Goal: Task Accomplishment & Management: Use online tool/utility

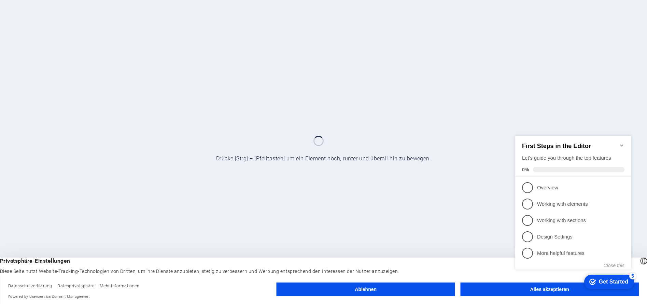
click at [516, 291] on div "checkmark Get Started 5 First Steps in the Editor Let's guide you through the t…" at bounding box center [574, 209] width 124 height 166
click at [548, 289] on div "checkmark Get Started 5 First Steps in the Editor Let's guide you through the t…" at bounding box center [574, 209] width 124 height 166
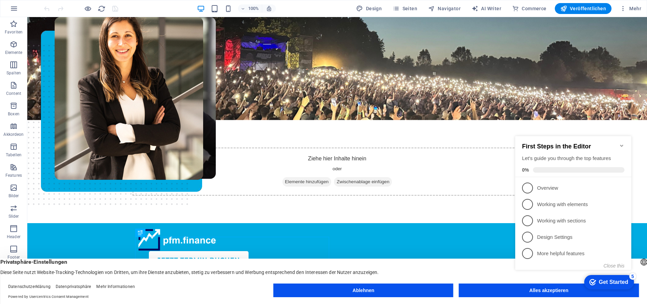
click at [541, 291] on div "checkmark Get Started 5 First Steps in the Editor Let's guide you through the t…" at bounding box center [574, 209] width 124 height 166
click at [622, 143] on icon "Minimize checklist" at bounding box center [621, 145] width 5 height 5
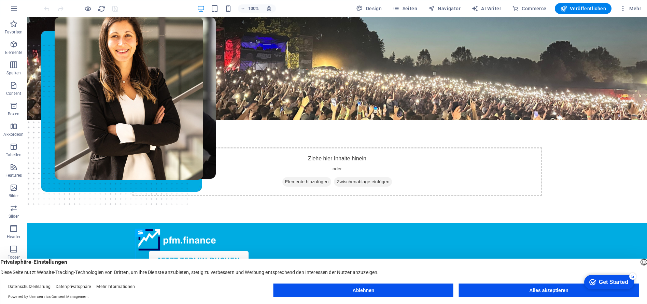
click at [579, 289] on html "checkmark Get Started 5 First Steps in the Editor Let's guide you through the t…" at bounding box center [608, 282] width 58 height 20
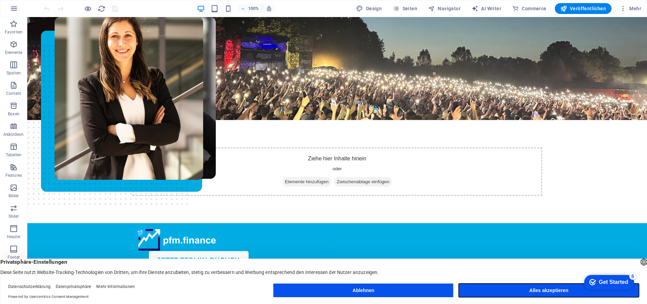
drag, startPoint x: 528, startPoint y: 292, endPoint x: 366, endPoint y: 275, distance: 162.4
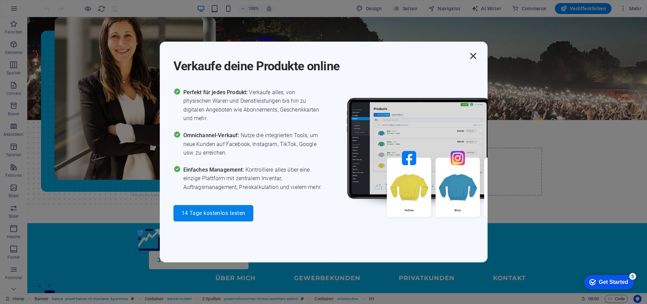
click at [473, 62] on icon "button" at bounding box center [473, 56] width 12 height 12
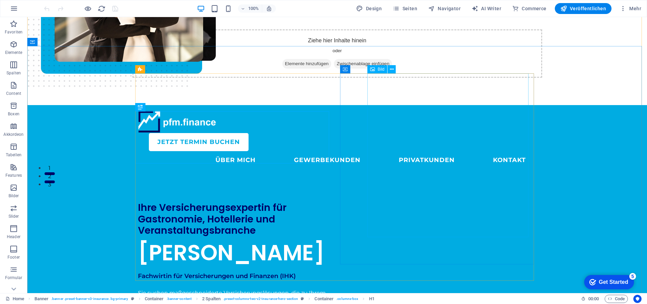
scroll to position [126, 0]
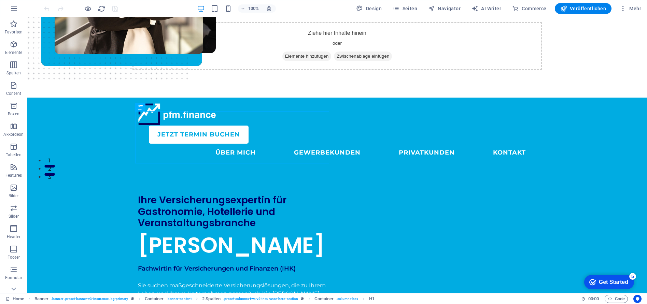
click at [605, 279] on div "Get Started" at bounding box center [613, 282] width 29 height 6
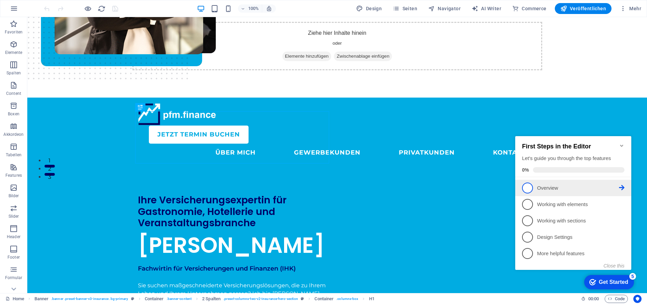
click at [568, 188] on p "Overview - incomplete" at bounding box center [578, 188] width 82 height 7
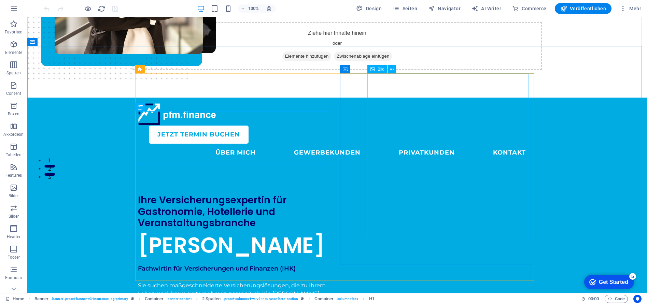
scroll to position [0, 0]
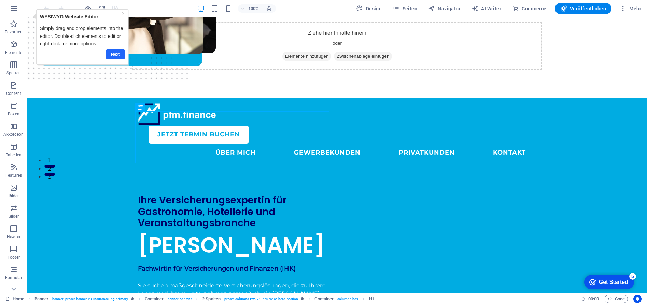
click at [113, 53] on link "Next" at bounding box center [115, 54] width 18 height 10
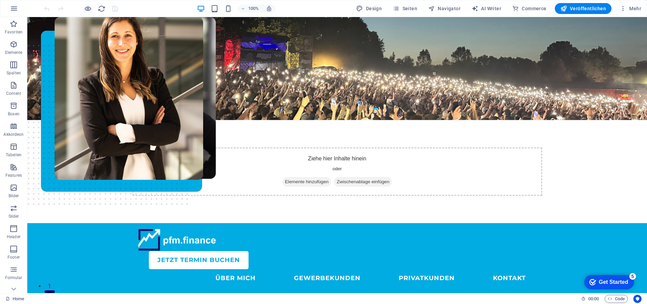
click at [606, 282] on div "Get Started" at bounding box center [613, 282] width 29 height 6
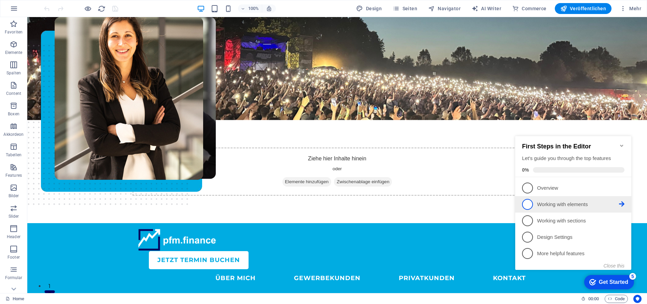
click at [554, 202] on p "Working with elements - incomplete" at bounding box center [578, 204] width 82 height 7
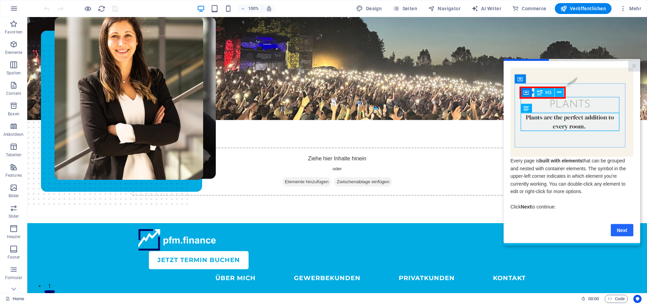
click at [626, 234] on link "Next" at bounding box center [622, 230] width 23 height 12
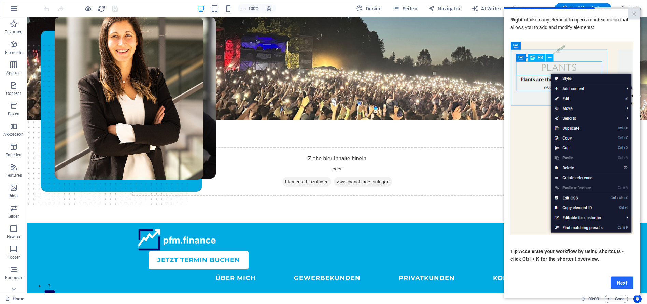
click at [622, 285] on link "Next" at bounding box center [622, 282] width 23 height 12
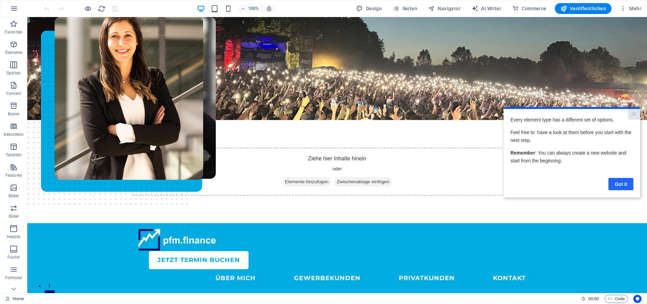
click at [620, 183] on link "Got it" at bounding box center [620, 184] width 25 height 12
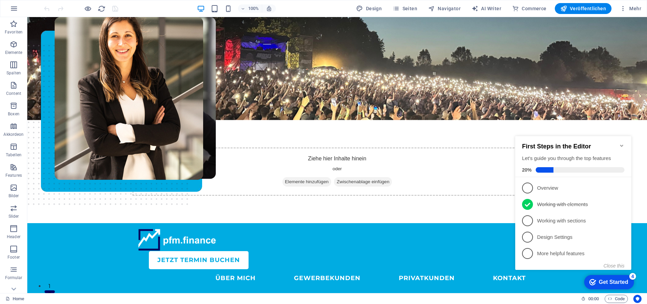
click at [619, 143] on icon "Minimize checklist" at bounding box center [621, 145] width 5 height 5
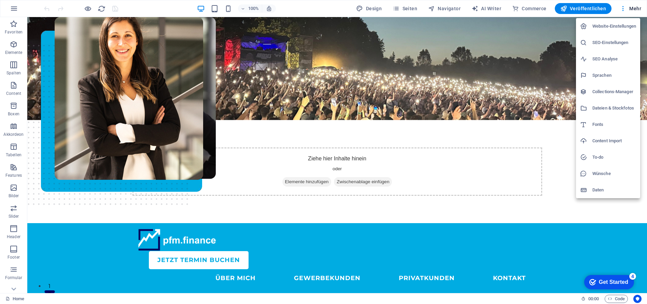
click at [82, 230] on div at bounding box center [323, 152] width 647 height 304
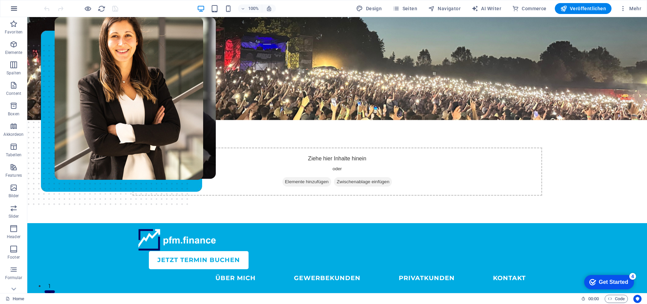
click at [0, 0] on icon "button" at bounding box center [0, 0] width 0 height 0
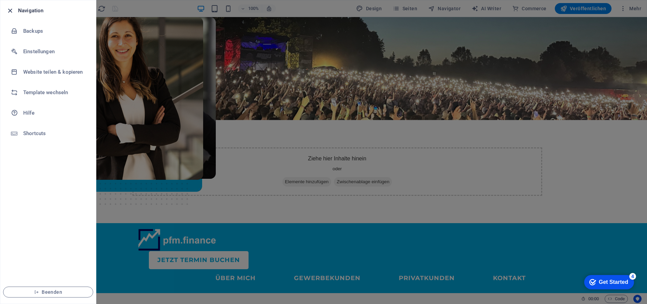
click at [9, 11] on icon "button" at bounding box center [10, 11] width 8 height 8
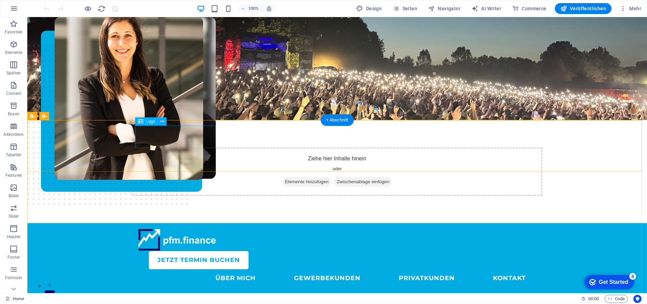
click at [165, 229] on div at bounding box center [337, 240] width 399 height 23
click at [216, 223] on div "JETZT Termin buchen ÜBER MICH GEWERBEKUNDEN PRIVATKUNDEN KONTAKT" at bounding box center [336, 258] width 619 height 70
click at [201, 229] on div at bounding box center [337, 240] width 399 height 23
drag, startPoint x: 168, startPoint y: 137, endPoint x: 153, endPoint y: 146, distance: 17.2
click at [153, 229] on div at bounding box center [337, 240] width 399 height 23
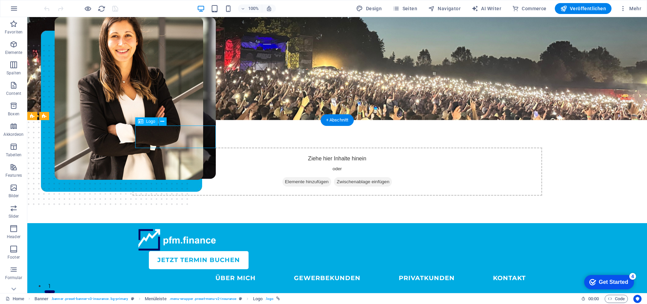
click at [142, 229] on div at bounding box center [337, 240] width 399 height 23
click at [164, 121] on button at bounding box center [162, 121] width 8 height 8
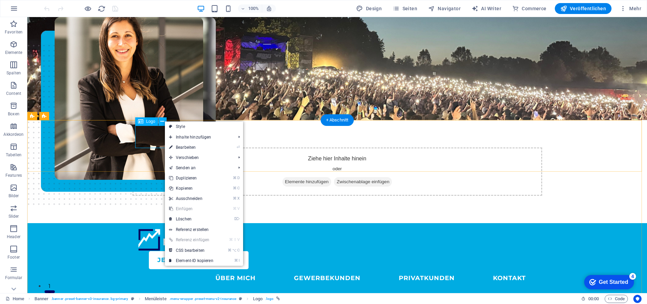
click at [149, 229] on div at bounding box center [337, 240] width 399 height 23
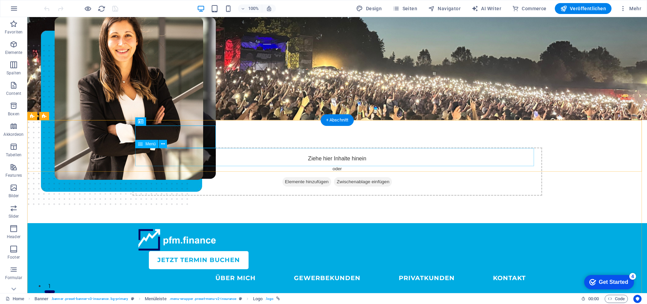
click at [249, 269] on nav "ÜBER MICH GEWERBEKUNDEN PRIVATKUNDEN KONTAKT" at bounding box center [337, 278] width 399 height 18
click at [205, 269] on nav "ÜBER MICH GEWERBEKUNDEN PRIVATKUNDEN KONTAKT" at bounding box center [337, 278] width 399 height 18
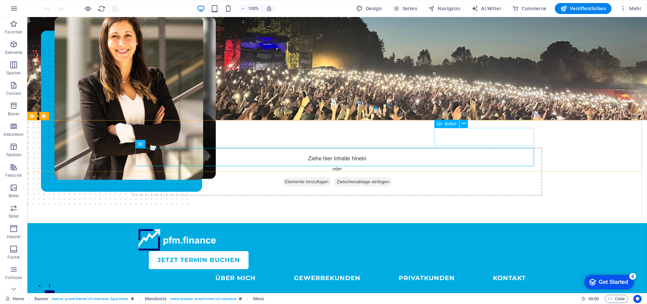
click at [447, 125] on span "Button" at bounding box center [450, 124] width 12 height 4
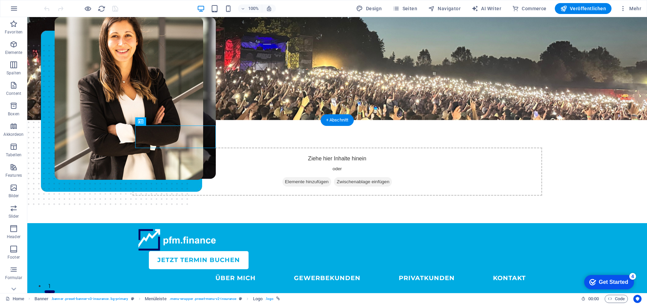
drag, startPoint x: 175, startPoint y: 138, endPoint x: 157, endPoint y: 139, distance: 17.8
click at [492, 251] on div "JETZT Termin buchen" at bounding box center [343, 260] width 388 height 18
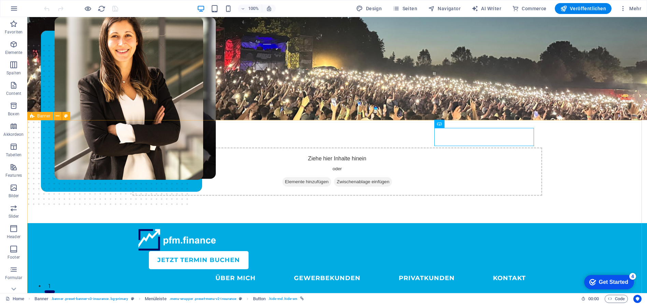
click at [31, 116] on icon at bounding box center [32, 116] width 4 height 8
select select "vh"
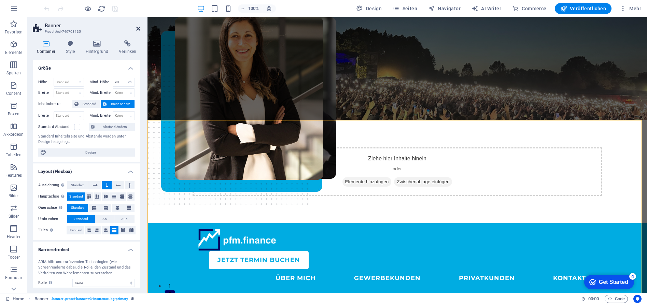
click at [137, 29] on icon at bounding box center [138, 28] width 4 height 5
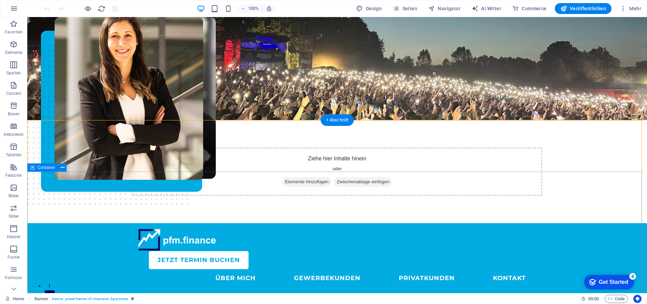
click at [0, 0] on icon "button" at bounding box center [0, 0] width 0 height 0
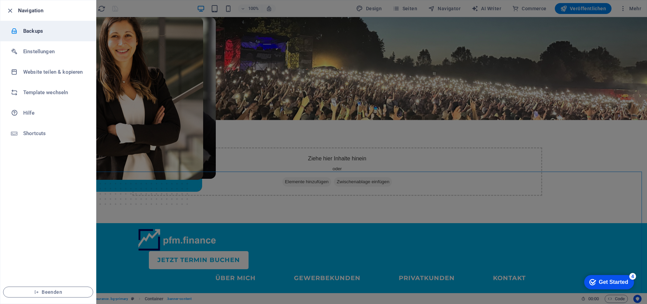
click at [28, 29] on h6 "Backups" at bounding box center [54, 31] width 63 height 8
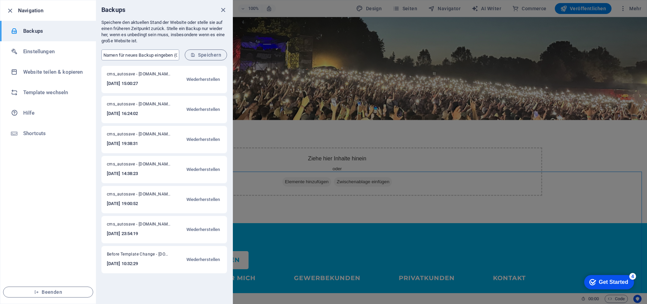
click at [151, 56] on input "text" at bounding box center [140, 54] width 78 height 11
click at [154, 54] on input "text" at bounding box center [140, 54] width 78 height 11
type input "C"
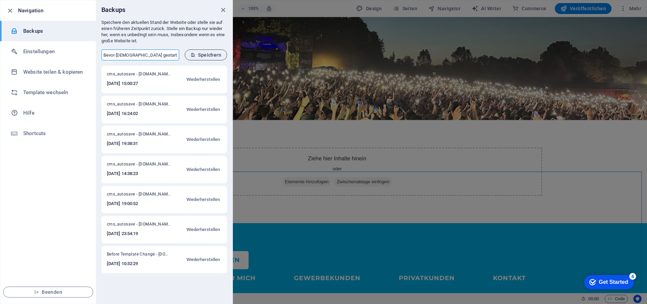
type input "Bevor Christian gestartet hat"
click at [206, 54] on span "Speichern" at bounding box center [205, 54] width 31 height 5
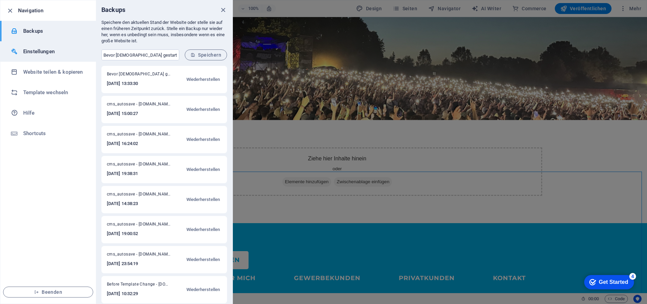
click at [30, 53] on h6 "Einstellungen" at bounding box center [54, 51] width 63 height 8
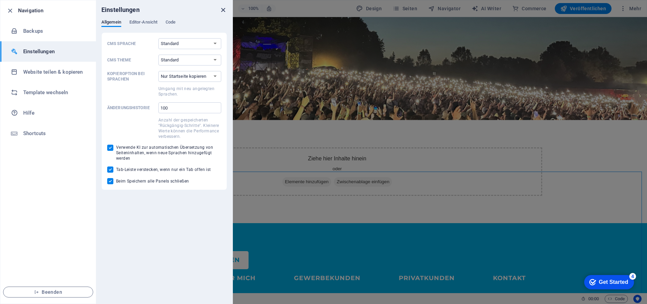
click at [222, 9] on icon "close" at bounding box center [223, 10] width 8 height 8
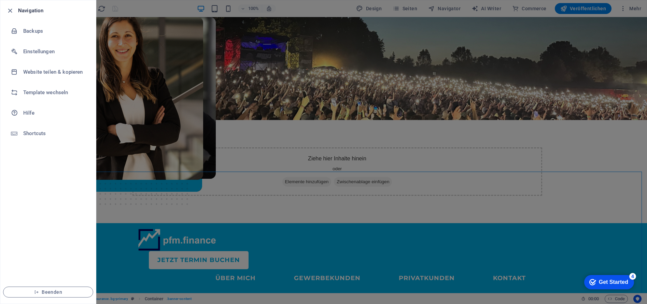
click at [267, 142] on div at bounding box center [323, 152] width 647 height 304
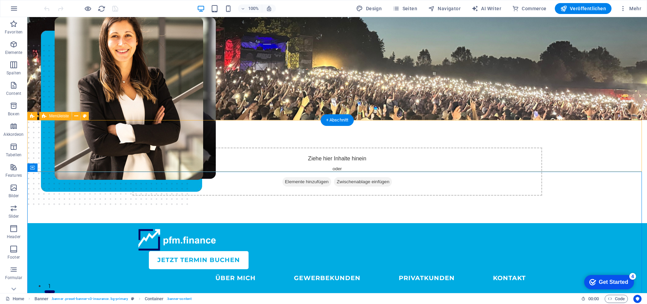
click at [91, 223] on div "JETZT Termin buchen ÜBER MICH GEWERBEKUNDEN PRIVATKUNDEN KONTAKT" at bounding box center [336, 258] width 619 height 70
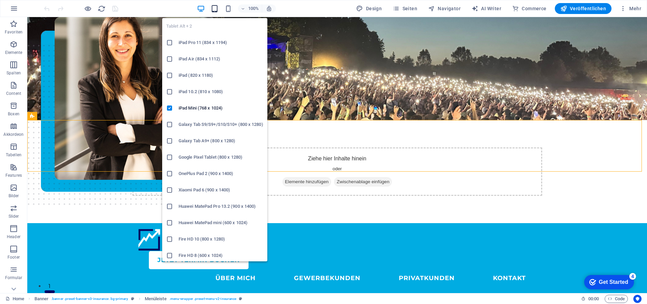
click at [0, 0] on icon "button" at bounding box center [0, 0] width 0 height 0
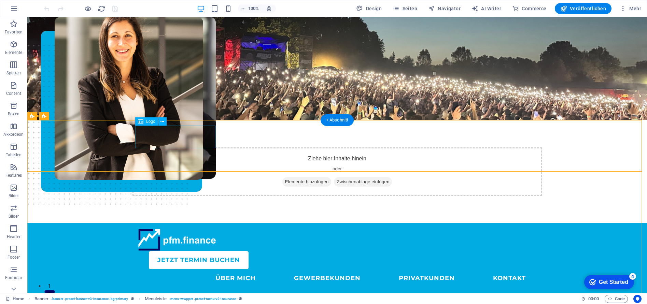
click at [181, 229] on div at bounding box center [337, 240] width 399 height 23
click at [242, 269] on nav "ÜBER MICH GEWERBEKUNDEN PRIVATKUNDEN KONTAKT" at bounding box center [337, 278] width 399 height 18
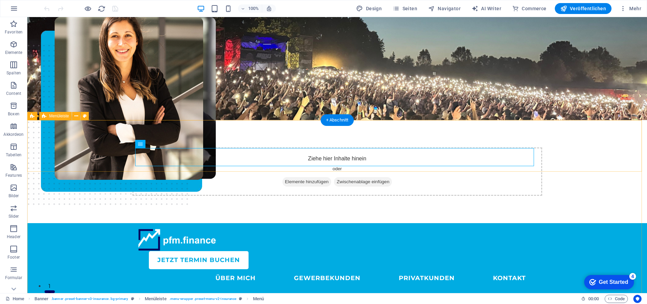
click at [264, 223] on div "JETZT Termin buchen ÜBER MICH GEWERBEKUNDEN PRIVATKUNDEN KONTAKT" at bounding box center [336, 258] width 619 height 70
click at [232, 269] on nav "ÜBER MICH GEWERBEKUNDEN PRIVATKUNDEN KONTAKT" at bounding box center [337, 278] width 399 height 18
click at [275, 269] on nav "ÜBER MICH GEWERBEKUNDEN PRIVATKUNDEN KONTAKT" at bounding box center [337, 278] width 399 height 18
click at [52, 117] on span "Menüleiste" at bounding box center [59, 116] width 20 height 4
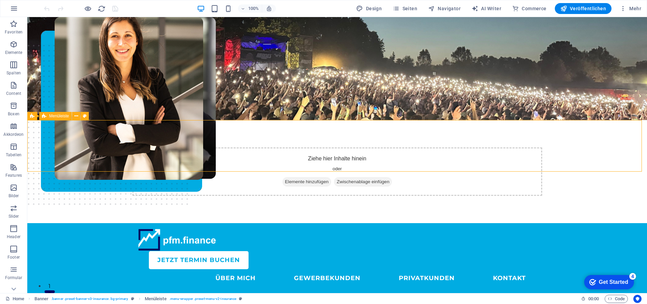
click at [52, 116] on span "Menüleiste" at bounding box center [59, 116] width 20 height 4
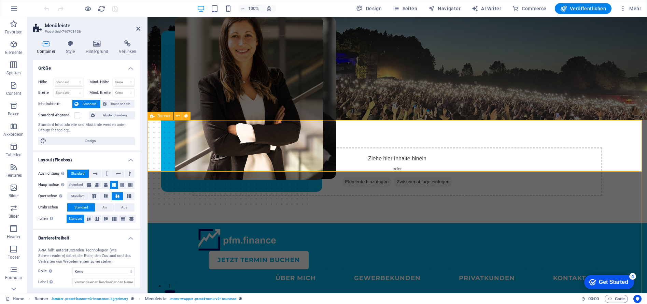
click at [151, 115] on icon at bounding box center [152, 116] width 4 height 8
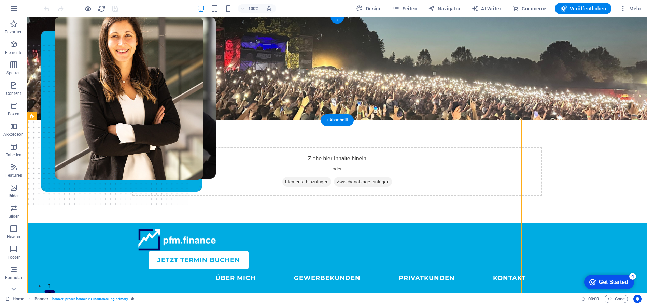
click at [160, 115] on figure at bounding box center [336, 68] width 619 height 103
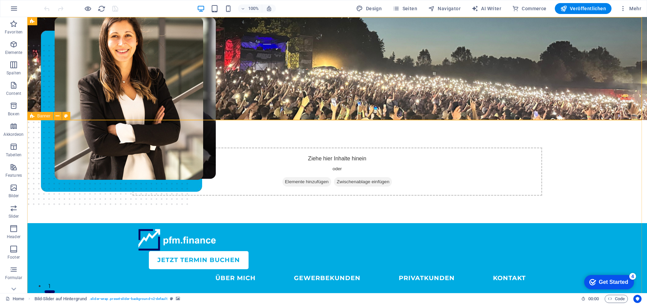
click at [32, 115] on icon at bounding box center [32, 116] width 4 height 8
select select "vh"
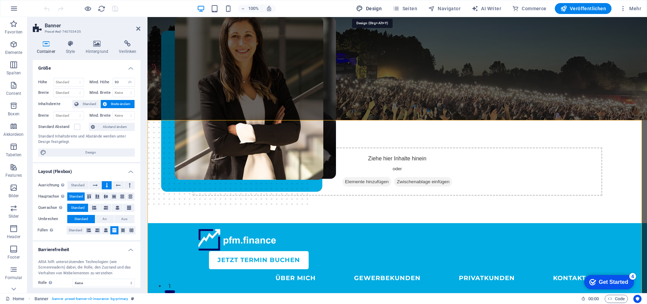
select select "px"
select select "400"
select select "px"
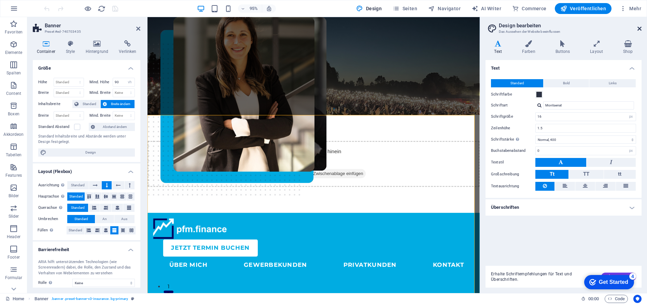
click at [640, 28] on icon at bounding box center [639, 28] width 4 height 5
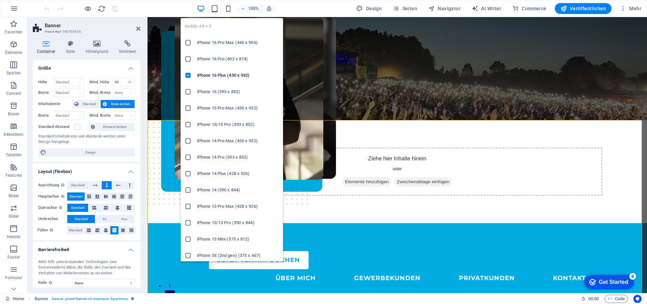
click at [188, 61] on icon at bounding box center [188, 59] width 7 height 7
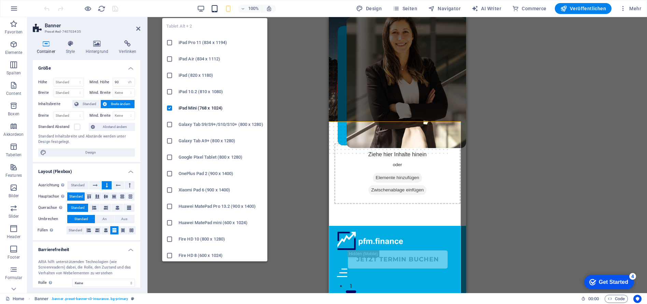
click at [0, 0] on icon "button" at bounding box center [0, 0] width 0 height 0
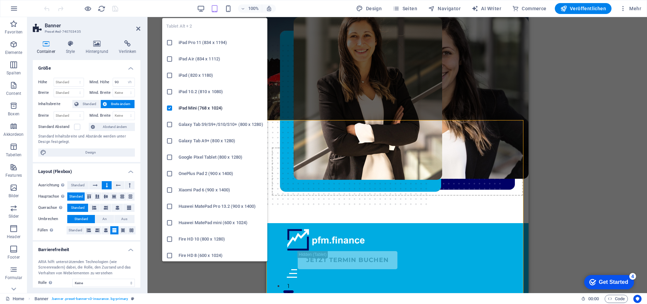
click at [170, 59] on icon at bounding box center [169, 59] width 7 height 7
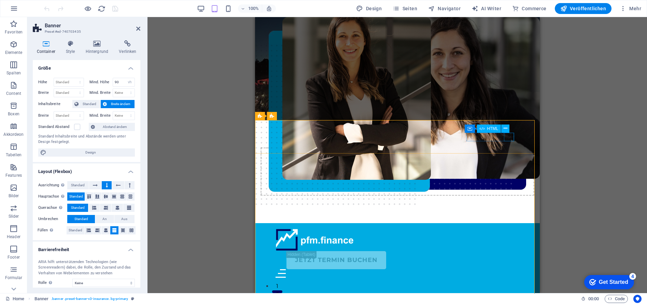
click at [508, 269] on div at bounding box center [397, 273] width 244 height 9
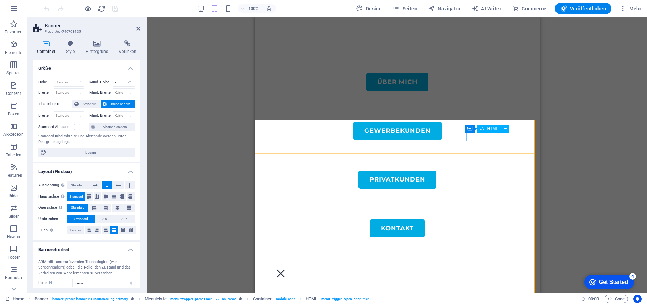
click at [509, 269] on div at bounding box center [397, 273] width 244 height 9
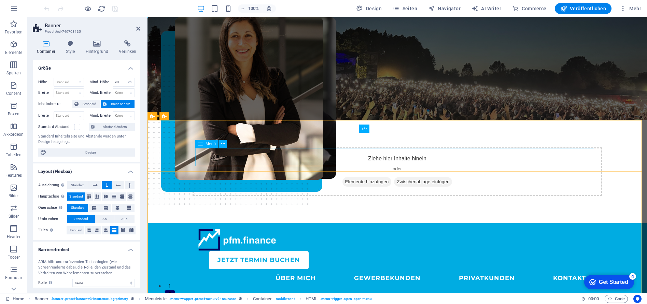
click at [292, 269] on nav "ÜBER MICH GEWERBEKUNDEN PRIVATKUNDEN KONTAKT" at bounding box center [397, 278] width 399 height 18
click at [305, 269] on nav "ÜBER MICH GEWERBEKUNDEN PRIVATKUNDEN KONTAKT" at bounding box center [397, 278] width 399 height 18
click at [294, 269] on nav "ÜBER MICH GEWERBEKUNDEN PRIVATKUNDEN KONTAKT" at bounding box center [397, 278] width 399 height 18
select select "1"
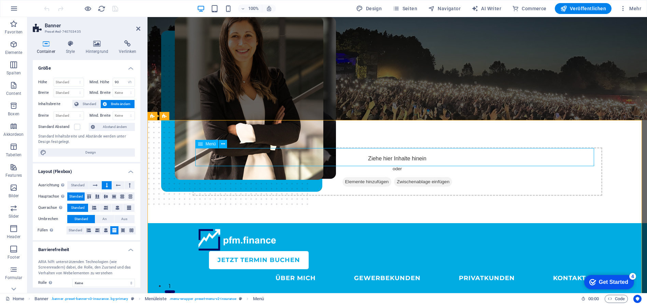
select select
select select "default"
select select "2"
select select
select select "default"
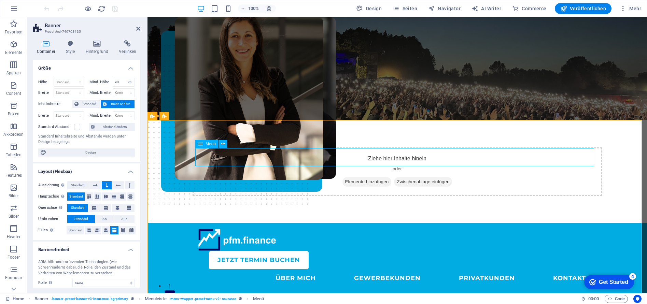
select select
select select "default"
select select "5"
select select
select select "default"
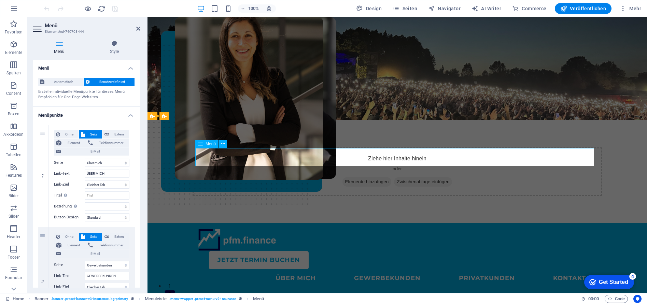
click at [297, 269] on nav "ÜBER MICH GEWERBEKUNDEN PRIVATKUNDEN KONTAKT" at bounding box center [397, 278] width 399 height 18
click at [386, 269] on nav "ÜBER MICH GEWERBEKUNDEN PRIVATKUNDEN KONTAKT" at bounding box center [397, 278] width 399 height 18
click at [202, 145] on icon at bounding box center [200, 144] width 5 height 8
click at [223, 144] on icon at bounding box center [223, 144] width 4 height 7
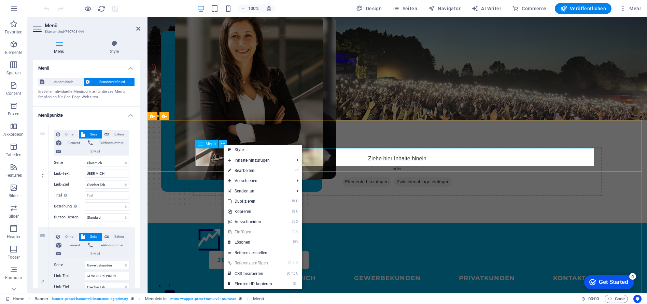
click at [223, 144] on icon at bounding box center [223, 144] width 4 height 7
click at [173, 223] on div "JETZT Termin buchen ÜBER MICH GEWERBEKUNDEN PRIVATKUNDEN KONTAKT" at bounding box center [396, 258] width 499 height 70
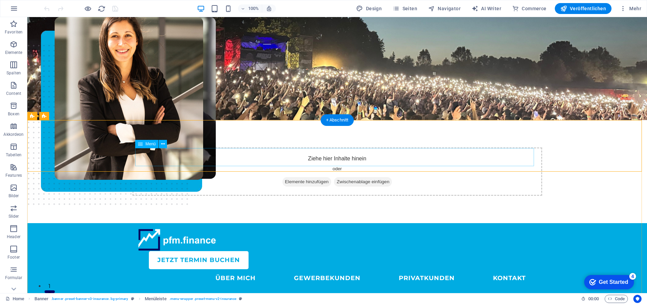
click at [229, 269] on nav "ÜBER MICH GEWERBEKUNDEN PRIVATKUNDEN KONTAKT" at bounding box center [337, 278] width 399 height 18
select select "1"
select select
select select "default"
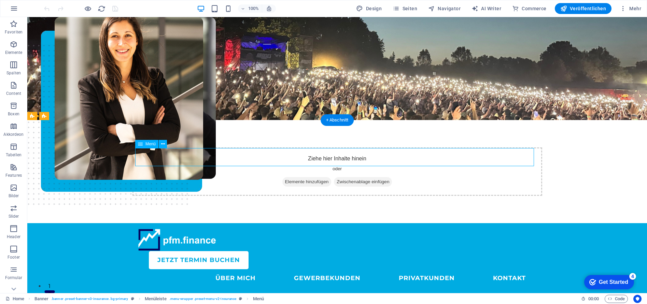
select select "2"
select select
select select "default"
select select
select select "default"
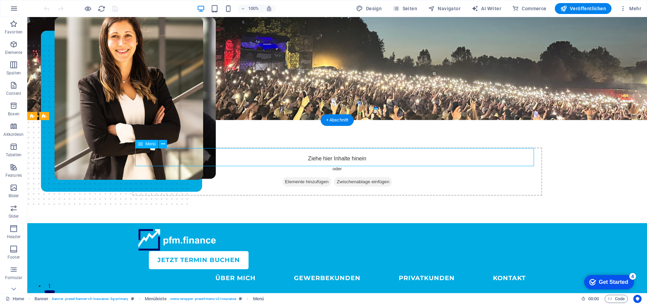
select select "5"
select select
select select "default"
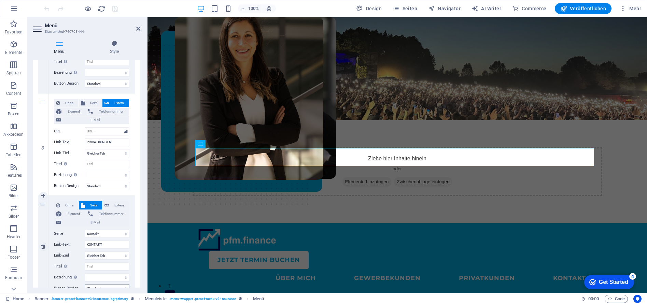
scroll to position [276, 0]
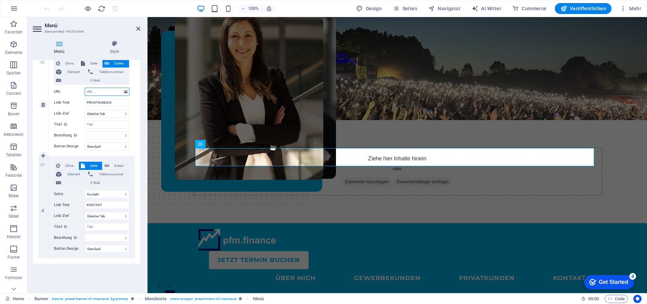
click at [104, 91] on input "URL" at bounding box center [107, 92] width 45 height 8
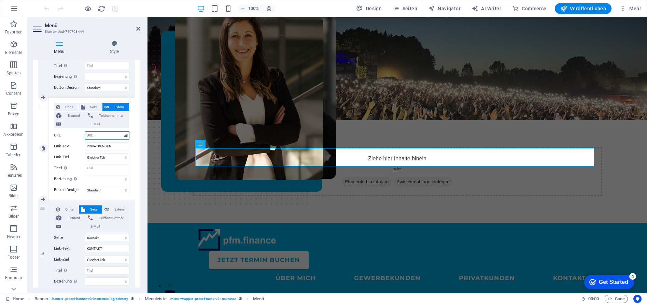
scroll to position [232, 0]
click at [126, 137] on icon at bounding box center [126, 136] width 4 height 8
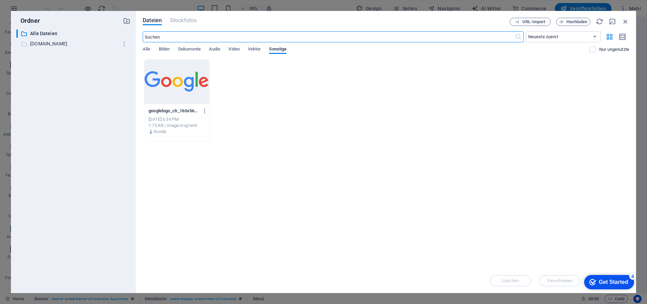
click at [33, 46] on p "g.page" at bounding box center [74, 44] width 88 height 8
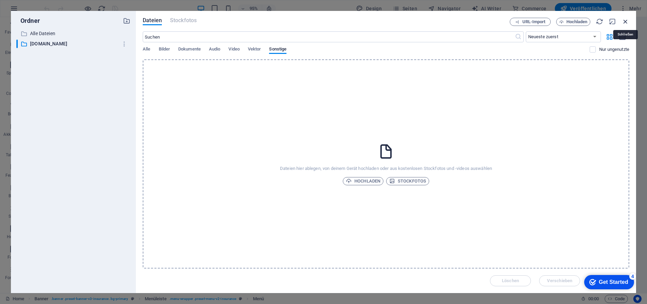
click at [626, 25] on icon "button" at bounding box center [626, 22] width 8 height 8
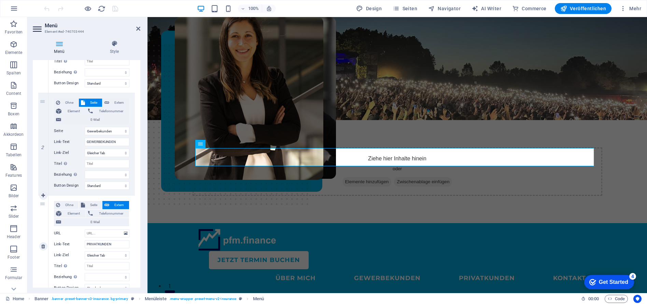
scroll to position [135, 0]
click at [88, 204] on span "Seite" at bounding box center [93, 204] width 13 height 8
select select
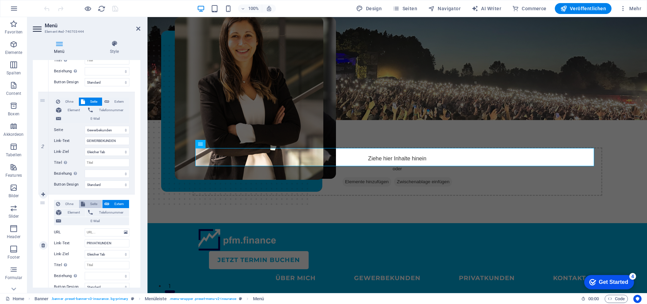
select select
click at [110, 236] on select "Home Über mich Gewerbekunden Privatkunden -- GKV-Analyse Kontakt Impressum Date…" at bounding box center [107, 232] width 45 height 8
select select "3"
click at [85, 228] on select "Home Über mich Gewerbekunden Privatkunden -- GKV-Analyse Kontakt Impressum Date…" at bounding box center [107, 232] width 45 height 8
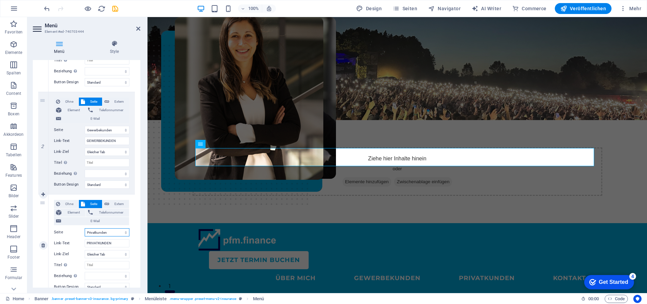
select select
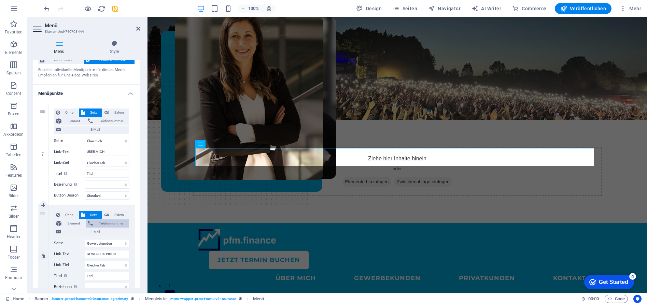
scroll to position [0, 0]
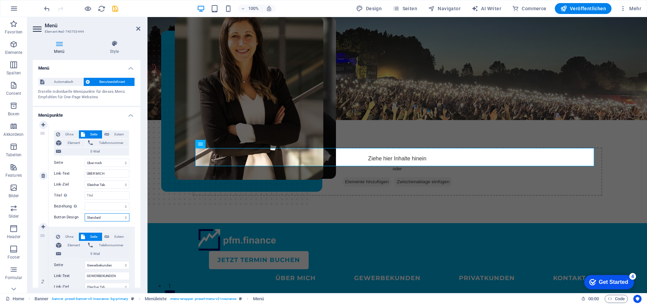
click at [108, 218] on select "Ohne Standard Primär Sekundär" at bounding box center [107, 217] width 45 height 8
select select
click at [85, 213] on select "Ohne Standard Primär Sekundär" at bounding box center [107, 217] width 45 height 8
select select
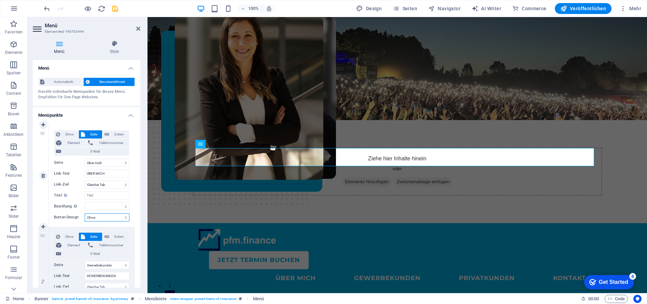
select select
click at [106, 219] on select "Ohne Standard Primär Sekundär" at bounding box center [107, 217] width 45 height 8
select select "default"
click at [85, 213] on select "Ohne Standard Primär Sekundär" at bounding box center [107, 217] width 45 height 8
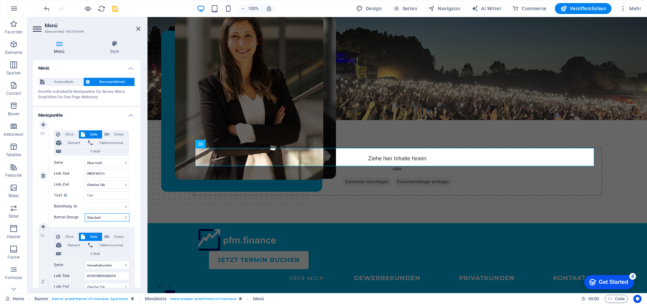
select select
click at [103, 219] on select "Ohne Standard Primär Sekundär" at bounding box center [107, 217] width 45 height 8
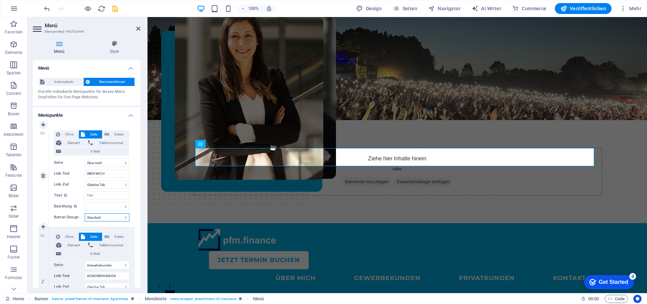
select select "primary"
click at [85, 213] on select "Ohne Standard Primär Sekundär" at bounding box center [107, 217] width 45 height 8
select select
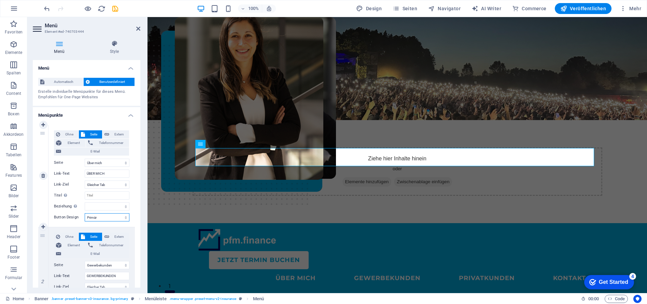
select select
click at [110, 218] on select "Ohne Standard Primär Sekundär" at bounding box center [107, 217] width 45 height 8
select select "secondary"
click at [85, 213] on select "Ohne Standard Primär Sekundär" at bounding box center [107, 217] width 45 height 8
select select
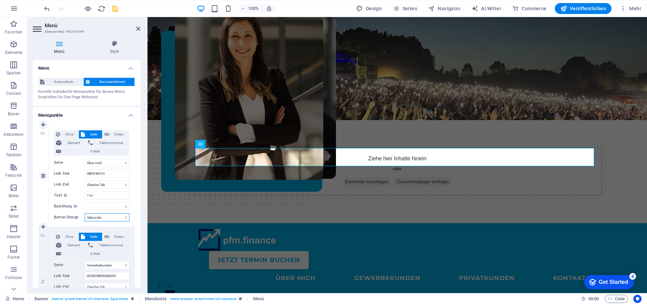
select select
click at [108, 217] on select "Ohne Standard Primär Sekundär" at bounding box center [107, 217] width 45 height 8
select select
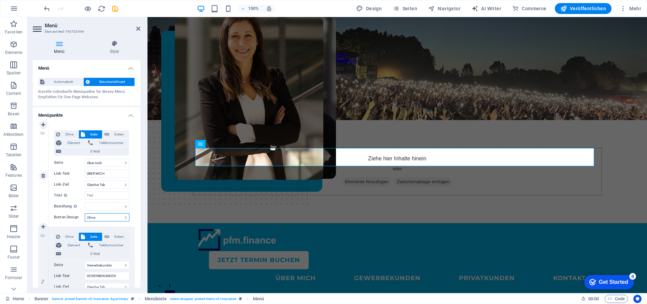
click at [85, 213] on select "Ohne Standard Primär Sekundär" at bounding box center [107, 217] width 45 height 8
select select
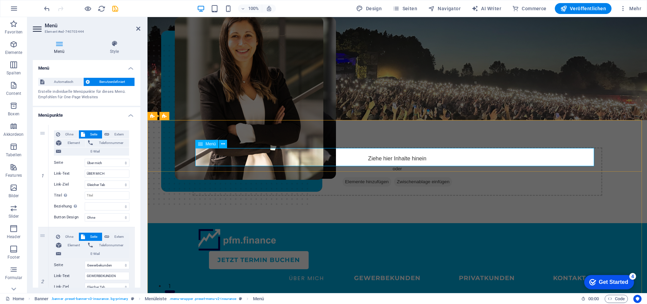
click at [331, 269] on nav "ÜBER MICH GEWERBEKUNDEN PRIVATKUNDEN KONTAKT" at bounding box center [397, 278] width 399 height 18
click at [119, 218] on select "Ohne Standard Primär Sekundär" at bounding box center [107, 217] width 45 height 8
select select "default"
click at [85, 213] on select "Ohne Standard Primär Sekundär" at bounding box center [107, 217] width 45 height 8
select select
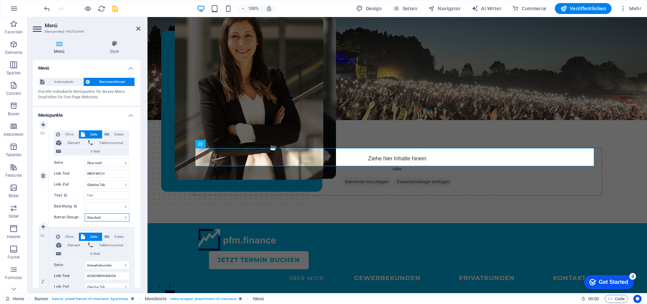
select select
click at [45, 124] on icon at bounding box center [43, 125] width 4 height 5
select select
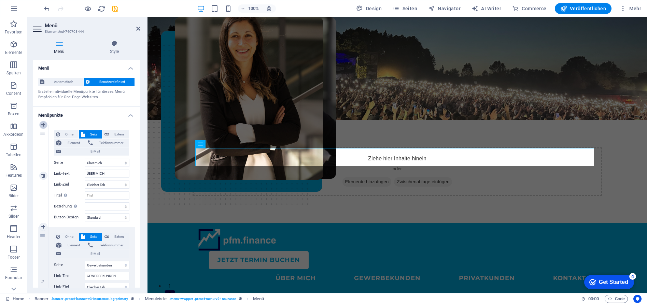
select select
select select "1"
type input "ÜBER MICH"
select select
select select "2"
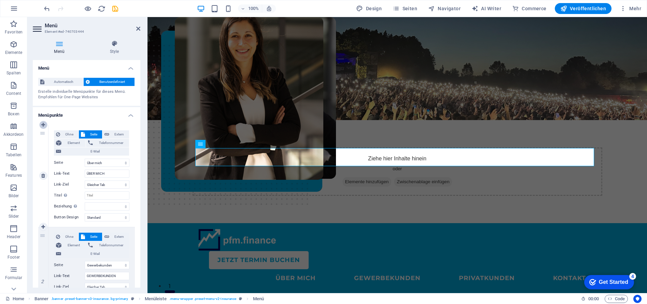
type input "GEWERBEKUNDEN"
select select
select select "3"
type input "PRIVATKUNDEN"
select select
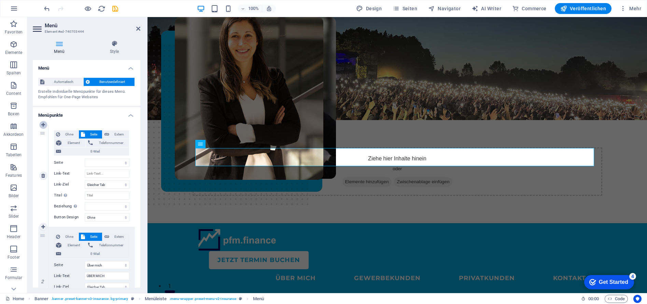
select select "5"
select select
select select "default"
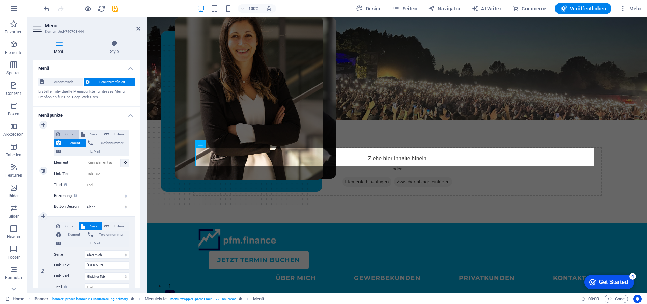
click at [64, 137] on span "Ohne" at bounding box center [69, 134] width 14 height 8
select select
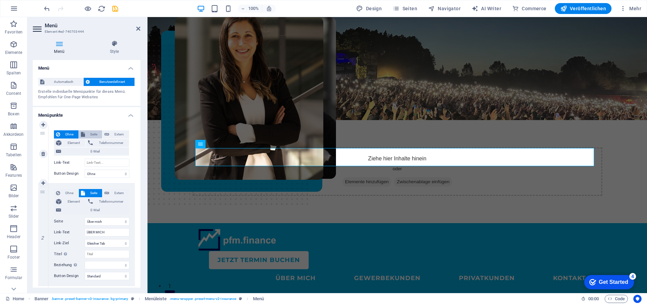
click at [90, 136] on span "Seite" at bounding box center [93, 134] width 13 height 8
select select
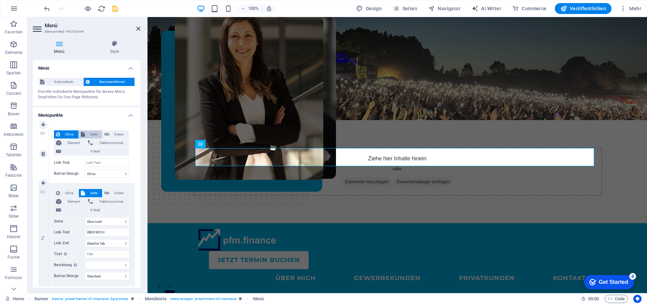
select select
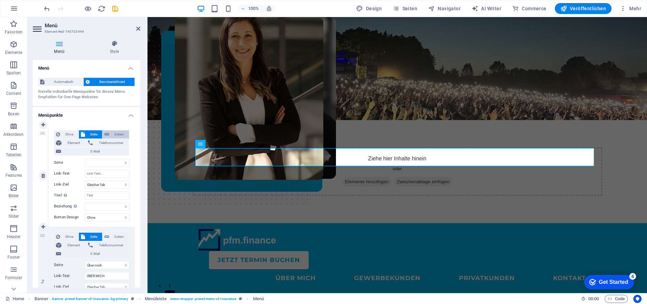
click at [126, 132] on button "Extern" at bounding box center [115, 134] width 27 height 8
select select "blank"
select select
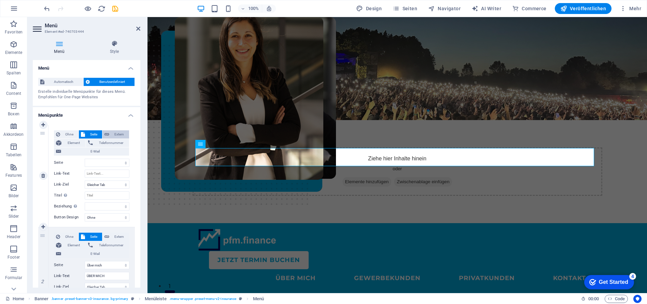
select select
click at [81, 144] on span "Element" at bounding box center [73, 143] width 20 height 8
select select
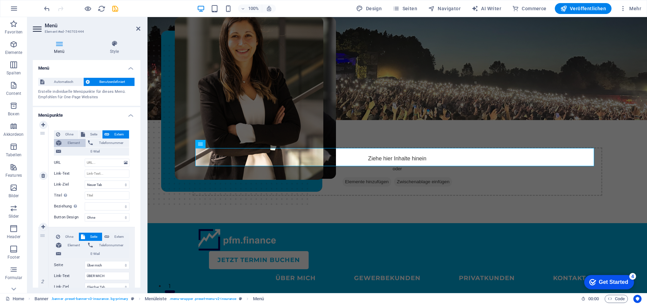
select select
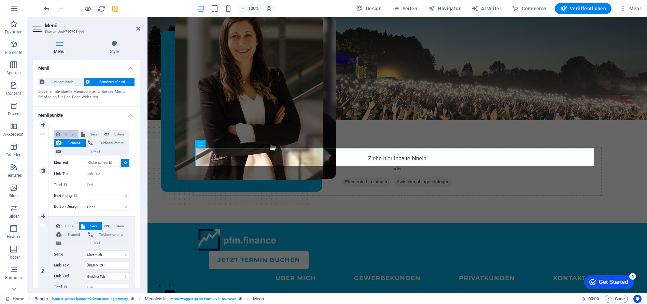
click at [60, 133] on icon at bounding box center [58, 134] width 4 height 8
select select
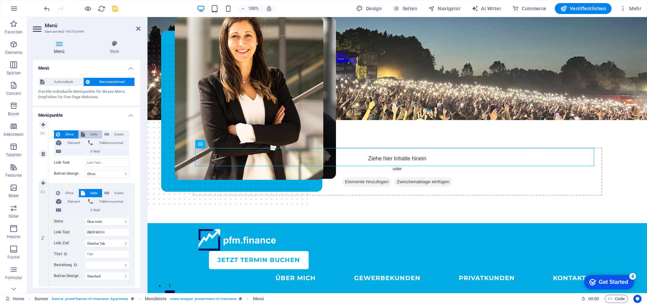
click at [93, 135] on span "Seite" at bounding box center [93, 134] width 13 height 8
select select
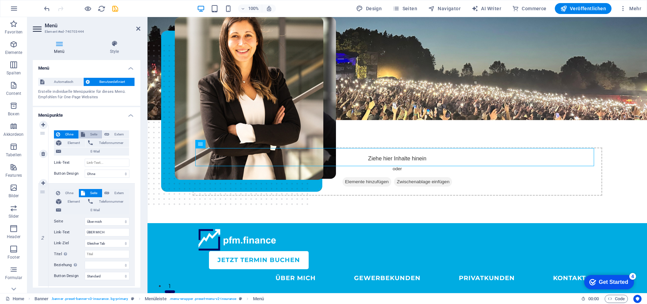
select select
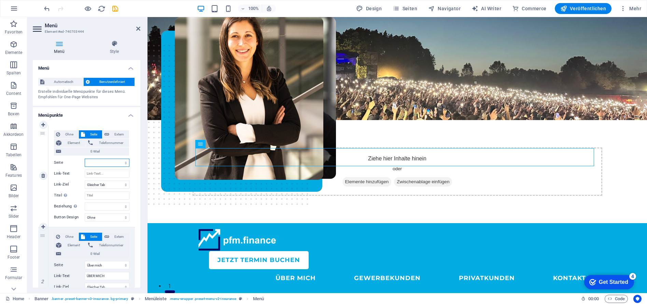
click at [103, 162] on select "Home Über mich Gewerbekunden Privatkunden -- GKV-Analyse Kontakt Impressum Date…" at bounding box center [107, 163] width 45 height 8
select select "0"
click at [85, 159] on select "Home Über mich Gewerbekunden Privatkunden -- GKV-Analyse Kontakt Impressum Date…" at bounding box center [107, 163] width 45 height 8
select select
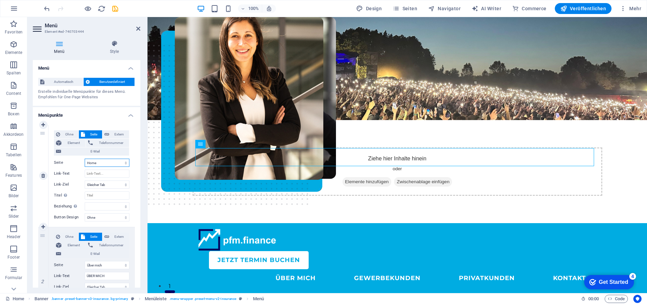
select select
click at [65, 135] on span "Ohne" at bounding box center [69, 134] width 14 height 8
select select
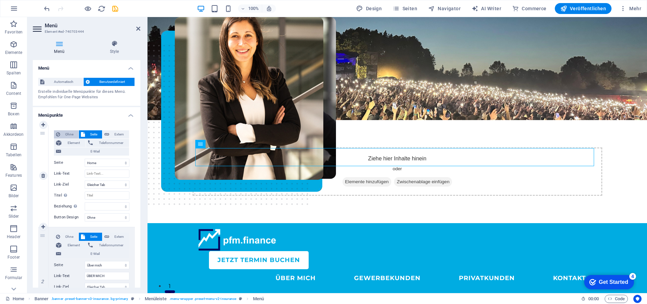
select select
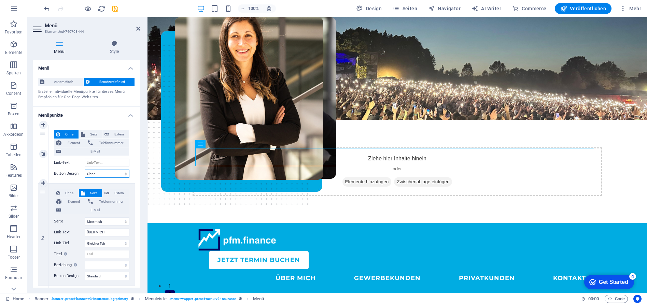
click at [114, 174] on select "Ohne Standard Primär Sekundär" at bounding box center [107, 174] width 45 height 8
click at [85, 170] on select "Ohne Standard Primär Sekundär" at bounding box center [107, 174] width 45 height 8
click at [104, 163] on input "Link-Text" at bounding box center [107, 163] width 45 height 8
type input "tester"
select select
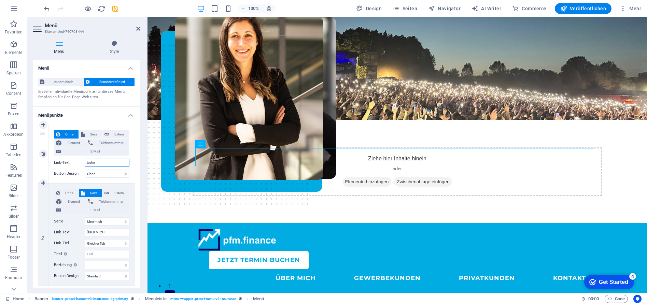
select select
type input "tester"
click at [71, 142] on span "Element" at bounding box center [73, 143] width 20 height 8
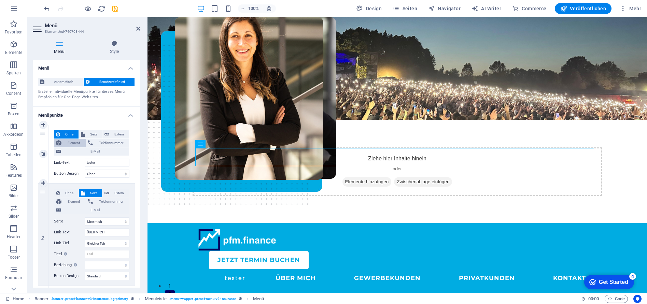
select select
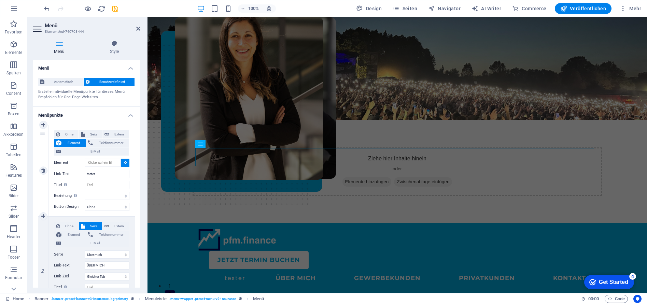
click at [41, 133] on div "1" at bounding box center [43, 170] width 10 height 91
click at [61, 131] on button "Ohne" at bounding box center [66, 134] width 25 height 8
select select
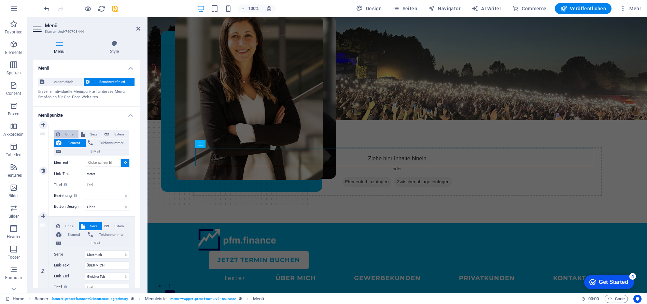
select select
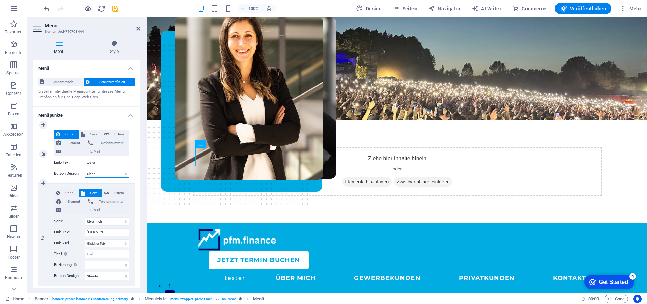
click at [101, 174] on select "Ohne Standard Primär Sekundär" at bounding box center [107, 174] width 45 height 8
select select "default"
click at [85, 170] on select "Ohne Standard Primär Sekundär" at bounding box center [107, 174] width 45 height 8
select select
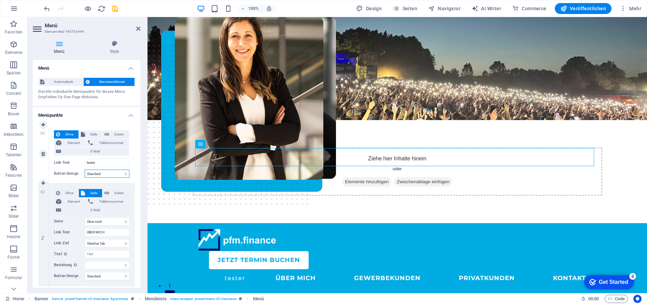
select select
click at [111, 177] on select "Ohne Standard Primär Sekundär" at bounding box center [107, 174] width 45 height 8
select select "primary"
click at [85, 170] on select "Ohne Standard Primär Sekundär" at bounding box center [107, 174] width 45 height 8
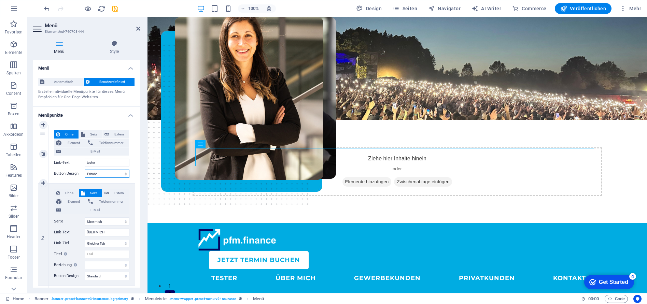
select select
click at [112, 174] on select "Ohne Standard Primär Sekundär" at bounding box center [107, 174] width 45 height 8
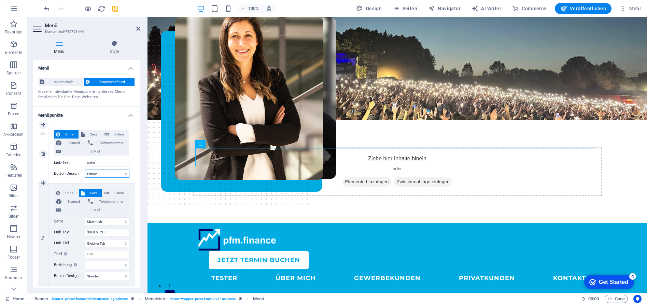
select select "secondary"
click at [85, 170] on select "Ohne Standard Primär Sekundär" at bounding box center [107, 174] width 45 height 8
select select
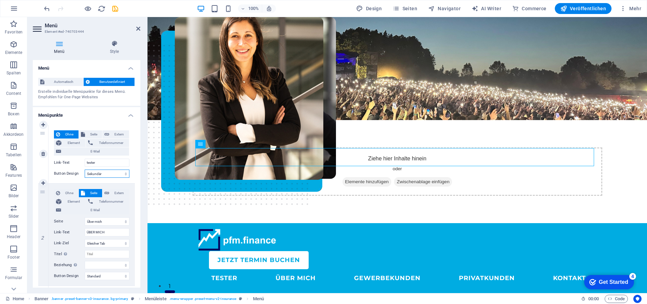
select select
click at [108, 175] on select "Ohne Standard Primär Sekundär" at bounding box center [107, 174] width 45 height 8
select select
click at [85, 170] on select "Ohne Standard Primär Sekundär" at bounding box center [107, 174] width 45 height 8
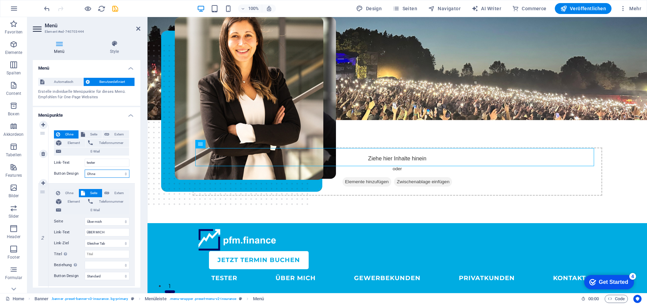
select select
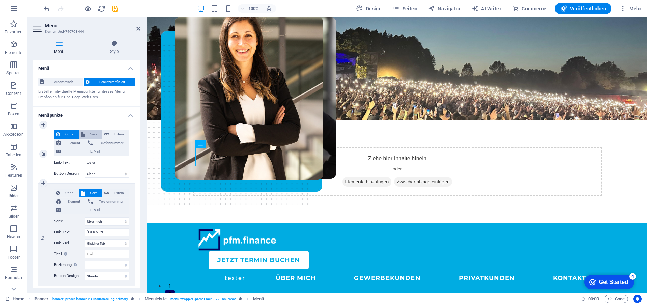
click at [90, 132] on span "Seite" at bounding box center [93, 134] width 13 height 8
select select
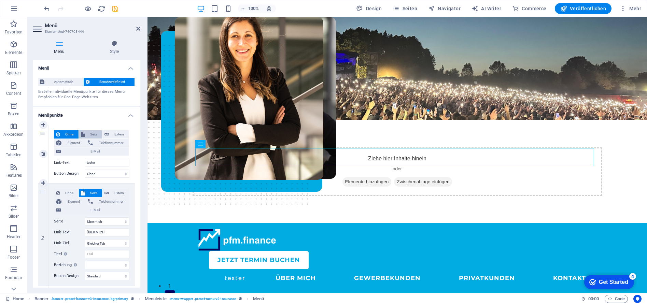
select select
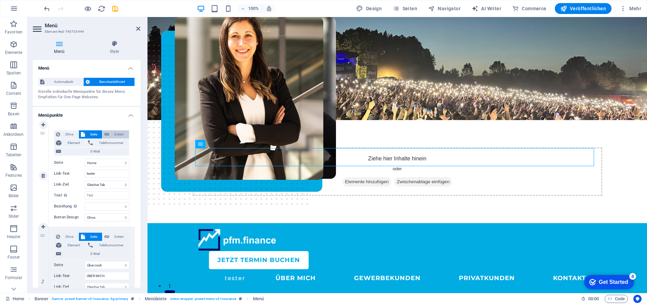
click at [118, 134] on span "Extern" at bounding box center [119, 134] width 16 height 8
select select "blank"
select select
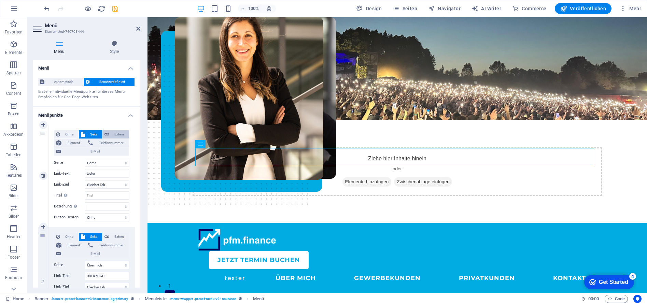
select select
click at [125, 162] on icon at bounding box center [126, 163] width 4 height 8
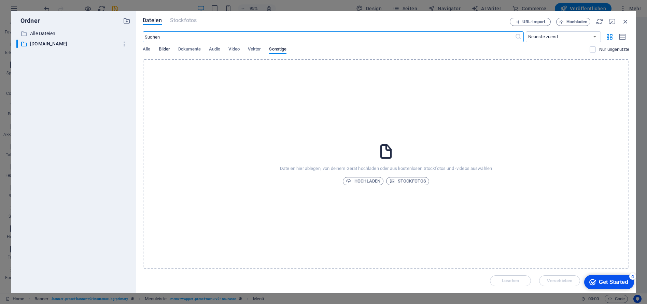
click at [165, 48] on span "Bilder" at bounding box center [165, 50] width 12 height 10
click at [186, 47] on span "Dokumente" at bounding box center [189, 50] width 23 height 10
click at [149, 48] on span "Alle" at bounding box center [147, 50] width 8 height 10
click at [48, 31] on p "Alle Dateien" at bounding box center [74, 34] width 88 height 8
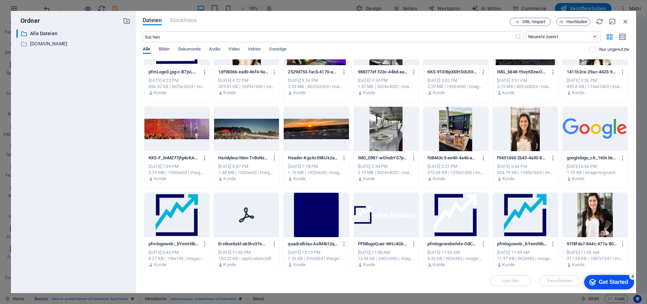
scroll to position [45, 0]
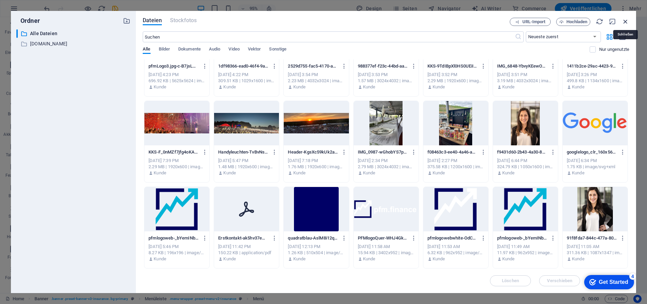
click at [626, 23] on icon "button" at bounding box center [626, 22] width 8 height 8
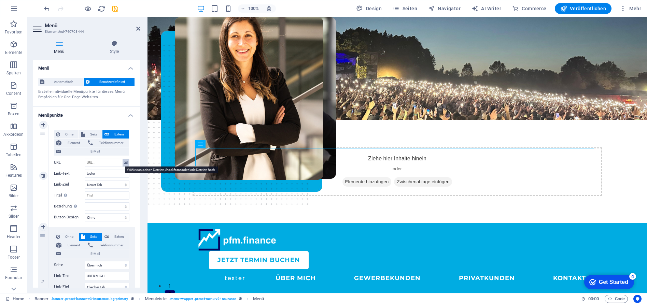
click at [125, 163] on icon at bounding box center [126, 163] width 4 height 8
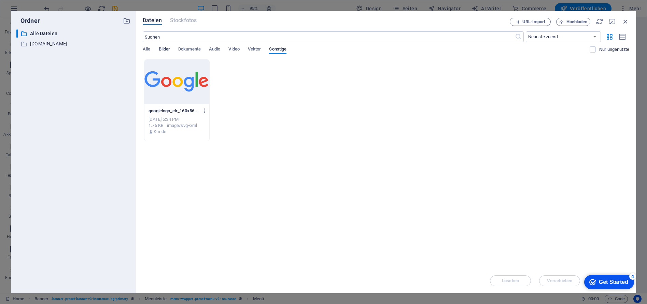
click at [162, 51] on span "Bilder" at bounding box center [165, 50] width 12 height 10
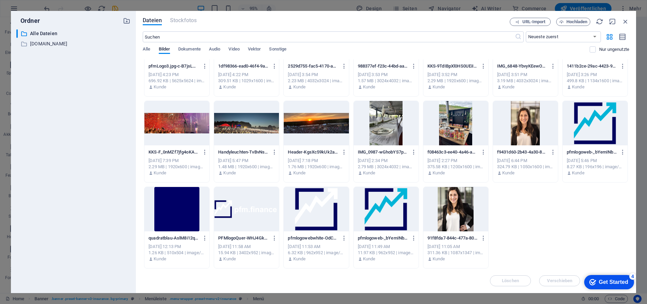
drag, startPoint x: 253, startPoint y: 212, endPoint x: 278, endPoint y: 214, distance: 25.0
click at [253, 212] on div at bounding box center [246, 209] width 65 height 44
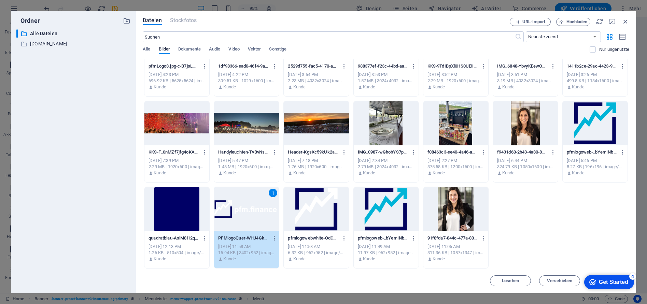
click at [615, 284] on div "Get Started" at bounding box center [613, 282] width 29 height 6
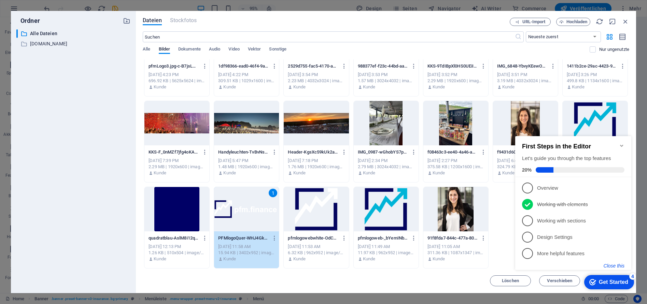
click at [617, 265] on button "Close this" at bounding box center [613, 265] width 21 height 5
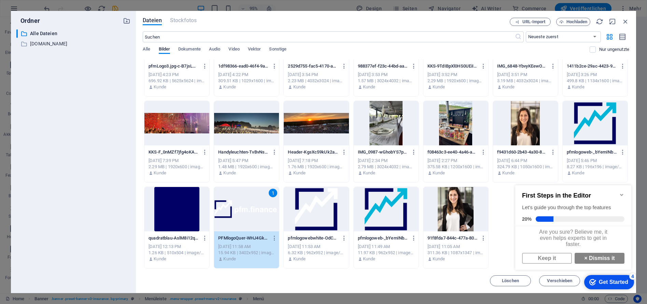
click at [614, 281] on div "Get Started" at bounding box center [613, 282] width 29 height 6
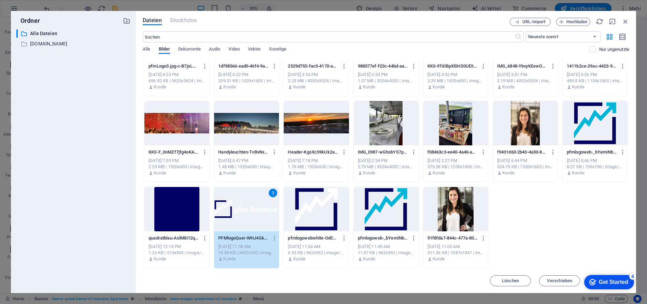
click at [628, 285] on div "Get Started" at bounding box center [613, 282] width 29 height 6
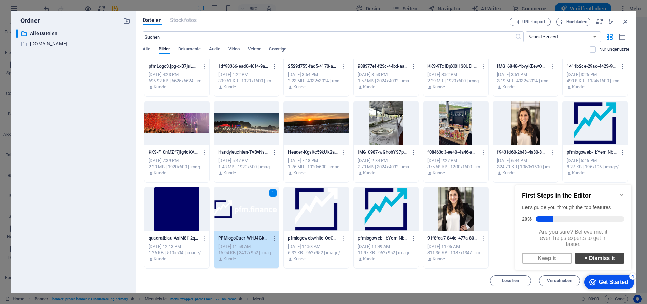
click at [604, 263] on link "× Dismiss it" at bounding box center [599, 258] width 50 height 11
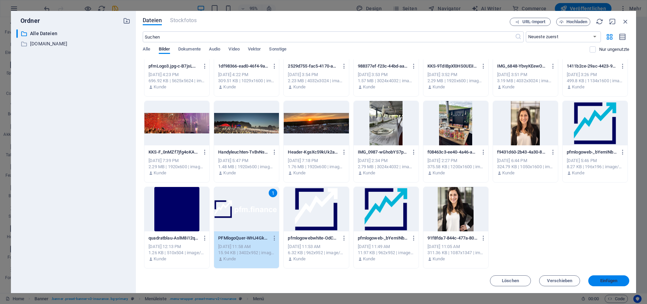
drag, startPoint x: 615, startPoint y: 283, endPoint x: 465, endPoint y: 266, distance: 150.8
click at [615, 283] on button "Einfügen" at bounding box center [608, 280] width 41 height 11
type input "https://cdn1.site-media.eu/images/0/16817538/PFMlogoQuer-WHJ4GkzoZpaXOw3A3Q4lXg…"
select select
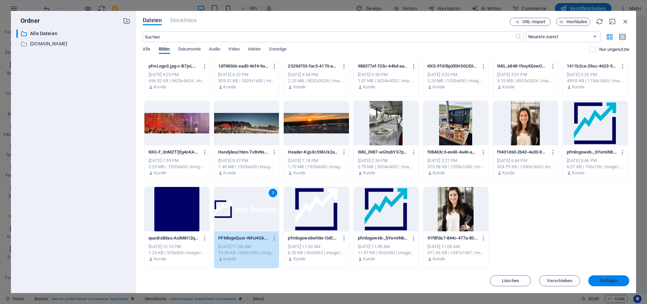
select select
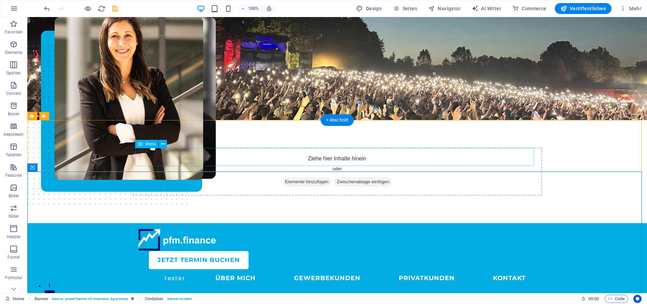
click at [157, 269] on nav "tester ÜBER MICH GEWERBEKUNDEN PRIVATKUNDEN KONTAKT" at bounding box center [337, 278] width 399 height 18
select select "1"
select select
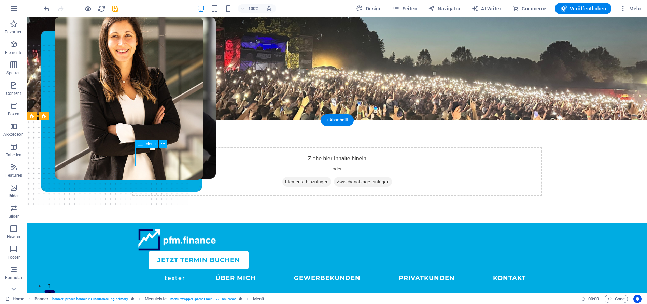
select select "default"
select select "2"
select select
select select "default"
select select "3"
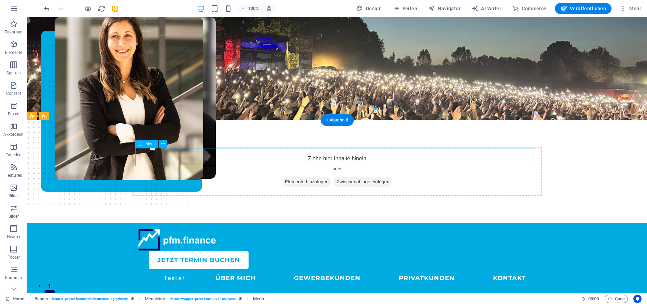
select select
select select "default"
select select "5"
select select
select select "default"
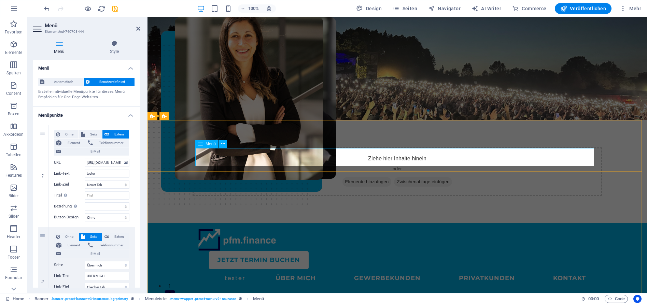
click at [235, 269] on nav "tester ÜBER MICH GEWERBEKUNDEN PRIVATKUNDEN KONTAKT" at bounding box center [397, 278] width 399 height 18
click at [73, 133] on span "Ohne" at bounding box center [69, 134] width 14 height 8
select select
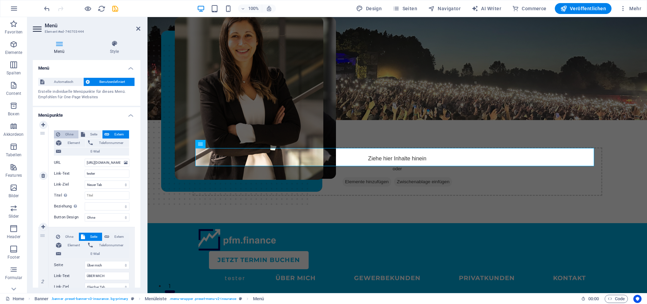
select select
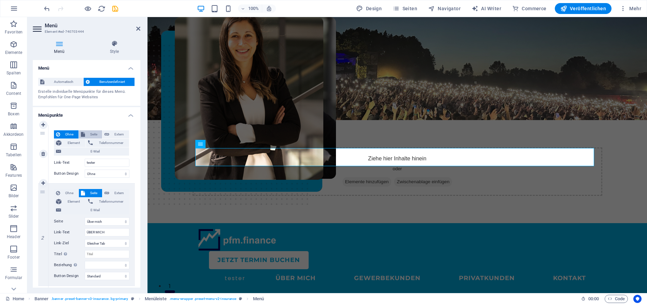
click at [87, 134] on span "Seite" at bounding box center [93, 134] width 13 height 8
select select
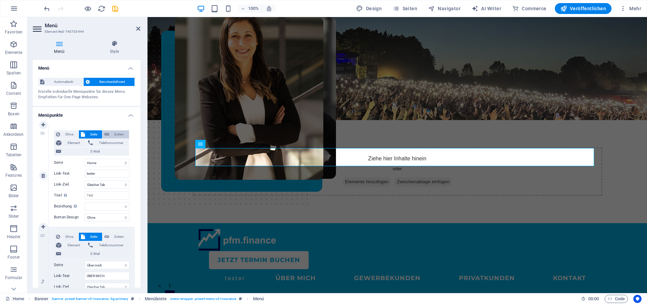
click at [121, 132] on span "Extern" at bounding box center [119, 134] width 16 height 8
click at [114, 164] on input "https://cdn1.site-media.eu/images/0/16817538/PFMlogoQuer-WHJ4GkzoZpaXOw3A3Q4lXg…" at bounding box center [107, 163] width 45 height 8
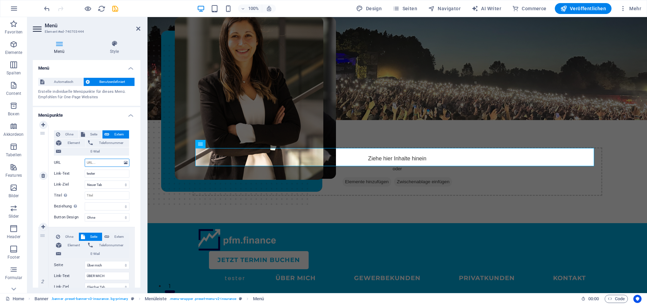
scroll to position [0, 0]
click at [239, 229] on div at bounding box center [397, 240] width 399 height 23
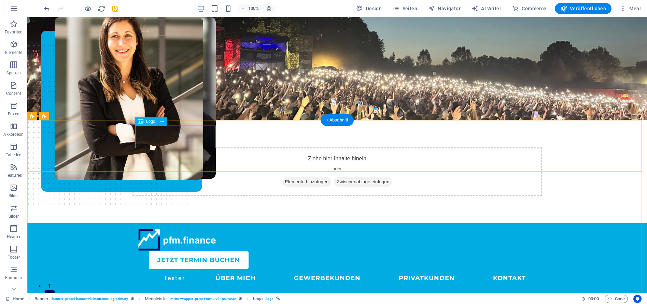
click at [155, 229] on div at bounding box center [337, 240] width 399 height 23
drag, startPoint x: 146, startPoint y: 135, endPoint x: 161, endPoint y: 140, distance: 16.4
click at [161, 229] on div at bounding box center [337, 240] width 399 height 23
click at [148, 229] on div at bounding box center [337, 240] width 399 height 23
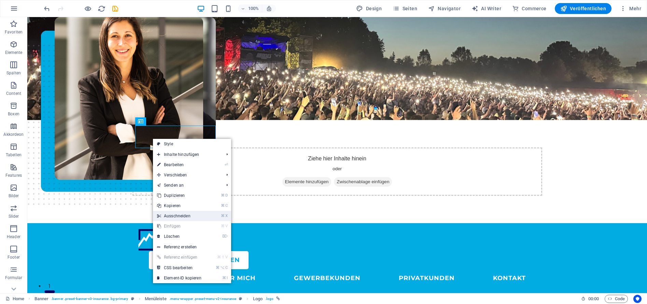
click at [194, 214] on link "⌘ X Ausschneiden" at bounding box center [179, 216] width 53 height 10
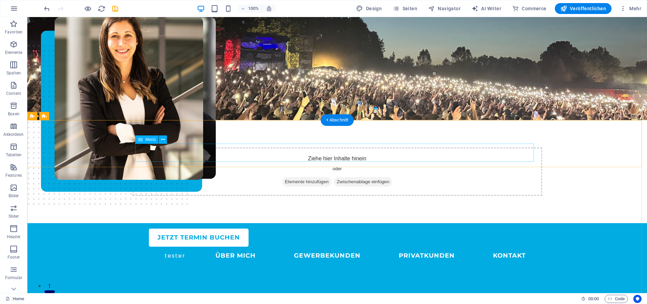
click at [195, 247] on nav "tester ÜBER MICH GEWERBEKUNDEN PRIVATKUNDEN KONTAKT" at bounding box center [337, 256] width 399 height 18
click at [185, 247] on nav "tester ÜBER MICH GEWERBEKUNDEN PRIVATKUNDEN KONTAKT" at bounding box center [337, 256] width 399 height 18
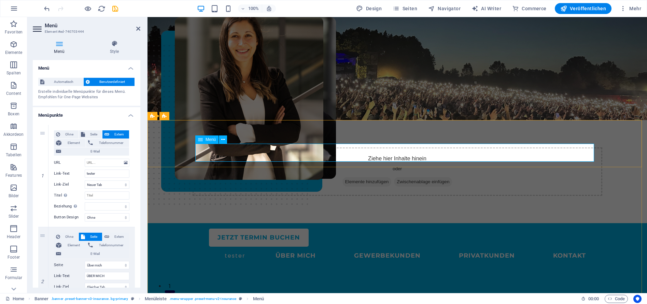
click at [203, 247] on nav "tester ÜBER MICH GEWERBEKUNDEN PRIVATKUNDEN KONTAKT" at bounding box center [397, 256] width 399 height 18
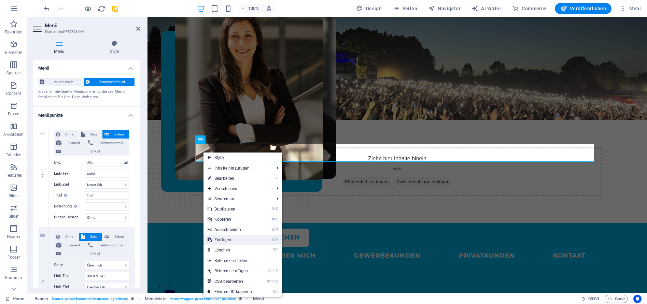
click at [234, 237] on link "⌘ V Einfügen" at bounding box center [229, 240] width 53 height 10
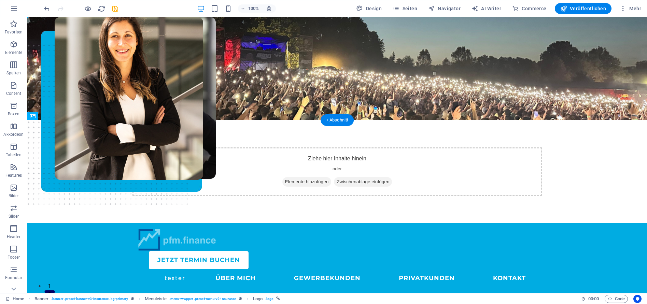
drag, startPoint x: 165, startPoint y: 176, endPoint x: 154, endPoint y: 130, distance: 47.2
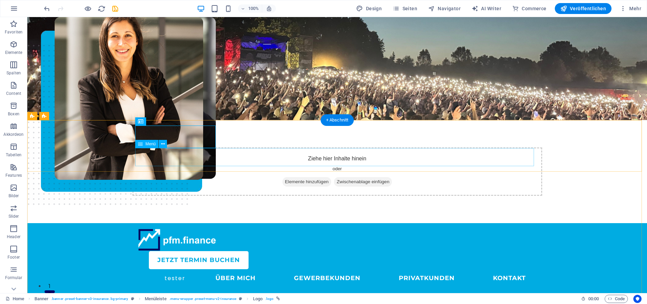
click at [175, 269] on nav "tester ÜBER MICH GEWERBEKUNDEN PRIVATKUNDEN KONTAKT" at bounding box center [337, 278] width 399 height 18
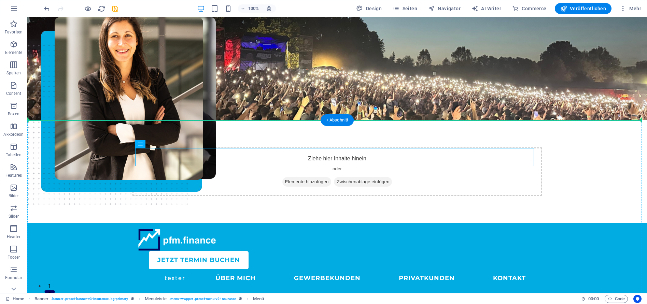
drag, startPoint x: 257, startPoint y: 151, endPoint x: 303, endPoint y: 139, distance: 47.0
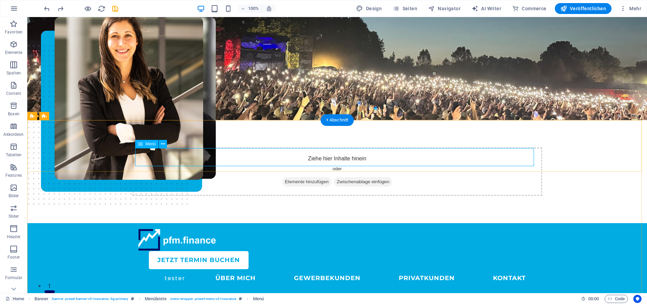
click at [176, 269] on nav "tester ÜBER MICH GEWERBEKUNDEN PRIVATKUNDEN KONTAKT" at bounding box center [337, 278] width 399 height 18
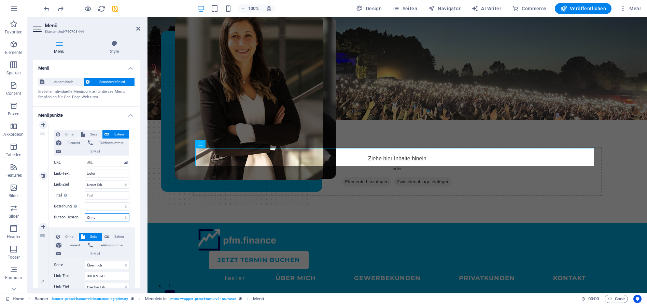
click at [110, 216] on select "Ohne Standard Primär Sekundär" at bounding box center [107, 217] width 45 height 8
click at [112, 209] on select "alternate author bookmark external help license next nofollow noreferrer noopen…" at bounding box center [107, 206] width 45 height 8
click at [64, 135] on span "Ohne" at bounding box center [69, 134] width 14 height 8
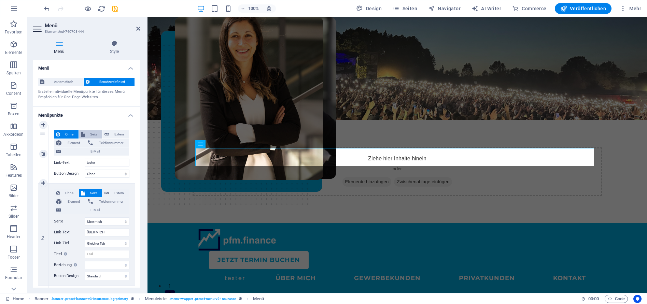
click at [85, 132] on button "Seite" at bounding box center [91, 134] width 24 height 8
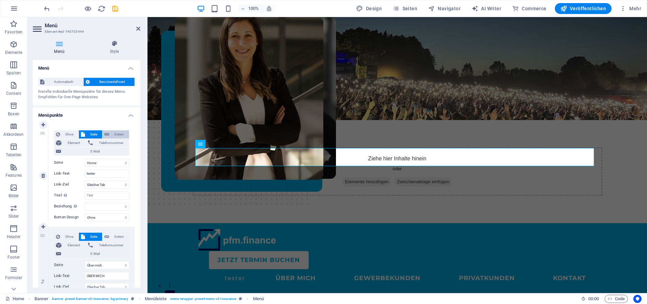
click at [111, 132] on span "Extern" at bounding box center [119, 134] width 16 height 8
click at [77, 143] on span "Element" at bounding box center [73, 143] width 20 height 8
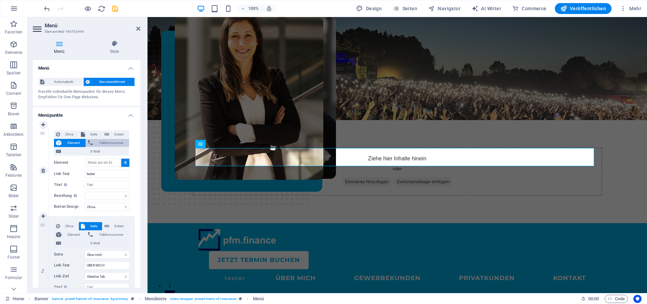
click at [106, 143] on span "Telefonnummer" at bounding box center [111, 143] width 32 height 8
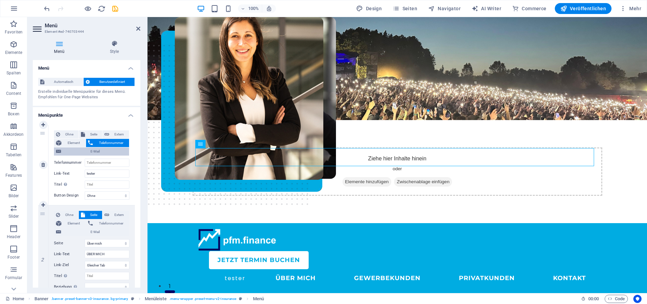
click at [93, 152] on span "E-Mail" at bounding box center [95, 151] width 64 height 8
click at [45, 166] on icon at bounding box center [43, 164] width 4 height 5
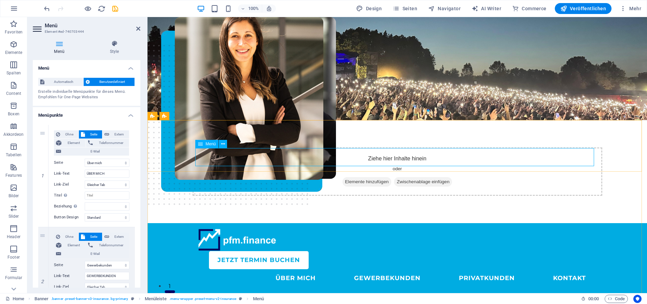
click at [286, 269] on nav "ÜBER MICH GEWERBEKUNDEN PRIVATKUNDEN KONTAKT" at bounding box center [397, 278] width 399 height 18
click at [114, 46] on icon at bounding box center [114, 43] width 52 height 7
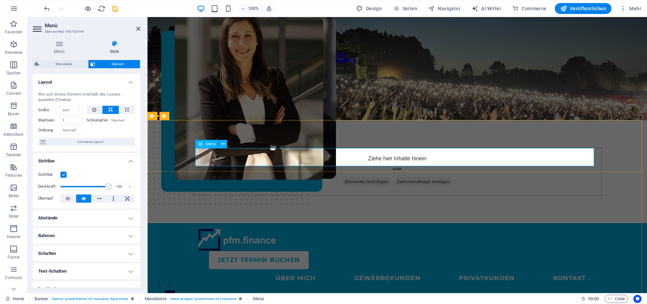
click at [198, 269] on nav "ÜBER MICH GEWERBEKUNDEN PRIVATKUNDEN KONTAKT" at bounding box center [397, 278] width 399 height 18
click at [74, 110] on select "Standard auto px % 1/1 1/2 1/3 1/4 1/5 1/6 1/7 1/8 1/9 1/10" at bounding box center [72, 110] width 22 height 8
click at [72, 106] on select "Standard auto px % 1/1 1/2 1/3 1/4 1/5 1/6 1/7 1/8 1/9 1/10" at bounding box center [72, 110] width 22 height 8
click at [318, 109] on figure at bounding box center [396, 68] width 499 height 103
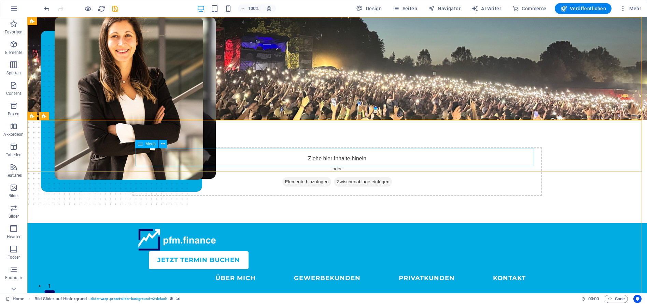
click at [185, 269] on nav "ÜBER MICH GEWERBEKUNDEN PRIVATKUNDEN KONTAKT" at bounding box center [337, 278] width 399 height 18
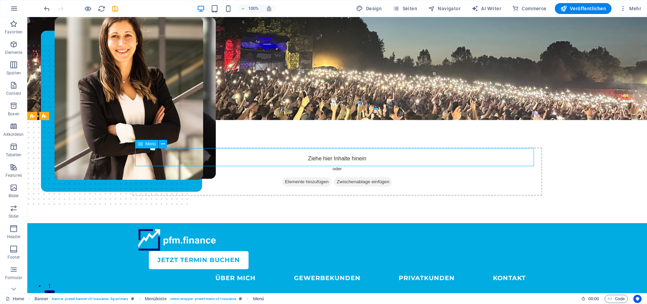
click at [213, 269] on nav "ÜBER MICH GEWERBEKUNDEN PRIVATKUNDEN KONTAKT" at bounding box center [337, 278] width 399 height 18
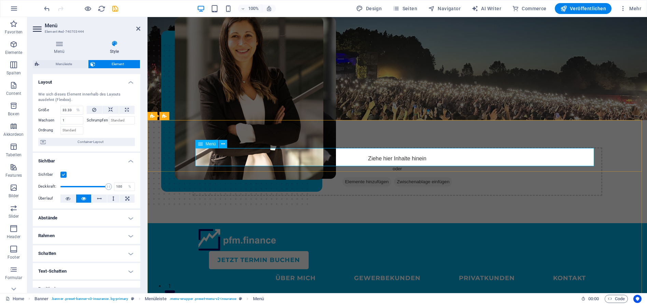
click at [242, 269] on nav "ÜBER MICH GEWERBEKUNDEN PRIVATKUNDEN KONTAKT" at bounding box center [397, 278] width 399 height 18
click at [72, 109] on input "33.33" at bounding box center [72, 110] width 22 height 8
click at [78, 110] on select "Standard auto px % 1/1 1/2 1/3 1/4 1/5 1/6 1/7 1/8 1/9 1/10" at bounding box center [78, 110] width 10 height 8
click at [73, 106] on select "Standard auto px % 1/1 1/2 1/3 1/4 1/5 1/6 1/7 1/8 1/9 1/10" at bounding box center [78, 110] width 10 height 8
click at [299, 269] on nav "ÜBER MICH GEWERBEKUNDEN PRIVATKUNDEN KONTAKT" at bounding box center [397, 278] width 399 height 18
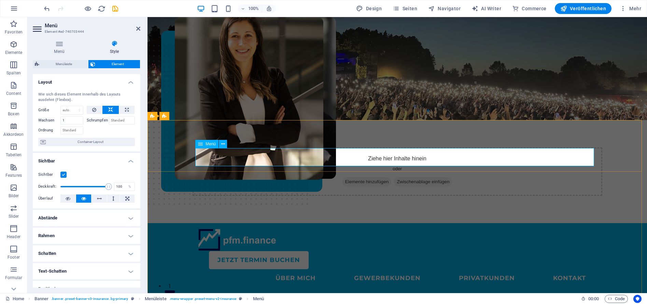
click at [199, 145] on icon at bounding box center [200, 144] width 5 height 8
click at [223, 144] on icon at bounding box center [223, 144] width 4 height 7
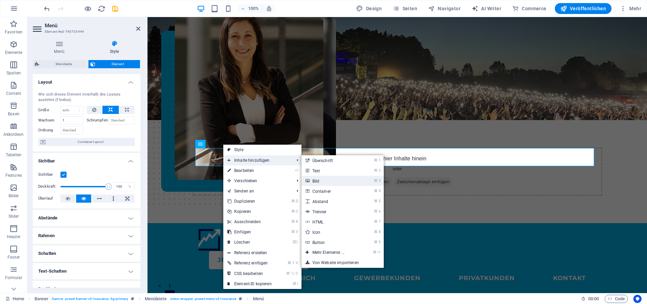
click at [353, 176] on link "⌘ 3 Bild" at bounding box center [329, 181] width 57 height 10
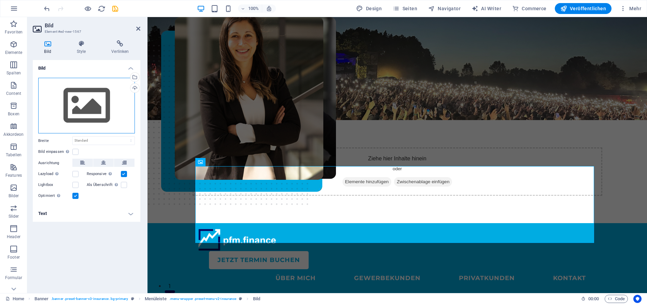
click at [77, 117] on div "Ziehe Dateien zum Hochladen hierher oder klicke hier, um aus Dateien oder koste…" at bounding box center [86, 106] width 97 height 56
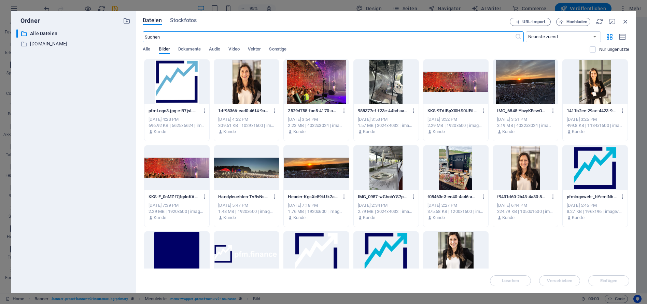
click at [245, 249] on div at bounding box center [246, 254] width 65 height 44
drag, startPoint x: 605, startPoint y: 278, endPoint x: 457, endPoint y: 261, distance: 148.8
click at [605, 279] on span "Einfügen" at bounding box center [608, 281] width 17 height 4
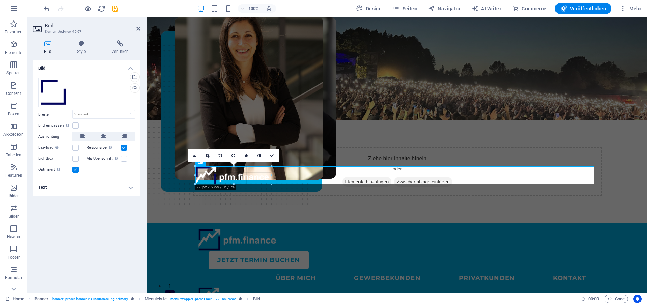
drag, startPoint x: 543, startPoint y: 263, endPoint x: 231, endPoint y: 186, distance: 321.5
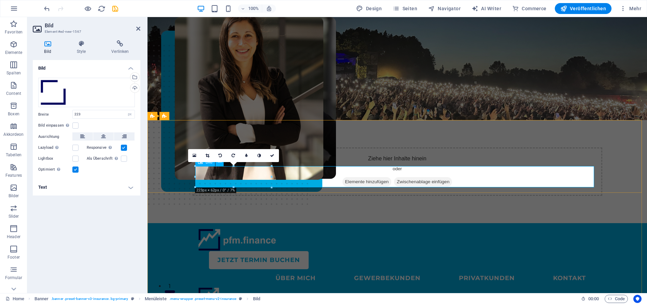
click at [332, 287] on figure at bounding box center [397, 297] width 399 height 21
click at [348, 223] on div "JETZT Termin buchen ÜBER MICH GEWERBEKUNDEN PRIVATKUNDEN KONTAKT" at bounding box center [396, 268] width 499 height 91
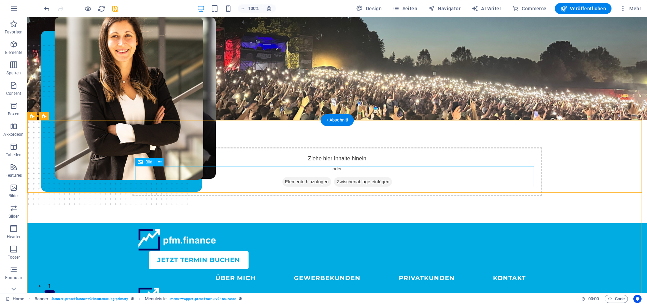
click at [161, 287] on figure at bounding box center [337, 297] width 399 height 21
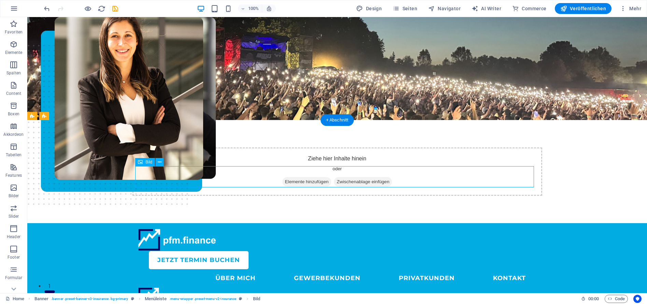
click at [145, 287] on figure at bounding box center [337, 297] width 399 height 21
click at [184, 287] on figure at bounding box center [337, 297] width 399 height 21
click at [177, 287] on figure at bounding box center [337, 297] width 399 height 21
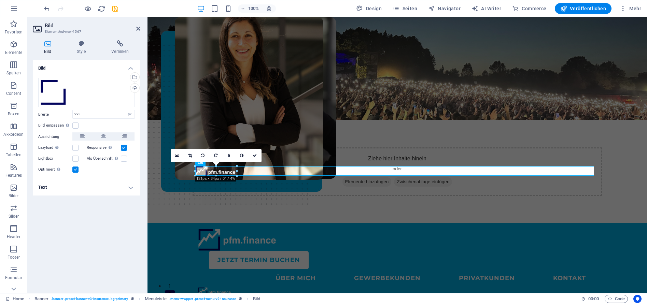
drag, startPoint x: 271, startPoint y: 187, endPoint x: 228, endPoint y: 173, distance: 44.5
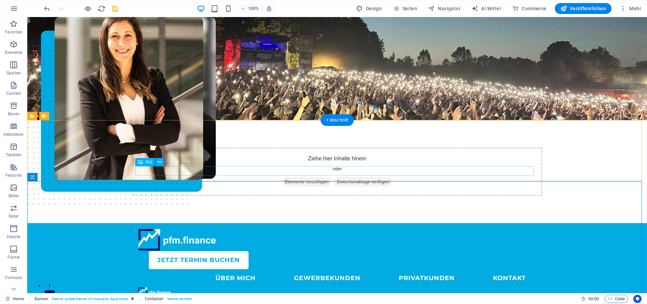
click at [156, 287] on figure at bounding box center [337, 292] width 399 height 10
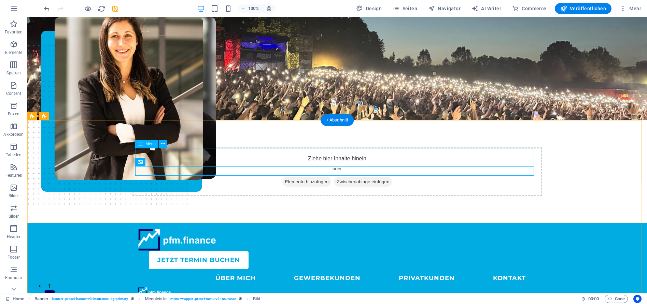
click at [219, 269] on nav "ÜBER MICH GEWERBEKUNDEN PRIVATKUNDEN KONTAKT" at bounding box center [337, 278] width 399 height 18
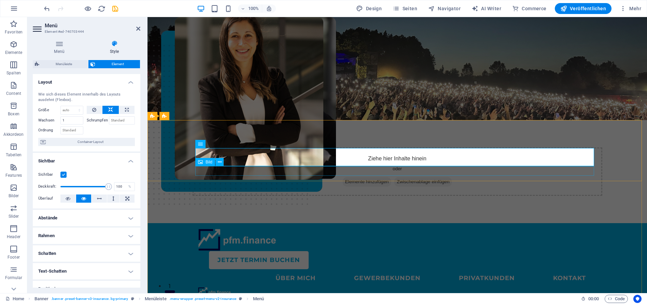
click at [213, 287] on figure at bounding box center [397, 292] width 399 height 10
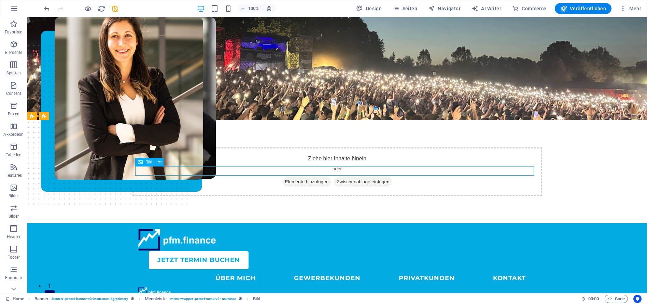
click at [146, 287] on figure at bounding box center [337, 292] width 399 height 10
click at [207, 269] on nav "ÜBER MICH GEWERBEKUNDEN PRIVATKUNDEN KONTAKT" at bounding box center [337, 278] width 399 height 18
click at [180, 269] on nav "ÜBER MICH GEWERBEKUNDEN PRIVATKUNDEN KONTAKT" at bounding box center [337, 278] width 399 height 18
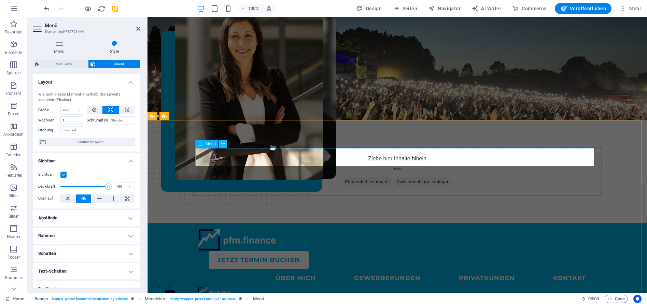
click at [222, 144] on icon at bounding box center [223, 144] width 4 height 7
click at [178, 223] on div "JETZT Termin buchen ÜBER MICH GEWERBEKUNDEN PRIVATKUNDEN KONTAKT" at bounding box center [396, 262] width 499 height 79
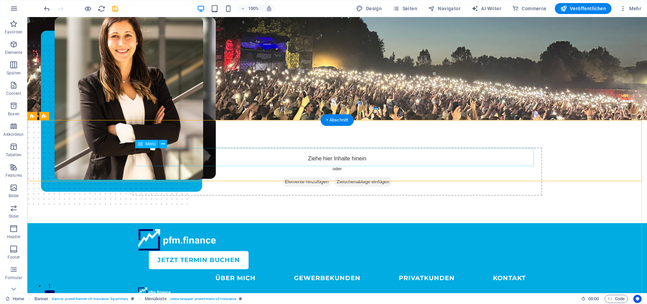
click at [173, 269] on nav "ÜBER MICH GEWERBEKUNDEN PRIVATKUNDEN KONTAKT" at bounding box center [337, 278] width 399 height 18
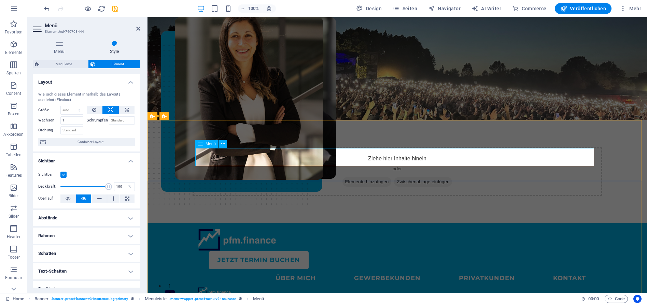
click at [252, 269] on nav "ÜBER MICH GEWERBEKUNDEN PRIVATKUNDEN KONTAKT" at bounding box center [397, 278] width 399 height 18
click at [221, 287] on figure at bounding box center [397, 292] width 399 height 10
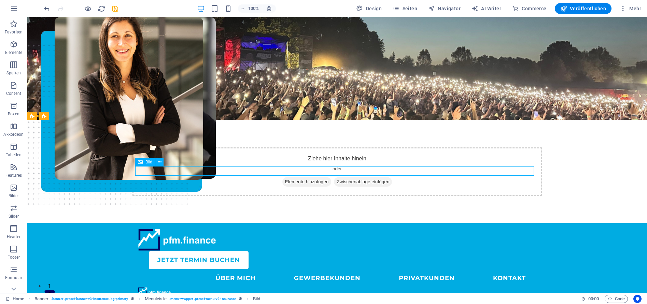
click at [157, 287] on figure at bounding box center [337, 292] width 399 height 10
click at [143, 287] on figure at bounding box center [337, 292] width 399 height 10
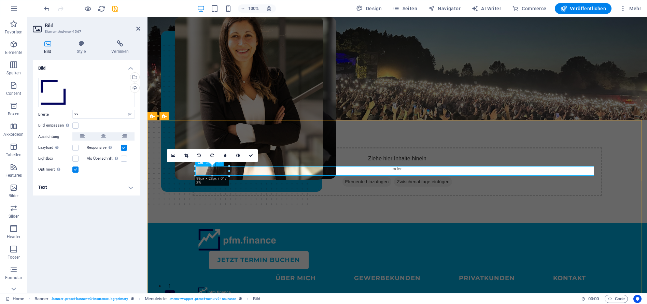
click at [214, 287] on figure at bounding box center [397, 292] width 399 height 10
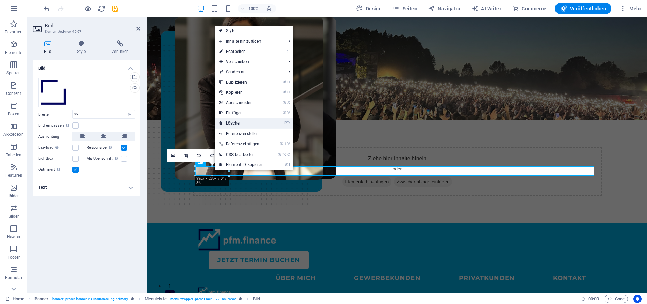
click at [241, 124] on link "⌦ Löschen" at bounding box center [241, 123] width 53 height 10
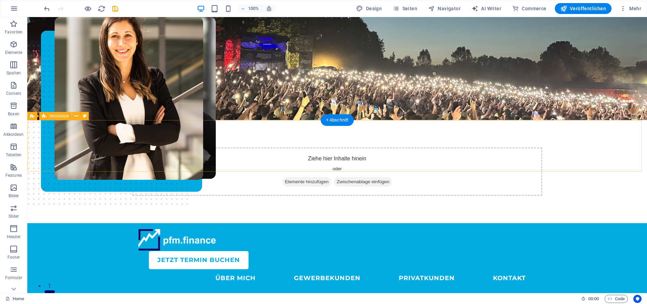
click at [277, 223] on div "JETZT Termin buchen ÜBER MICH GEWERBEKUNDEN PRIVATKUNDEN KONTAKT" at bounding box center [336, 258] width 619 height 70
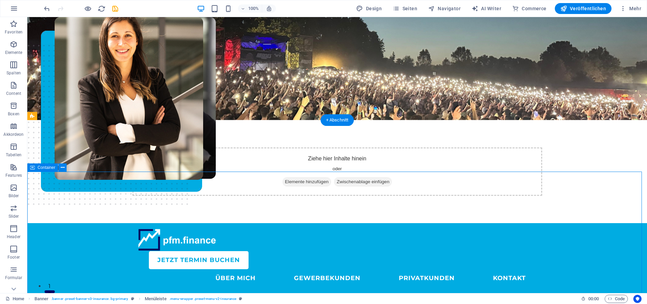
drag, startPoint x: 340, startPoint y: 123, endPoint x: 196, endPoint y: 111, distance: 144.5
click at [340, 123] on div "+ Abschnitt" at bounding box center [336, 120] width 33 height 12
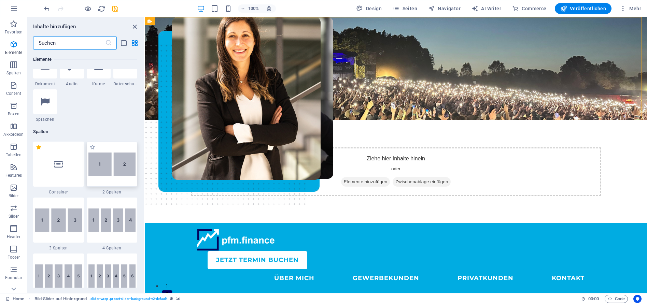
scroll to position [278, 0]
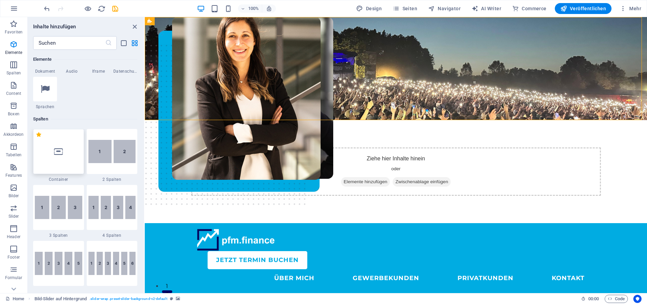
click at [72, 150] on div at bounding box center [58, 151] width 51 height 45
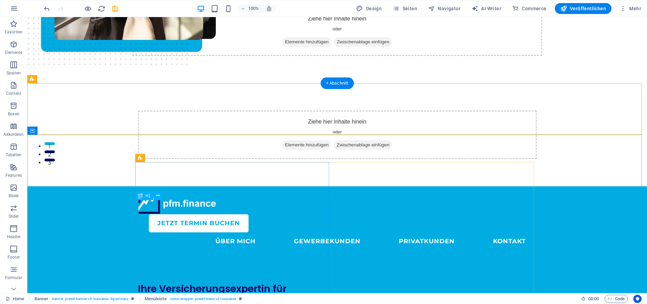
scroll to position [21, 0]
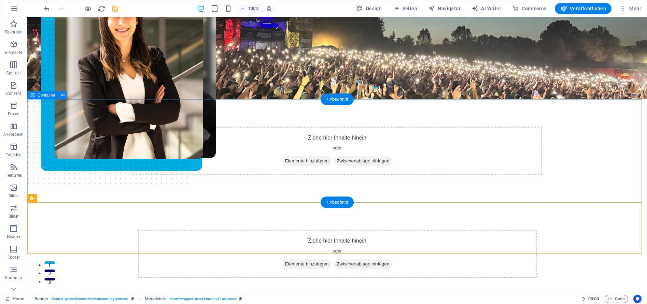
click at [539, 202] on div "Ziehe hier Inhalte hinein oder Elemente hinzufügen Zwischenablage einfügen" at bounding box center [336, 253] width 619 height 103
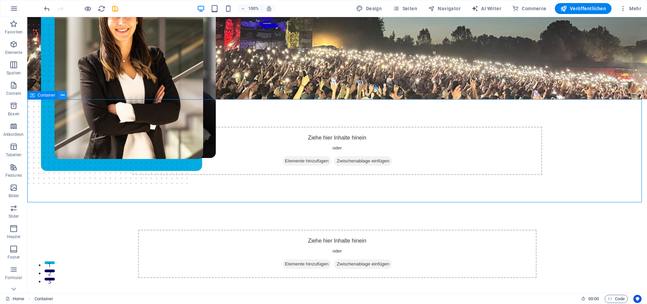
click at [61, 95] on icon at bounding box center [63, 95] width 4 height 7
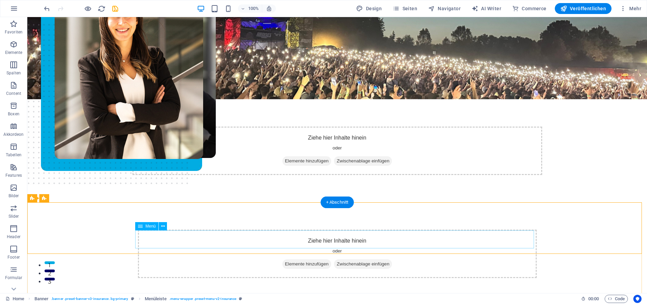
click at [162, 227] on icon at bounding box center [163, 226] width 4 height 7
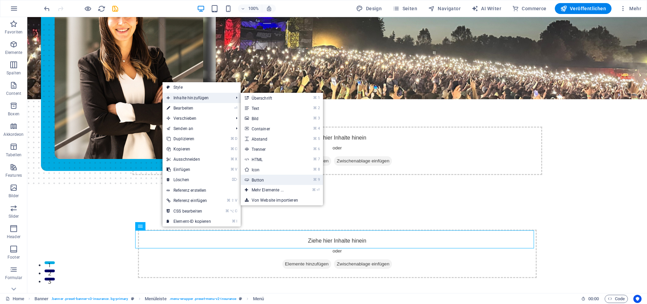
drag, startPoint x: 286, startPoint y: 180, endPoint x: 136, endPoint y: 177, distance: 149.8
click at [286, 180] on link "⌘ 9 Button" at bounding box center [269, 180] width 57 height 10
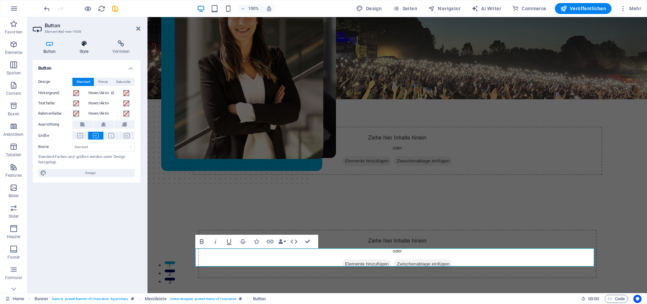
click at [78, 48] on h4 "Style" at bounding box center [85, 47] width 33 height 14
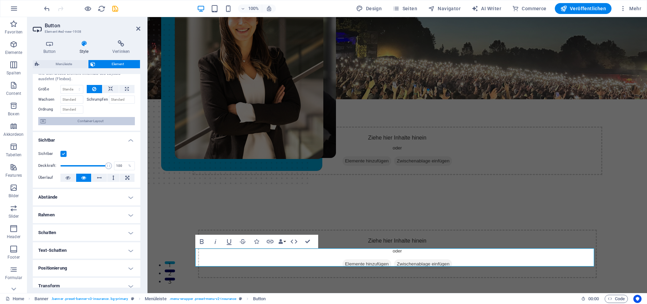
scroll to position [0, 0]
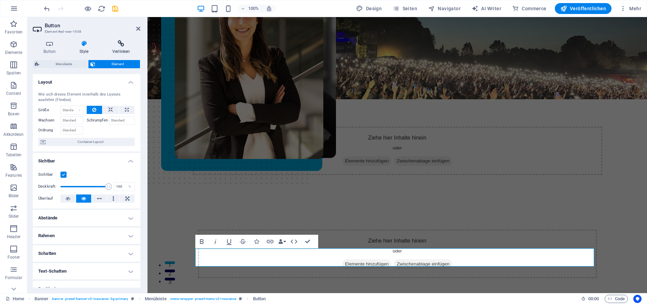
click at [122, 47] on h4 "Verlinken" at bounding box center [121, 47] width 39 height 14
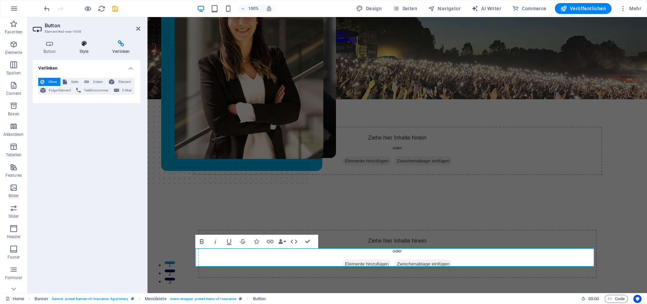
click at [91, 47] on h4 "Style" at bounding box center [85, 47] width 33 height 14
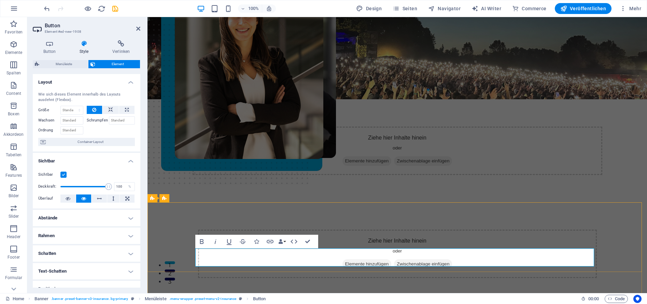
click at [185, 202] on div "Ziehe hier Inhalte hinein oder Elemente hinzufügen Zwischenablage einfügen" at bounding box center [396, 253] width 499 height 103
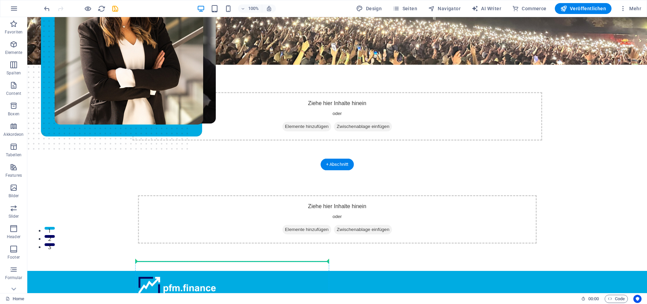
scroll to position [60, 0]
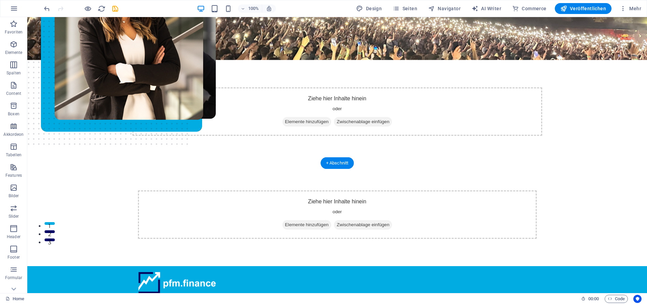
drag, startPoint x: 211, startPoint y: 257, endPoint x: 236, endPoint y: 217, distance: 47.4
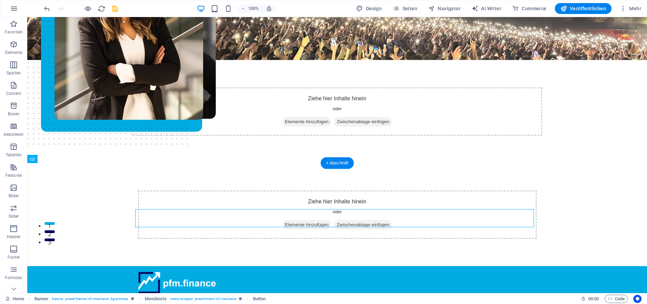
click at [166, 207] on icon at bounding box center [164, 205] width 4 height 7
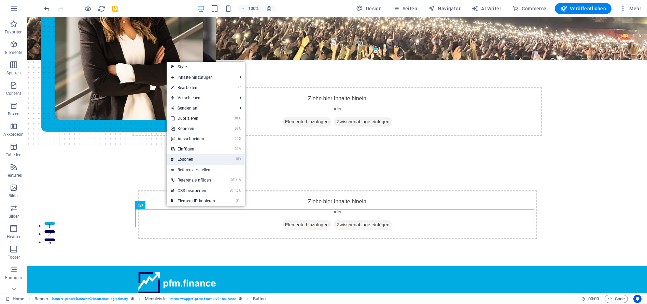
click at [226, 157] on li "⌦ Löschen" at bounding box center [206, 159] width 78 height 11
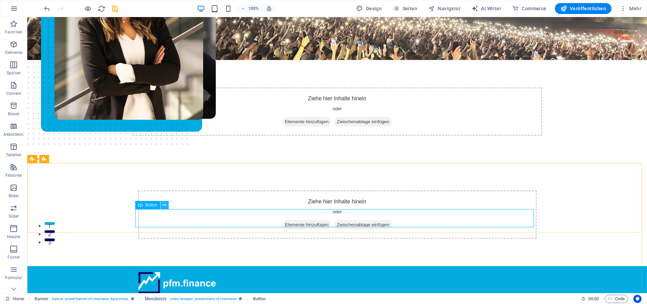
click at [165, 205] on icon at bounding box center [164, 205] width 4 height 7
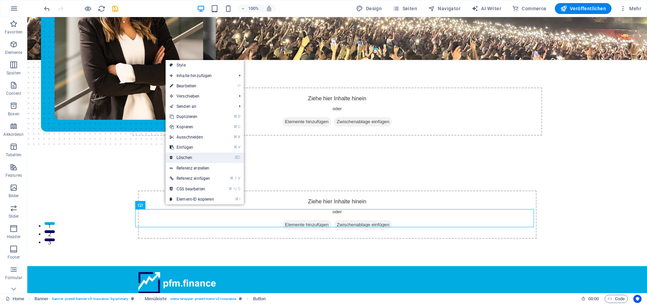
click at [199, 157] on link "⌦ Löschen" at bounding box center [192, 158] width 53 height 10
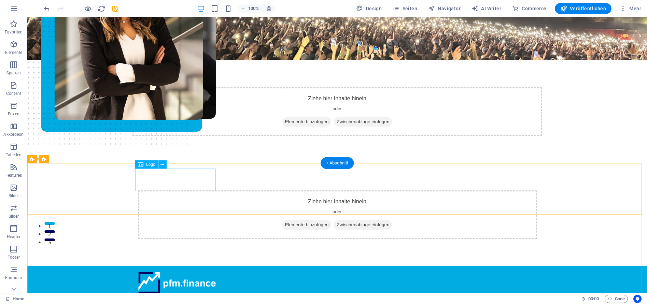
click at [167, 272] on div at bounding box center [337, 283] width 399 height 23
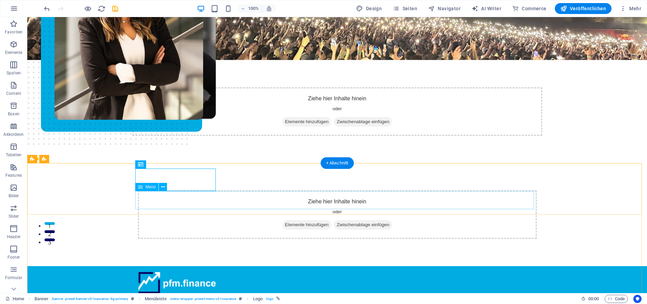
click at [472, 294] on div "JETZT Termin buchen" at bounding box center [343, 303] width 388 height 18
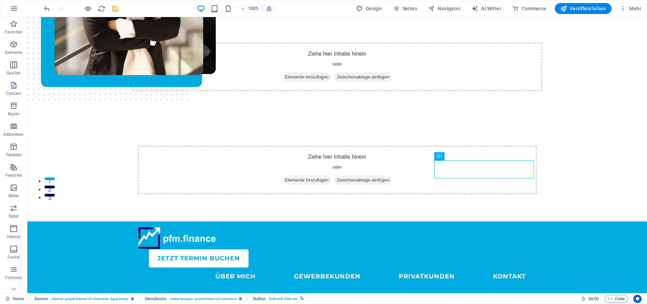
scroll to position [116, 0]
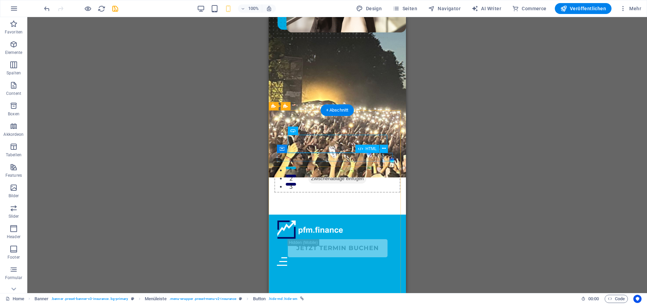
click at [387, 257] on div at bounding box center [336, 261] width 121 height 9
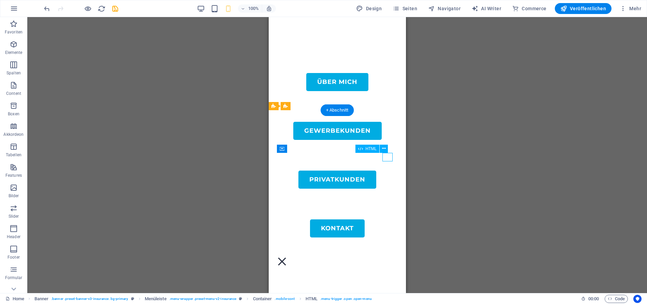
click at [387, 257] on div at bounding box center [336, 261] width 121 height 9
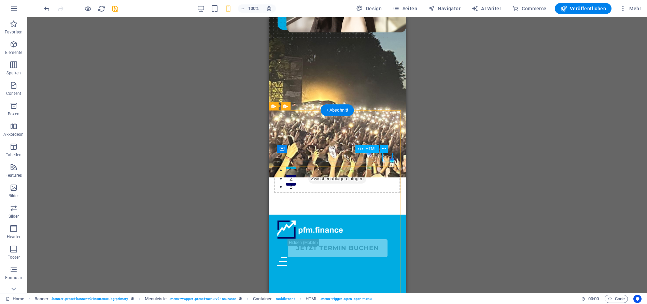
click at [388, 257] on div at bounding box center [336, 261] width 121 height 9
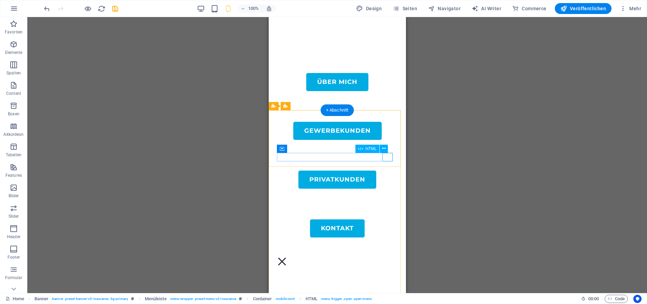
click at [388, 257] on div at bounding box center [336, 261] width 121 height 9
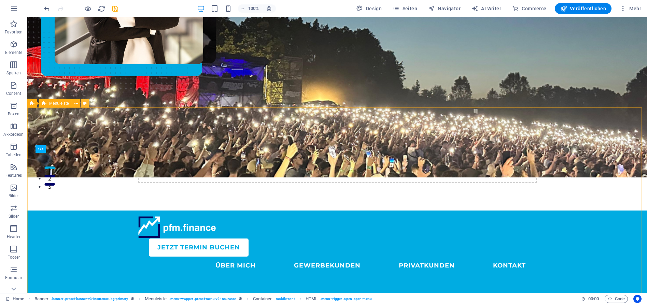
click at [85, 103] on icon at bounding box center [85, 103] width 4 height 7
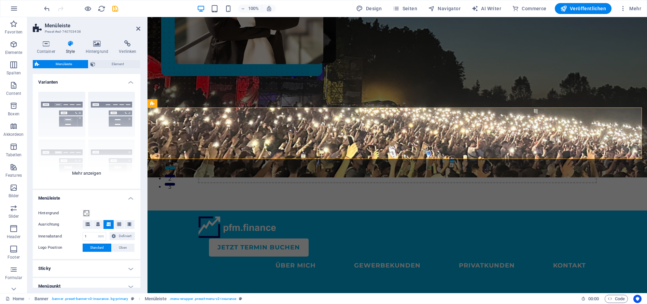
click at [78, 172] on div "Rahmen Mittig Standard Fixiert Loki Trigger Breit XXL" at bounding box center [87, 137] width 108 height 102
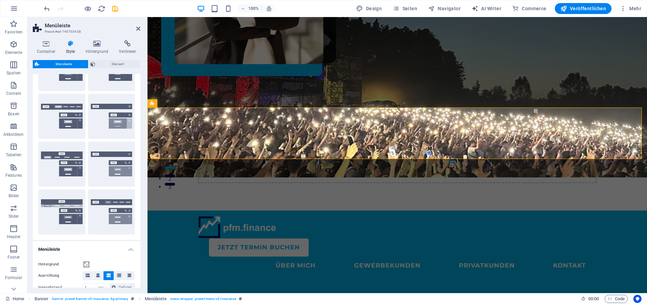
scroll to position [65, 0]
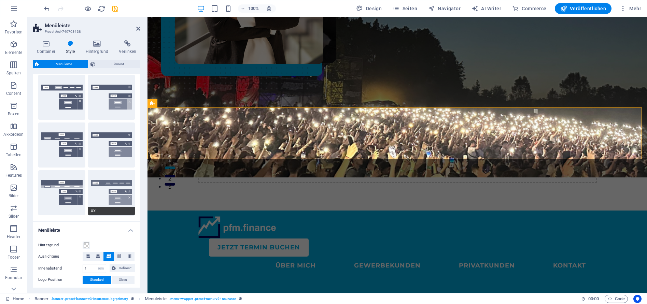
click at [104, 190] on button "XXL" at bounding box center [111, 192] width 47 height 45
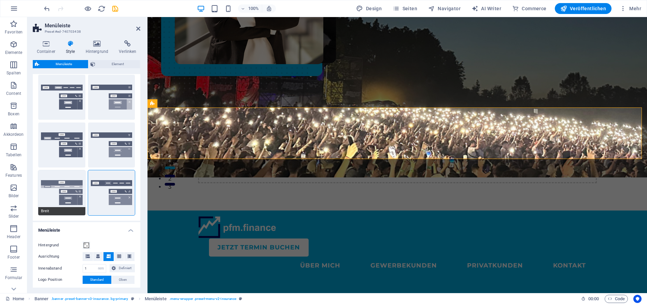
click at [65, 191] on button "Breit" at bounding box center [61, 192] width 47 height 45
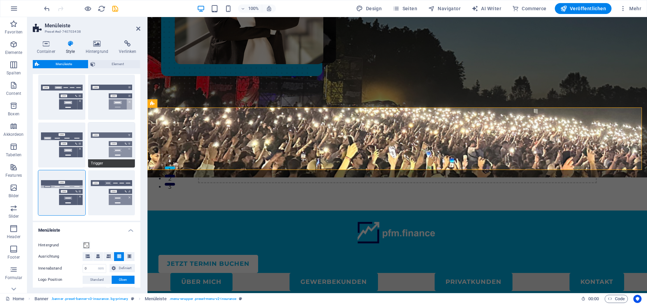
click at [115, 153] on button "Trigger" at bounding box center [111, 145] width 47 height 45
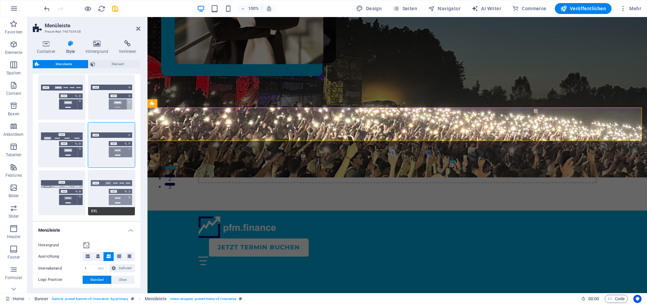
click at [121, 192] on button "XXL" at bounding box center [111, 192] width 47 height 45
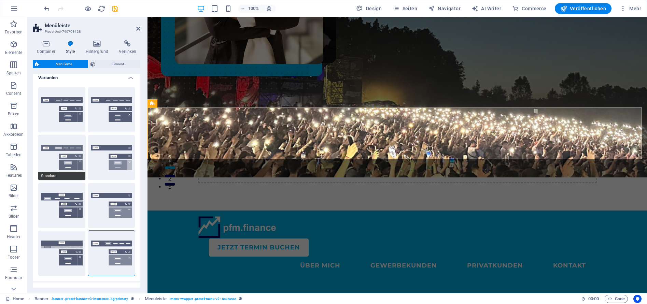
scroll to position [0, 0]
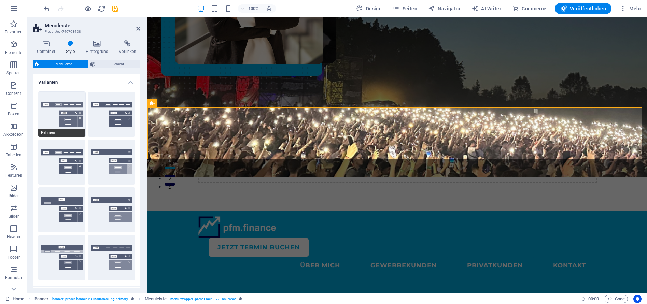
click at [66, 106] on button "Rahmen" at bounding box center [61, 114] width 47 height 45
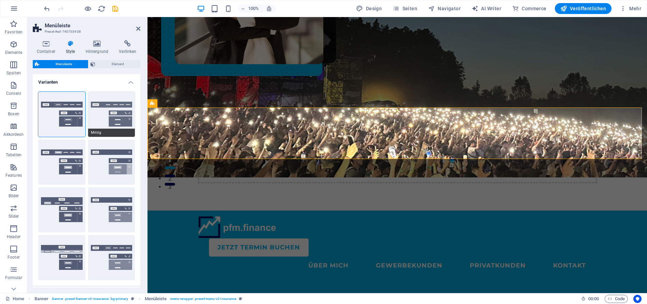
click at [105, 109] on button "Mittig" at bounding box center [111, 114] width 47 height 45
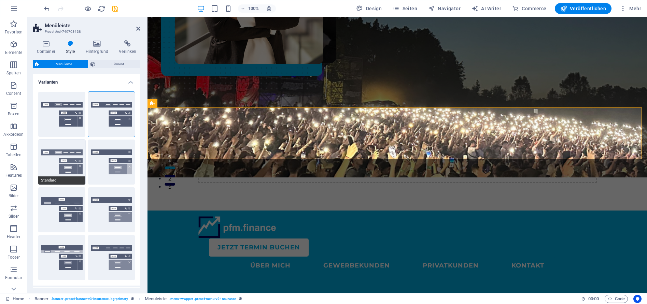
click at [59, 153] on button "Standard" at bounding box center [61, 162] width 47 height 45
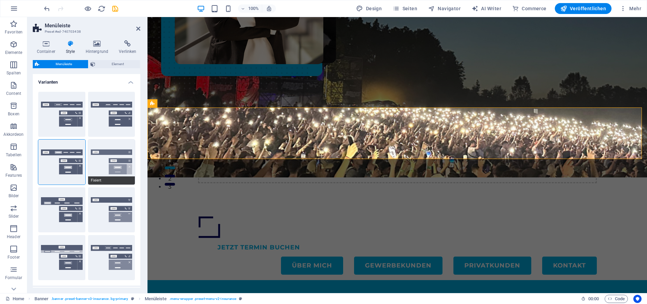
click at [121, 167] on button "Fixiert" at bounding box center [111, 162] width 47 height 45
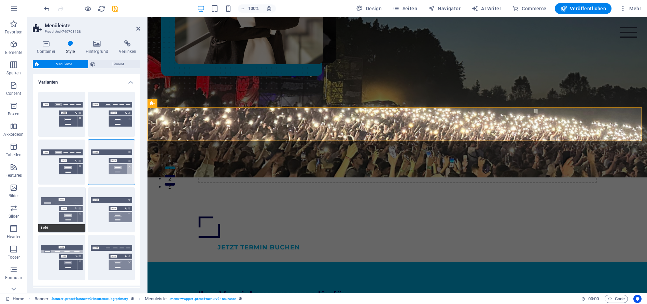
click at [59, 203] on button "Loki" at bounding box center [61, 209] width 47 height 45
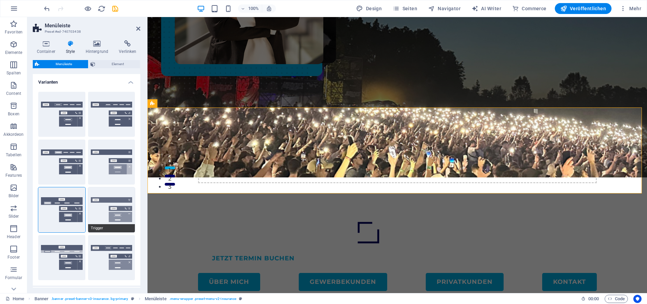
click at [119, 216] on button "Trigger" at bounding box center [111, 209] width 47 height 45
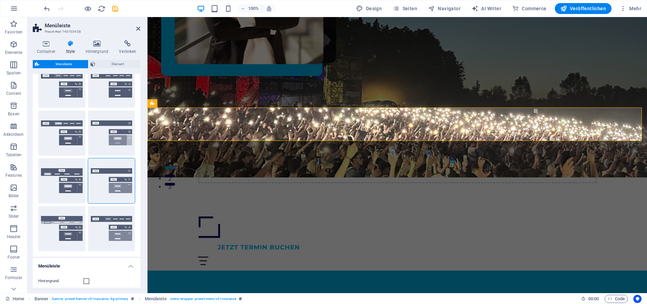
scroll to position [130, 0]
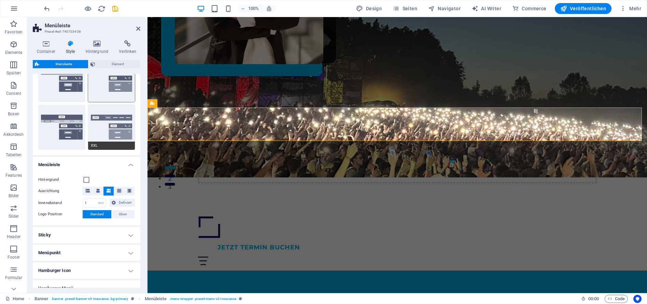
click at [109, 121] on button "XXL" at bounding box center [111, 127] width 47 height 45
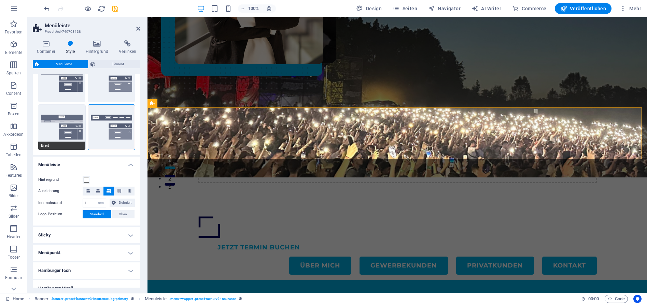
click at [57, 116] on button "Breit" at bounding box center [61, 127] width 47 height 45
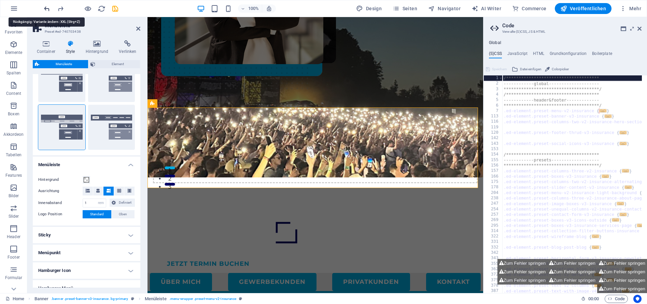
click at [642, 31] on aside "**********" at bounding box center [565, 155] width 164 height 276
click at [640, 28] on icon at bounding box center [639, 28] width 4 height 5
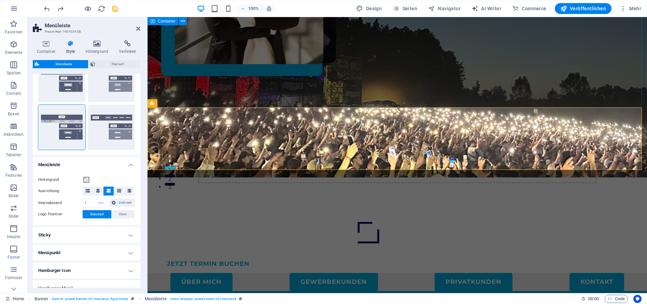
click at [475, 108] on div "Ziehe hier Inhalte hinein oder Elemente hinzufügen Zwischenablage einfügen" at bounding box center [396, 159] width 499 height 103
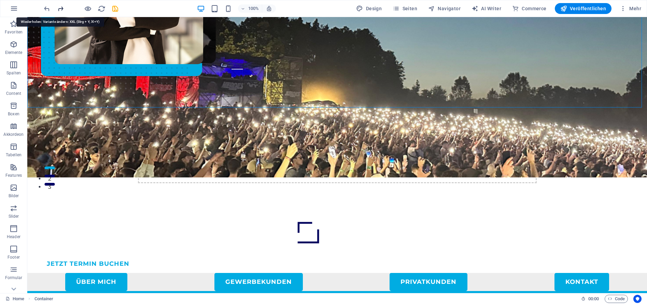
click at [59, 8] on icon "redo" at bounding box center [61, 9] width 8 height 8
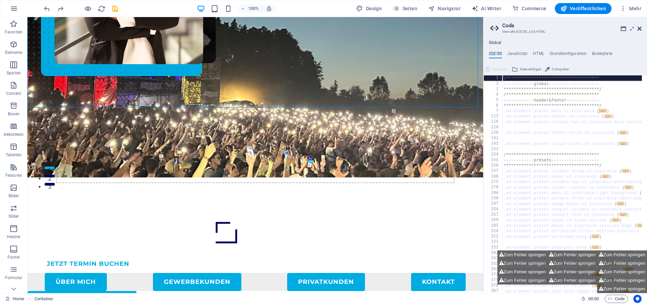
click at [639, 30] on icon at bounding box center [639, 28] width 4 height 5
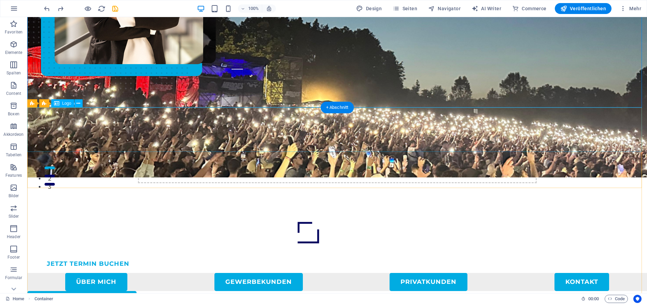
click at [229, 211] on div at bounding box center [336, 233] width 619 height 44
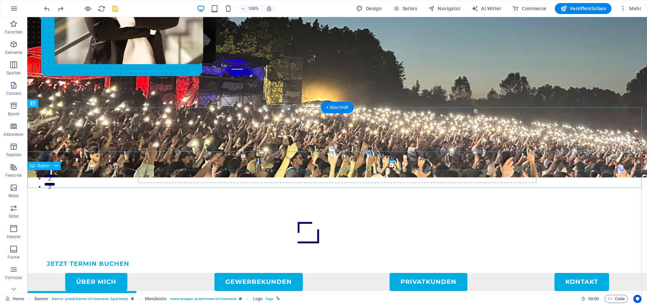
click at [115, 291] on div "Button-Beschriftung" at bounding box center [336, 300] width 619 height 18
click at [124, 291] on div "Button-Beschriftung" at bounding box center [336, 300] width 619 height 18
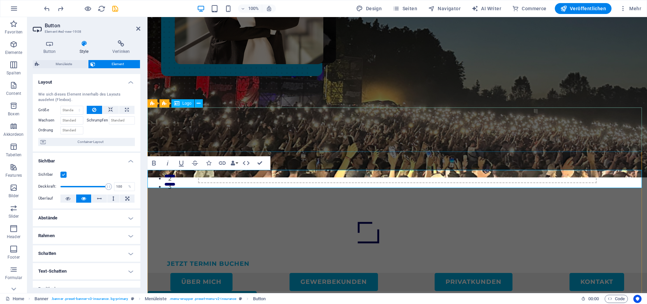
click at [245, 211] on div at bounding box center [396, 233] width 499 height 44
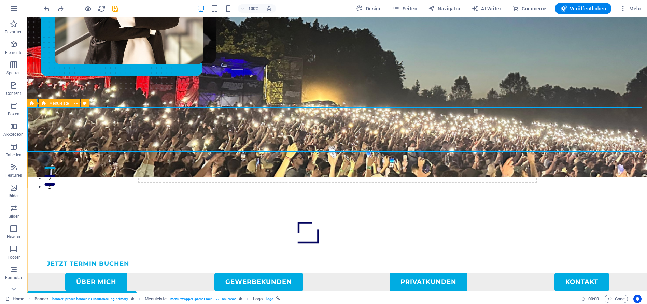
click at [61, 103] on span "Menüleiste" at bounding box center [59, 103] width 20 height 4
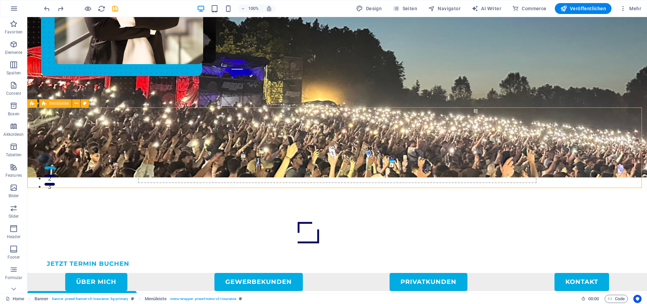
click at [61, 103] on span "Menüleiste" at bounding box center [59, 103] width 20 height 4
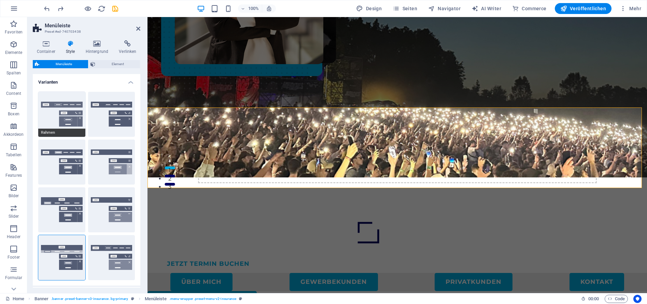
click at [69, 109] on button "Rahmen" at bounding box center [61, 114] width 47 height 45
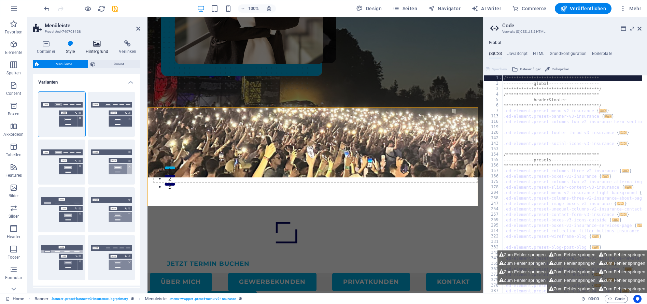
click at [101, 46] on icon at bounding box center [97, 43] width 31 height 7
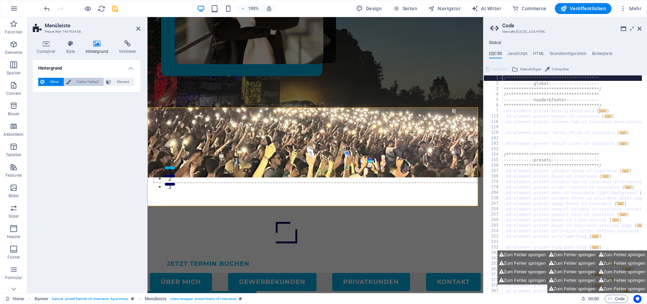
click at [86, 83] on span "Farbe / Verlauf" at bounding box center [87, 82] width 29 height 8
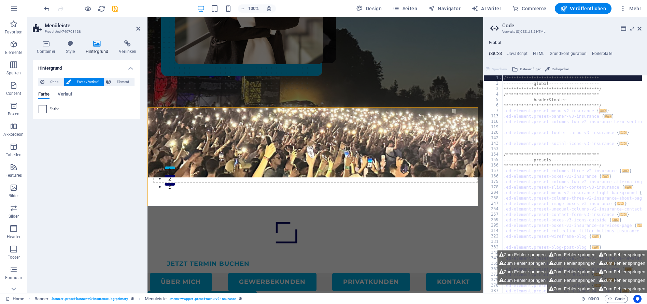
click at [42, 109] on span at bounding box center [43, 109] width 8 height 8
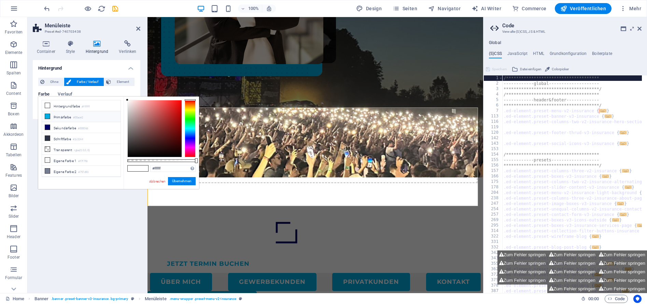
click at [55, 117] on li "Primärfarbe #00ace2" at bounding box center [81, 116] width 78 height 11
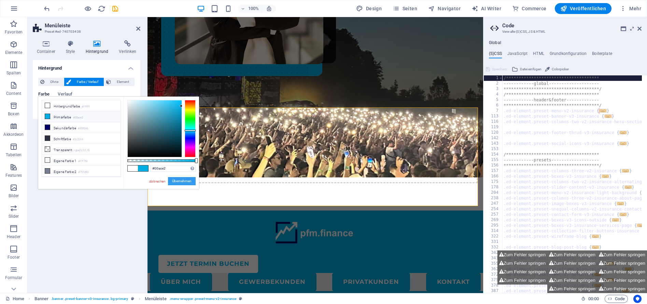
click at [178, 182] on button "Übernehmen" at bounding box center [182, 181] width 28 height 8
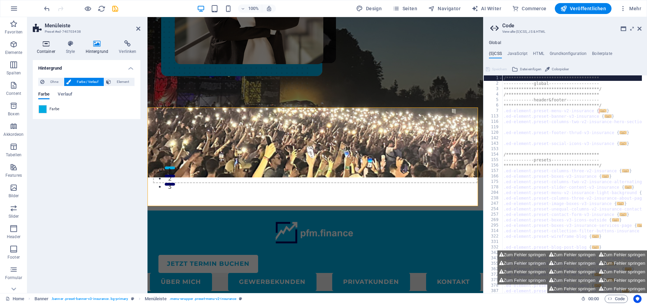
click at [44, 45] on icon at bounding box center [46, 43] width 26 height 7
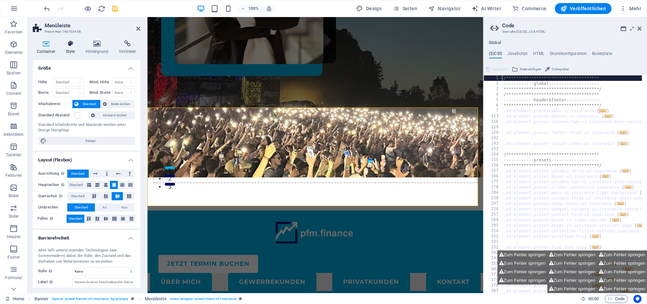
click at [74, 47] on h4 "Style" at bounding box center [72, 47] width 20 height 14
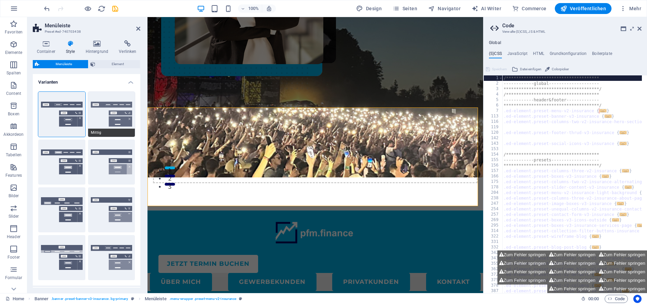
click at [119, 104] on button "Mittig" at bounding box center [111, 114] width 47 height 45
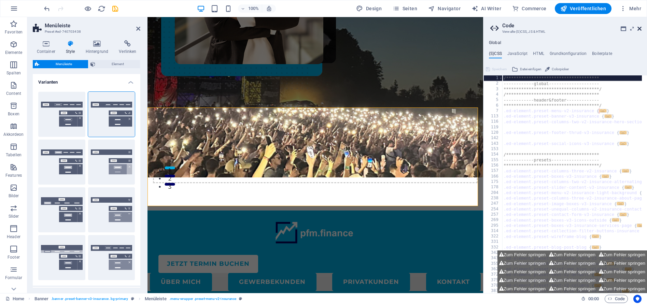
click at [641, 30] on icon at bounding box center [639, 28] width 4 height 5
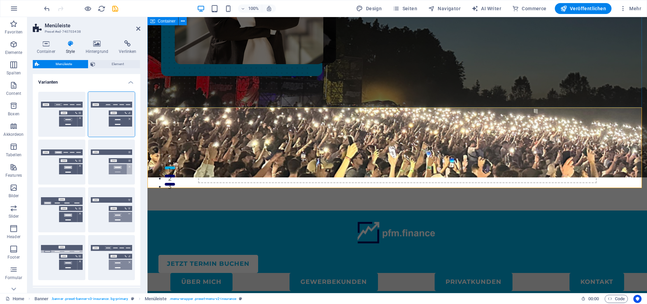
click at [330, 108] on div "Ziehe hier Inhalte hinein oder Elemente hinzufügen Zwischenablage einfügen" at bounding box center [396, 159] width 499 height 103
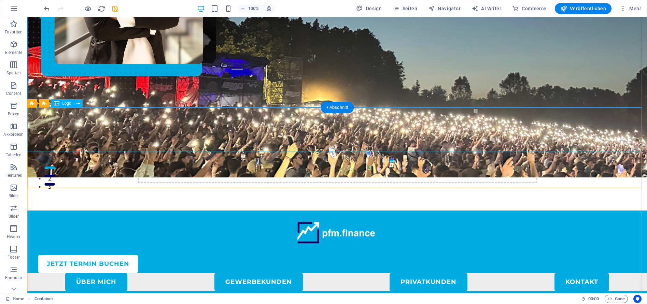
click at [102, 211] on div at bounding box center [336, 233] width 619 height 44
click at [89, 211] on div at bounding box center [336, 233] width 619 height 44
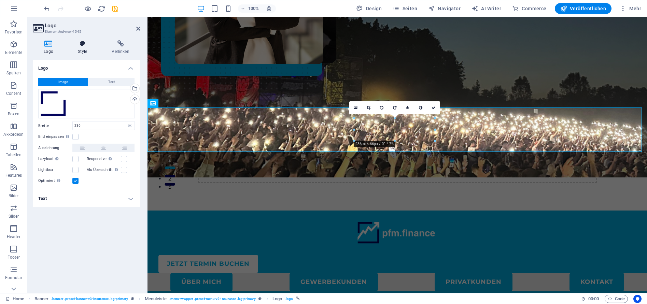
click at [81, 45] on icon at bounding box center [82, 43] width 31 height 7
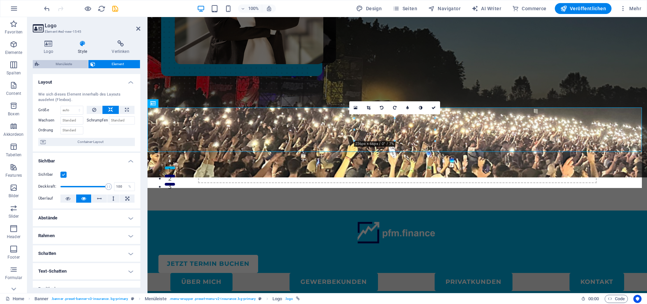
click at [65, 63] on span "Menüleiste" at bounding box center [63, 64] width 45 height 8
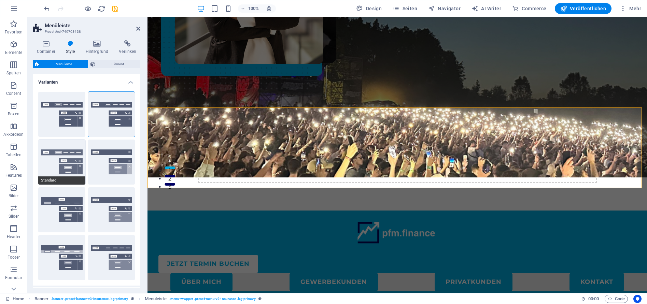
click at [63, 162] on button "Standard" at bounding box center [61, 162] width 47 height 45
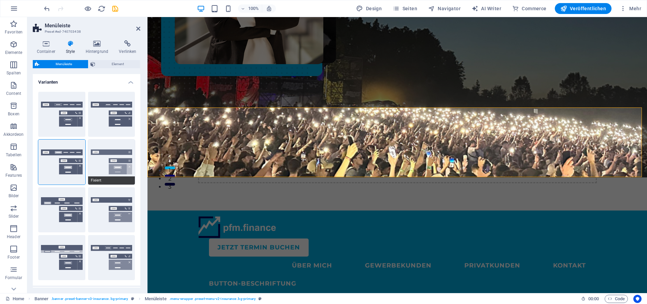
click at [118, 167] on button "Fixiert" at bounding box center [111, 162] width 47 height 45
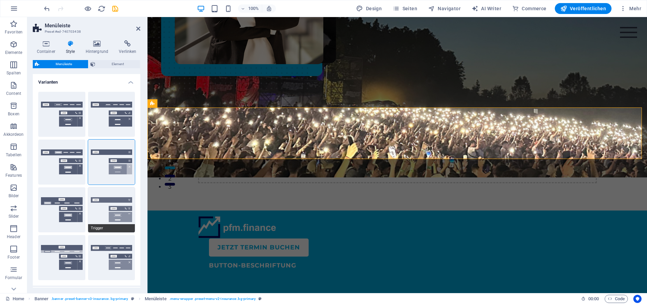
click at [111, 205] on button "Trigger" at bounding box center [111, 209] width 47 height 45
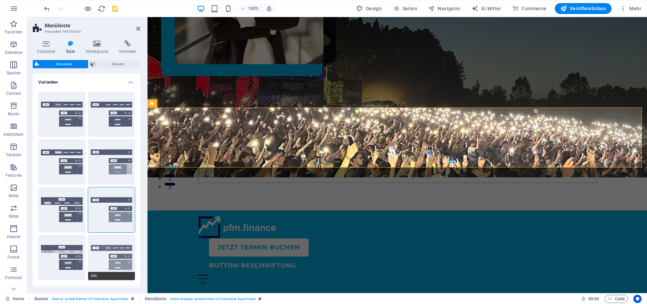
click at [110, 256] on button "XXL" at bounding box center [111, 257] width 47 height 45
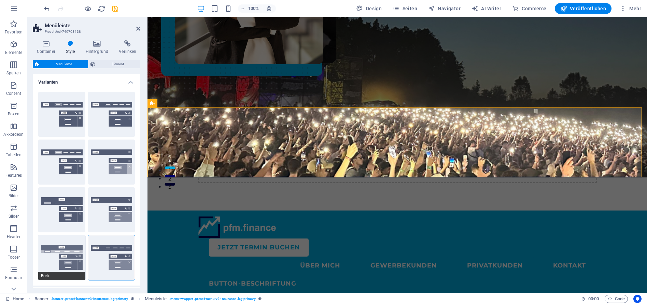
click at [69, 262] on button "Breit" at bounding box center [61, 257] width 47 height 45
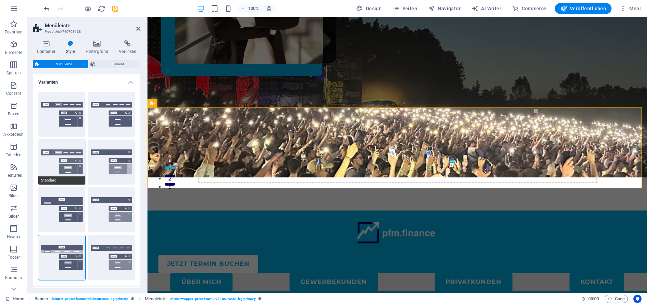
click at [64, 158] on button "Standard" at bounding box center [61, 162] width 47 height 45
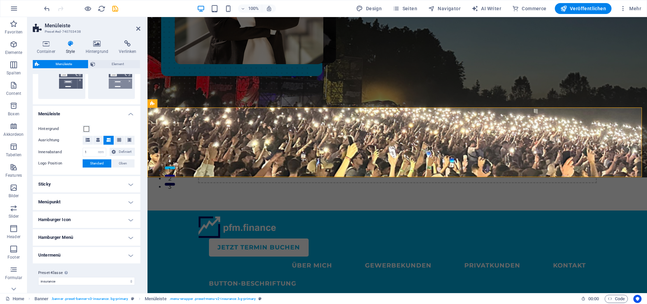
scroll to position [184, 0]
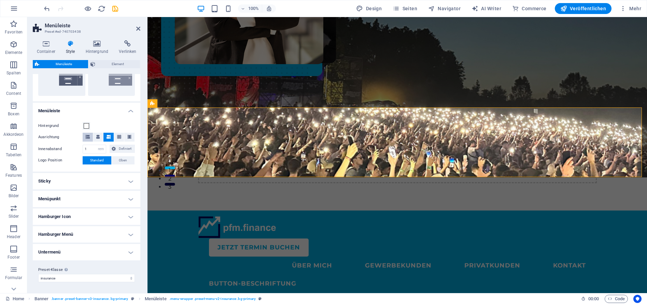
click at [87, 136] on icon at bounding box center [88, 137] width 4 height 4
click at [97, 136] on icon at bounding box center [98, 137] width 4 height 4
click at [110, 137] on icon at bounding box center [108, 137] width 4 height 4
click at [90, 137] on button at bounding box center [88, 137] width 10 height 9
click at [97, 137] on icon at bounding box center [98, 137] width 4 height 4
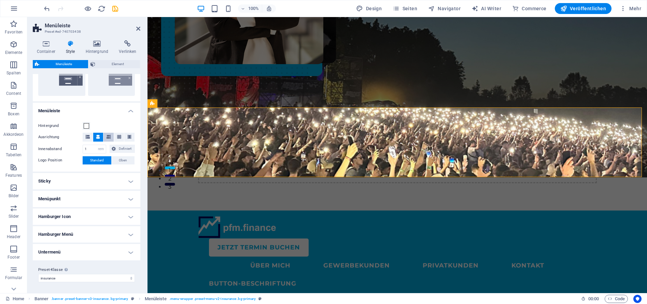
click at [107, 136] on icon at bounding box center [108, 137] width 4 height 4
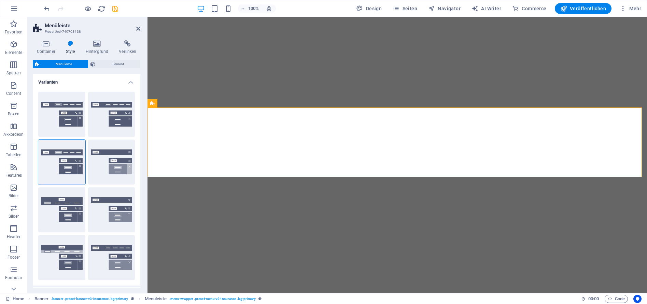
select select "rem"
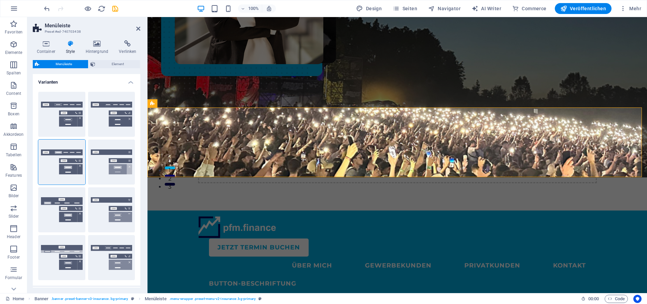
scroll to position [184, 0]
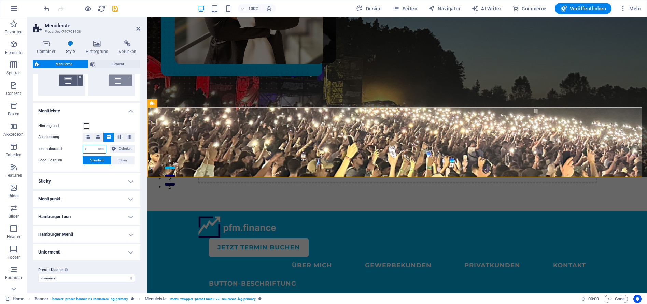
click at [89, 149] on input "1" at bounding box center [94, 149] width 23 height 8
type input "0"
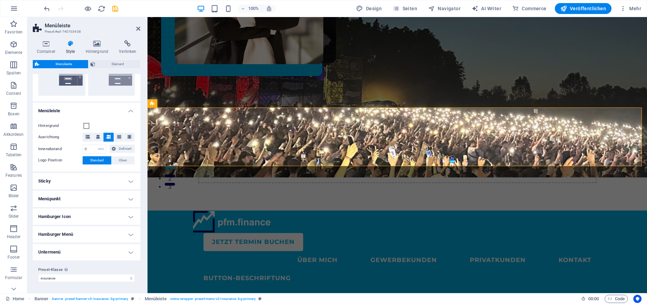
click at [100, 119] on div "Hintergrund Ausrichtung Innenabstand 0 px rem % vh vw Definiert Definiert 0 px …" at bounding box center [86, 143] width 110 height 57
click at [87, 149] on input "0" at bounding box center [94, 149] width 23 height 8
type input "1"
click at [104, 118] on div "Hintergrund Ausrichtung Innenabstand 1 px rem % vh vw Definiert Definiert 1 px …" at bounding box center [86, 143] width 110 height 57
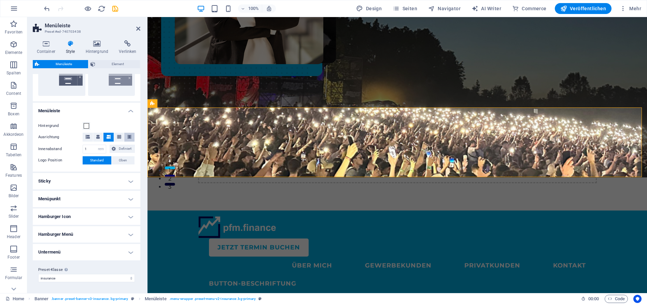
click at [128, 139] on icon at bounding box center [129, 137] width 4 height 4
click at [117, 137] on icon at bounding box center [119, 137] width 4 height 4
click at [106, 138] on icon at bounding box center [108, 137] width 4 height 4
click at [119, 163] on span "Oben" at bounding box center [123, 160] width 8 height 8
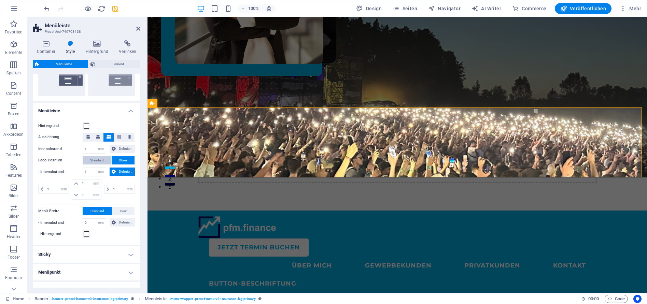
select select
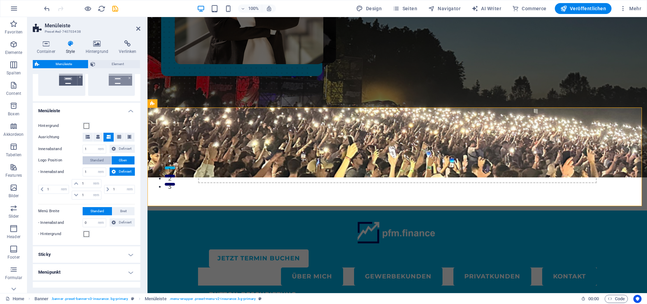
click at [100, 162] on span "Standard" at bounding box center [97, 160] width 14 height 8
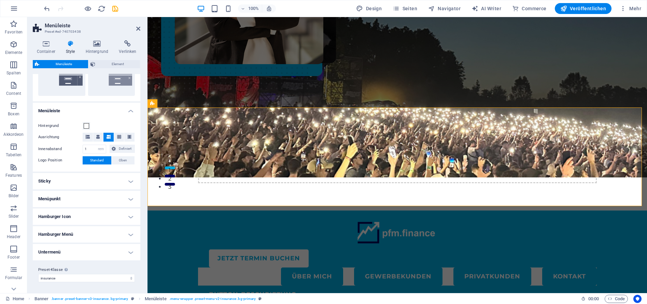
select select
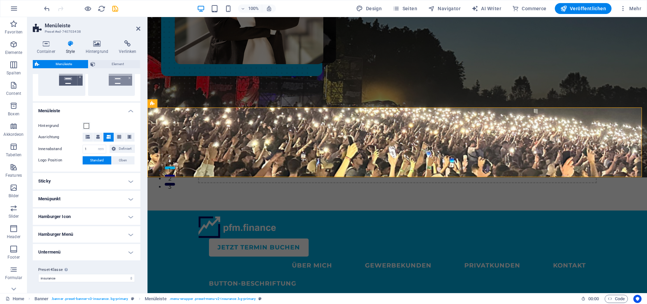
click at [95, 175] on h4 "Sticky" at bounding box center [87, 181] width 108 height 16
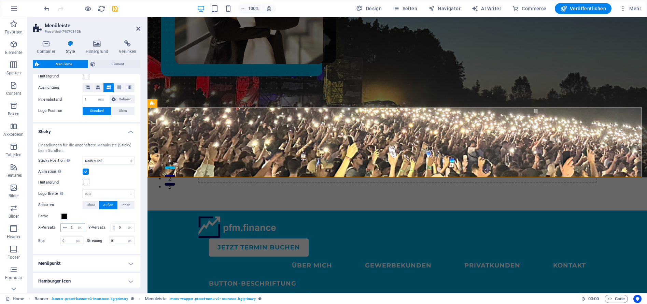
scroll to position [243, 0]
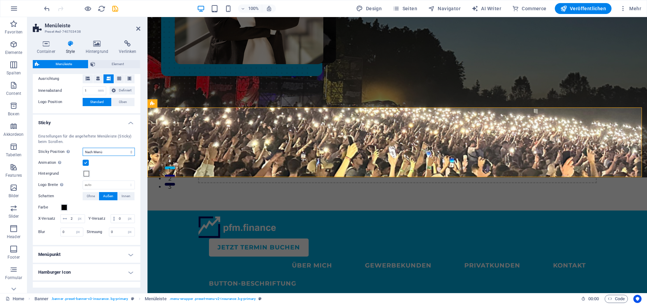
click at [110, 153] on select "Aus Sofort Nach Menü Nach Banner Beim Hochscrollen" at bounding box center [109, 152] width 52 height 8
select select "sticky_none"
click at [83, 156] on select "Aus Sofort Nach Menü Nach Banner Beim Hochscrollen" at bounding box center [109, 152] width 52 height 8
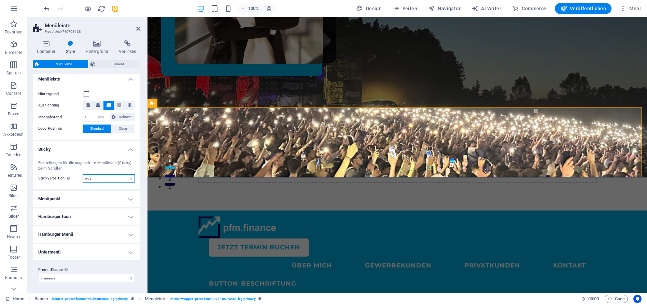
scroll to position [216, 0]
select select
click at [112, 178] on select "Aus Sofort Nach Menü Nach Banner Beim Hochscrollen" at bounding box center [109, 178] width 52 height 8
select select "sticky_menu"
click at [83, 174] on select "Aus Sofort Nach Menü Nach Banner Beim Hochscrollen" at bounding box center [109, 178] width 52 height 8
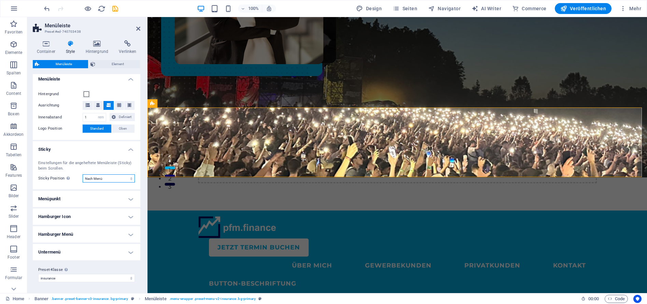
scroll to position [243, 0]
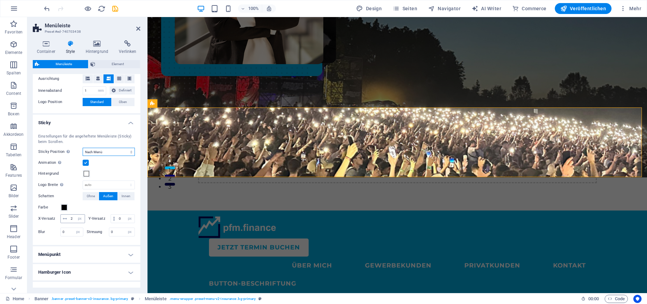
select select
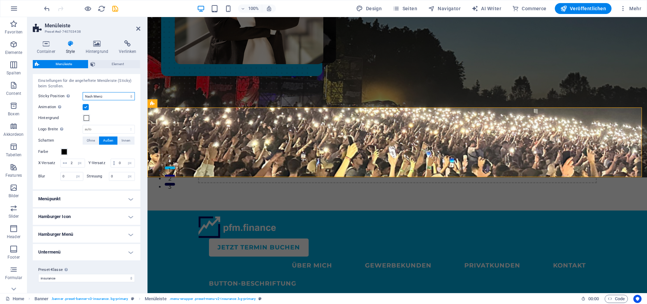
scroll to position [307, 0]
click at [80, 199] on h4 "Menüpunkt" at bounding box center [87, 199] width 108 height 16
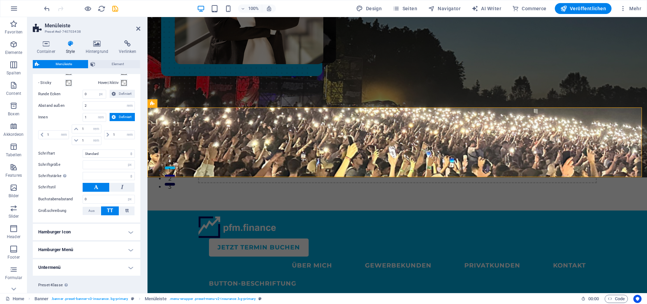
scroll to position [478, 0]
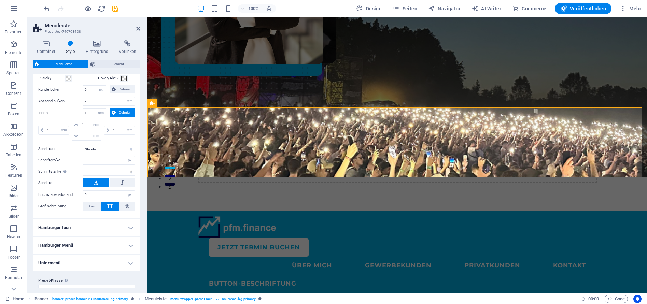
click at [80, 235] on h4 "Hamburger Icon" at bounding box center [87, 227] width 108 height 16
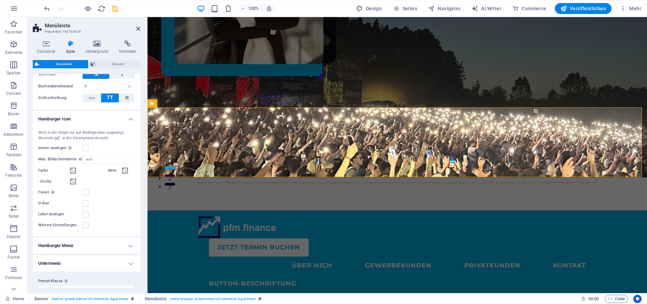
scroll to position [606, 0]
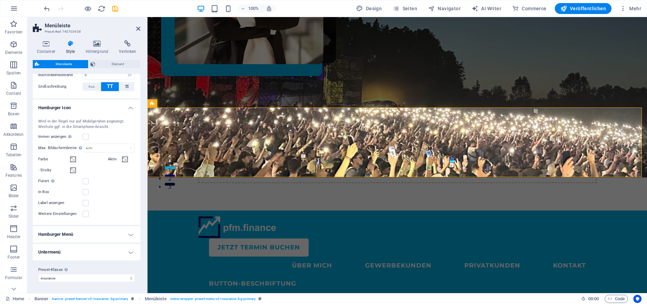
click at [74, 233] on h4 "Hamburger Menü" at bounding box center [87, 234] width 108 height 16
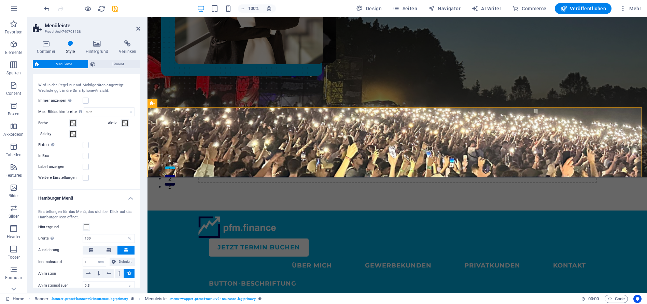
scroll to position [709, 0]
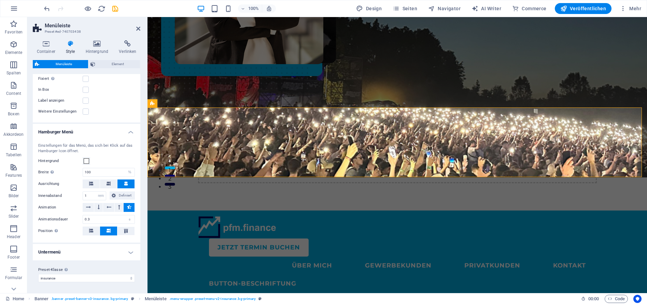
click at [88, 255] on h4 "Untermenü" at bounding box center [87, 252] width 108 height 16
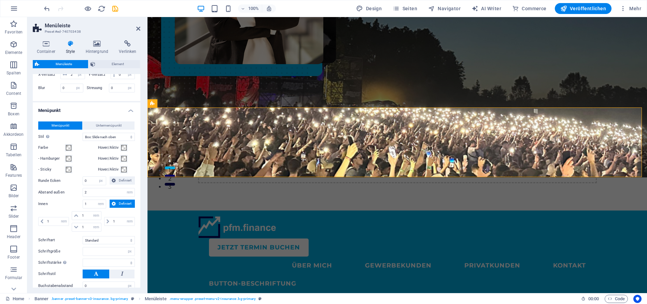
scroll to position [397, 0]
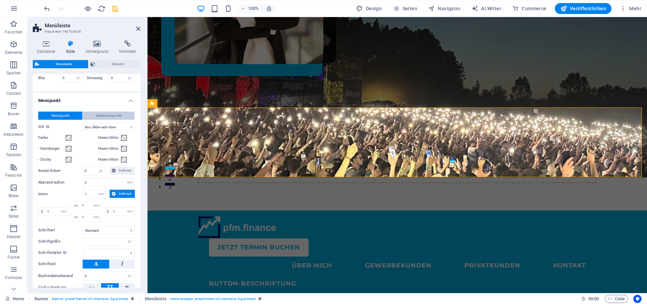
click at [117, 120] on span "Untermenüpunkt" at bounding box center [109, 116] width 26 height 8
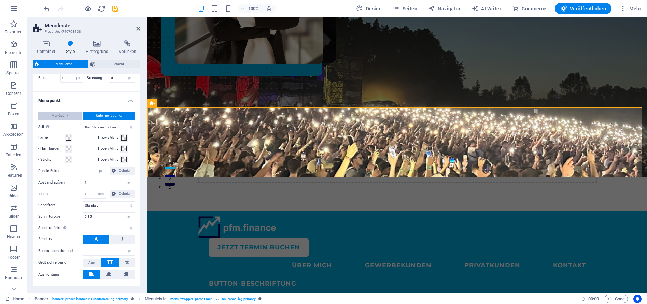
select select
click at [72, 120] on button "Menüpunkt" at bounding box center [60, 116] width 44 height 8
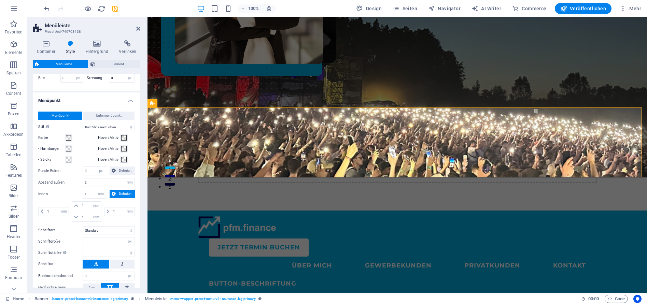
select select
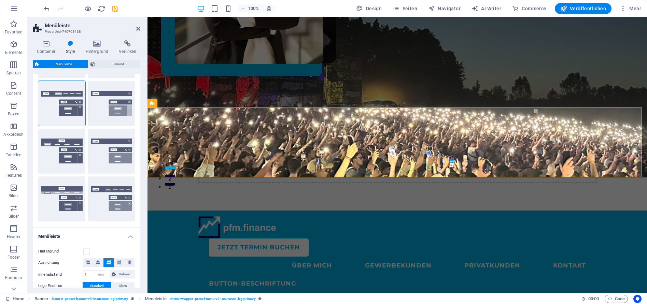
scroll to position [0, 0]
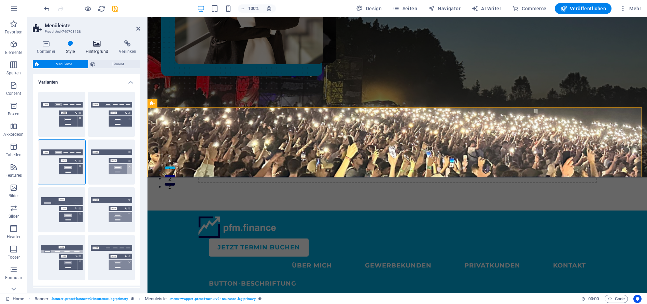
click at [101, 48] on h4 "Hintergrund" at bounding box center [98, 47] width 33 height 14
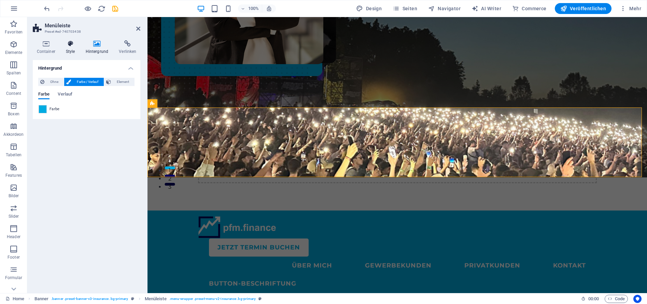
click at [75, 49] on h4 "Style" at bounding box center [72, 47] width 20 height 14
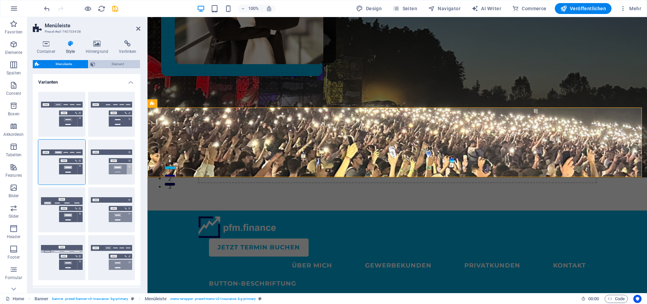
click at [108, 62] on span "Element" at bounding box center [117, 64] width 41 height 8
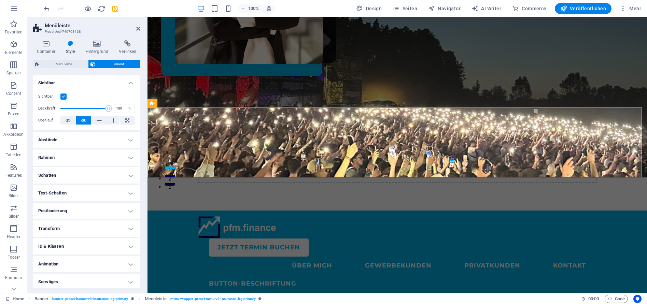
scroll to position [81, 0]
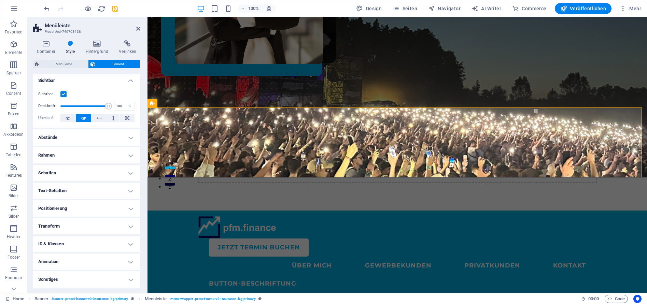
click at [101, 204] on h4 "Positionierung" at bounding box center [87, 208] width 108 height 16
click at [63, 223] on span "Statisch" at bounding box center [66, 222] width 12 height 8
click at [80, 224] on span "Relativ" at bounding box center [82, 222] width 10 height 8
click at [100, 225] on span "Absolut" at bounding box center [98, 222] width 12 height 8
click at [116, 223] on span "Fixiert" at bounding box center [113, 222] width 9 height 8
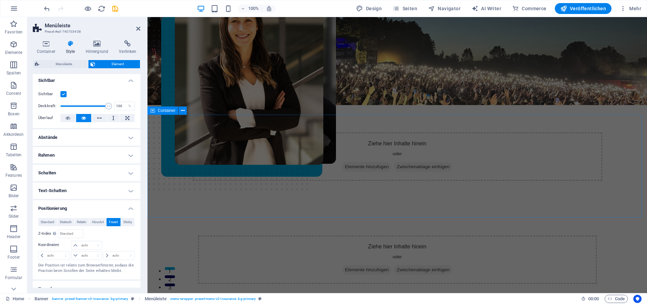
scroll to position [0, 0]
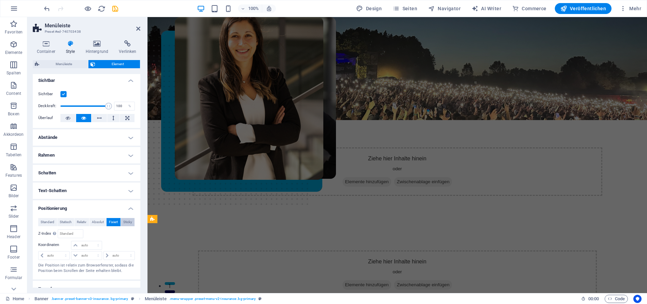
click at [128, 223] on span "Sticky" at bounding box center [127, 222] width 9 height 8
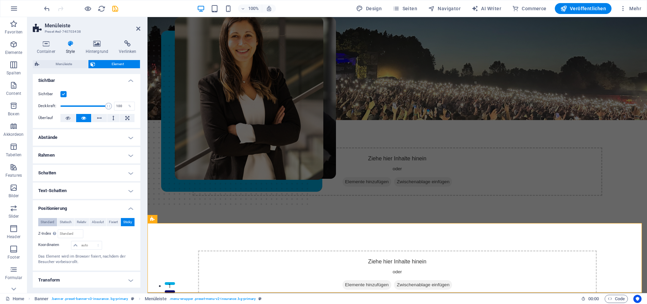
click at [44, 222] on span "Standard" at bounding box center [48, 222] width 14 height 8
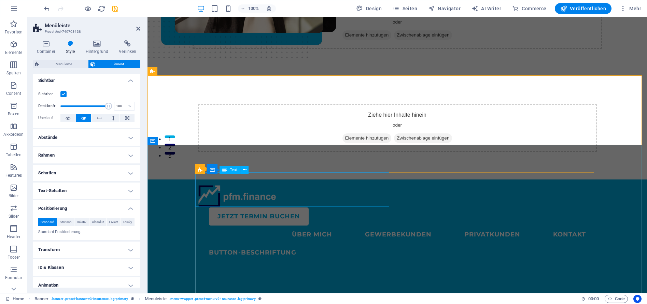
scroll to position [148, 0]
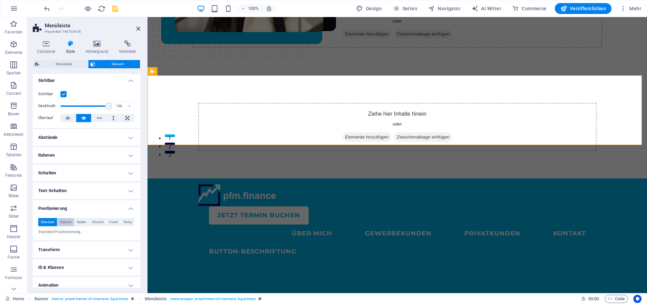
click at [63, 224] on span "Statisch" at bounding box center [66, 222] width 12 height 8
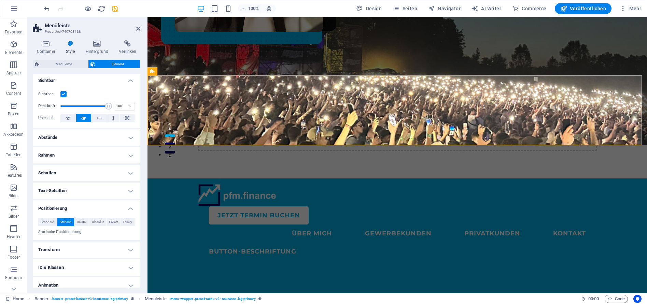
drag, startPoint x: 47, startPoint y: 223, endPoint x: 69, endPoint y: 247, distance: 32.7
click at [48, 223] on span "Standard" at bounding box center [48, 222] width 14 height 8
click at [79, 251] on h4 "Transform" at bounding box center [87, 250] width 108 height 16
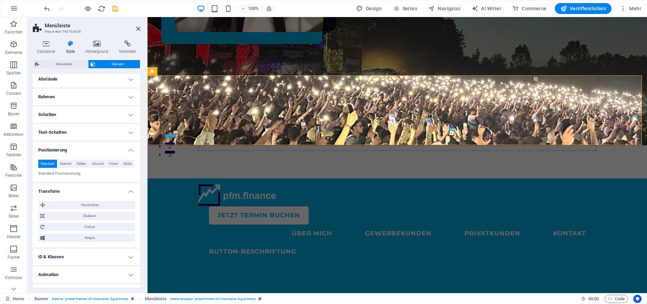
scroll to position [152, 0]
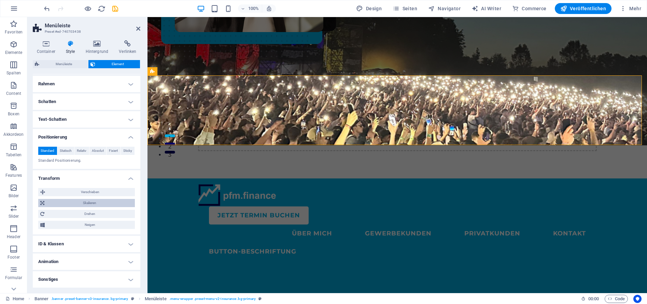
click at [85, 202] on span "Skalieren" at bounding box center [89, 203] width 86 height 8
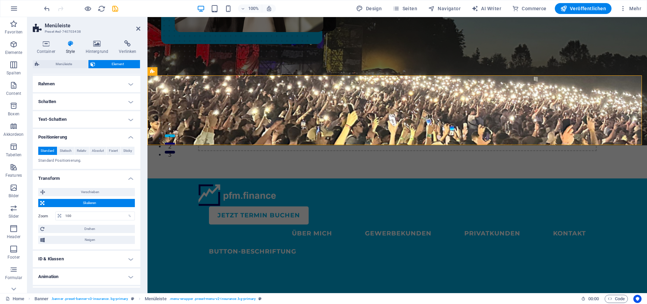
click at [85, 202] on span "Skalieren" at bounding box center [89, 203] width 86 height 8
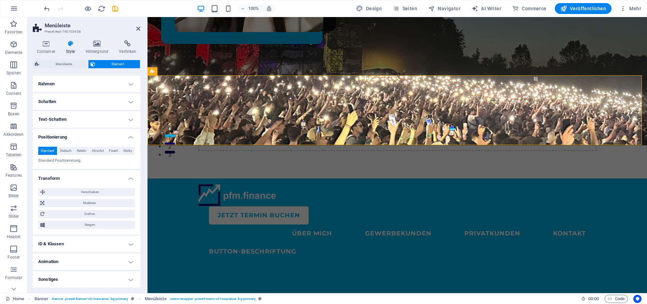
click at [96, 240] on h4 "ID & Klassen" at bounding box center [87, 244] width 108 height 16
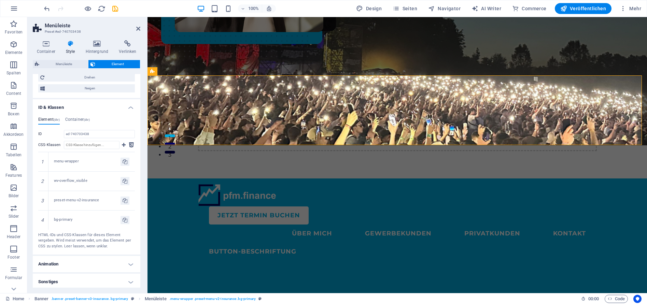
scroll to position [289, 0]
click at [99, 44] on icon at bounding box center [97, 43] width 31 height 7
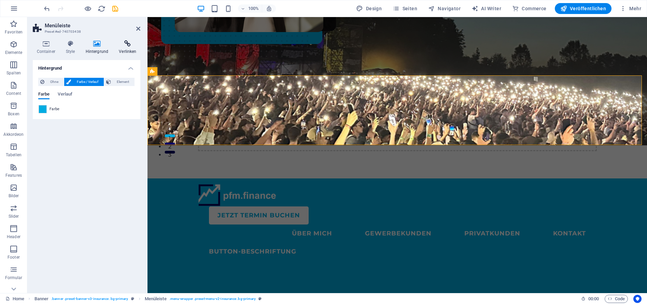
click at [128, 44] on icon at bounding box center [127, 43] width 25 height 7
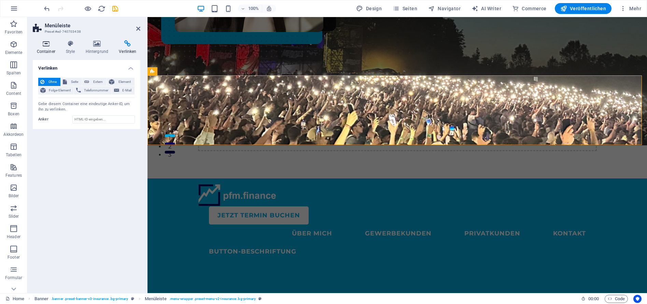
click at [40, 46] on icon at bounding box center [46, 43] width 26 height 7
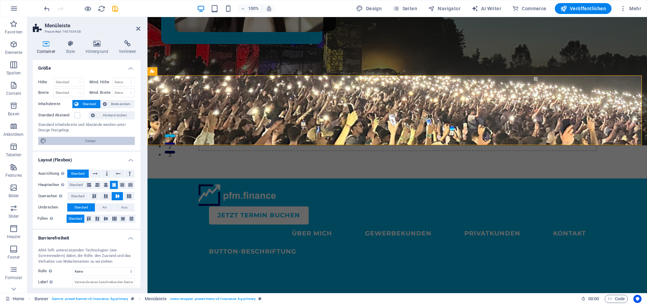
click at [90, 142] on span "Design" at bounding box center [90, 141] width 84 height 8
select select "px"
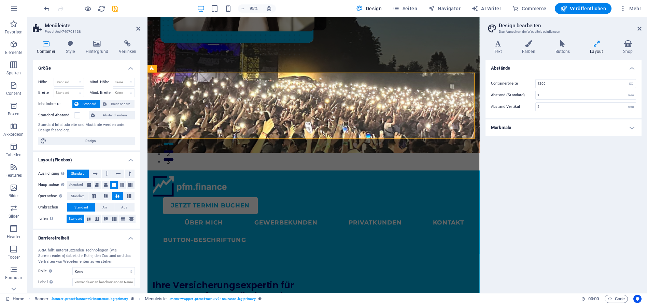
click at [639, 32] on header "Design bearbeiten Das Aussehen der Website beeinflussen" at bounding box center [564, 26] width 155 height 18
click at [641, 28] on aside "Design bearbeiten Das Aussehen der Website beeinflussen Varianten Text Farben B…" at bounding box center [563, 155] width 167 height 276
drag, startPoint x: 638, startPoint y: 29, endPoint x: 488, endPoint y: 14, distance: 150.5
click at [638, 29] on icon at bounding box center [639, 28] width 4 height 5
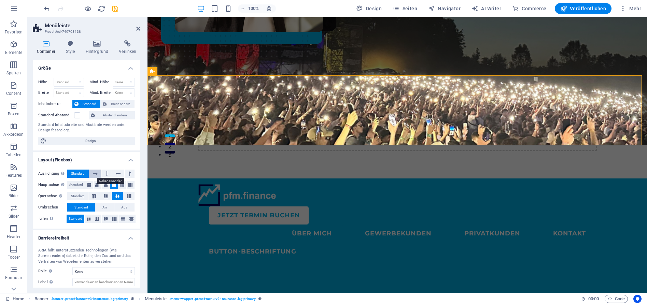
click at [93, 176] on icon at bounding box center [95, 174] width 5 height 8
click at [106, 174] on icon at bounding box center [107, 174] width 2 height 8
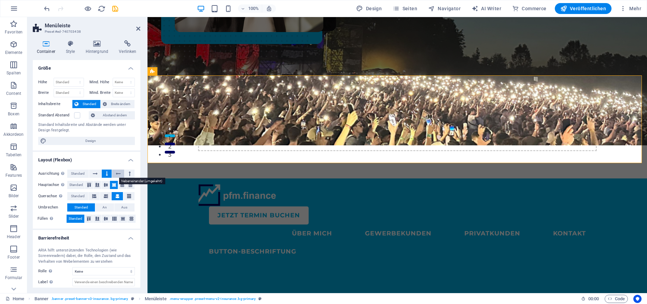
click at [116, 174] on icon at bounding box center [118, 174] width 5 height 8
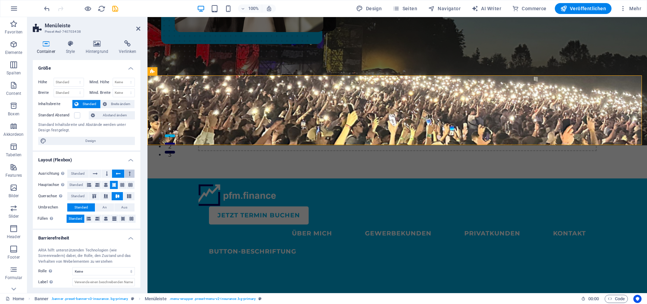
click at [129, 173] on icon at bounding box center [130, 174] width 2 height 8
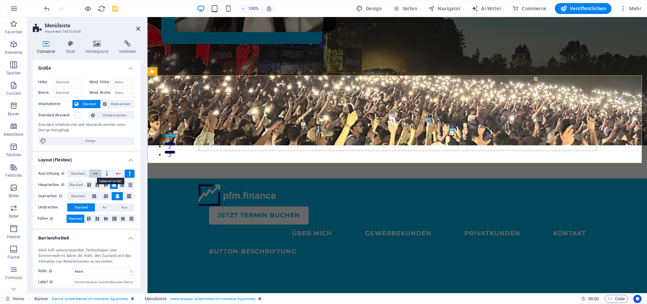
click at [93, 175] on icon at bounding box center [95, 174] width 5 height 8
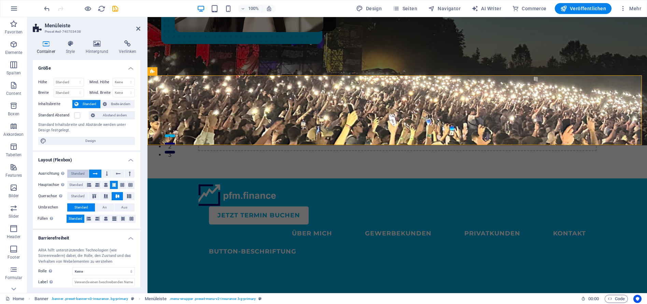
click at [78, 173] on span "Standard" at bounding box center [78, 174] width 14 height 8
click at [97, 197] on icon at bounding box center [94, 196] width 8 height 4
click at [105, 197] on icon at bounding box center [106, 196] width 8 height 4
click at [116, 195] on icon at bounding box center [117, 196] width 8 height 4
click at [89, 219] on icon at bounding box center [89, 219] width 4 height 8
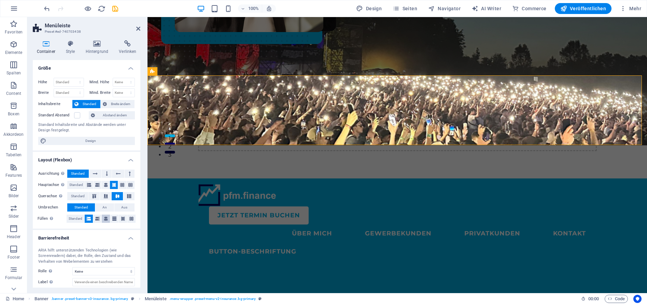
click at [102, 218] on button at bounding box center [106, 219] width 8 height 8
click at [114, 219] on icon at bounding box center [114, 219] width 4 height 8
click at [70, 218] on span "Standard" at bounding box center [76, 219] width 14 height 8
click at [223, 76] on icon at bounding box center [222, 76] width 4 height 7
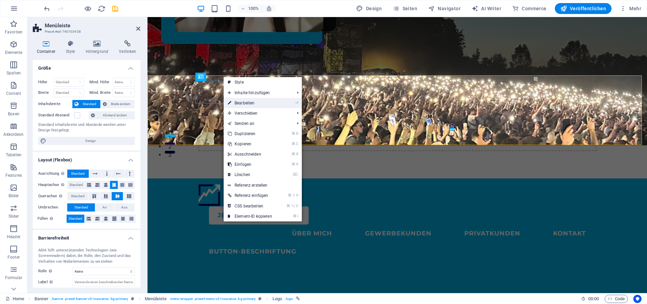
click at [246, 105] on link "⏎ Bearbeiten" at bounding box center [250, 103] width 53 height 10
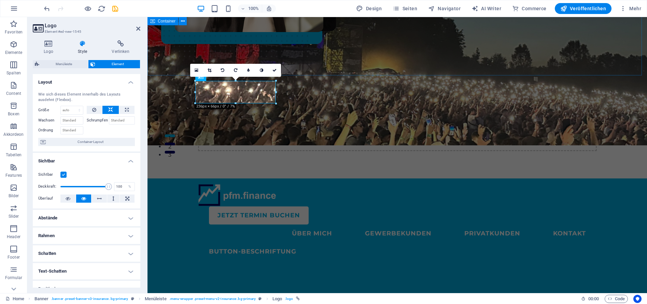
click at [390, 75] on div "Ziehe hier Inhalte hinein oder Elemente hinzufügen Zwischenablage einfügen" at bounding box center [396, 126] width 499 height 103
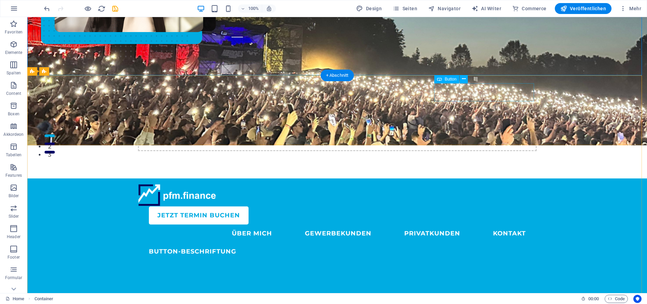
click at [491, 206] on div "JETZT Termin buchen" at bounding box center [343, 215] width 388 height 18
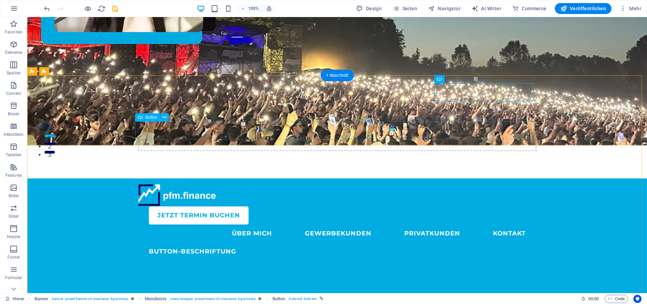
click at [210, 243] on div "Button-Beschriftung" at bounding box center [337, 252] width 399 height 18
click at [164, 118] on icon at bounding box center [164, 117] width 4 height 7
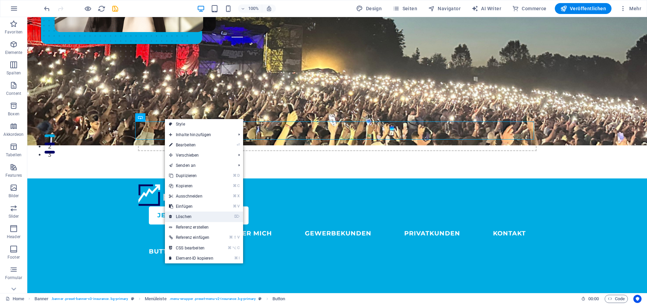
click at [206, 216] on link "⌦ Löschen" at bounding box center [191, 217] width 53 height 10
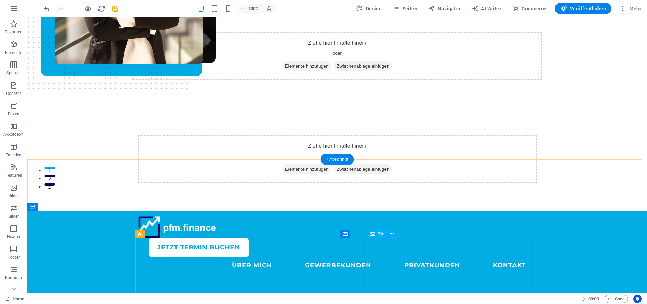
scroll to position [16, 0]
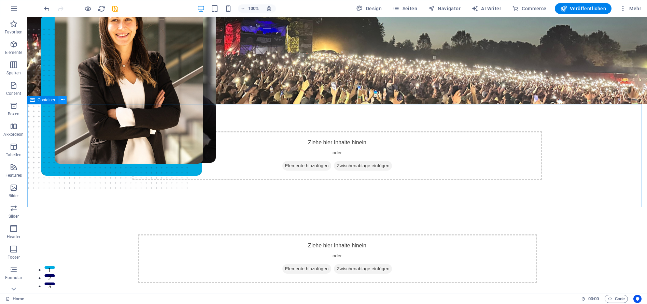
click at [65, 102] on button at bounding box center [62, 100] width 8 height 8
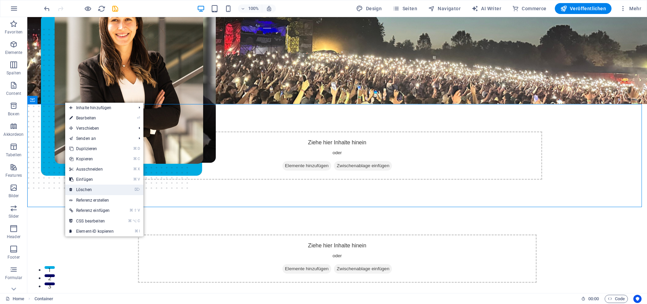
click at [103, 190] on link "⌦ Löschen" at bounding box center [91, 190] width 53 height 10
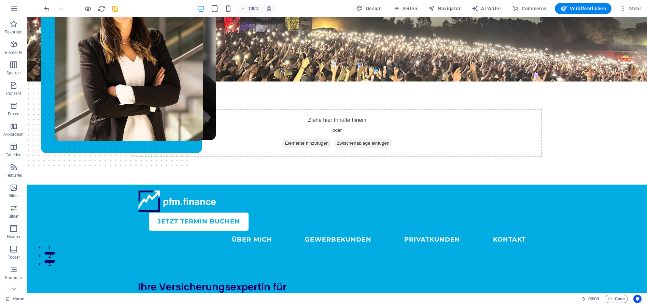
scroll to position [0, 0]
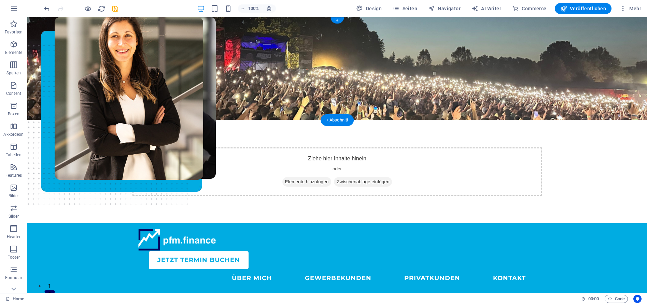
click at [83, 67] on figure at bounding box center [336, 68] width 619 height 103
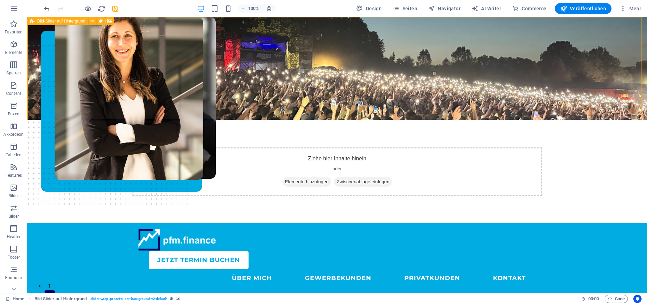
click at [49, 21] on span "Bild-Slider auf Hintergrund" at bounding box center [61, 21] width 48 height 4
click at [91, 22] on icon at bounding box center [92, 21] width 4 height 7
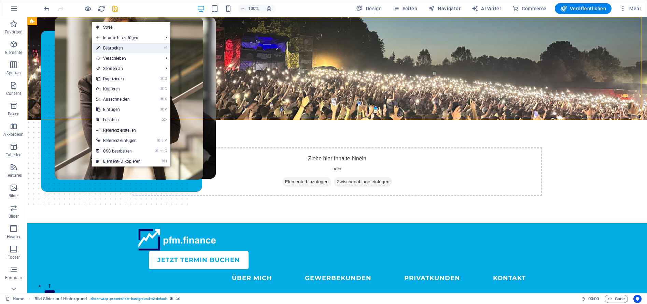
click at [109, 46] on link "⏎ Bearbeiten" at bounding box center [118, 48] width 53 height 10
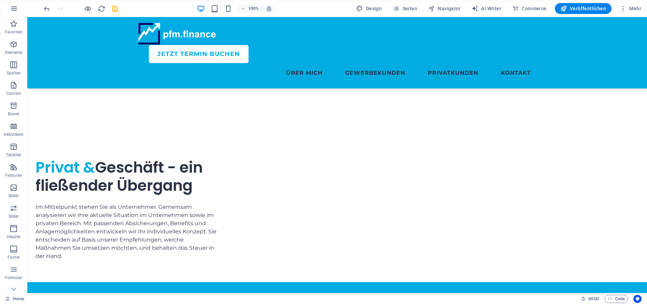
scroll to position [1283, 0]
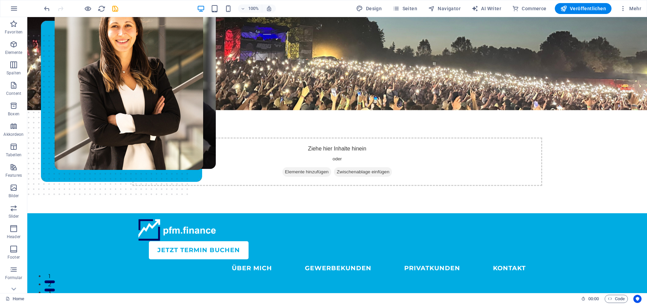
scroll to position [0, 0]
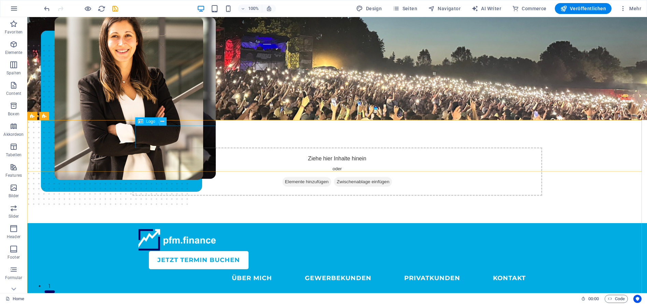
click at [162, 122] on icon at bounding box center [162, 121] width 4 height 7
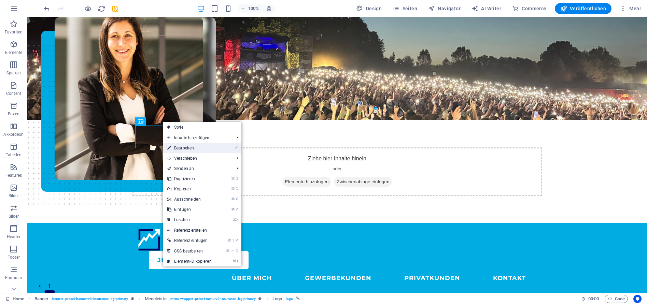
click at [208, 147] on link "⏎ Bearbeiten" at bounding box center [189, 148] width 53 height 10
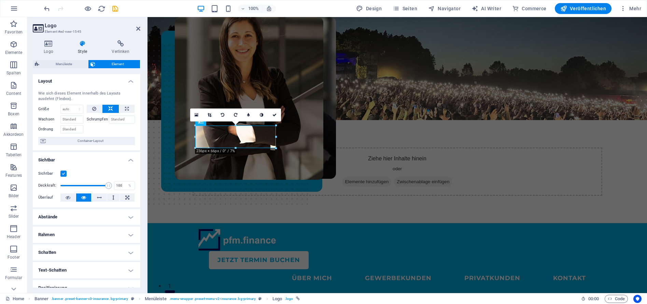
scroll to position [6, 0]
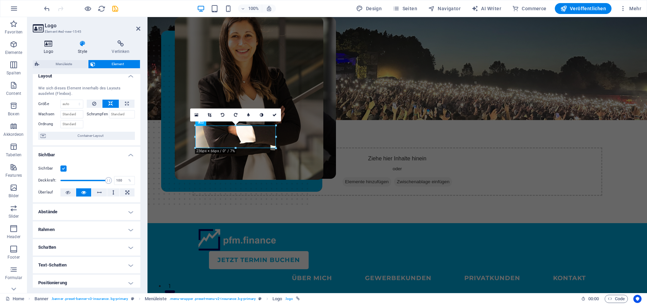
click at [50, 44] on icon at bounding box center [48, 43] width 31 height 7
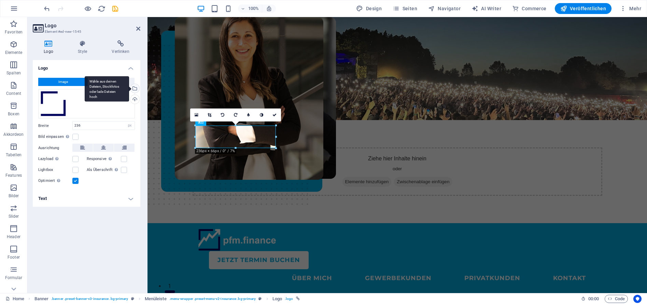
click at [134, 88] on div "Wähle aus deinen Dateien, Stockfotos oder lade Dateien hoch" at bounding box center [134, 89] width 10 height 10
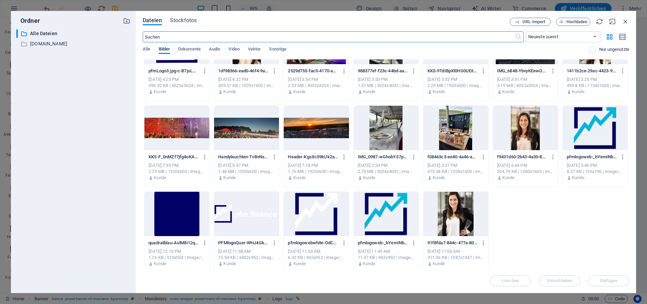
scroll to position [45, 0]
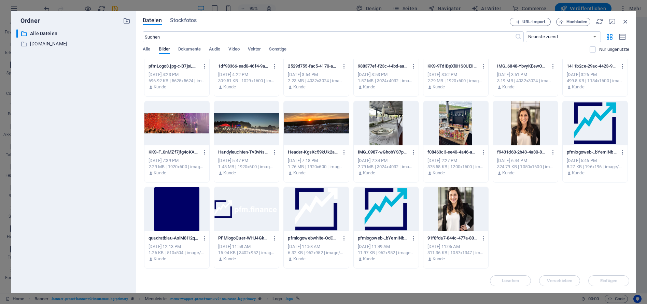
click at [383, 211] on div at bounding box center [386, 209] width 65 height 44
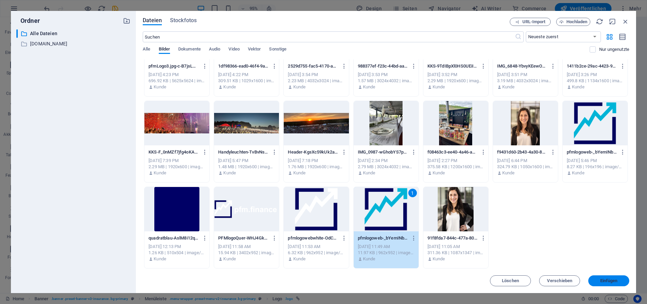
click at [611, 281] on span "Einfügen" at bounding box center [608, 281] width 17 height 4
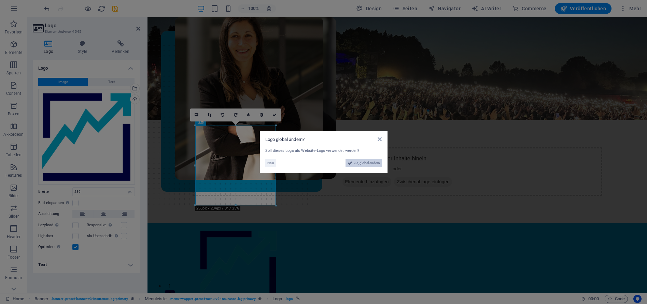
click at [369, 163] on span "Ja, global ändern" at bounding box center [367, 163] width 26 height 8
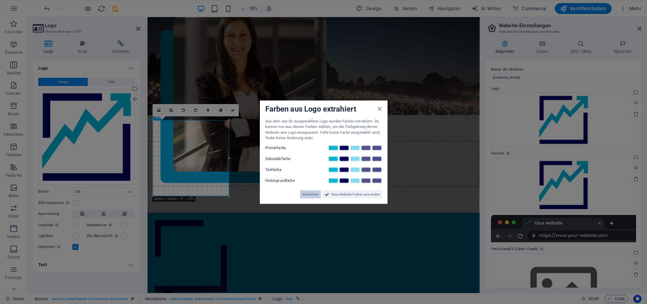
click at [313, 196] on span "Abbrechen" at bounding box center [310, 194] width 17 height 8
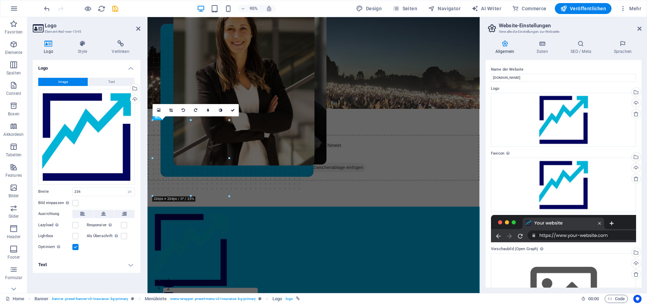
scroll to position [0, 0]
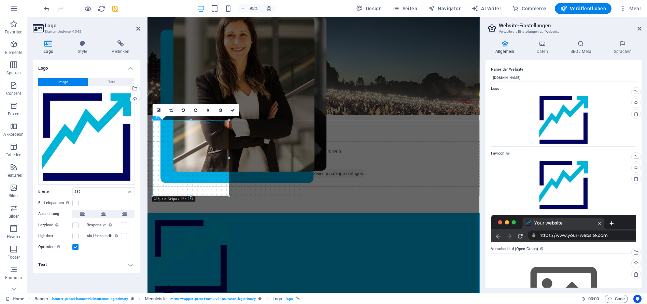
drag, startPoint x: 494, startPoint y: 41, endPoint x: 627, endPoint y: 44, distance: 132.8
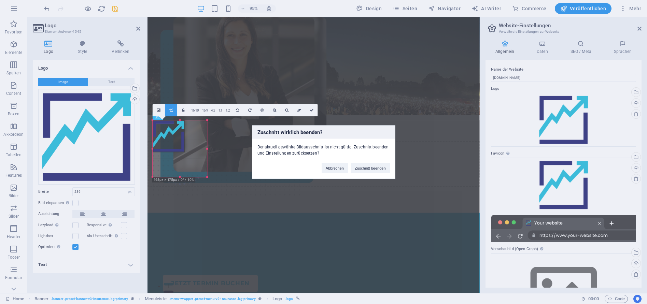
drag, startPoint x: 229, startPoint y: 196, endPoint x: 209, endPoint y: 178, distance: 26.8
click at [206, 176] on body "pfm.finance Home Favoriten Elemente Spalten Content Boxen Akkordeon Tabellen Fe…" at bounding box center [323, 152] width 647 height 304
click at [341, 168] on button "Abbrechen" at bounding box center [335, 168] width 26 height 10
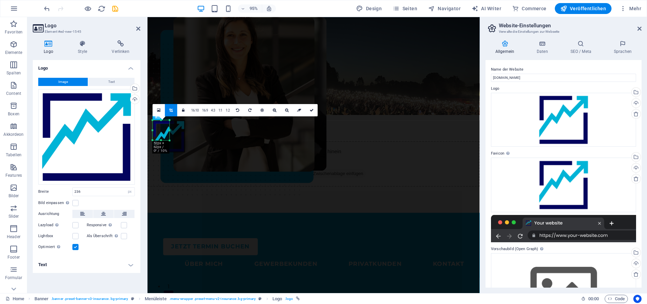
drag, startPoint x: 185, startPoint y: 152, endPoint x: 168, endPoint y: 140, distance: 20.7
click at [168, 140] on div at bounding box center [170, 141] width 4 height 4
click at [231, 223] on div "JETZT Termin buchen ÜBER MICH GEWERBEKUNDEN PRIVATKUNDEN KONTAKT" at bounding box center [321, 257] width 349 height 68
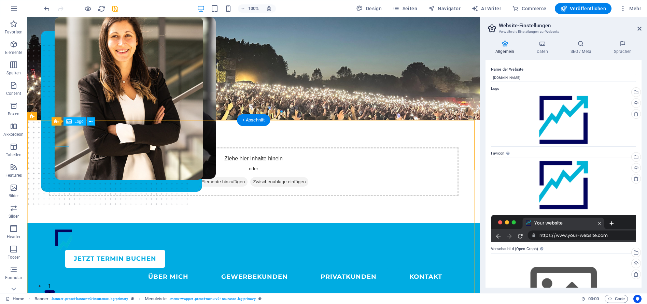
click at [60, 229] on div at bounding box center [253, 239] width 399 height 21
click at [54, 229] on div at bounding box center [253, 239] width 399 height 21
select select "px"
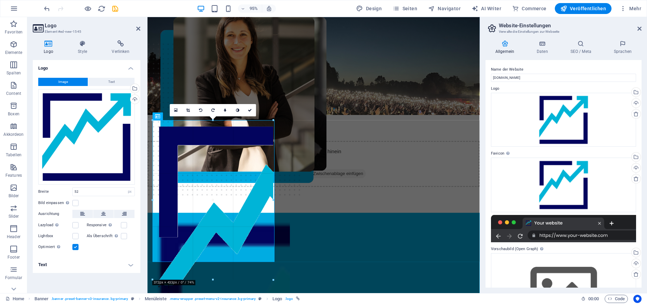
drag, startPoint x: 168, startPoint y: 140, endPoint x: 295, endPoint y: 211, distance: 145.2
type input "422"
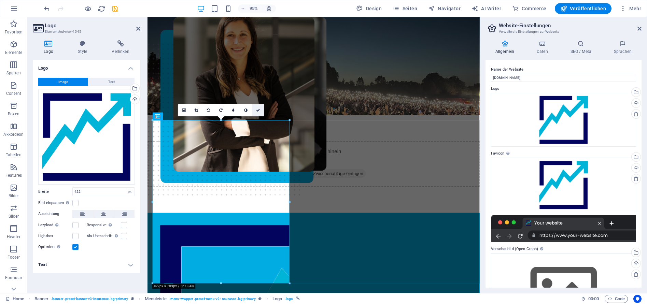
drag, startPoint x: 258, startPoint y: 110, endPoint x: 254, endPoint y: 132, distance: 22.6
click at [258, 110] on icon at bounding box center [258, 110] width 4 height 4
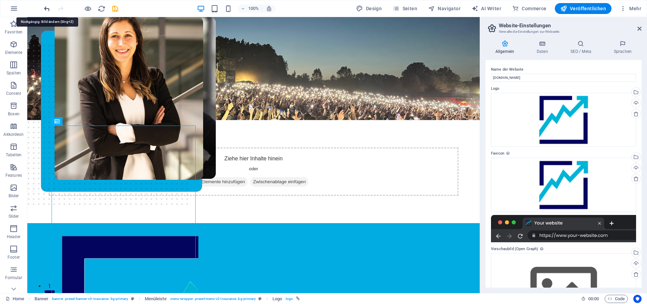
click at [49, 9] on icon "undo" at bounding box center [47, 9] width 8 height 8
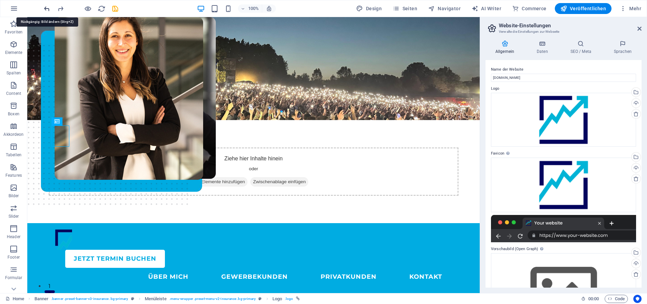
click at [49, 9] on icon "undo" at bounding box center [47, 9] width 8 height 8
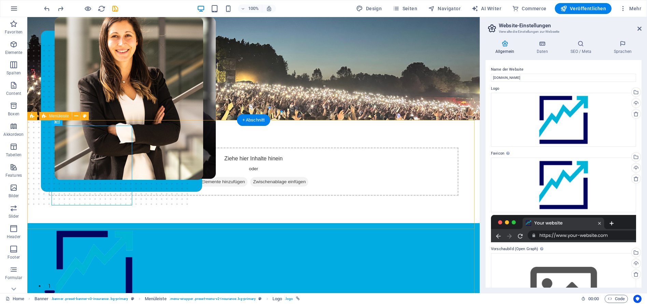
click at [260, 223] on div "JETZT Termin buchen ÜBER MICH GEWERBEKUNDEN PRIVATKUNDEN KONTAKT" at bounding box center [253, 286] width 452 height 127
click at [74, 229] on div at bounding box center [253, 269] width 399 height 80
click at [116, 229] on div at bounding box center [253, 269] width 399 height 80
click at [91, 122] on icon at bounding box center [91, 121] width 4 height 7
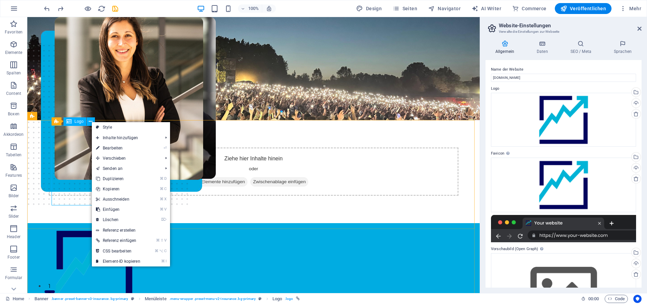
click at [73, 122] on div "Logo" at bounding box center [74, 121] width 23 height 8
select select "px"
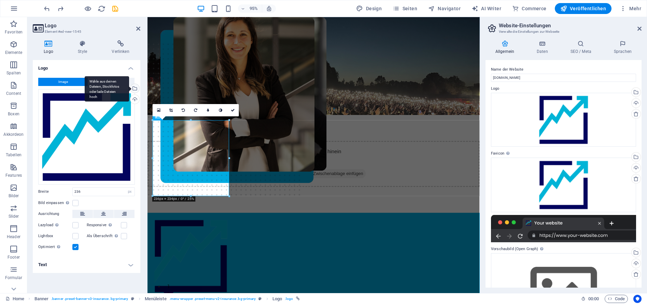
click at [134, 88] on div "Wähle aus deinen Dateien, Stockfotos oder lade Dateien hoch" at bounding box center [134, 89] width 10 height 10
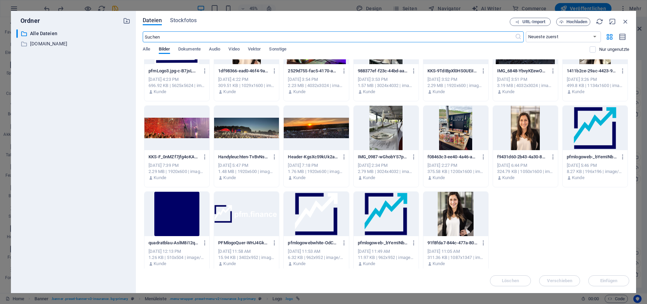
scroll to position [45, 0]
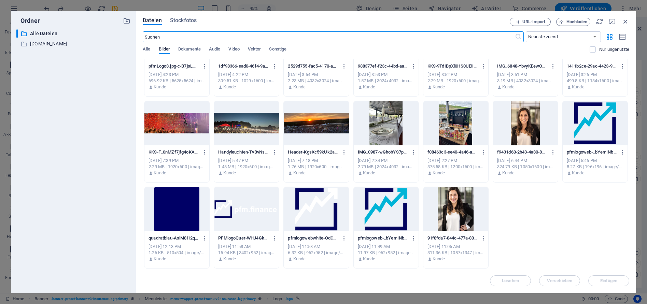
click at [324, 214] on div at bounding box center [316, 209] width 65 height 44
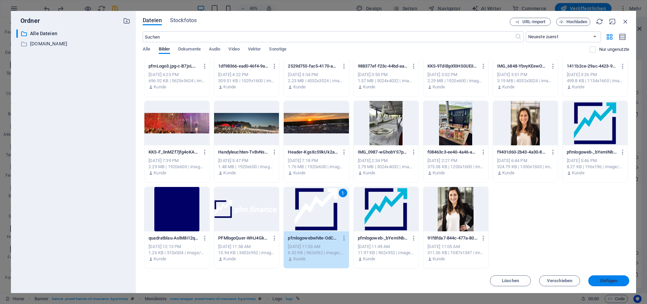
click at [605, 281] on span "Einfügen" at bounding box center [608, 281] width 17 height 4
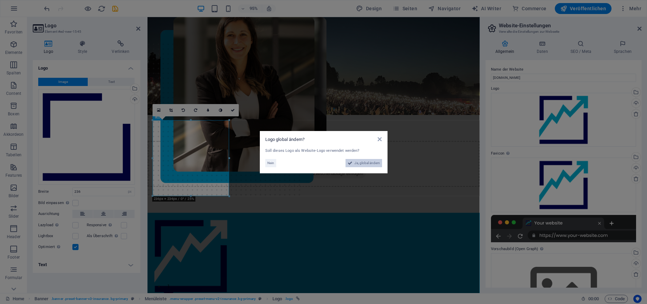
click at [358, 165] on span "Ja, global ändern" at bounding box center [367, 163] width 26 height 8
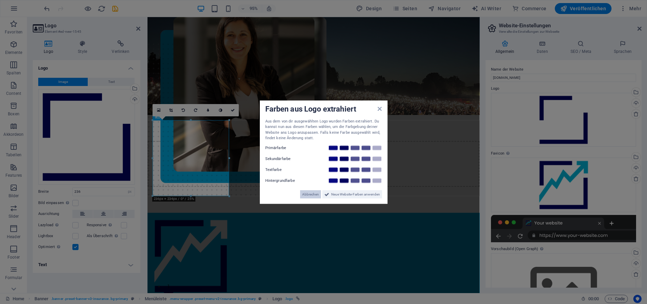
click at [303, 196] on span "Abbrechen" at bounding box center [310, 194] width 17 height 8
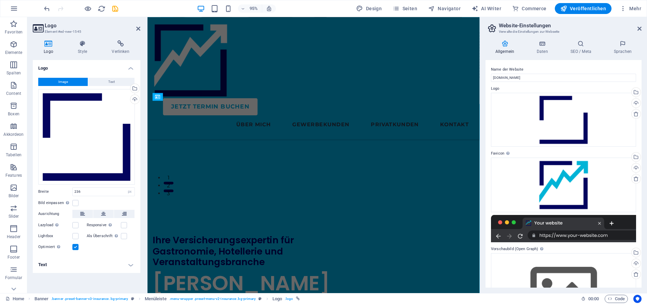
scroll to position [0, 0]
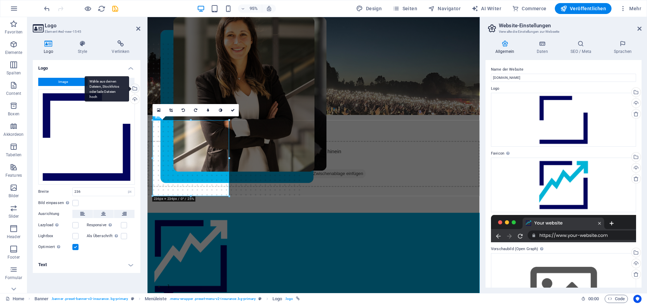
click at [135, 89] on div "Wähle aus deinen Dateien, Stockfotos oder lade Dateien hoch" at bounding box center [134, 89] width 10 height 10
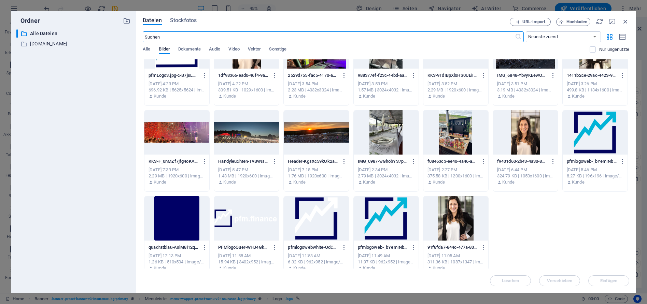
scroll to position [45, 0]
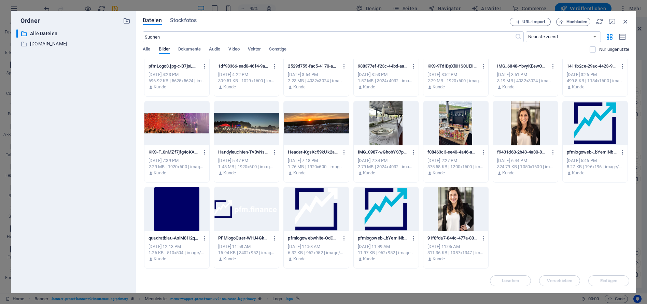
click at [261, 213] on div at bounding box center [246, 209] width 65 height 44
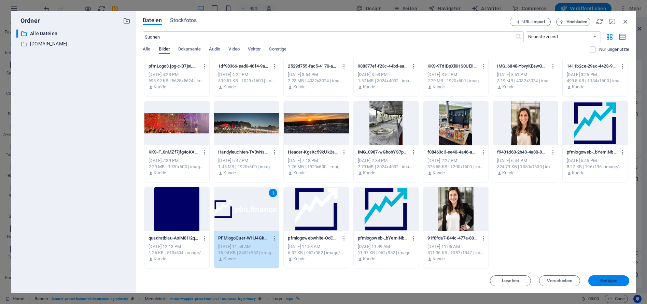
click at [606, 281] on span "Einfügen" at bounding box center [608, 281] width 17 height 4
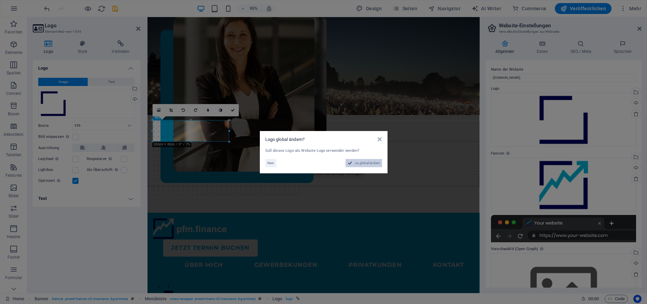
click at [356, 164] on span "Ja, global ändern" at bounding box center [367, 163] width 26 height 8
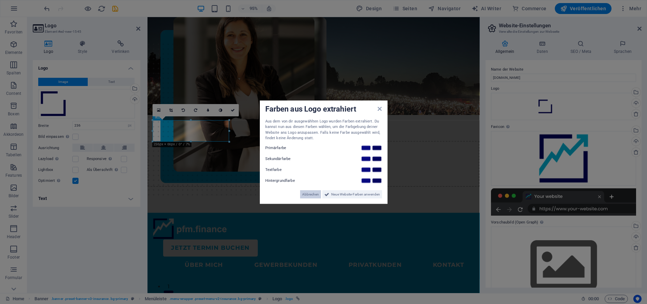
drag, startPoint x: 311, startPoint y: 195, endPoint x: 27, endPoint y: 159, distance: 286.5
click at [311, 195] on span "Abbrechen" at bounding box center [310, 194] width 17 height 8
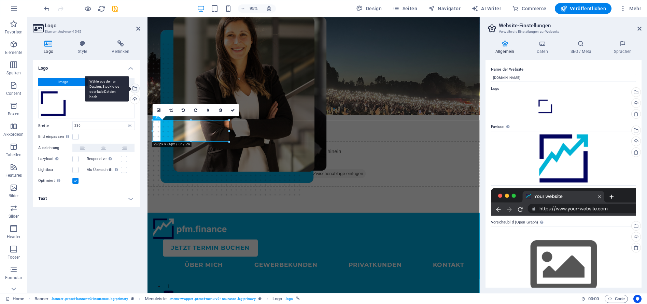
click at [136, 88] on div "Wähle aus deinen Dateien, Stockfotos oder lade Dateien hoch" at bounding box center [134, 89] width 10 height 10
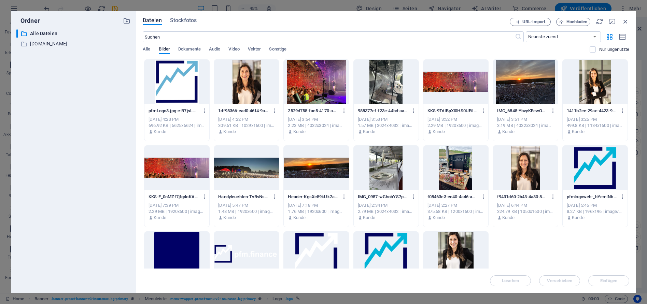
click at [312, 247] on div at bounding box center [316, 254] width 65 height 44
click at [613, 283] on span "Einfügen" at bounding box center [608, 281] width 17 height 4
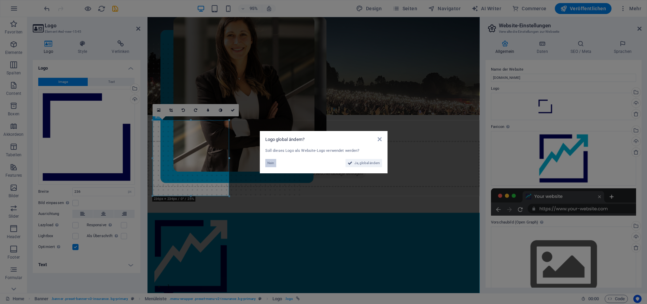
click at [271, 163] on span "Nein" at bounding box center [270, 163] width 7 height 8
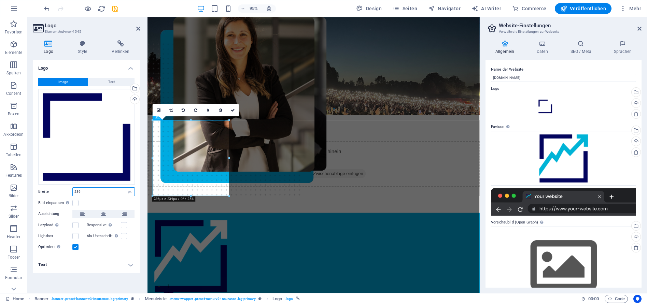
click at [86, 191] on input "236" at bounding box center [104, 192] width 62 height 8
click at [98, 192] on input "236" at bounding box center [104, 192] width 62 height 8
click at [99, 192] on input "236" at bounding box center [104, 192] width 62 height 8
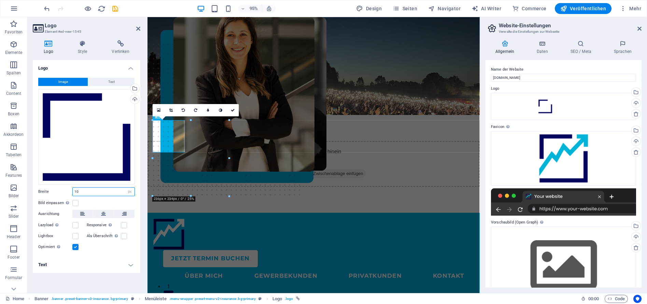
type input "1"
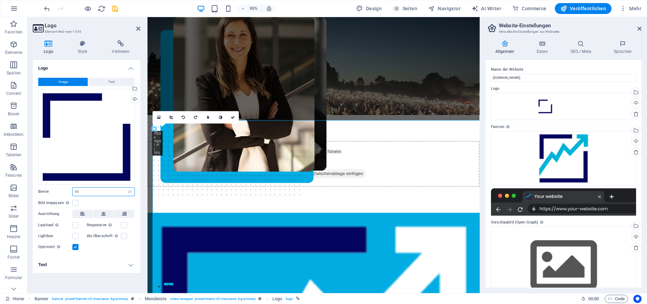
type input "1"
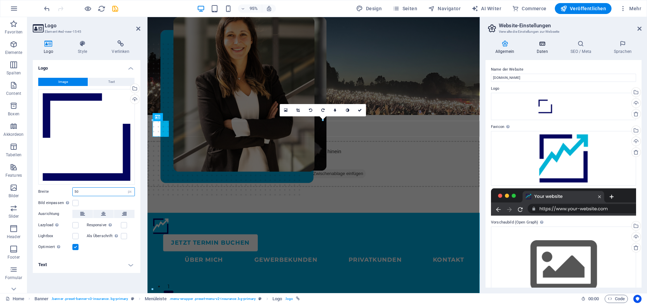
type input "50"
click at [544, 43] on icon at bounding box center [542, 43] width 31 height 7
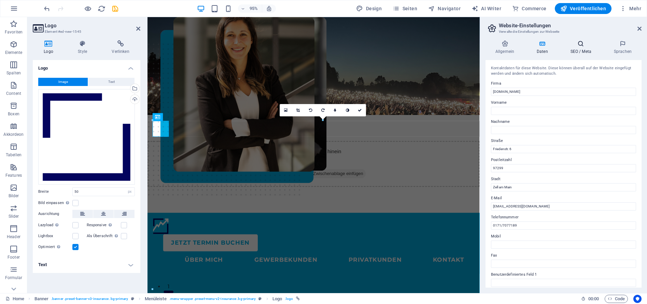
click at [583, 43] on icon at bounding box center [580, 43] width 41 height 7
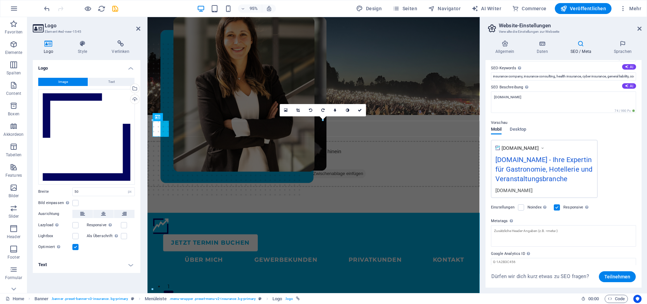
scroll to position [41, 0]
click at [639, 28] on icon at bounding box center [639, 28] width 4 height 5
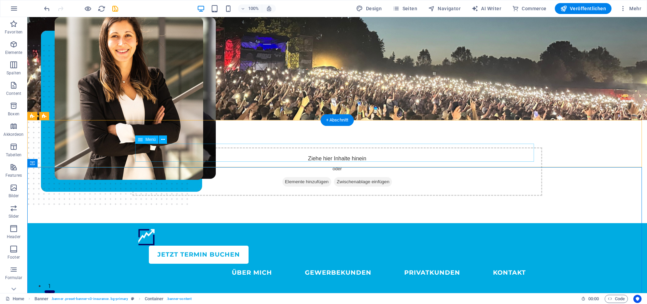
click at [203, 264] on nav "ÜBER MICH GEWERBEKUNDEN PRIVATKUNDEN KONTAKT" at bounding box center [337, 273] width 399 height 18
click at [206, 264] on nav "ÜBER MICH GEWERBEKUNDEN PRIVATKUNDEN KONTAKT" at bounding box center [337, 273] width 399 height 18
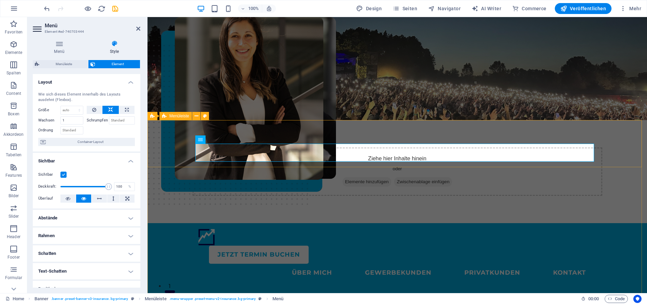
click at [177, 114] on span "Menüleiste" at bounding box center [179, 116] width 20 height 4
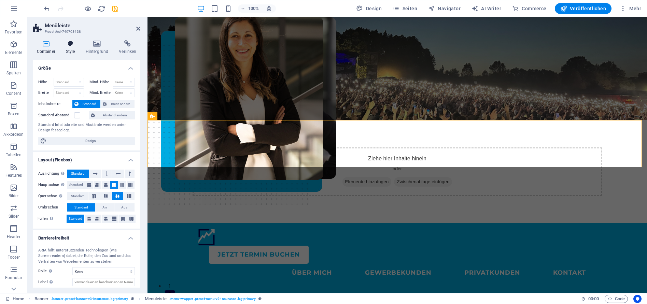
click at [73, 43] on icon at bounding box center [70, 43] width 17 height 7
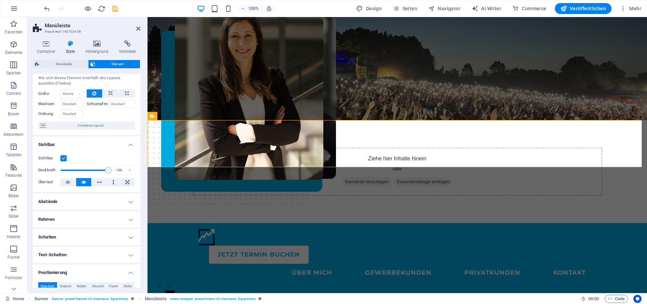
scroll to position [0, 0]
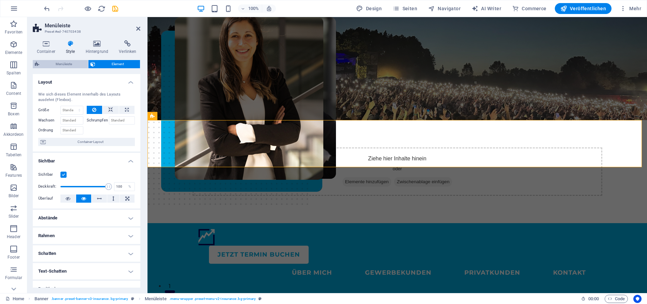
click at [71, 65] on span "Menüleiste" at bounding box center [63, 64] width 45 height 8
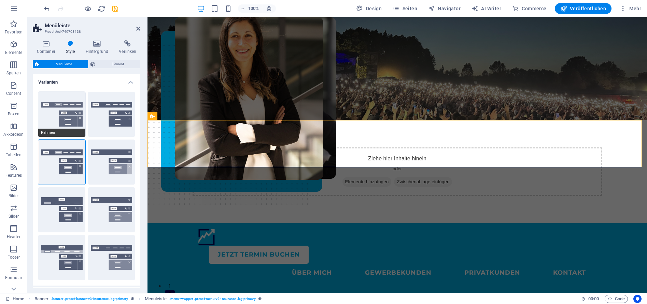
click at [56, 114] on button "Rahmen" at bounding box center [61, 114] width 47 height 45
select select "sticky_reverse"
select select "hover_border"
type input "1"
type input "3"
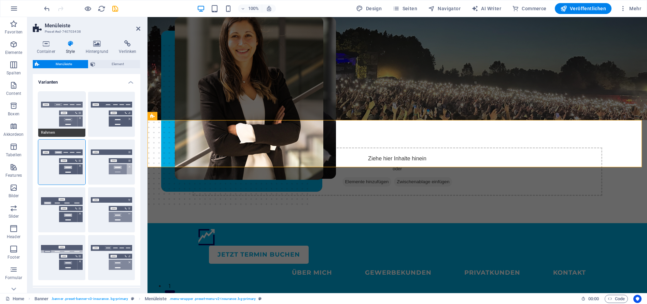
type input "1"
select select "link-special-font"
type input "1.1"
select select "rem"
select select
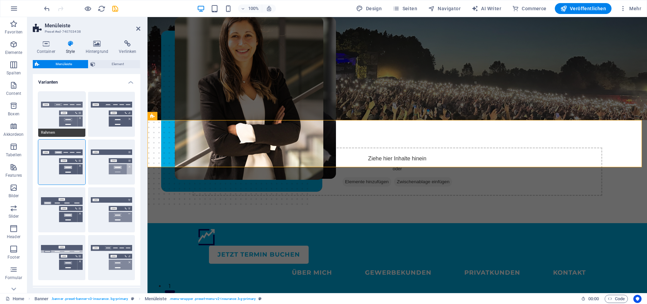
type input "1"
select select "DISABLED_OPTION_VALUE"
select select "400"
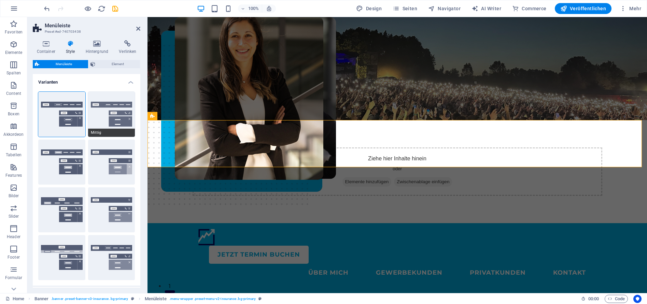
click at [127, 109] on button "Mittig" at bounding box center [111, 114] width 47 height 45
select select "sticky_menu"
select select "hover_border_bottom"
type input "1"
type input "0"
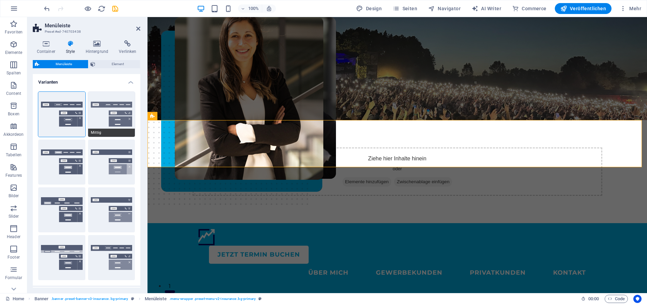
type input "2"
select select "DISABLED_OPTION_VALUE"
type input "0"
select select "link-special-font"
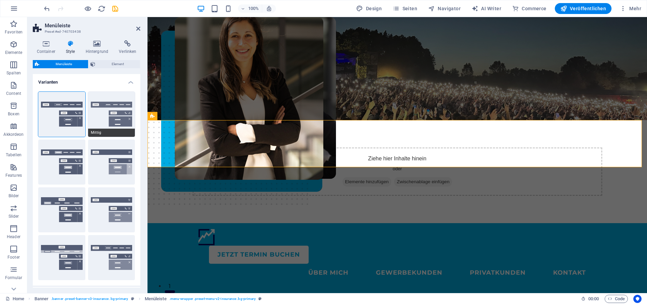
type input "1.5"
select select "rem"
select select
type input "2"
type input "100"
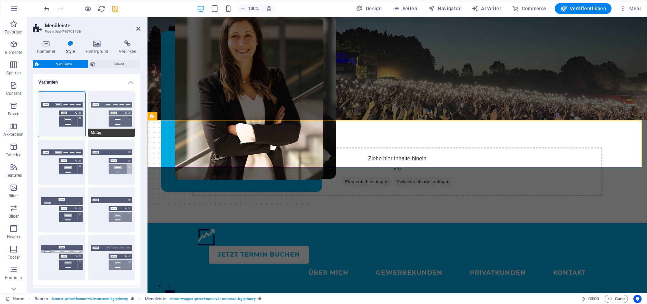
select select "%"
type input "0.5"
select select "400"
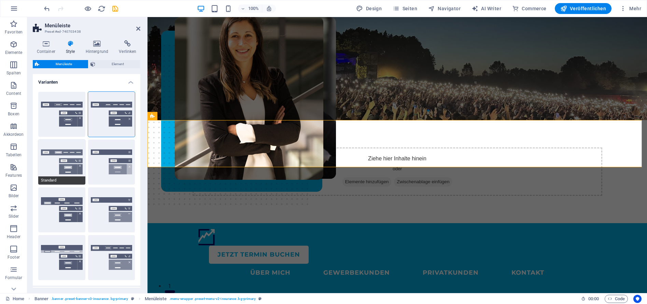
click at [70, 161] on button "Standard" at bounding box center [61, 162] width 47 height 45
select select "hover_box_bottom"
type input "1"
select select "rem"
type input "1"
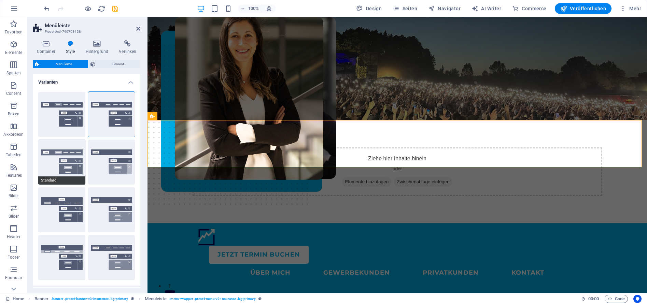
type input "1"
select select "link-default-font"
select select "px"
select select
type input "0"
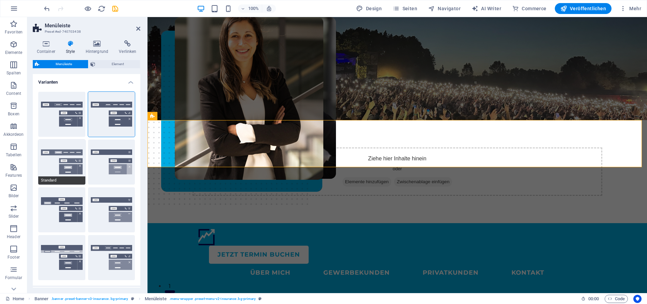
type input "0.3"
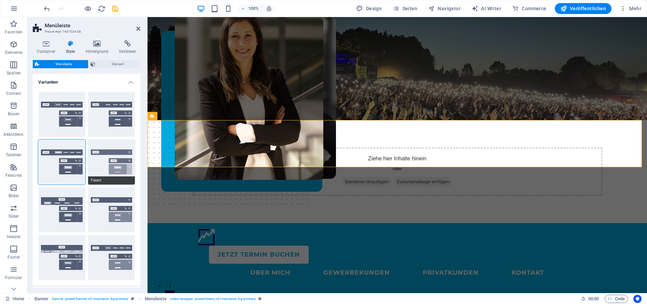
select select
click at [113, 166] on button "Fixiert" at bounding box center [111, 162] width 47 height 45
select select "link-special-font"
type input "1.5"
select select "rem"
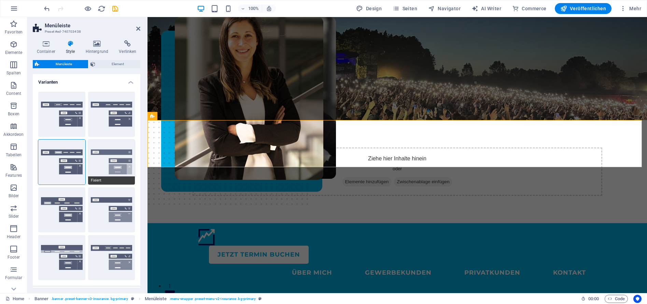
select select "700"
select select "DISABLED_OPTION_VALUE"
type input "0.8"
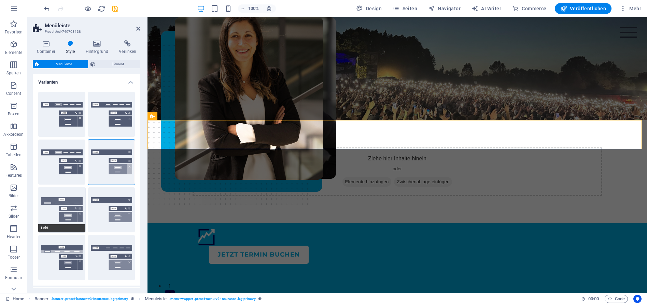
click at [54, 199] on button "Loki" at bounding box center [61, 209] width 47 height 45
type input "0"
select select "DISABLED_OPTION_VALUE"
type input "2"
type input "1"
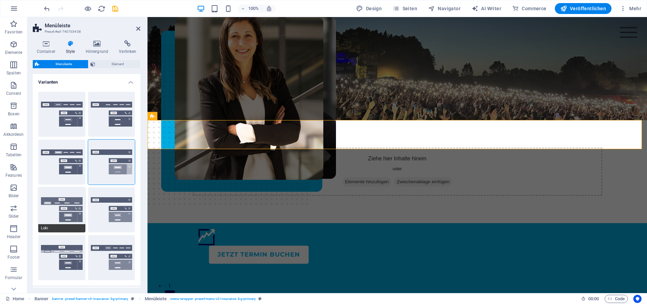
type input "2"
type input "4"
select select "link-default-font"
select select "px"
select select
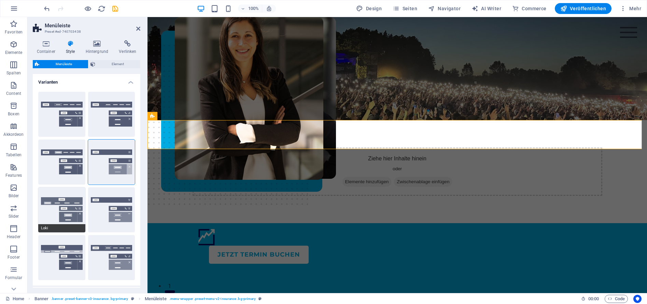
type input "100"
select select "%"
type input "0.3"
type input "16"
select select "400"
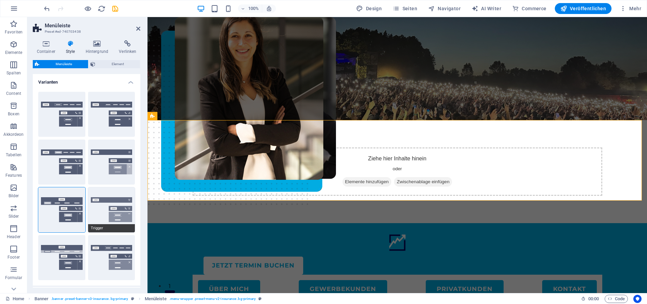
click at [112, 216] on button "Trigger" at bounding box center [111, 209] width 47 height 45
type input "1"
type input "0"
select select "hover_border_vertical"
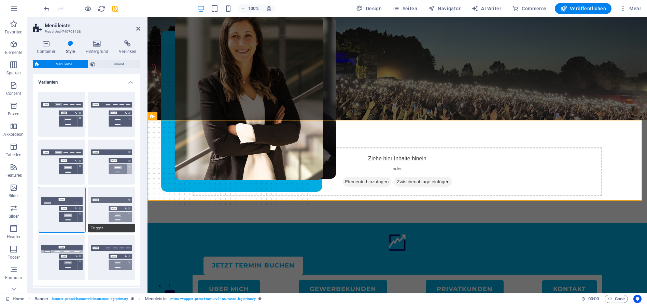
type input "1"
select select "link-special-font"
type input "1.5"
select select "rem"
select select "700"
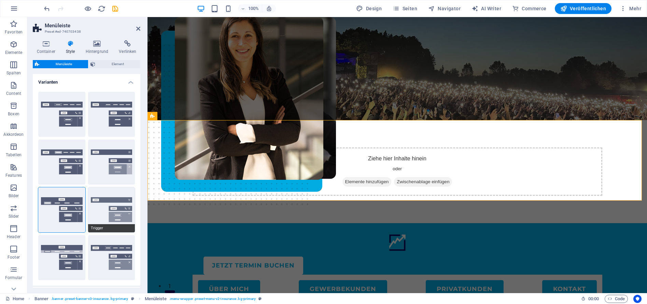
type input "50"
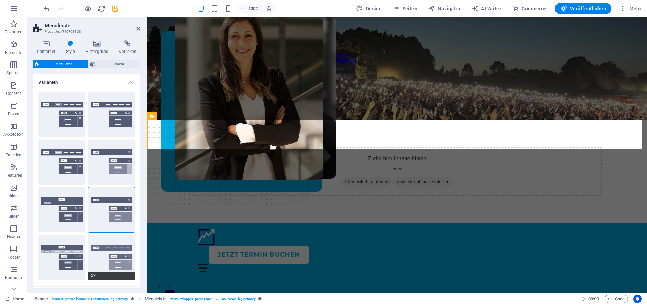
click at [127, 258] on button "XXL" at bounding box center [111, 257] width 47 height 45
select select "hover_border_vertical"
type input "2"
type input "1.5"
type input "0.5"
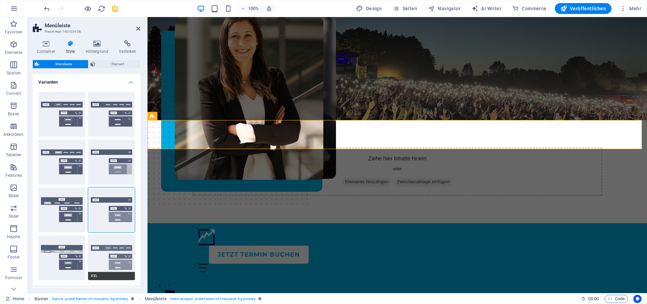
type input "0.5"
select select "link-special-font"
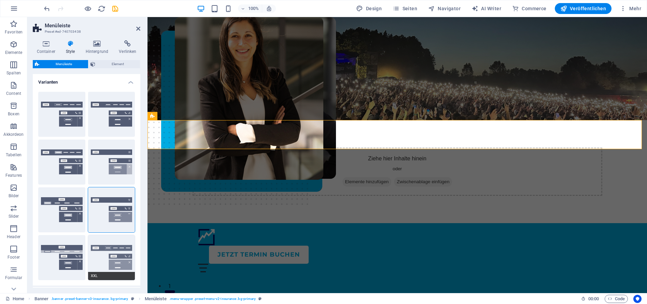
type input "1.8"
select select "rem"
select select "700"
type input "2"
select select "DISABLED_OPTION_VALUE"
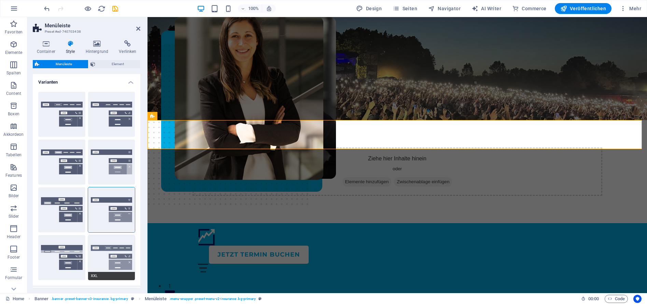
type input "0.5"
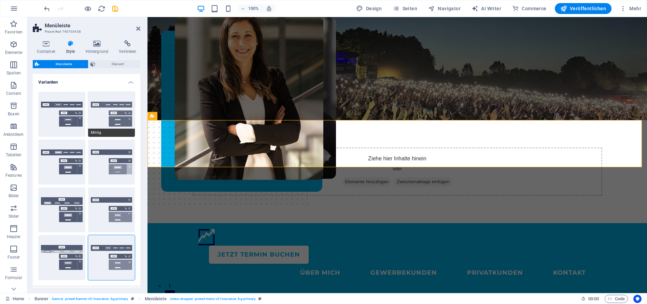
click at [112, 111] on button "Mittig" at bounding box center [111, 114] width 47 height 45
select select "hover_border_bottom"
type input "1"
type input "2"
select select "DISABLED_OPTION_VALUE"
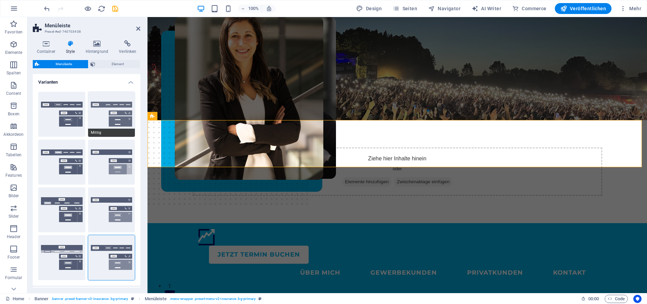
type input "0"
type input "1"
type input "0"
select select "link-special-font"
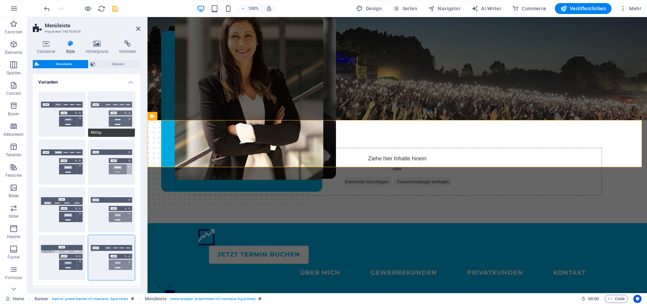
type input "1.5"
select select "rem"
select select
type input "2"
type input "100"
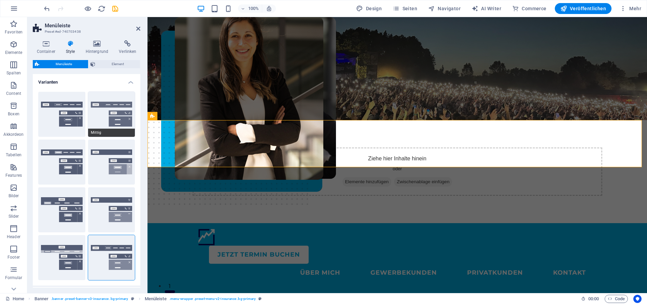
select select "%"
type input "0.5"
select select "400"
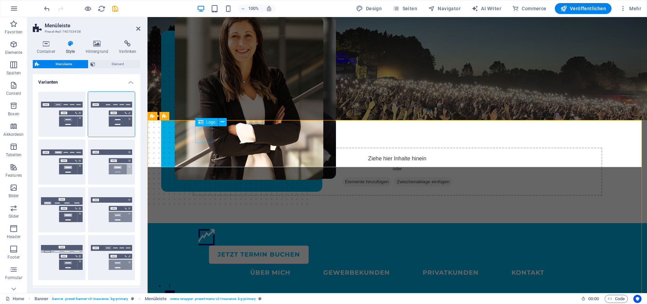
click at [203, 229] on div at bounding box center [397, 237] width 399 height 17
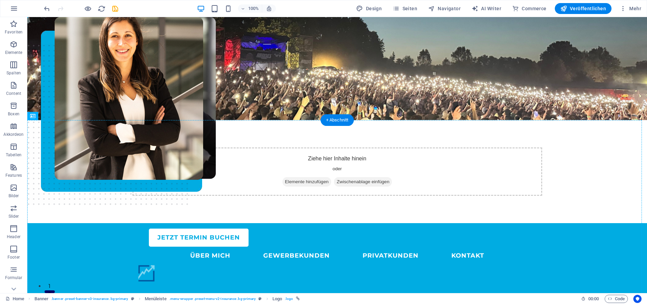
drag, startPoint x: 86, startPoint y: 133, endPoint x: 190, endPoint y: 147, distance: 104.4
click at [525, 265] on div at bounding box center [337, 273] width 399 height 17
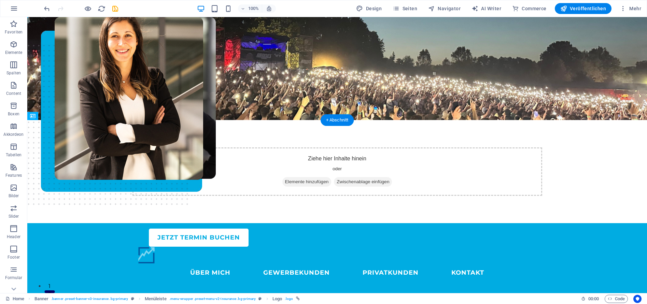
drag, startPoint x: 529, startPoint y: 153, endPoint x: 163, endPoint y: 152, distance: 365.9
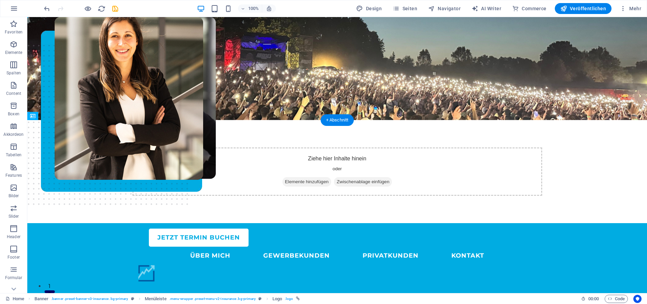
drag, startPoint x: 525, startPoint y: 135, endPoint x: 528, endPoint y: 150, distance: 15.6
click at [162, 247] on nav "ÜBER MICH GEWERBEKUNDEN PRIVATKUNDEN KONTAKT" at bounding box center [337, 256] width 399 height 18
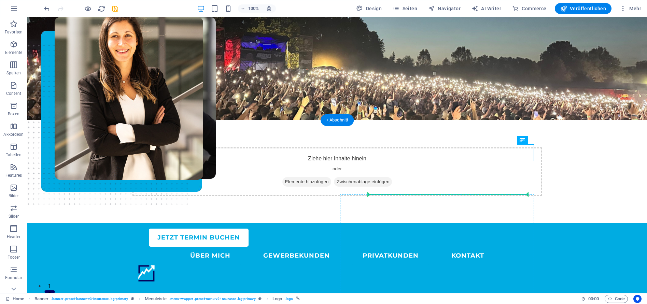
drag, startPoint x: 466, startPoint y: 157, endPoint x: 508, endPoint y: 201, distance: 61.3
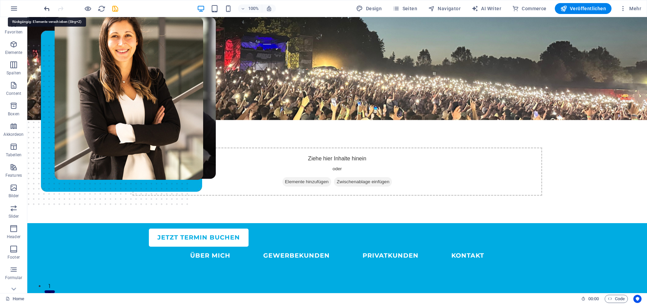
click at [47, 8] on icon "undo" at bounding box center [47, 9] width 8 height 8
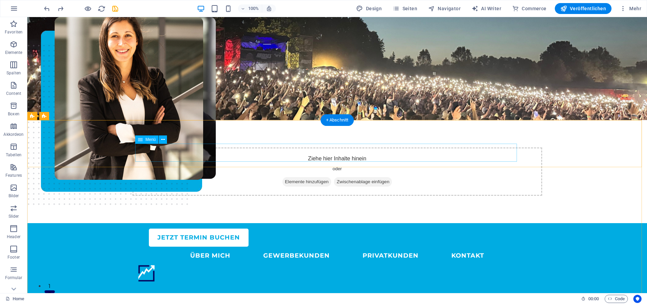
click at [441, 247] on nav "ÜBER MICH GEWERBEKUNDEN PRIVATKUNDEN KONTAKT" at bounding box center [337, 256] width 399 height 18
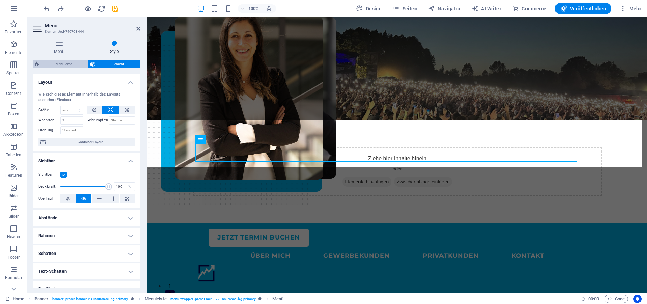
click at [66, 64] on span "Menüleiste" at bounding box center [63, 64] width 45 height 8
select select "rem"
select select "sticky_menu"
select select "px"
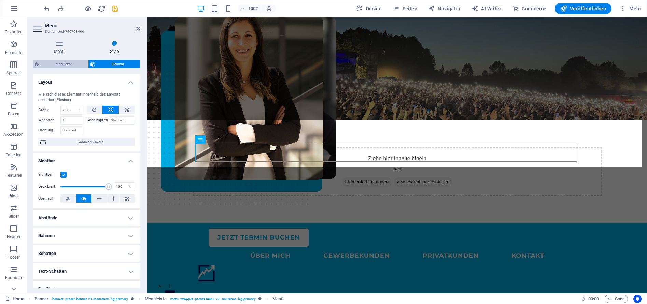
select select "px"
select select "hover_border_bottom"
select select "px"
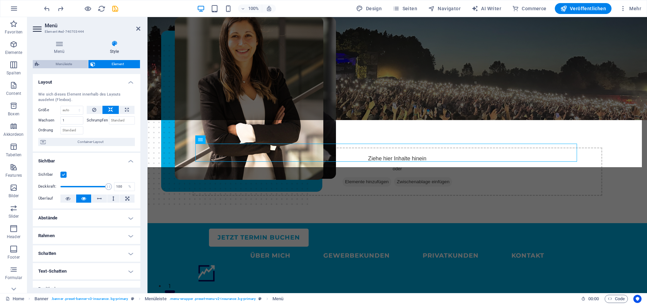
select select "rem"
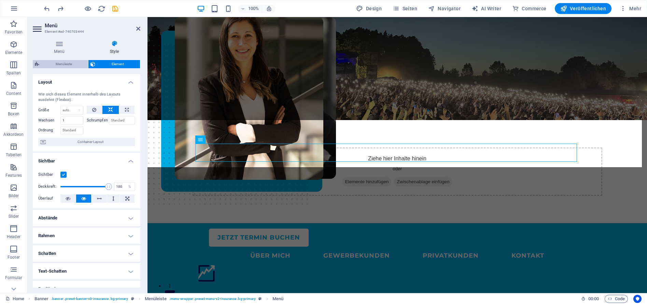
select select "link-special-font"
select select "rem"
select select "400"
select select "px"
select select "rem"
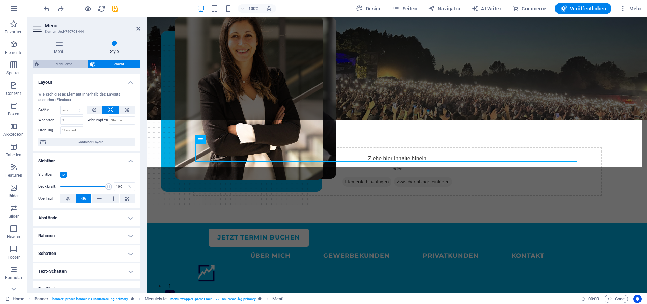
select select "%"
select select "rem"
select select "px"
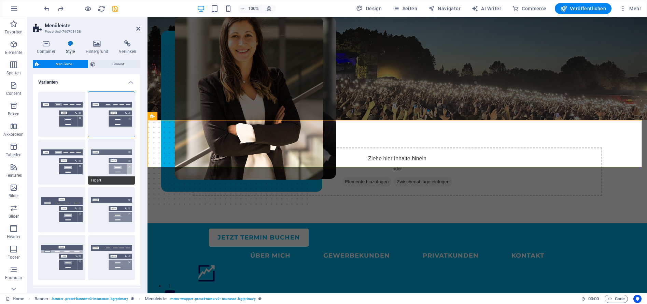
click at [120, 157] on button "Fixiert" at bounding box center [111, 162] width 47 height 45
select select "hover_box_bottom"
type input "3"
type input "1"
select select "rem"
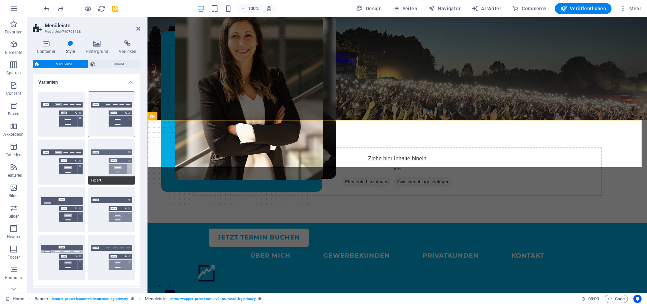
type input "1"
select select "link-special-font"
type input "1.5"
select select "rem"
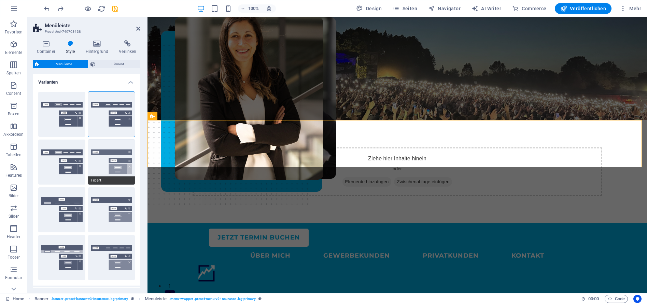
select select "700"
type input "0"
select select "DISABLED_OPTION_VALUE"
type input "0.8"
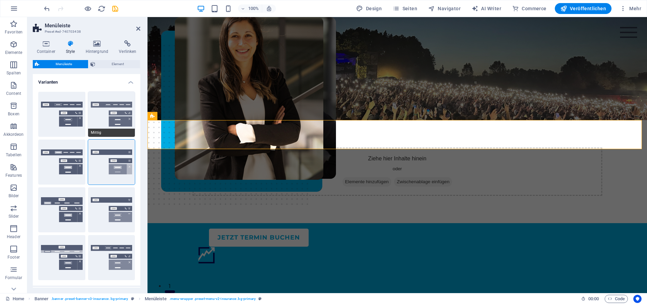
click at [118, 113] on button "Mittig" at bounding box center [111, 114] width 47 height 45
select select "hover_border_bottom"
type input "1"
select select "DISABLED_OPTION_VALUE"
type input "0"
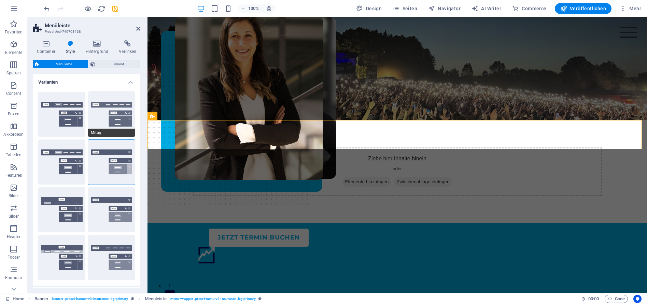
type input "0"
select select "link-special-font"
type input "1.5"
select select "rem"
select select
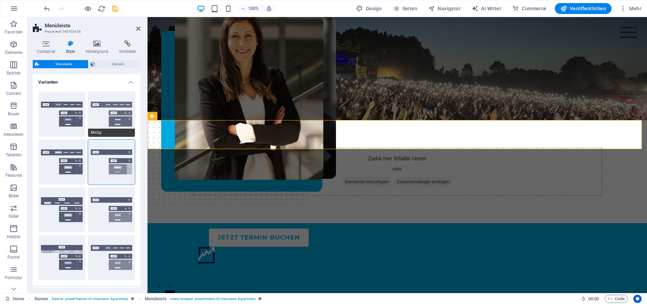
type input "2"
type input "100"
select select "%"
type input "0.5"
select select "400"
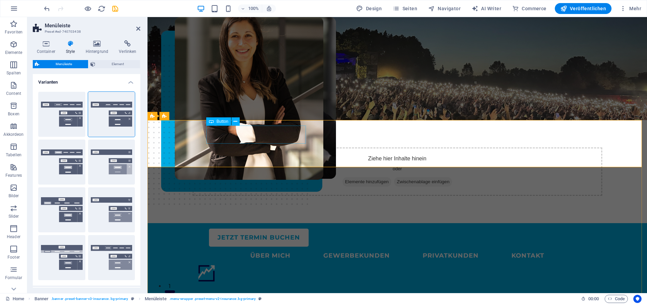
click at [281, 229] on div "JETZT Termin buchen" at bounding box center [403, 238] width 388 height 18
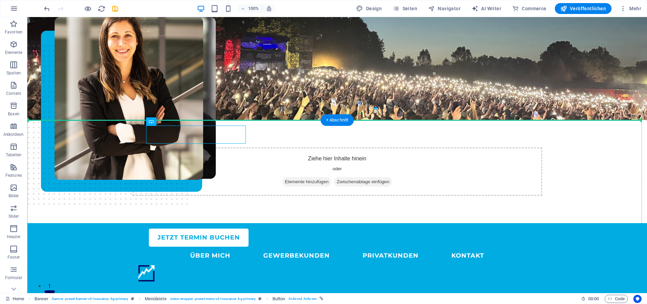
drag, startPoint x: 141, startPoint y: 138, endPoint x: 398, endPoint y: 133, distance: 256.7
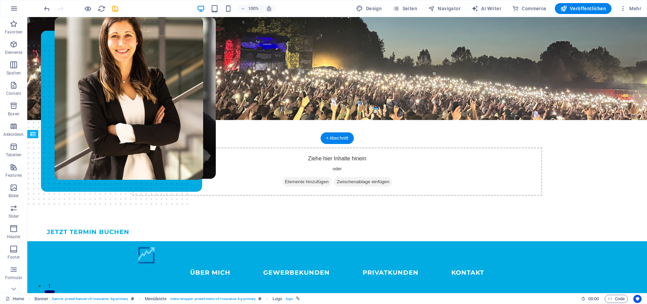
drag, startPoint x: 528, startPoint y: 153, endPoint x: 190, endPoint y: 156, distance: 338.6
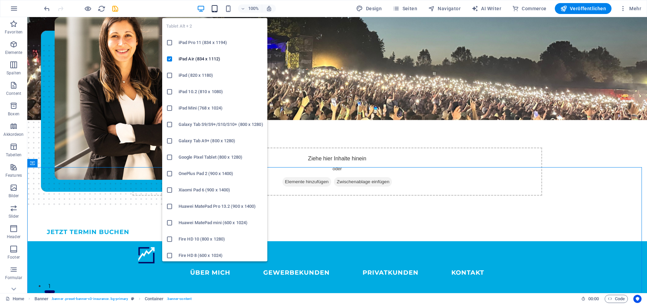
click at [216, 10] on icon "button" at bounding box center [215, 9] width 8 height 8
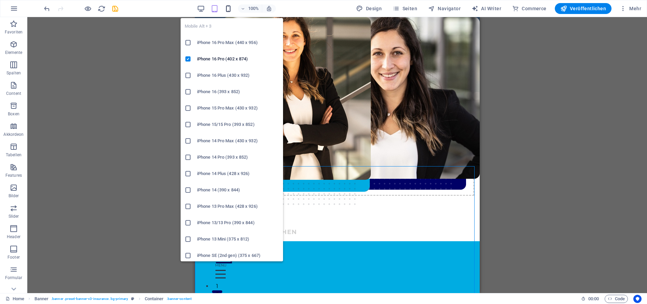
click at [230, 8] on icon "button" at bounding box center [228, 9] width 8 height 8
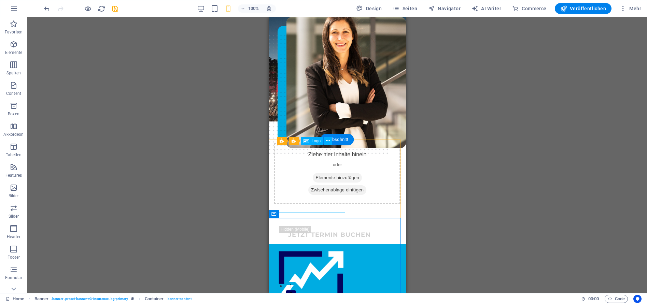
click at [321, 249] on div at bounding box center [336, 283] width 121 height 68
select select "px"
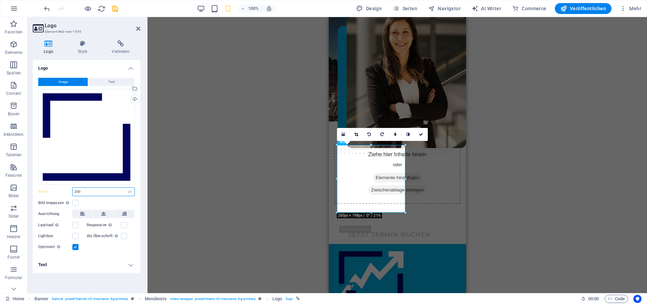
click at [95, 194] on input "200" at bounding box center [104, 192] width 62 height 8
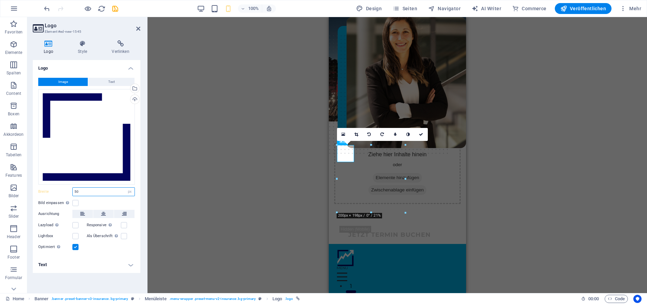
type input "50"
click at [502, 183] on div "H1 Banner Container 2 Spalten Container Banner Menüleiste Container Bild 2 Spal…" at bounding box center [396, 155] width 499 height 276
click at [241, 175] on div "H1 Banner Container 2 Spalten Container Banner Menüleiste Container Bild 2 Spal…" at bounding box center [396, 155] width 499 height 276
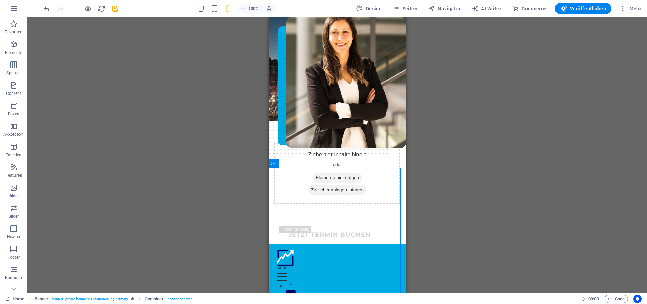
click at [546, 152] on div "H1 Banner Container 2 Spalten Container Banner Menüleiste Container Bild 2 Spal…" at bounding box center [336, 155] width 619 height 276
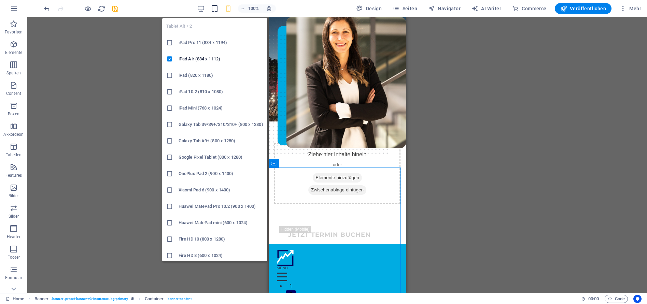
click at [215, 9] on icon "button" at bounding box center [215, 9] width 8 height 8
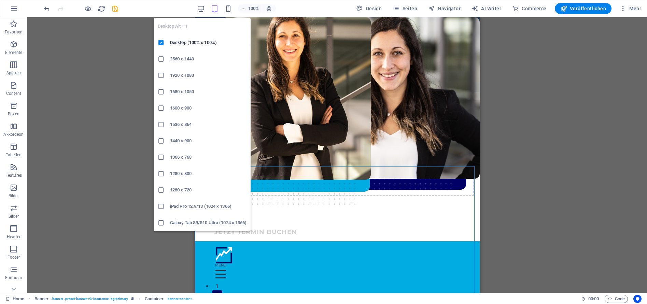
click at [202, 9] on icon "button" at bounding box center [201, 9] width 8 height 8
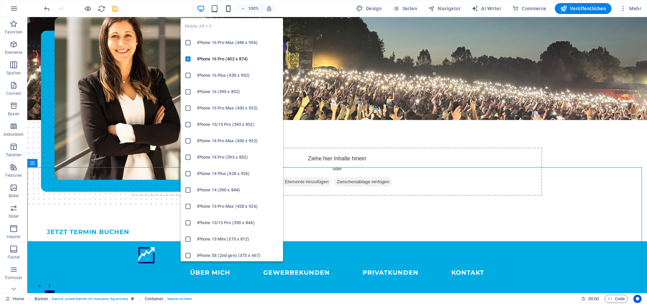
click at [229, 6] on icon "button" at bounding box center [228, 9] width 8 height 8
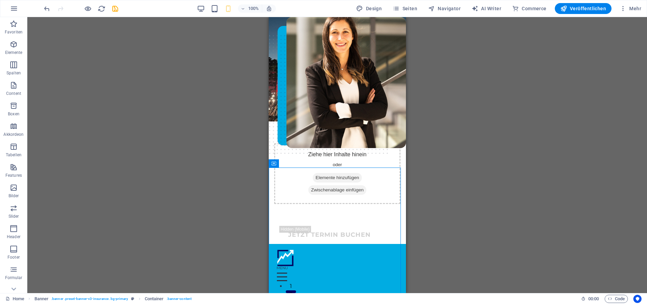
click at [561, 182] on div "H1 Banner Container 2 Spalten Container Banner Menüleiste Container Bild 2 Spal…" at bounding box center [336, 155] width 619 height 276
drag, startPoint x: 403, startPoint y: 52, endPoint x: 670, endPoint y: 32, distance: 267.7
click at [523, 163] on div "H1 Banner Container 2 Spalten Container Banner Menüleiste Container Bild 2 Spal…" at bounding box center [336, 155] width 619 height 276
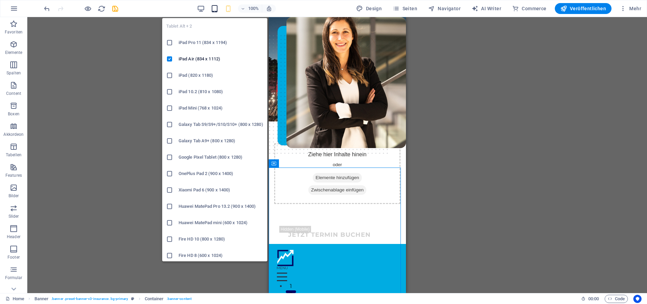
click at [218, 9] on icon "button" at bounding box center [215, 9] width 8 height 8
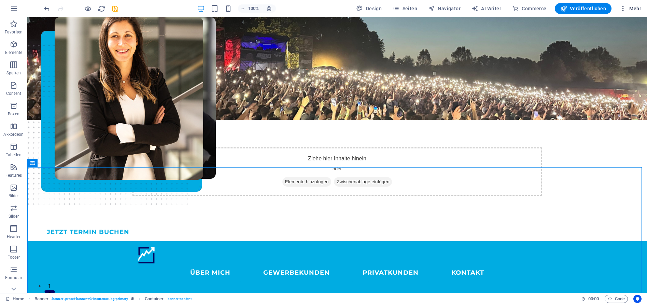
click at [627, 9] on span "Mehr" at bounding box center [630, 8] width 22 height 7
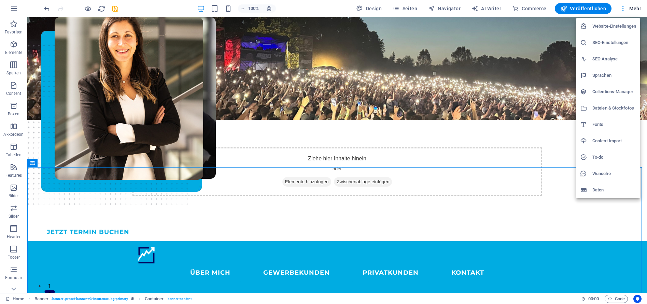
click at [627, 9] on div at bounding box center [323, 152] width 647 height 304
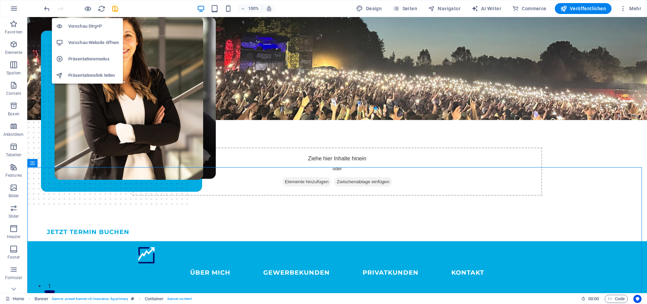
click at [100, 43] on h6 "Vorschau-Website öffnen" at bounding box center [93, 43] width 51 height 8
click at [93, 25] on h6 "Vorschau Strg+P" at bounding box center [93, 26] width 51 height 8
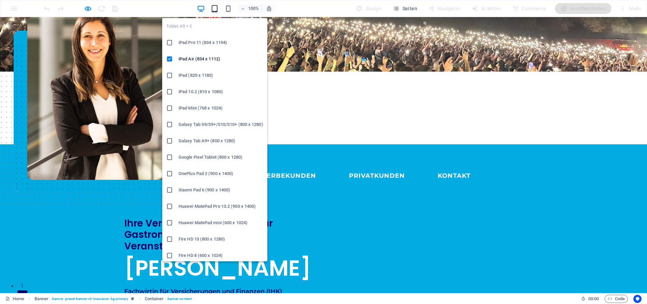
click at [217, 9] on icon "button" at bounding box center [215, 9] width 8 height 8
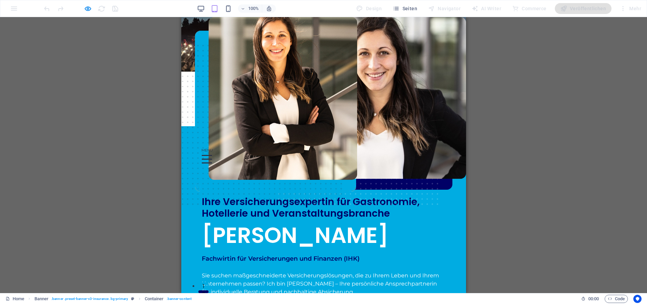
click at [212, 155] on div at bounding box center [206, 155] width 10 height 1
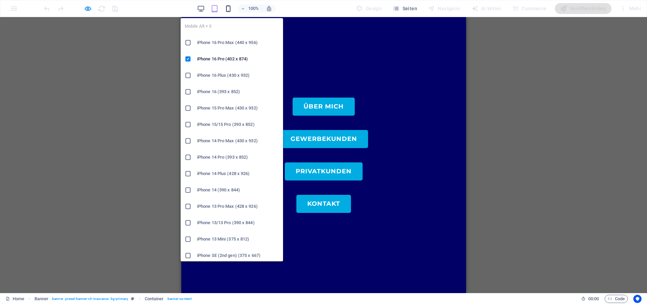
click at [231, 10] on icon "button" at bounding box center [228, 9] width 8 height 8
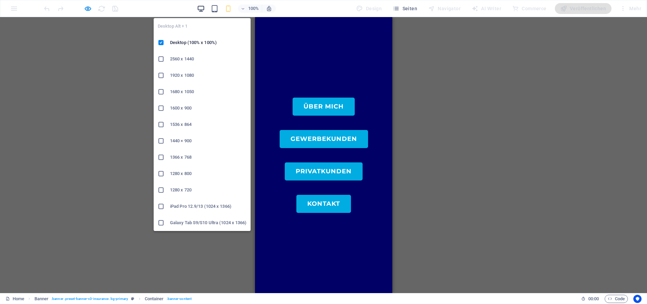
click at [205, 8] on icon "button" at bounding box center [201, 9] width 8 height 8
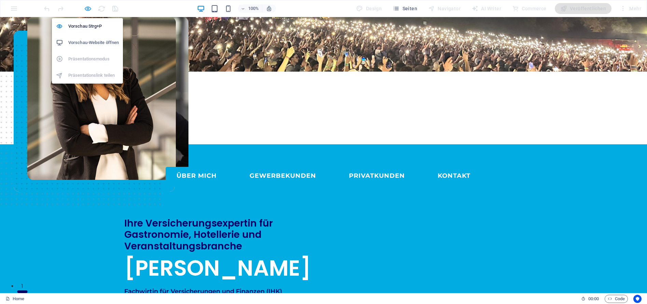
click at [0, 0] on icon "button" at bounding box center [0, 0] width 0 height 0
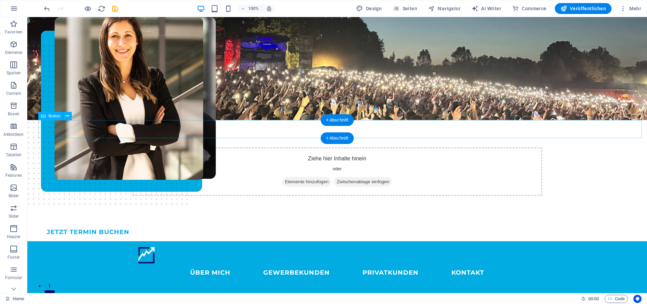
click at [89, 223] on div "JETZT Termin buchen" at bounding box center [342, 232] width 609 height 18
drag, startPoint x: 75, startPoint y: 129, endPoint x: 465, endPoint y: 133, distance: 390.1
click at [465, 223] on div "JETZT Termin buchen" at bounding box center [342, 232] width 609 height 18
click at [110, 223] on div "JETZT Termin buchen" at bounding box center [342, 232] width 609 height 18
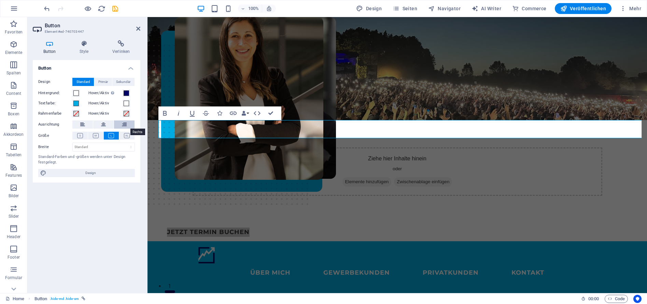
click at [126, 125] on icon at bounding box center [124, 124] width 5 height 8
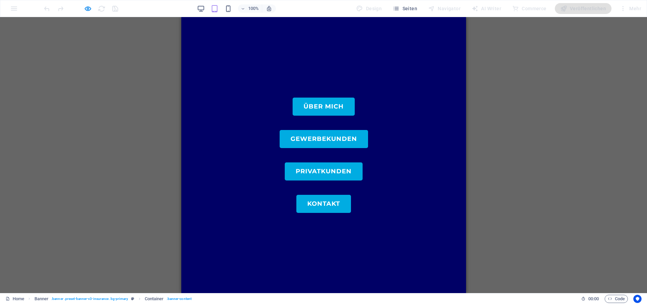
click at [438, 160] on nav "ÜBER MICH GEWERBEKUNDEN PRIVATKUNDEN KONTAKT" at bounding box center [323, 155] width 285 height 276
click at [412, 232] on nav "ÜBER MICH GEWERBEKUNDEN PRIVATKUNDEN KONTAKT" at bounding box center [323, 155] width 285 height 276
click at [412, 231] on nav "ÜBER MICH GEWERBEKUNDEN PRIVATKUNDEN KONTAKT" at bounding box center [323, 155] width 285 height 276
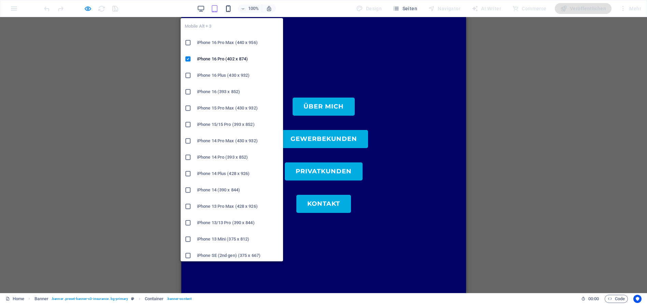
click at [229, 10] on icon "button" at bounding box center [228, 9] width 8 height 8
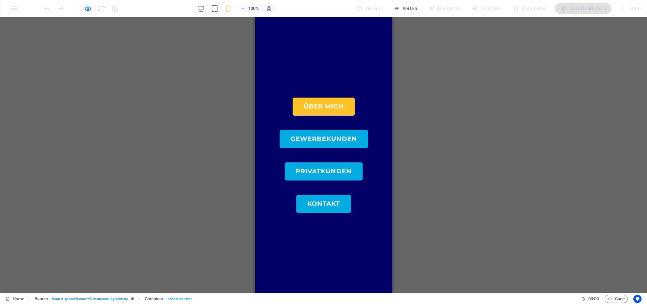
click at [332, 104] on link "ÜBER MICH" at bounding box center [323, 107] width 62 height 18
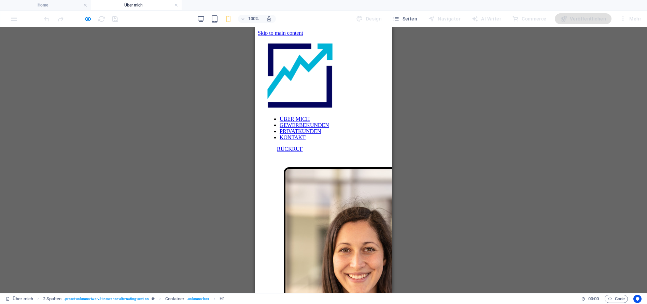
click at [374, 152] on div at bounding box center [323, 152] width 115 height 0
click at [372, 152] on div at bounding box center [323, 152] width 115 height 0
click at [311, 65] on div at bounding box center [323, 76] width 115 height 69
click at [292, 65] on div at bounding box center [323, 76] width 115 height 69
drag, startPoint x: 390, startPoint y: 119, endPoint x: 674, endPoint y: 55, distance: 290.5
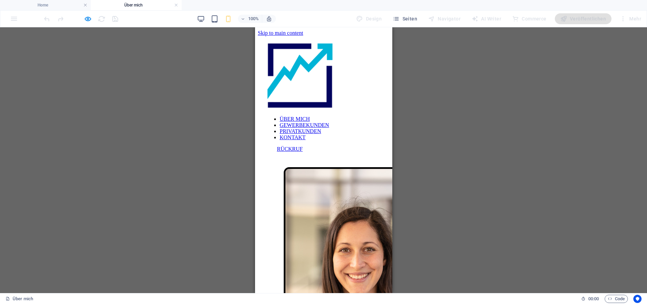
click at [376, 152] on div at bounding box center [323, 152] width 115 height 0
click at [289, 66] on div at bounding box center [323, 76] width 115 height 69
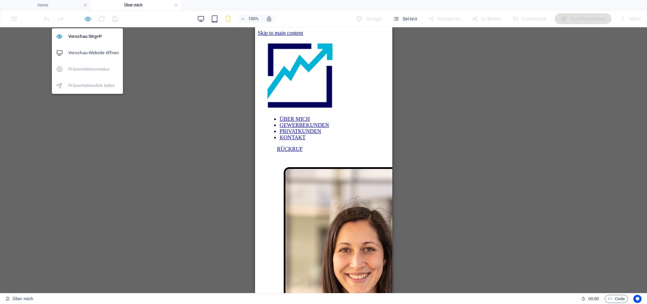
click at [87, 17] on icon "button" at bounding box center [88, 19] width 8 height 8
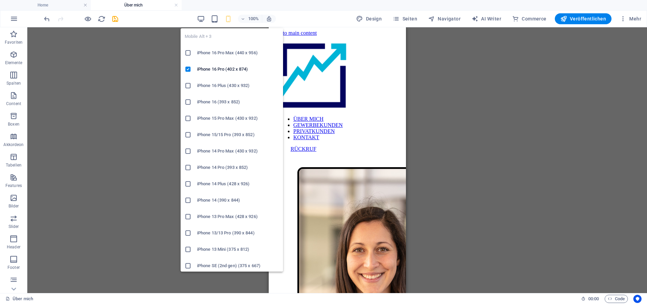
click at [231, 20] on icon "button" at bounding box center [228, 19] width 8 height 8
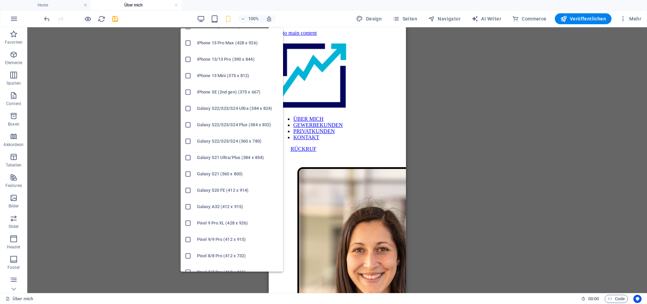
scroll to position [179, 0]
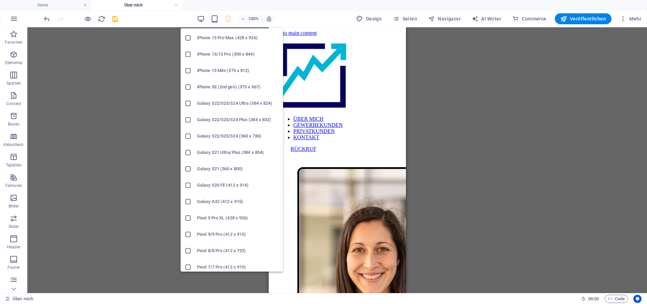
click at [211, 86] on h6 "iPhone SE (2nd gen) (375 x 667)" at bounding box center [238, 87] width 82 height 8
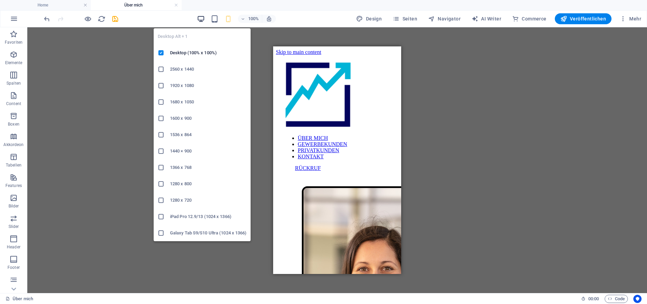
click at [202, 18] on icon "button" at bounding box center [201, 19] width 8 height 8
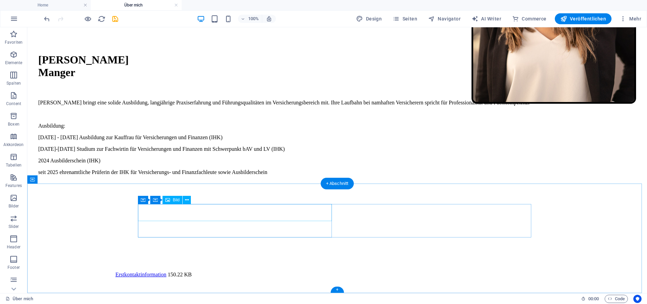
scroll to position [0, 0]
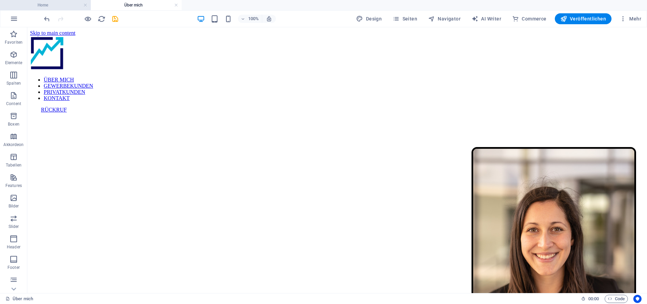
click at [37, 7] on h4 "Home" at bounding box center [45, 5] width 91 height 8
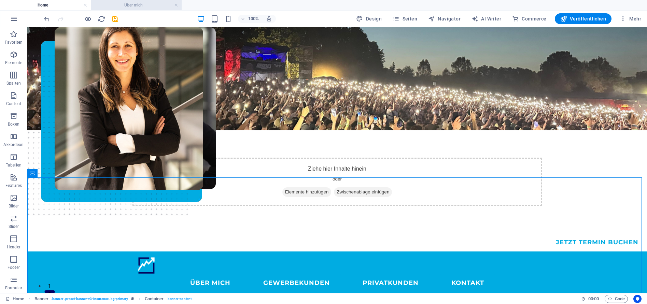
click at [134, 4] on h4 "Über mich" at bounding box center [136, 5] width 91 height 8
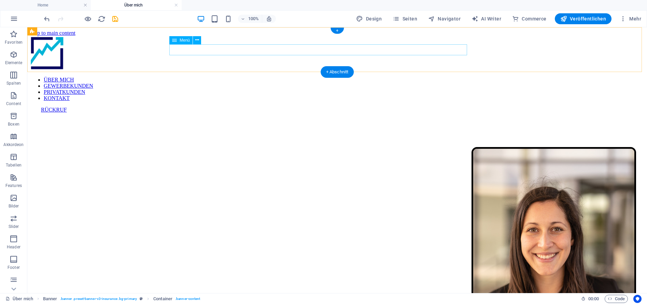
click at [316, 77] on nav "ÜBER MICH GEWERBEKUNDEN PRIVATKUNDEN KONTAKT" at bounding box center [337, 89] width 614 height 25
select select "1"
select select
select select "2"
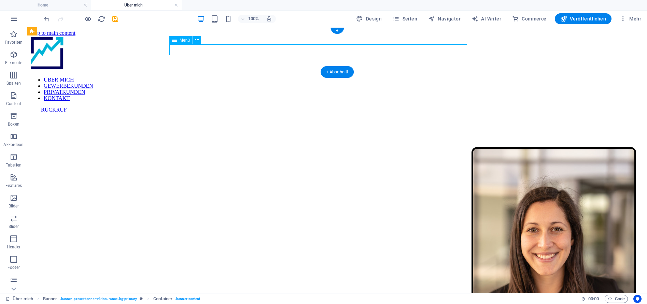
select select
select select "5"
select select
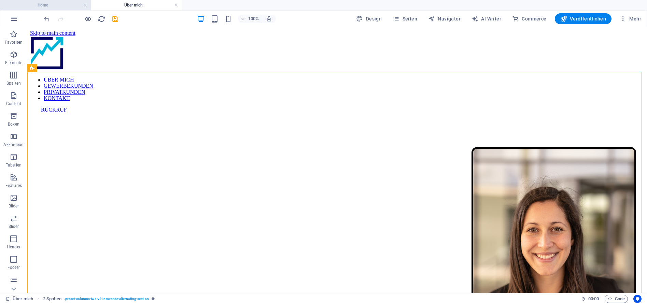
click at [57, 9] on li "Home" at bounding box center [45, 5] width 91 height 10
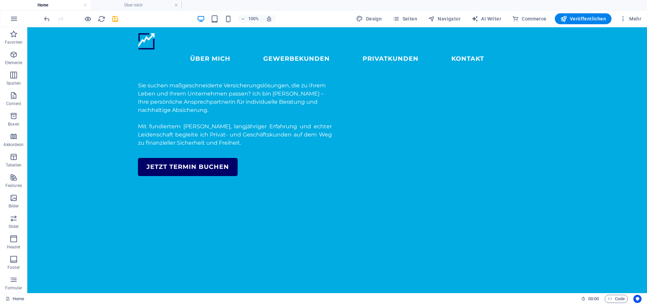
scroll to position [219, 0]
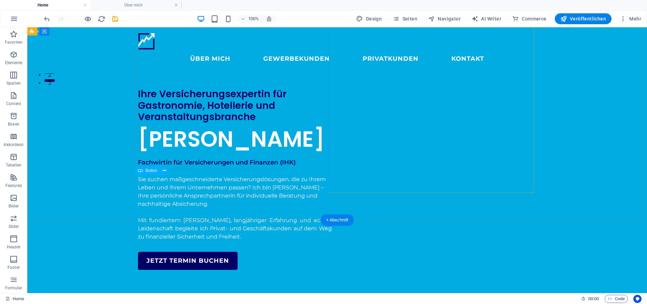
click at [193, 252] on div "JETZT TERMIN BUCHEN" at bounding box center [235, 261] width 194 height 18
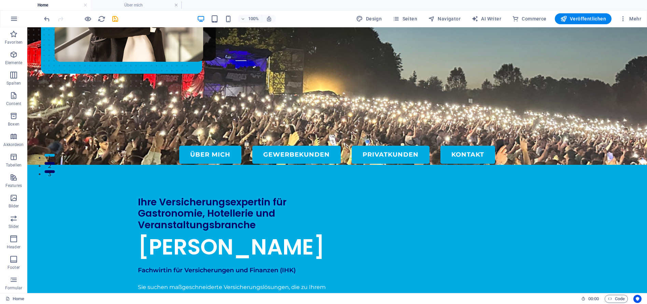
scroll to position [0, 0]
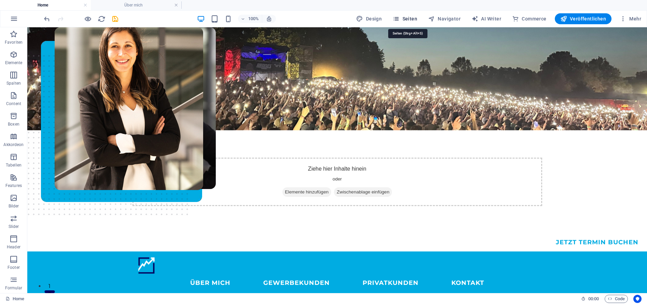
click at [410, 19] on span "Seiten" at bounding box center [404, 18] width 25 height 7
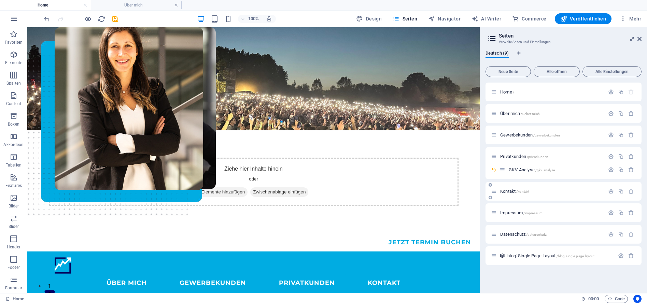
click at [534, 191] on p "Kontakt /kontakt" at bounding box center [551, 191] width 102 height 4
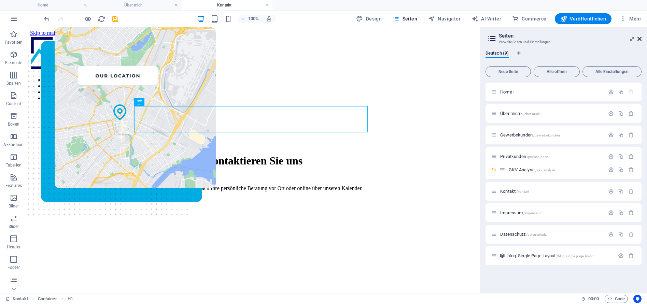
click at [640, 39] on icon at bounding box center [639, 38] width 4 height 5
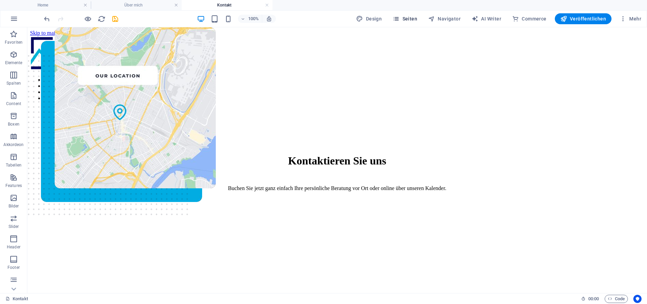
click at [404, 18] on span "Seiten" at bounding box center [404, 18] width 25 height 7
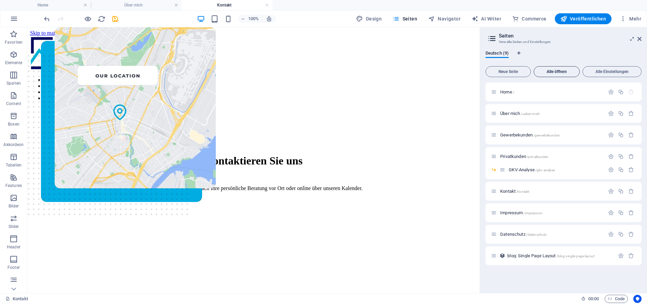
click at [556, 73] on span "Alle öffnen" at bounding box center [557, 72] width 40 height 4
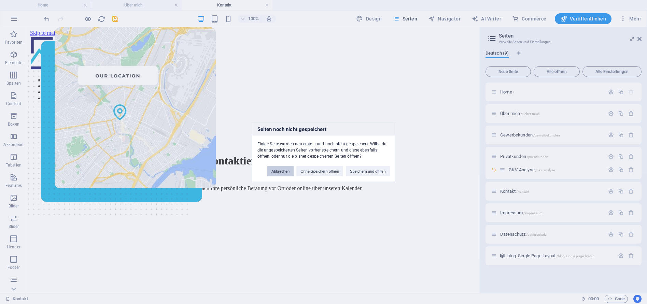
click at [279, 168] on button "Abbrechen" at bounding box center [280, 171] width 26 height 10
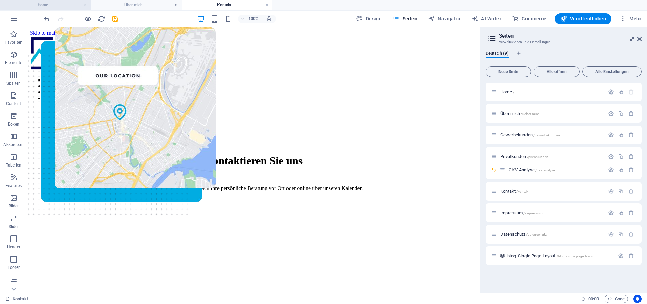
click at [41, 8] on h4 "Home" at bounding box center [45, 5] width 91 height 8
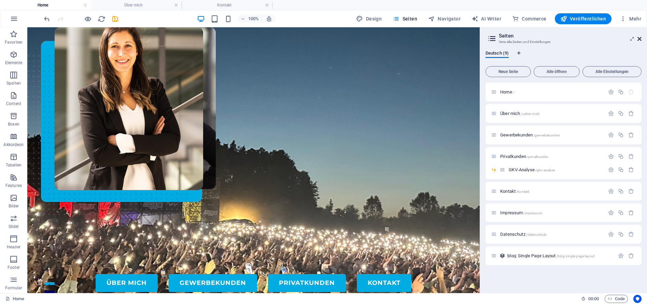
click at [639, 40] on icon at bounding box center [639, 38] width 4 height 5
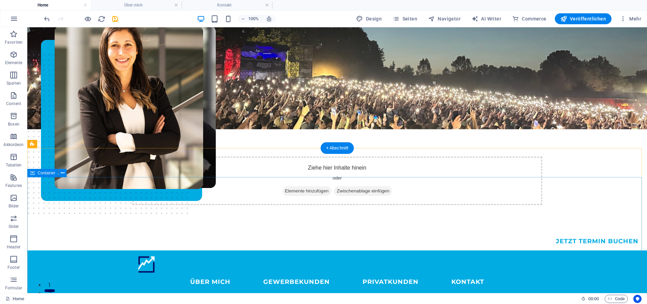
scroll to position [1, 0]
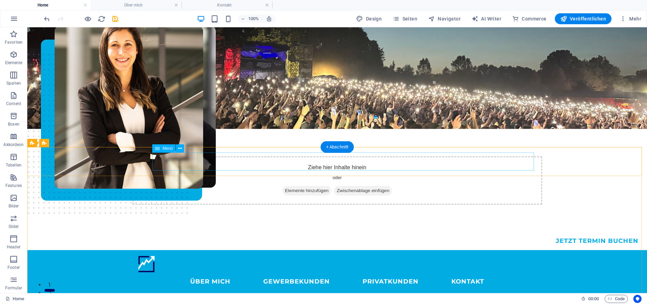
click at [437, 273] on nav "ÜBER MICH GEWERBEKUNDEN PRIVATKUNDEN KONTAKT" at bounding box center [337, 282] width 399 height 18
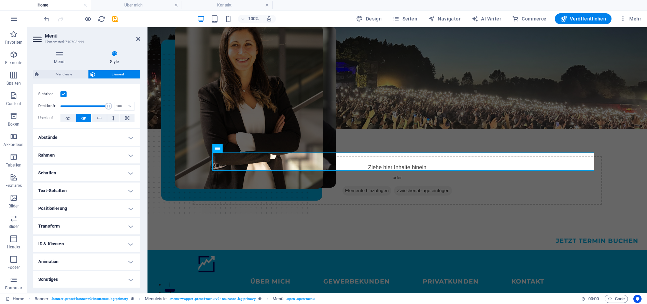
scroll to position [0, 0]
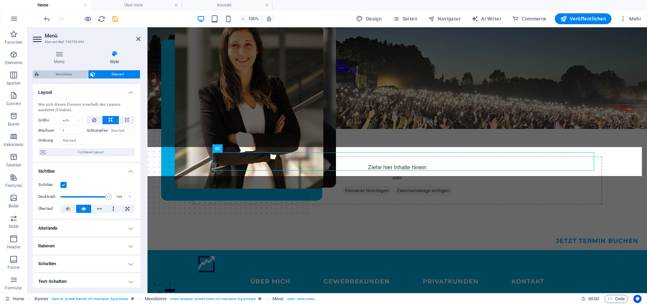
click at [63, 72] on span "Menüleiste" at bounding box center [63, 74] width 45 height 8
select select "rem"
select select "sticky_menu"
select select "px"
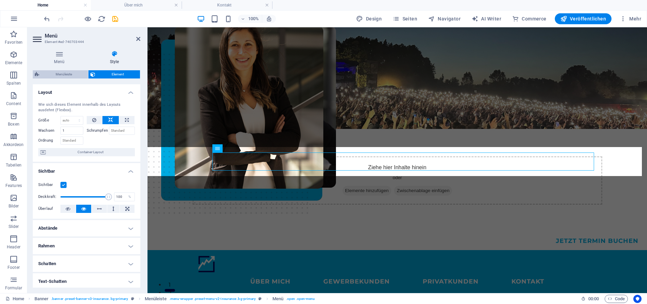
select select "px"
select select "hover_border_bottom"
select select "px"
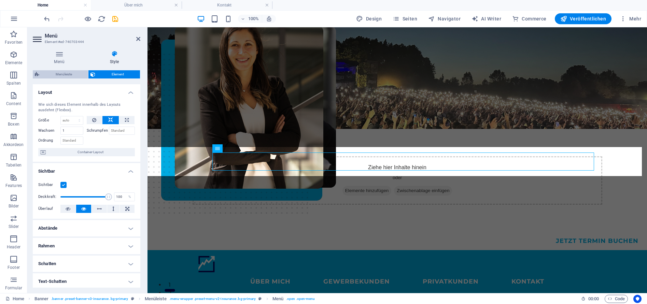
select select "rem"
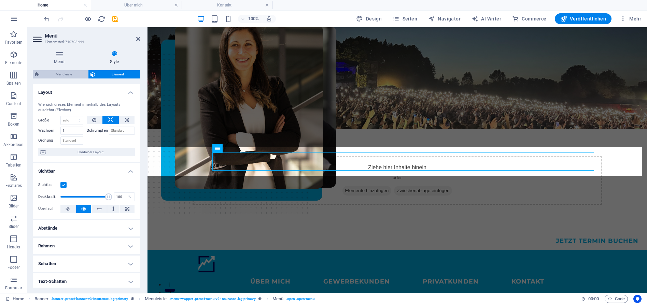
select select "link-special-font"
select select "rem"
select select "400"
select select "px"
select select "rem"
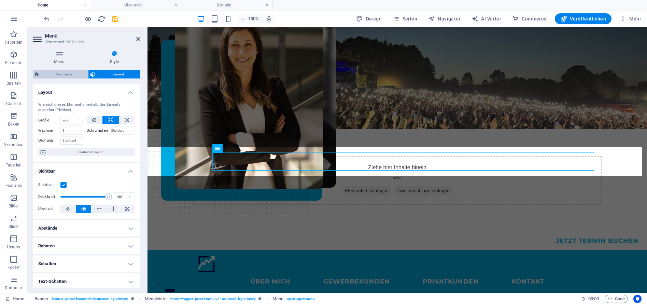
select select "%"
select select "rem"
select select "px"
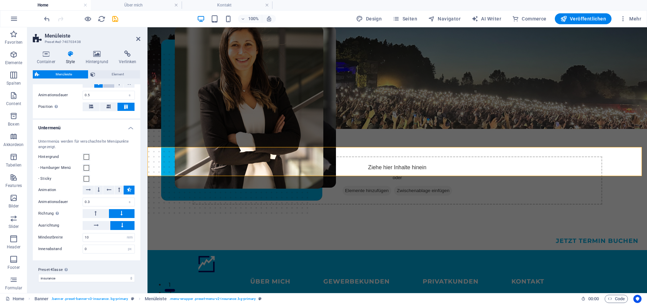
scroll to position [782, 0]
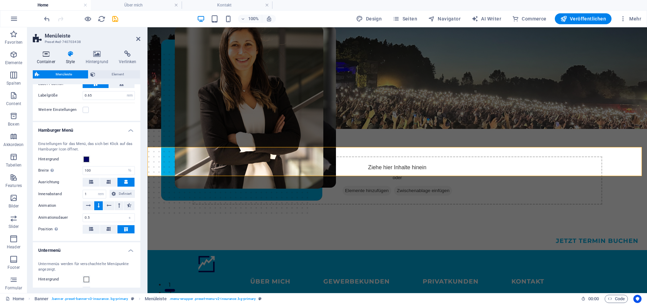
click at [42, 55] on icon at bounding box center [46, 54] width 26 height 7
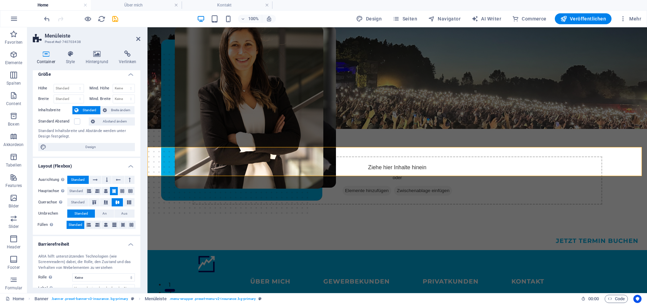
scroll to position [0, 0]
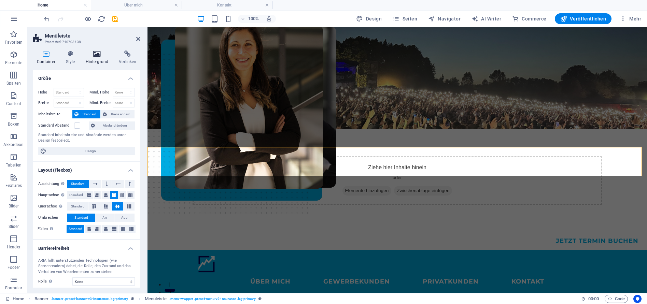
click at [93, 57] on icon at bounding box center [97, 54] width 31 height 7
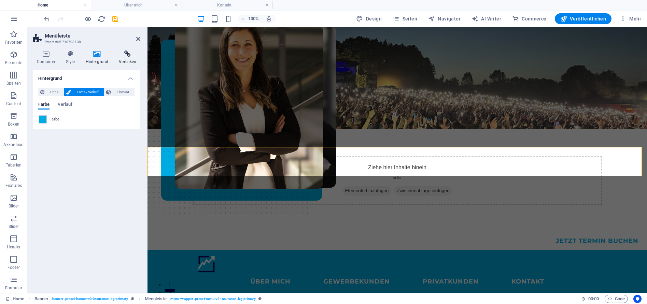
click at [133, 56] on icon at bounding box center [127, 54] width 25 height 7
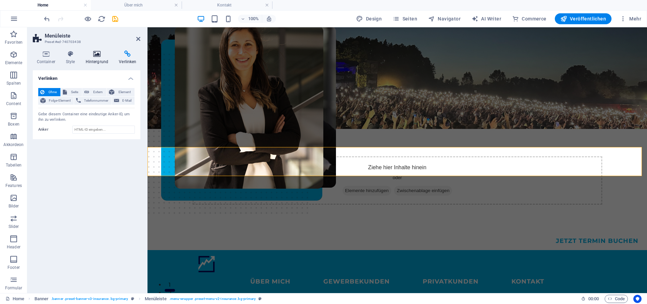
click at [100, 58] on h4 "Hintergrund" at bounding box center [98, 58] width 33 height 14
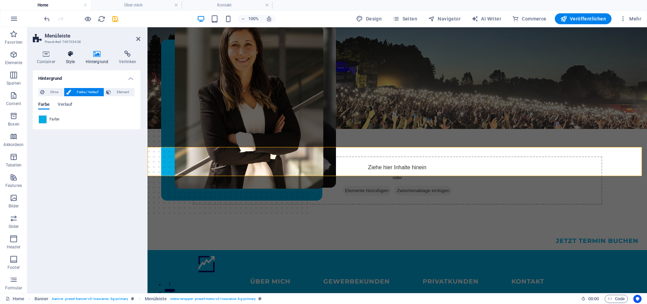
click at [72, 58] on h4 "Style" at bounding box center [72, 58] width 20 height 14
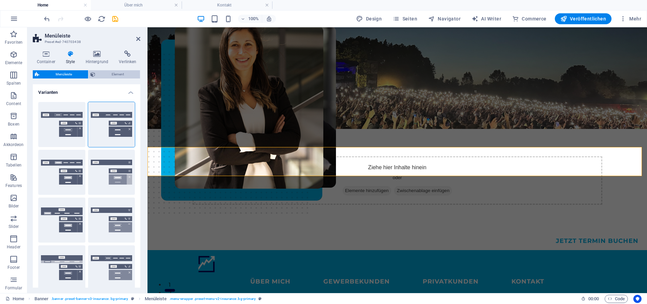
click at [114, 74] on span "Element" at bounding box center [117, 74] width 41 height 8
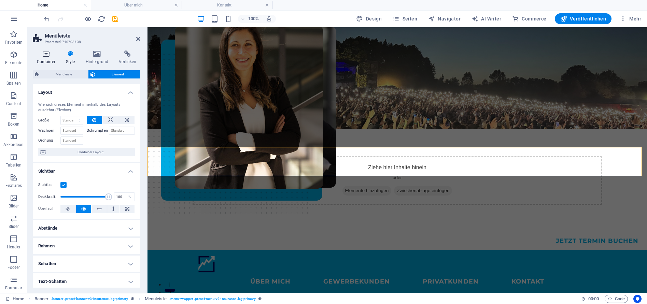
click at [49, 57] on h4 "Container" at bounding box center [47, 58] width 29 height 14
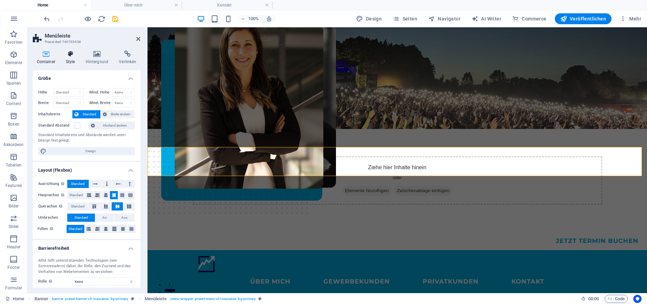
click at [68, 62] on h4 "Style" at bounding box center [72, 58] width 20 height 14
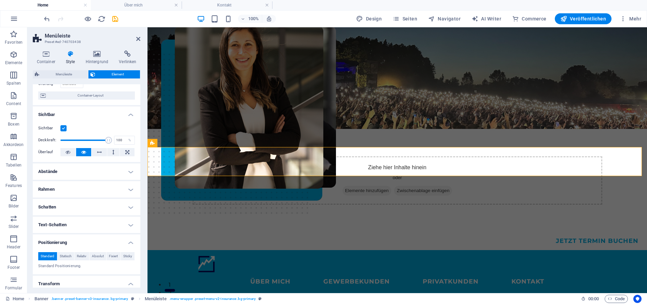
scroll to position [62, 0]
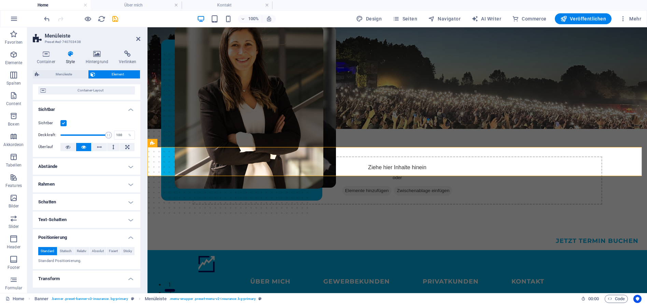
click at [126, 166] on h4 "Abstände" at bounding box center [87, 166] width 108 height 16
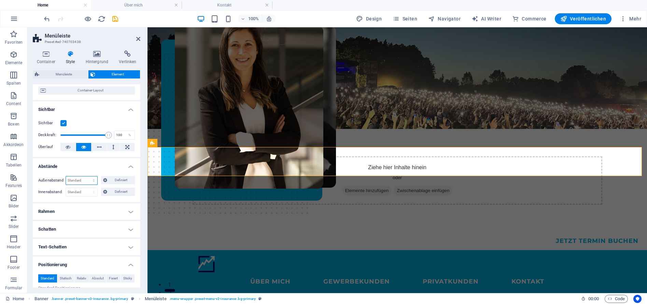
click at [87, 182] on select "Standard auto px % rem vw vh Definiert" at bounding box center [81, 180] width 31 height 8
click at [66, 176] on select "Standard auto px % rem vw vh Definiert" at bounding box center [81, 180] width 31 height 8
click at [84, 182] on select "Standard auto px % rem vw vh Definiert" at bounding box center [81, 180] width 31 height 8
click at [66, 176] on select "Standard auto px % rem vw vh Definiert" at bounding box center [81, 180] width 31 height 8
select select "DISABLED_OPTION_VALUE"
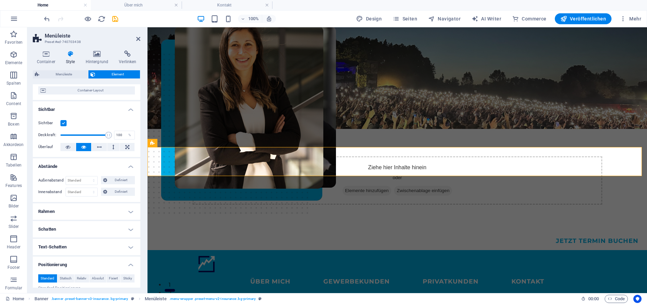
drag, startPoint x: 141, startPoint y: 167, endPoint x: 141, endPoint y: 173, distance: 6.5
click at [141, 173] on div "Container Style Hintergrund Verlinken Größe Höhe Standard px rem % vh vw Mind. …" at bounding box center [86, 169] width 118 height 248
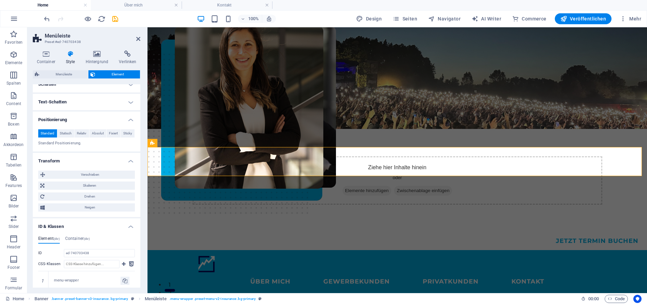
scroll to position [328, 0]
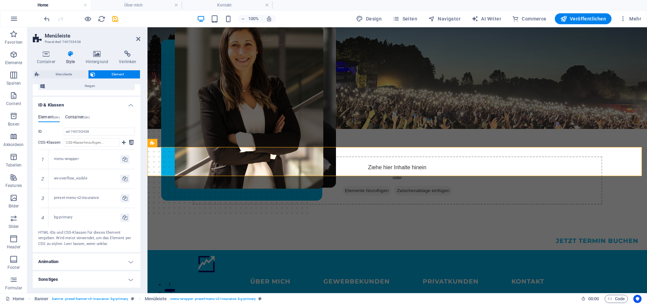
click at [77, 117] on h4 "Container (div)" at bounding box center [77, 119] width 25 height 8
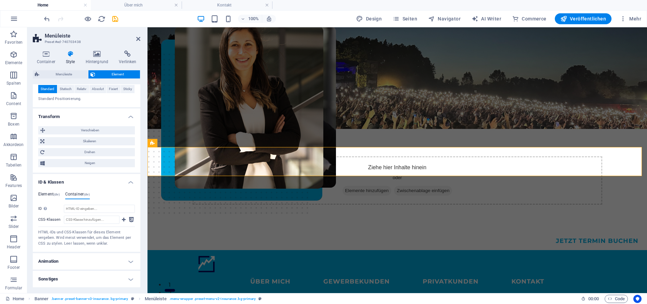
click at [44, 192] on h4 "Element (div)" at bounding box center [49, 196] width 22 height 8
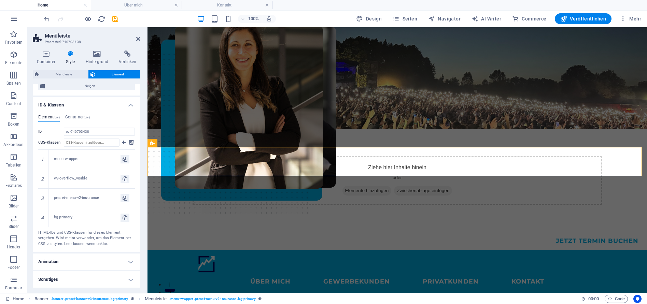
click at [85, 262] on h4 "Animation" at bounding box center [87, 262] width 108 height 16
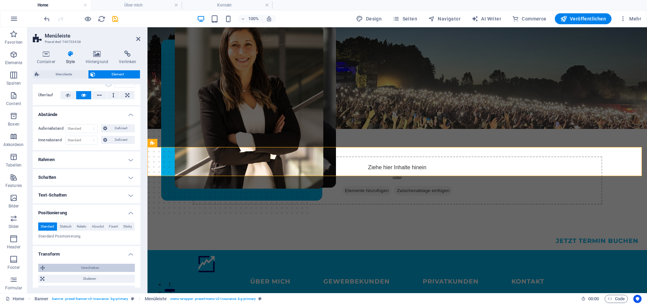
scroll to position [0, 0]
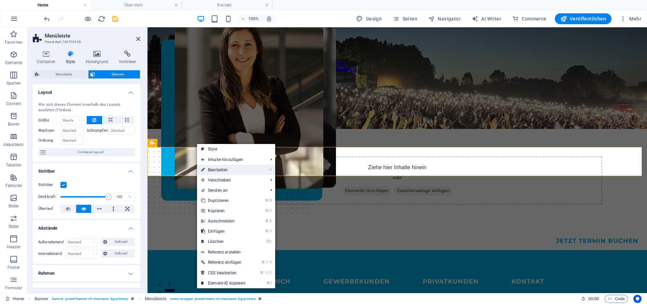
click at [231, 168] on link "⏎ Bearbeiten" at bounding box center [223, 170] width 53 height 10
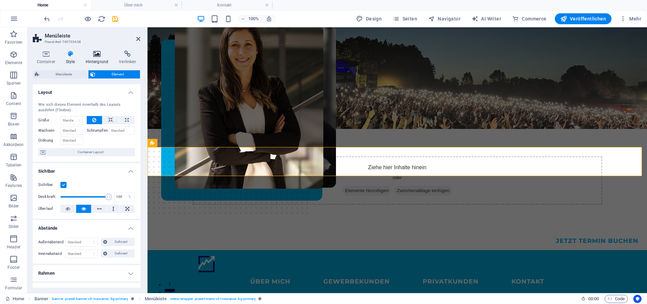
click at [99, 53] on icon at bounding box center [97, 54] width 31 height 7
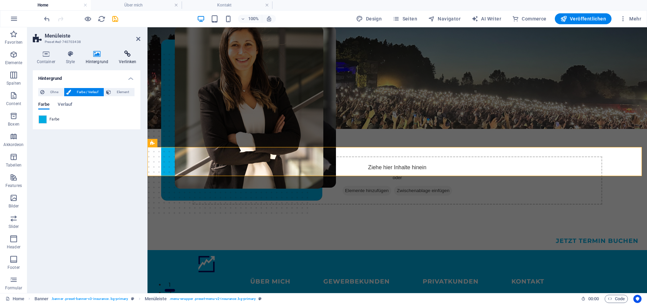
click at [125, 55] on icon at bounding box center [127, 54] width 25 height 7
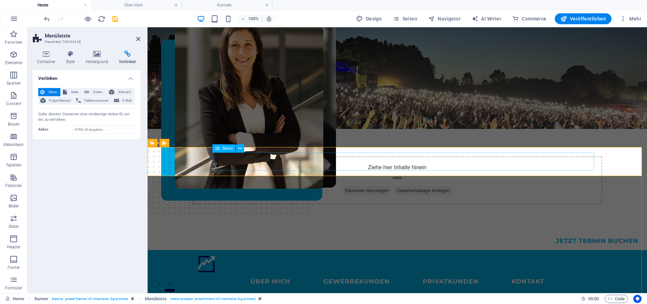
click at [283, 273] on nav "ÜBER MICH GEWERBEKUNDEN PRIVATKUNDEN KONTAKT" at bounding box center [397, 282] width 399 height 18
click at [280, 273] on nav "ÜBER MICH GEWERBEKUNDEN PRIVATKUNDEN KONTAKT" at bounding box center [397, 282] width 399 height 18
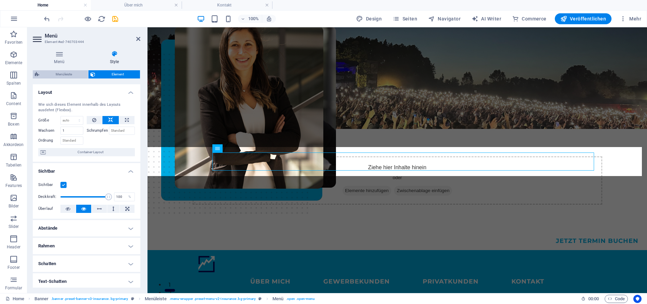
click at [69, 77] on span "Menüleiste" at bounding box center [63, 74] width 45 height 8
select select "rem"
select select "sticky_menu"
select select "px"
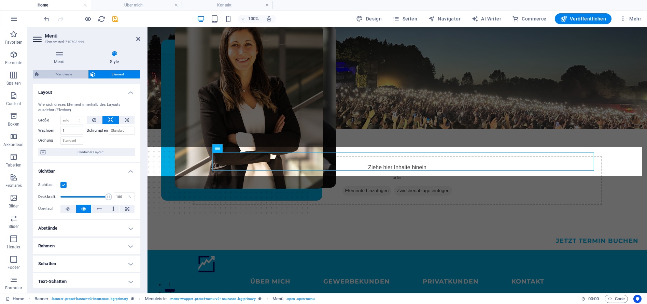
select select "px"
select select "hover_border_bottom"
select select "px"
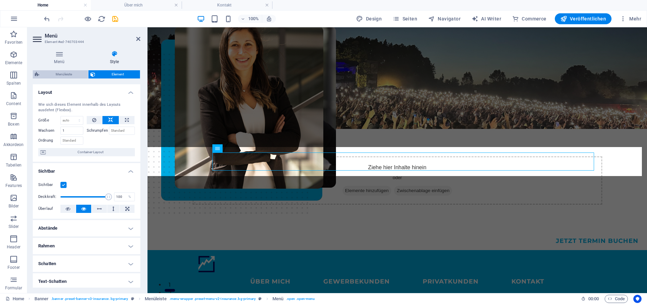
select select "rem"
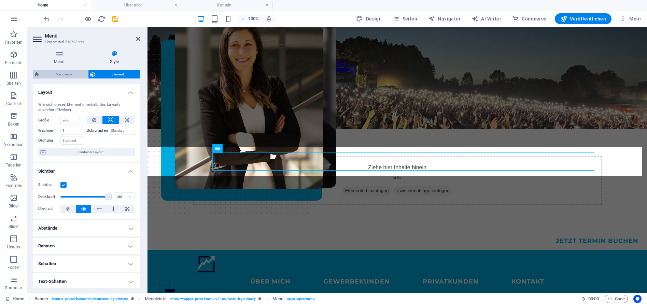
select select "link-special-font"
select select "rem"
select select "400"
select select "px"
select select "rem"
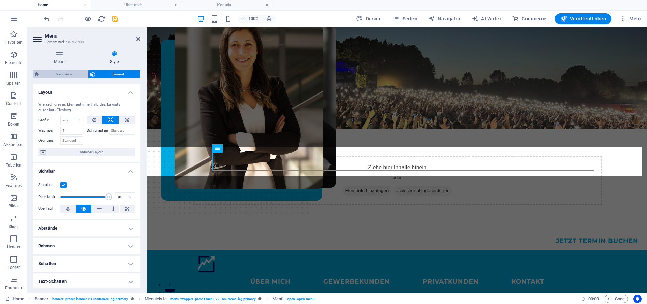
select select "%"
select select "rem"
select select "px"
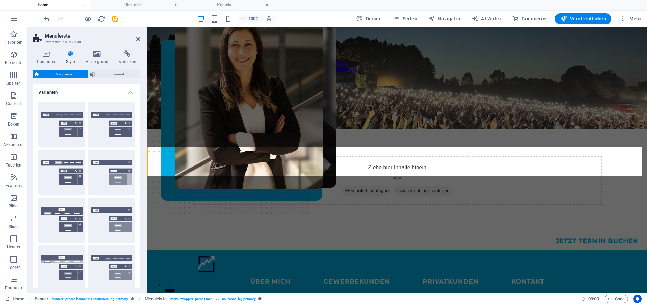
click at [130, 94] on h4 "Varianten" at bounding box center [87, 90] width 108 height 12
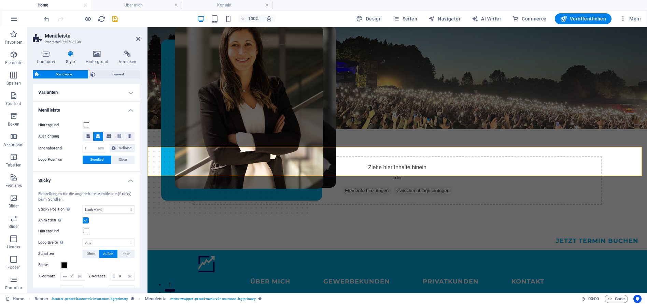
drag, startPoint x: 139, startPoint y: 265, endPoint x: 1, endPoint y: 26, distance: 276.2
click at [123, 78] on div "Menüleiste Element Layout Wie sich dieses Element innerhalb des Layouts ausdehn…" at bounding box center [87, 178] width 108 height 217
click at [123, 74] on span "Element" at bounding box center [117, 74] width 41 height 8
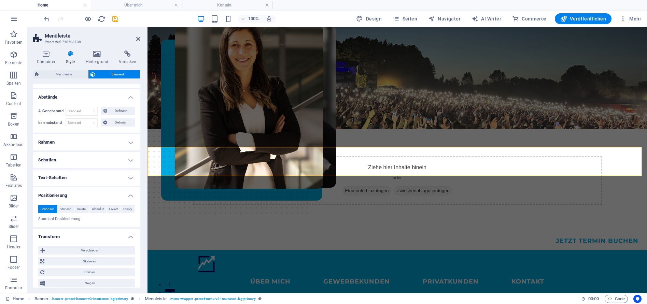
scroll to position [133, 0]
click at [124, 140] on h4 "Rahmen" at bounding box center [87, 140] width 108 height 16
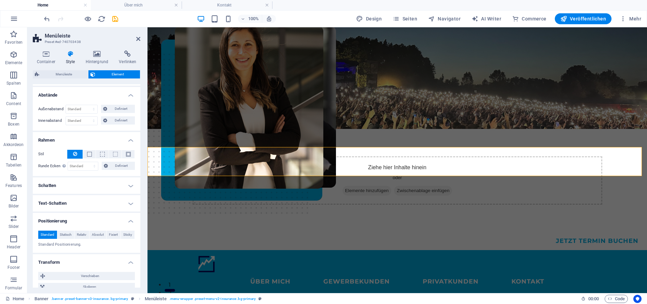
click at [125, 185] on h4 "Schatten" at bounding box center [87, 185] width 108 height 16
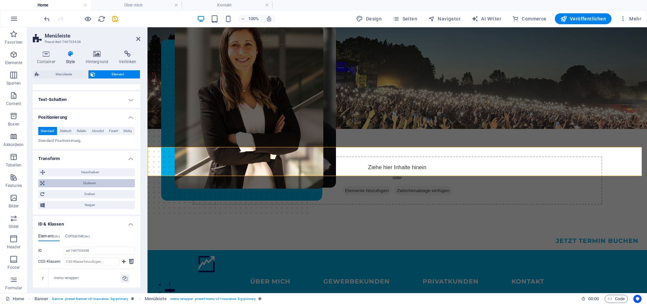
scroll to position [260, 0]
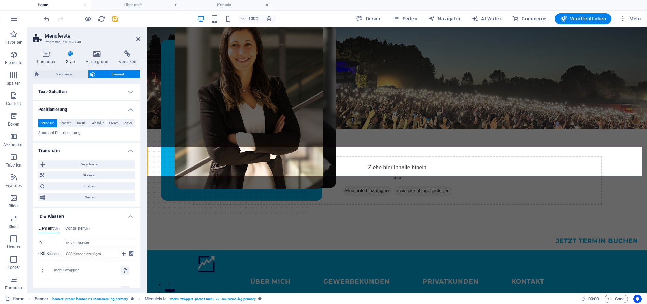
click at [129, 92] on h4 "Text-Schatten" at bounding box center [87, 92] width 108 height 16
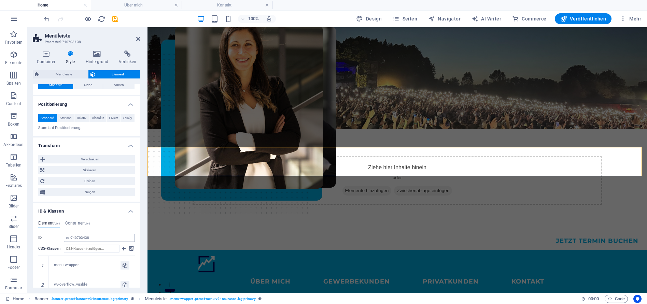
scroll to position [409, 0]
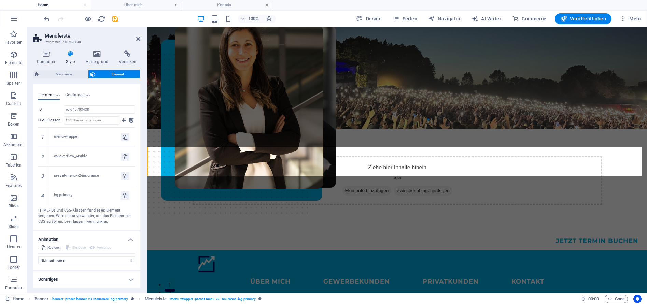
click at [128, 241] on h4 "Animation" at bounding box center [87, 237] width 108 height 12
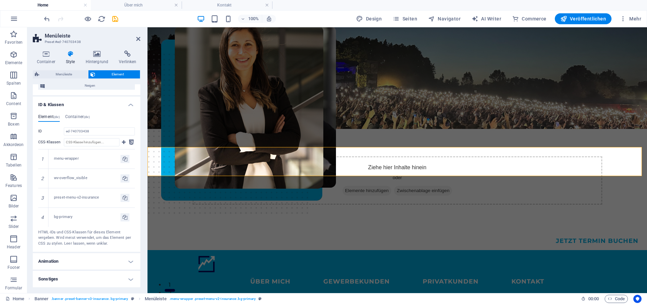
click at [130, 258] on h4 "Animation" at bounding box center [87, 261] width 108 height 16
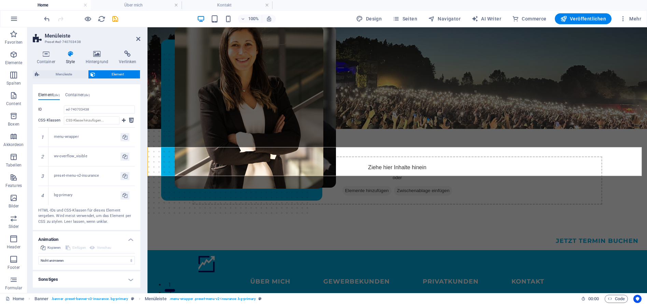
click at [129, 276] on h4 "Sonstiges" at bounding box center [87, 279] width 108 height 16
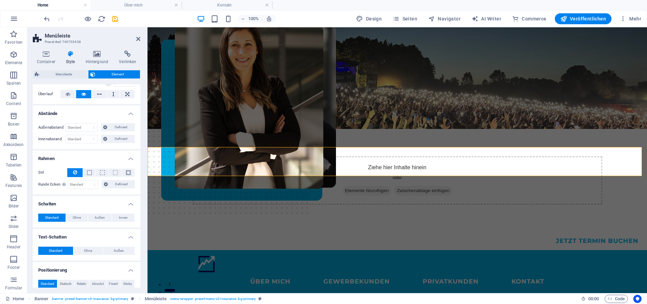
scroll to position [0, 0]
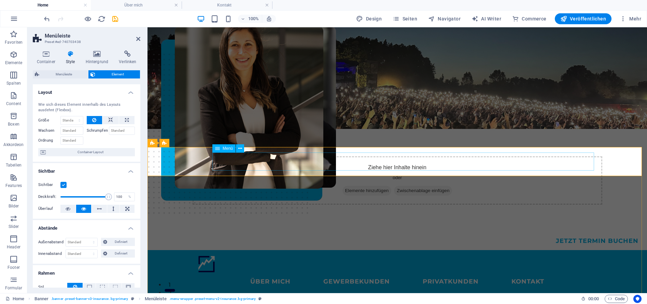
click at [277, 273] on nav "ÜBER MICH GEWERBEKUNDEN PRIVATKUNDEN KONTAKT" at bounding box center [397, 282] width 399 height 18
click at [279, 273] on nav "ÜBER MICH GEWERBEKUNDEN PRIVATKUNDEN KONTAKT" at bounding box center [397, 282] width 399 height 18
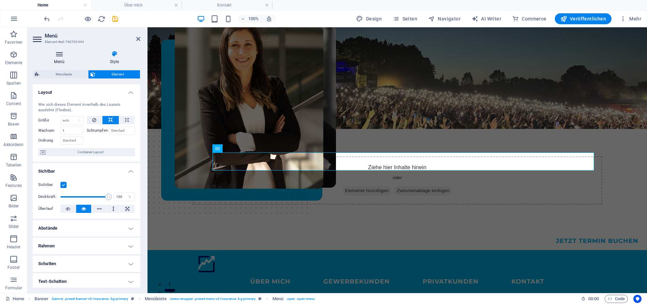
click at [61, 57] on icon at bounding box center [59, 54] width 53 height 7
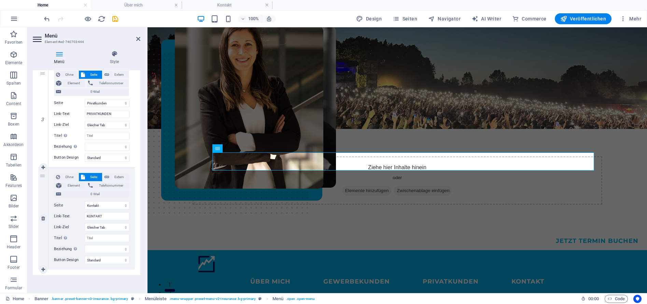
scroll to position [286, 0]
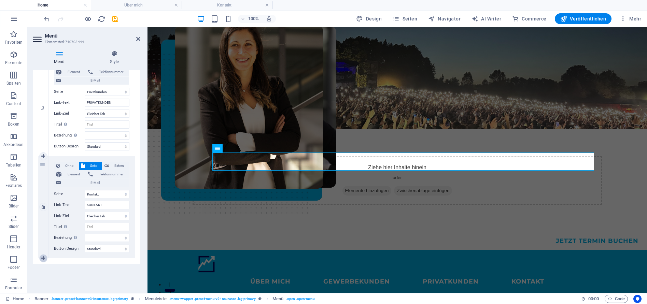
click at [43, 259] on icon at bounding box center [43, 258] width 4 height 5
select select
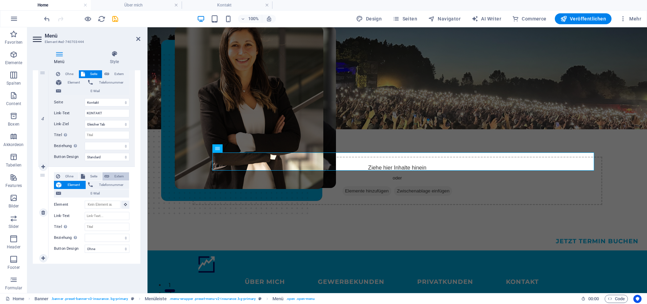
scroll to position [1, 0]
click at [114, 175] on span "Extern" at bounding box center [119, 176] width 16 height 8
select select
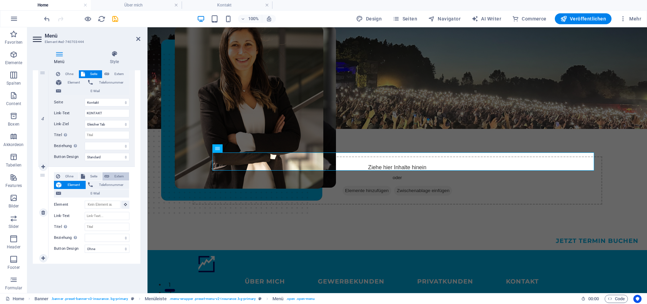
select select
select select "blank"
select select
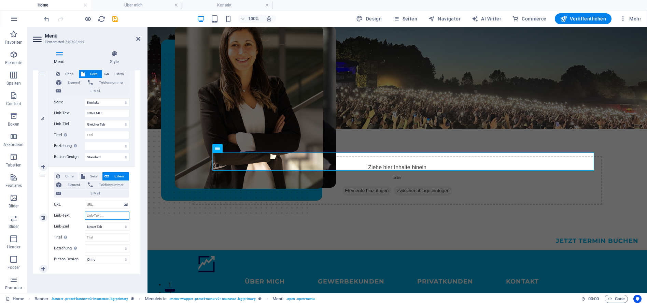
click at [97, 215] on input "Link-Text" at bounding box center [107, 216] width 45 height 8
type input "Termin"
select select
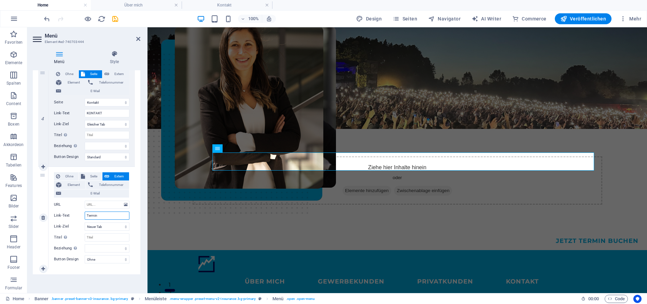
select select
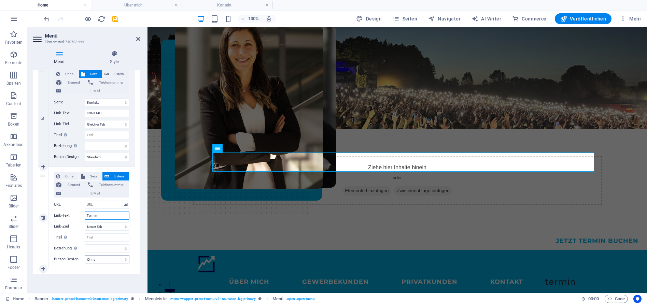
type input "Termin"
click at [108, 259] on select "Ohne Standard Primär Sekundär" at bounding box center [107, 259] width 45 height 8
select select "default"
click at [85, 255] on select "Ohne Standard Primär Sekundär" at bounding box center [107, 259] width 45 height 8
select select
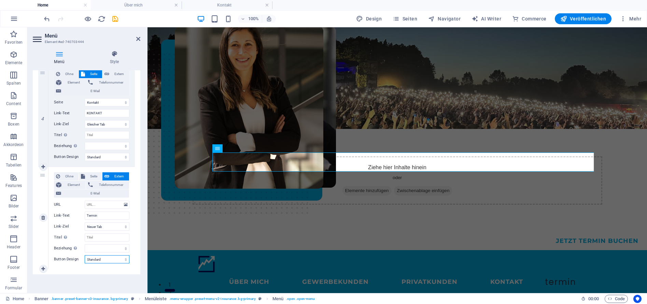
select select
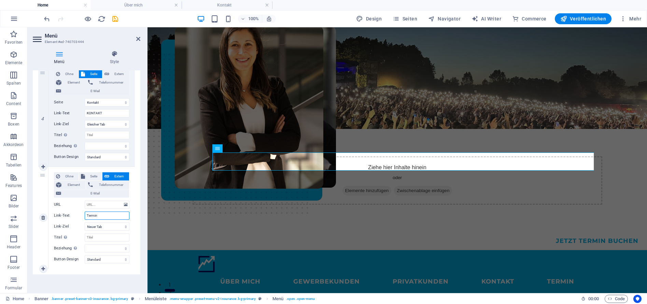
click at [109, 216] on input "Termin" at bounding box center [107, 216] width 45 height 8
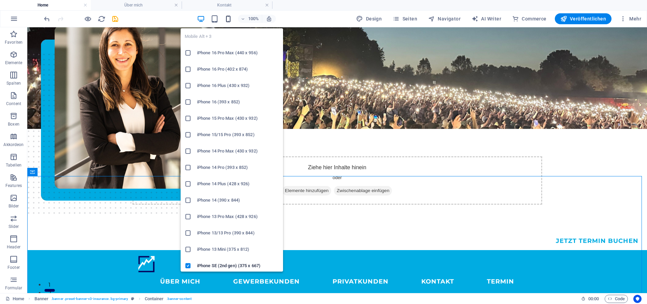
click at [229, 19] on icon "button" at bounding box center [228, 19] width 8 height 8
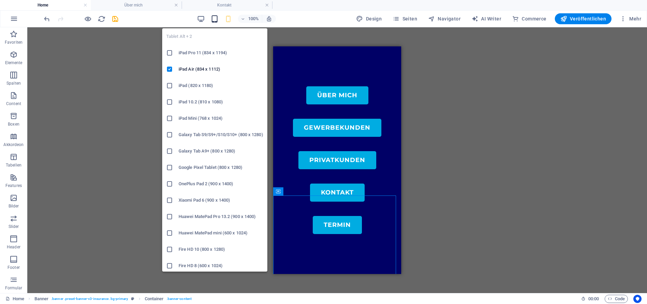
click at [214, 20] on icon "button" at bounding box center [215, 19] width 8 height 8
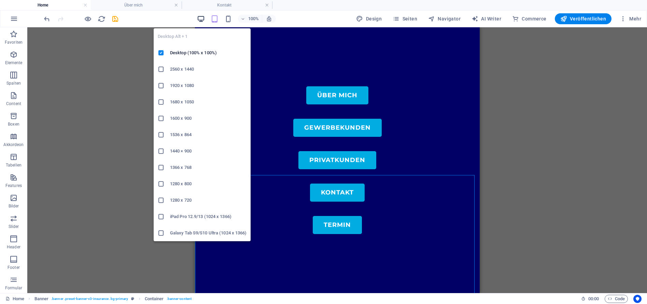
click at [201, 18] on icon "button" at bounding box center [201, 19] width 8 height 8
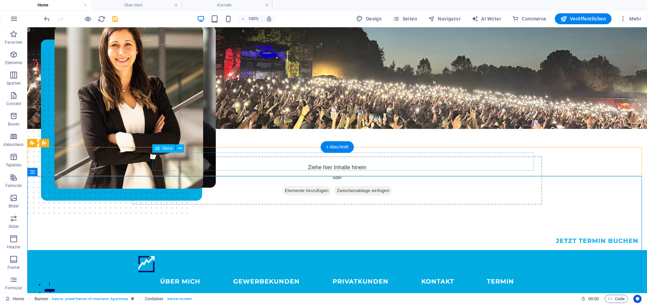
click at [468, 273] on nav "ÜBER MICH GEWERBEKUNDEN PRIVATKUNDEN KONTAKT Termin" at bounding box center [337, 282] width 399 height 18
click at [507, 273] on nav "ÜBER MICH GEWERBEKUNDEN PRIVATKUNDEN KONTAKT Termin" at bounding box center [337, 282] width 399 height 18
select select "1"
select select
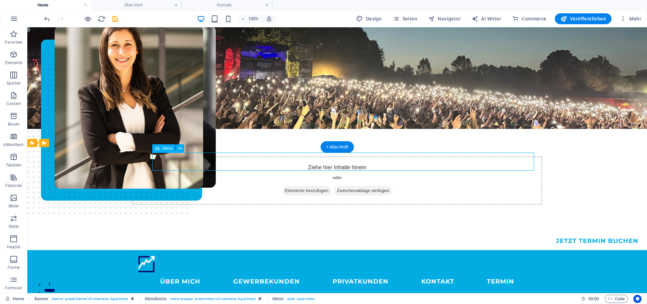
select select "default"
select select "2"
select select
select select "default"
select select "3"
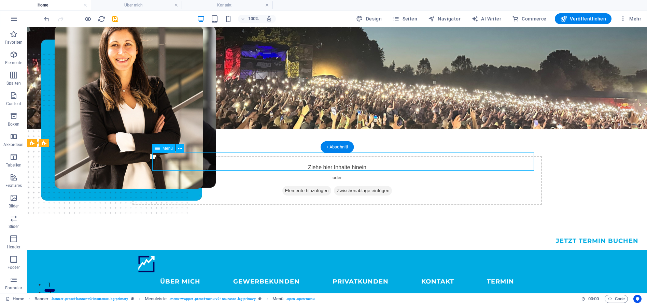
select select
select select "default"
select select "5"
select select
select select "default"
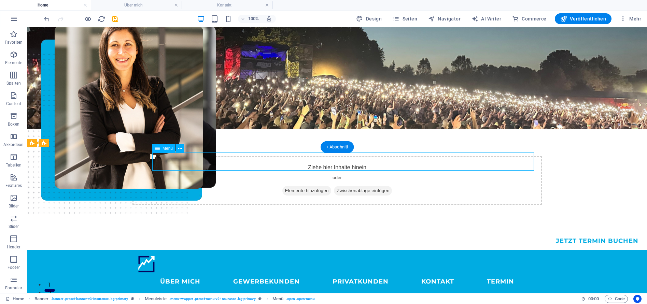
select select "default"
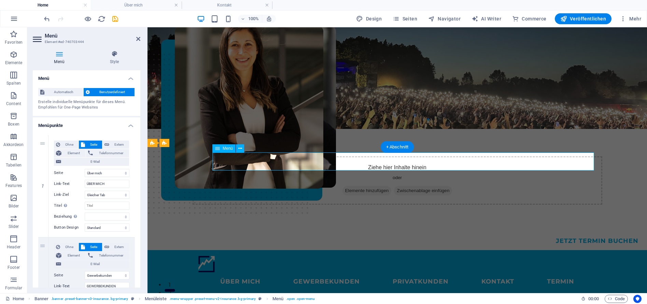
click at [575, 273] on nav "ÜBER MICH GEWERBEKUNDEN PRIVATKUNDEN KONTAKT Termin" at bounding box center [397, 282] width 399 height 18
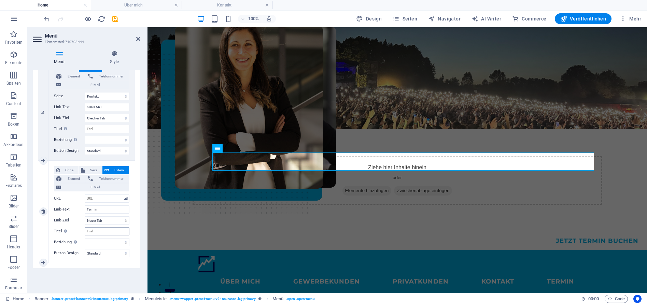
scroll to position [388, 0]
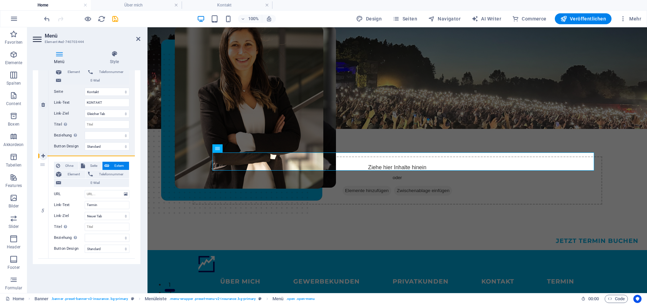
drag, startPoint x: 42, startPoint y: 165, endPoint x: 48, endPoint y: 131, distance: 33.9
click at [46, 128] on div "1 Ohne Seite Extern Element Telefonnummer E-Mail Seite Home Über mich Gewerbeku…" at bounding box center [86, 3] width 97 height 512
select select
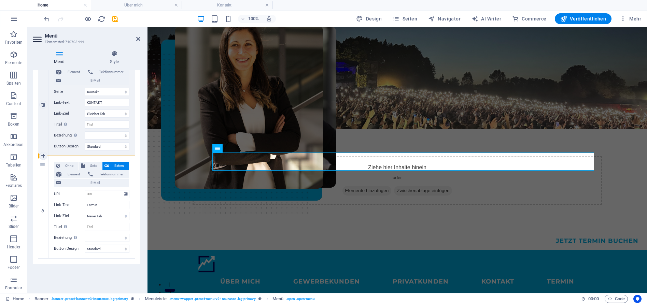
select select
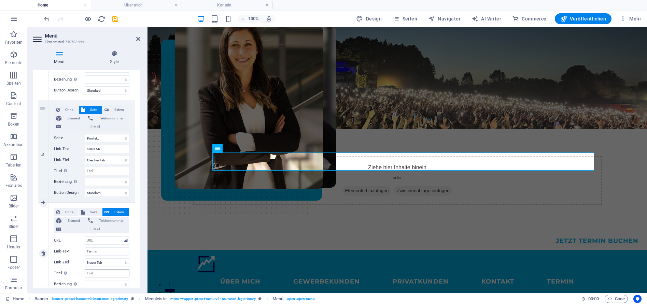
scroll to position [332, 0]
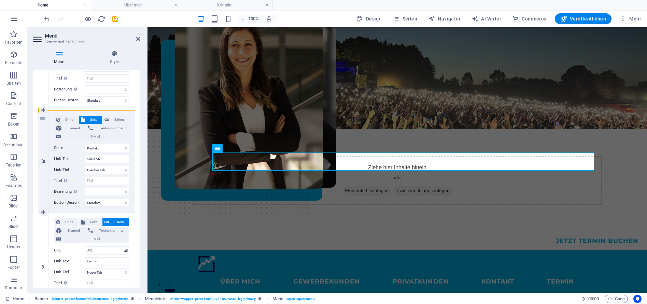
drag, startPoint x: 43, startPoint y: 223, endPoint x: 48, endPoint y: 117, distance: 105.9
click at [48, 117] on div "1 Ohne Seite Extern Element Telefonnummer E-Mail Seite Home Über mich Gewerbeku…" at bounding box center [86, 59] width 97 height 512
select select
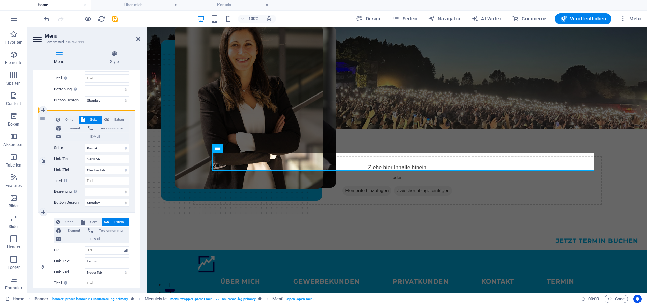
type input "Termin"
select select "blank"
select select
select select "5"
type input "KONTAKT"
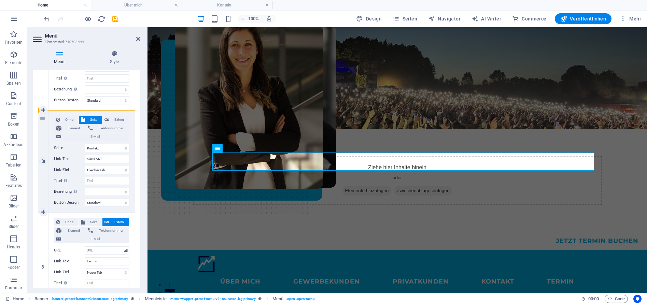
select select
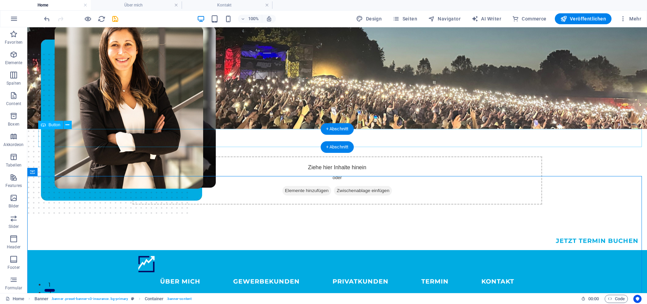
click at [585, 232] on div "JETZT Termin buchen" at bounding box center [342, 241] width 609 height 18
click at [590, 232] on div "JETZT Termin buchen" at bounding box center [342, 241] width 609 height 18
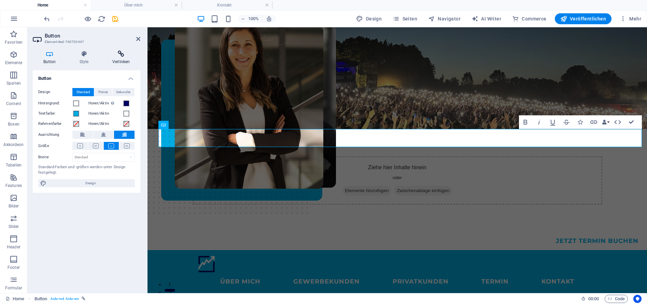
click at [113, 55] on icon at bounding box center [121, 54] width 39 height 7
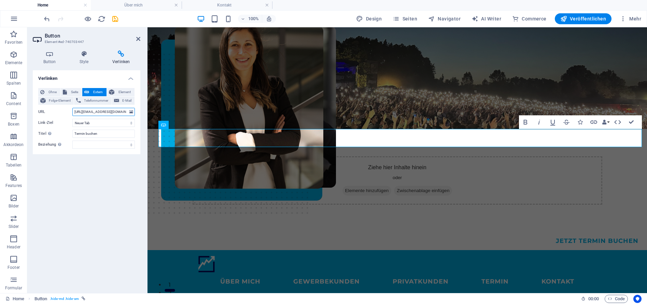
click at [97, 114] on input "[URL][EMAIL_ADDRESS][DOMAIN_NAME][DOMAIN_NAME]" at bounding box center [103, 112] width 62 height 8
click at [607, 250] on div "ÜBER MICH GEWERBEKUNDEN PRIVATKUNDEN Termin KONTAKT" at bounding box center [396, 273] width 499 height 46
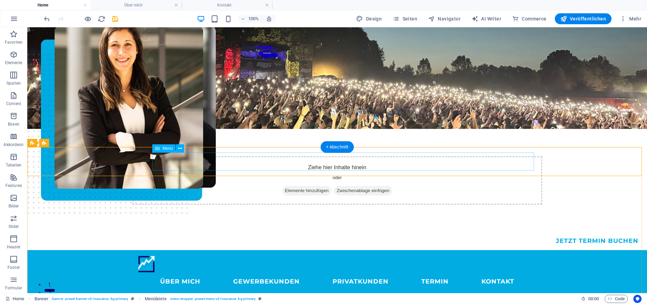
click at [436, 273] on nav "ÜBER MICH GEWERBEKUNDEN PRIVATKUNDEN Termin KONTAKT" at bounding box center [337, 282] width 399 height 18
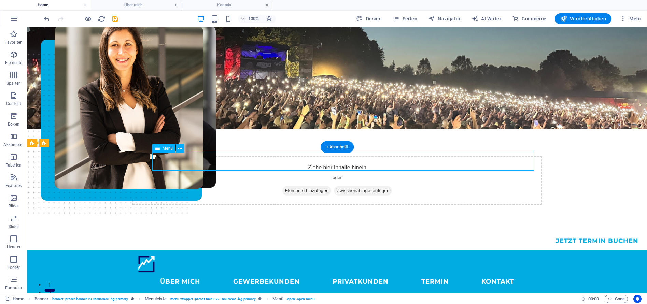
click at [436, 273] on nav "ÜBER MICH GEWERBEKUNDEN PRIVATKUNDEN Termin KONTAKT" at bounding box center [337, 282] width 399 height 18
select select "1"
select select
select select "default"
select select "2"
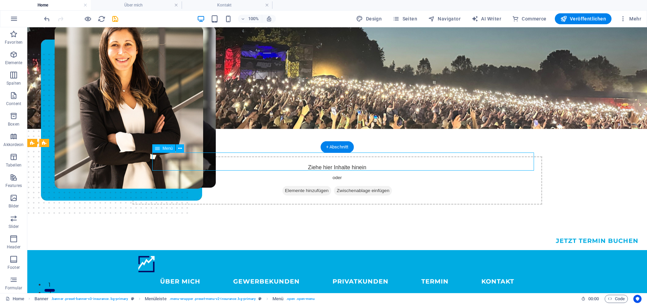
select select
select select "default"
select select "3"
select select
select select "default"
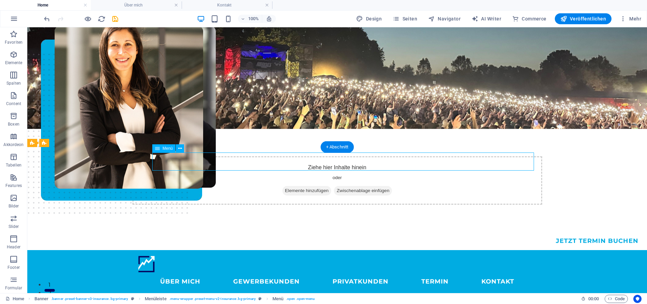
select select "default"
select select "5"
select select
select select "default"
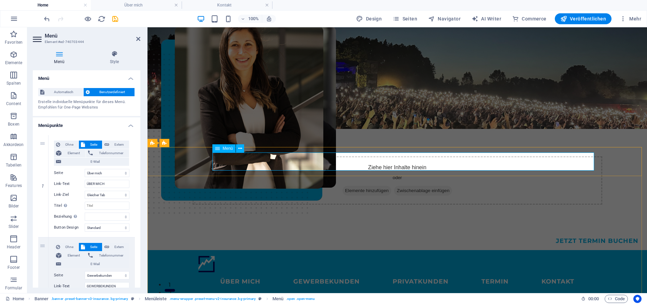
click at [497, 273] on nav "ÜBER MICH GEWERBEKUNDEN PRIVATKUNDEN Termin KONTAKT" at bounding box center [397, 282] width 399 height 18
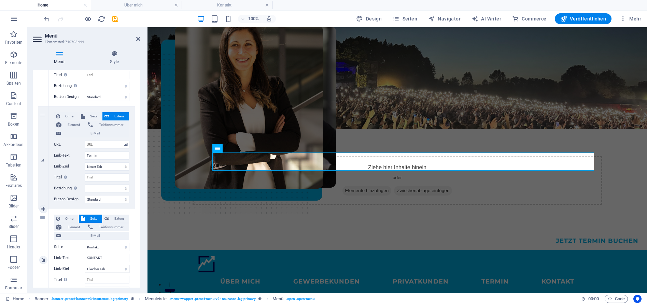
scroll to position [335, 0]
click at [91, 145] on input "URL" at bounding box center [107, 145] width 45 height 8
click at [108, 166] on select "Neuer Tab Gleicher Tab Overlay" at bounding box center [107, 167] width 45 height 8
click at [96, 146] on input "URL" at bounding box center [107, 145] width 45 height 8
paste input "[URL][EMAIL_ADDRESS][DOMAIN_NAME][DOMAIN_NAME]"
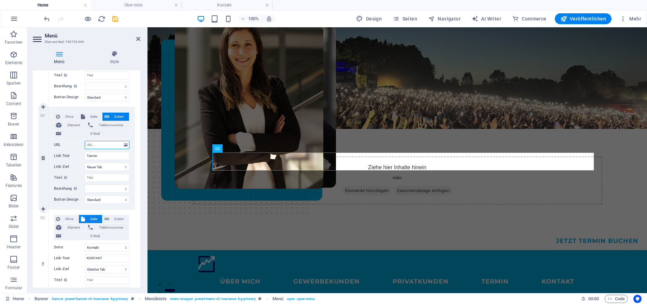
type input "[URL][EMAIL_ADDRESS][DOMAIN_NAME][DOMAIN_NAME]"
select select
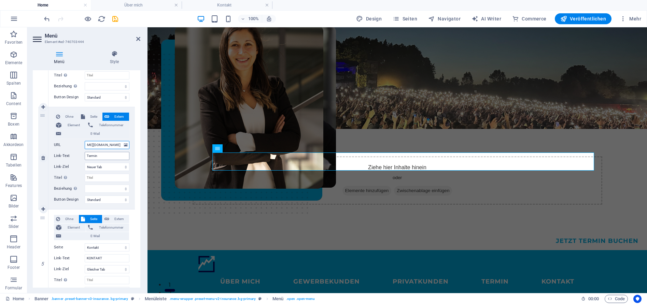
select select
type input "[URL][EMAIL_ADDRESS][DOMAIN_NAME][DOMAIN_NAME]"
click at [113, 158] on input "Termin" at bounding box center [107, 156] width 45 height 8
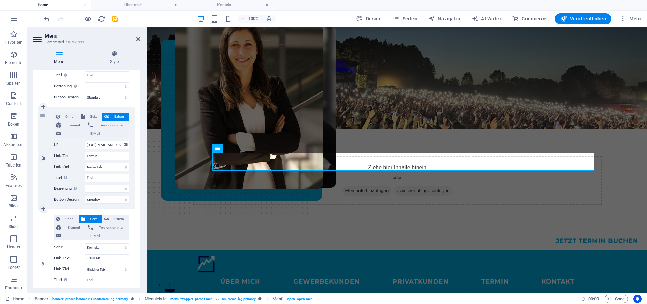
click at [109, 168] on select "Neuer Tab Gleicher Tab Overlay" at bounding box center [107, 167] width 45 height 8
click at [85, 163] on select "Neuer Tab Gleicher Tab Overlay" at bounding box center [107, 167] width 45 height 8
click at [110, 178] on input "Titel Zusätzliche Linkbeschreibung, sollte nicht mit dem Linktext identisch sei…" at bounding box center [107, 178] width 45 height 8
type input "T"
select select
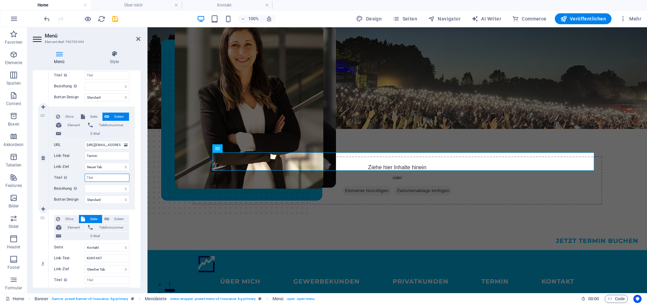
select select
type input "Jetzt Termin Buchen"
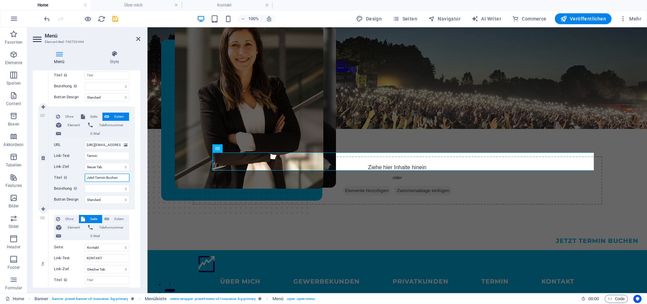
select select
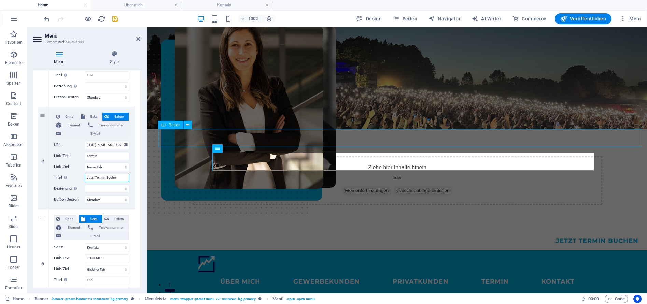
type input "Jetzt Termin Buchen"
click at [380, 232] on div "JETZT Termin buchen" at bounding box center [402, 241] width 488 height 18
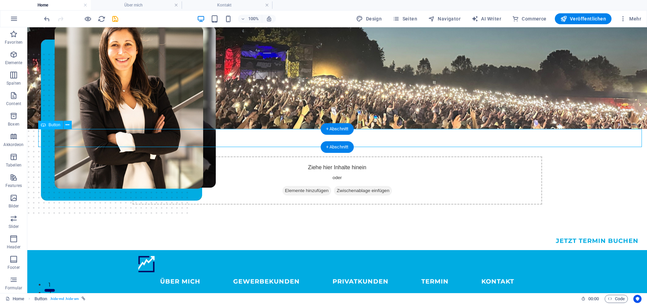
click at [571, 232] on div "JETZT Termin buchen" at bounding box center [342, 241] width 609 height 18
click at [591, 232] on div "JETZT Termin buchen" at bounding box center [342, 241] width 609 height 18
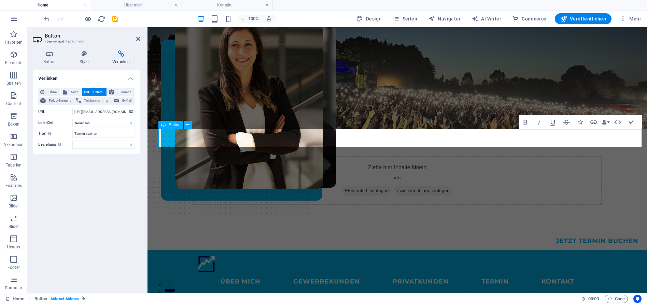
click at [43, 56] on icon at bounding box center [49, 54] width 33 height 7
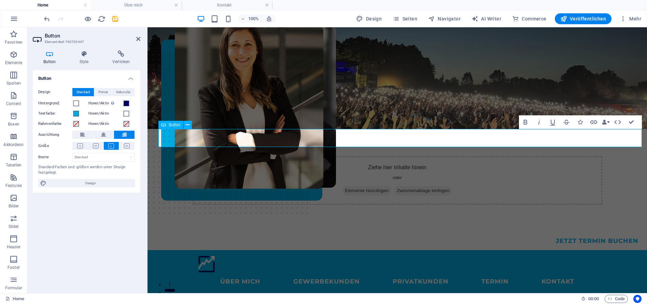
click at [283, 232] on div "JETZT Termin buchen" at bounding box center [402, 241] width 488 height 18
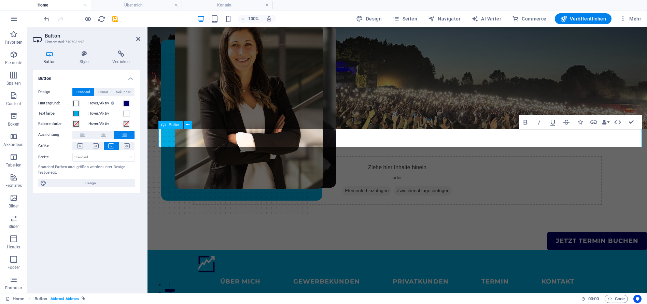
click at [557, 232] on link "JETZT Termin buchen" at bounding box center [597, 241] width 100 height 18
click at [552, 232] on link "JEZT Termin buchen" at bounding box center [599, 241] width 96 height 18
click at [186, 126] on icon at bounding box center [188, 125] width 4 height 7
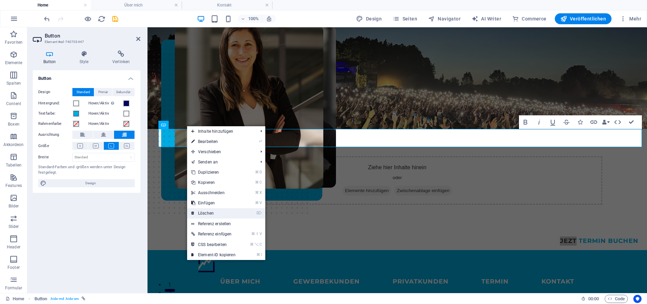
click at [223, 214] on link "⌦ Löschen" at bounding box center [213, 213] width 53 height 10
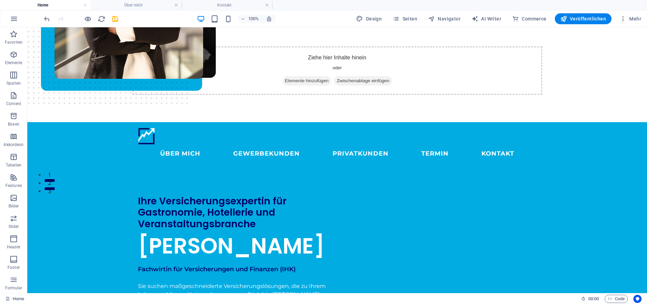
scroll to position [105, 0]
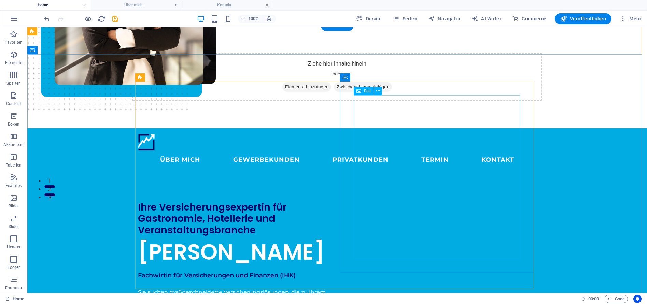
click at [360, 101] on figure at bounding box center [337, 55] width 592 height 239
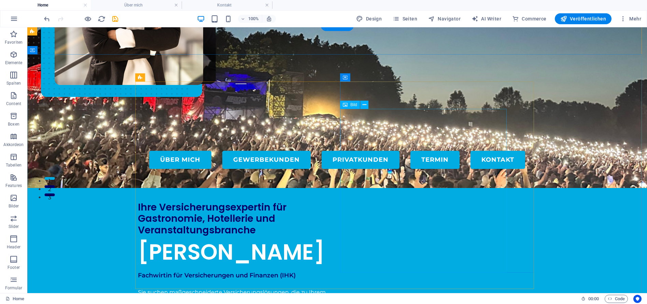
click at [358, 120] on figure at bounding box center [323, 68] width 592 height 239
drag, startPoint x: 353, startPoint y: 140, endPoint x: 366, endPoint y: 117, distance: 26.6
click at [366, 117] on figure at bounding box center [323, 68] width 592 height 239
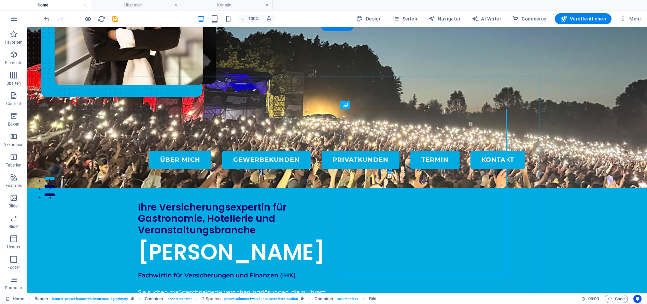
drag, startPoint x: 355, startPoint y: 124, endPoint x: 357, endPoint y: 108, distance: 15.9
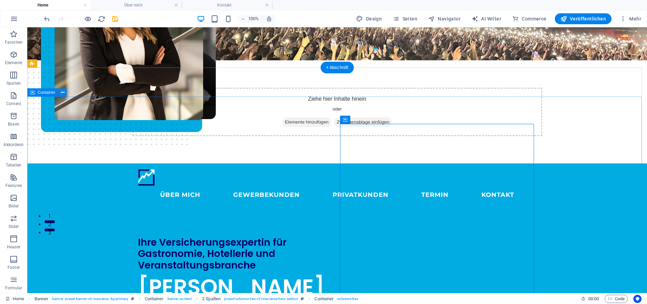
scroll to position [72, 0]
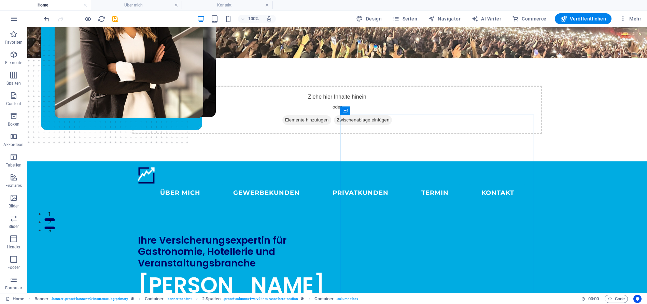
click at [46, 16] on icon "undo" at bounding box center [47, 19] width 8 height 8
click at [356, 157] on figure at bounding box center [323, 102] width 592 height 239
drag, startPoint x: 352, startPoint y: 187, endPoint x: 358, endPoint y: 164, distance: 24.0
click at [358, 164] on figure at bounding box center [323, 102] width 592 height 239
click at [346, 160] on figure at bounding box center [323, 102] width 592 height 239
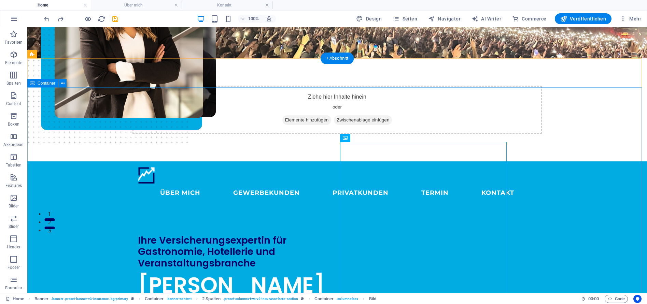
click at [349, 179] on figure at bounding box center [323, 102] width 592 height 239
click at [363, 138] on icon at bounding box center [364, 137] width 4 height 7
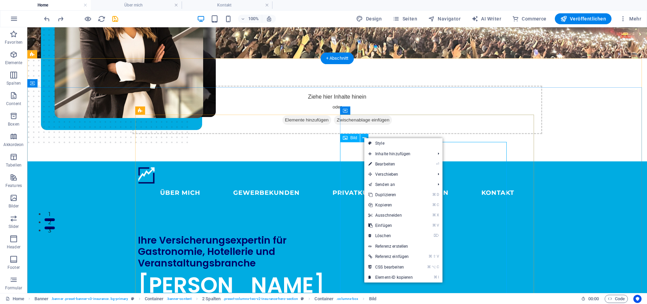
click at [349, 199] on figure at bounding box center [323, 102] width 592 height 239
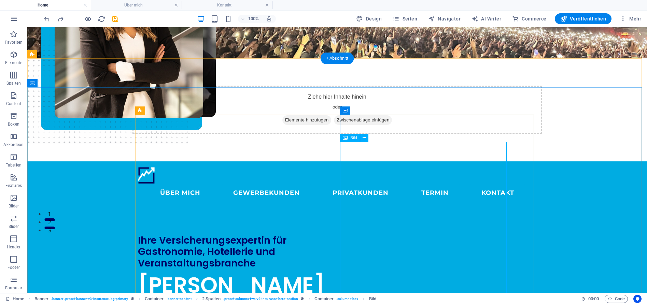
click at [349, 199] on figure at bounding box center [323, 102] width 592 height 239
select select "px"
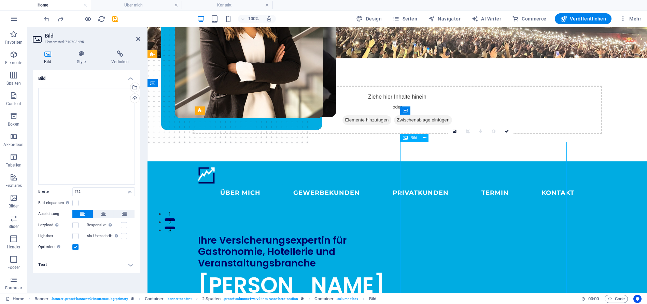
drag, startPoint x: 410, startPoint y: 220, endPoint x: 410, endPoint y: 205, distance: 15.0
click at [410, 205] on figure at bounding box center [383, 102] width 472 height 239
drag, startPoint x: 418, startPoint y: 211, endPoint x: 417, endPoint y: 201, distance: 10.3
click at [417, 201] on figure at bounding box center [383, 102] width 472 height 239
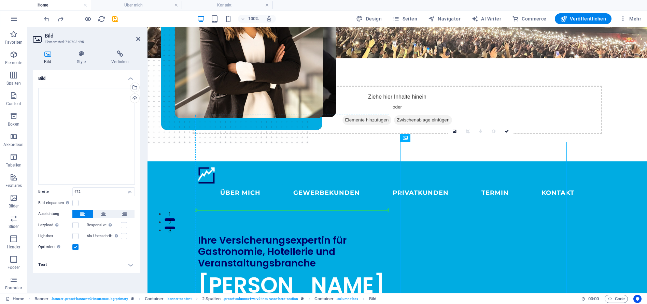
drag, startPoint x: 412, startPoint y: 209, endPoint x: 354, endPoint y: 209, distance: 58.0
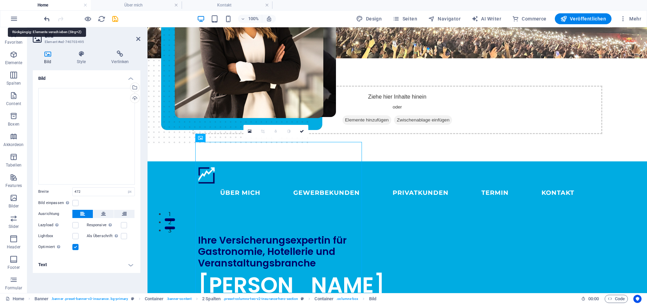
click at [46, 20] on icon "undo" at bounding box center [47, 19] width 8 height 8
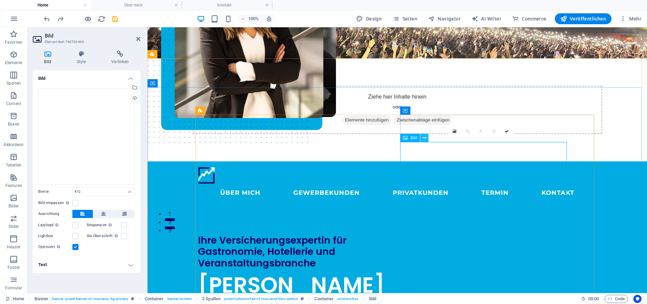
click at [424, 138] on icon at bounding box center [425, 137] width 4 height 7
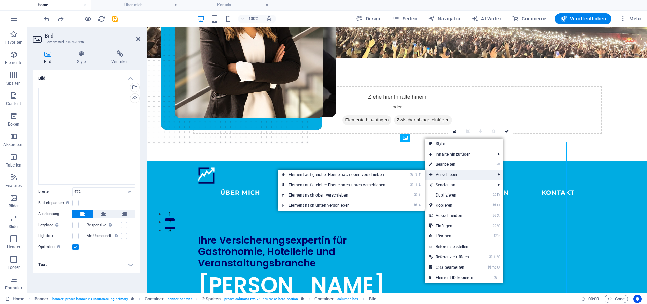
click at [445, 177] on span "Verschieben" at bounding box center [459, 175] width 68 height 10
click at [360, 177] on link "⌘ ⇧ ⬆ Element auf gleicher Ebene nach oben verschieben" at bounding box center [338, 175] width 122 height 10
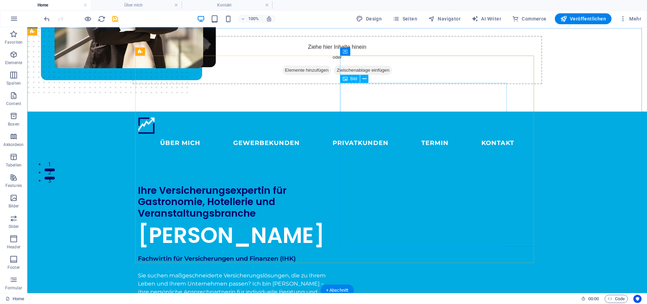
scroll to position [133, 0]
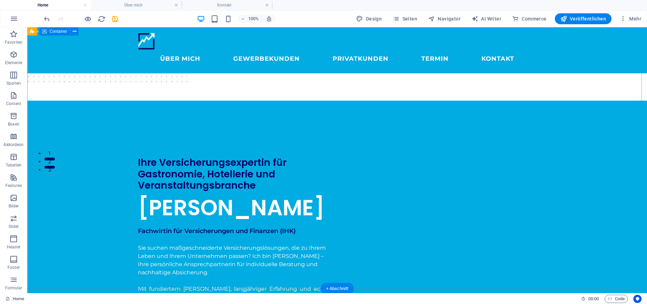
click at [489, 160] on figure at bounding box center [323, 41] width 592 height 239
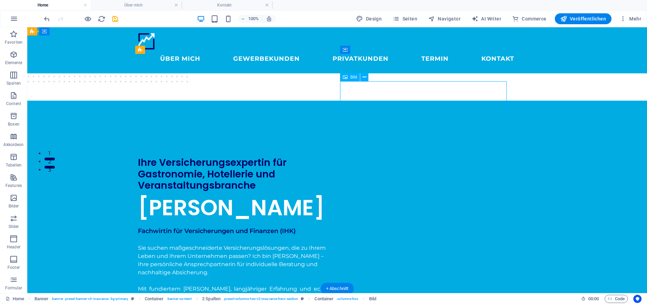
drag, startPoint x: 474, startPoint y: 233, endPoint x: 492, endPoint y: 231, distance: 17.9
click at [492, 160] on figure at bounding box center [323, 41] width 592 height 239
click at [216, 133] on figure at bounding box center [135, 14] width 161 height 239
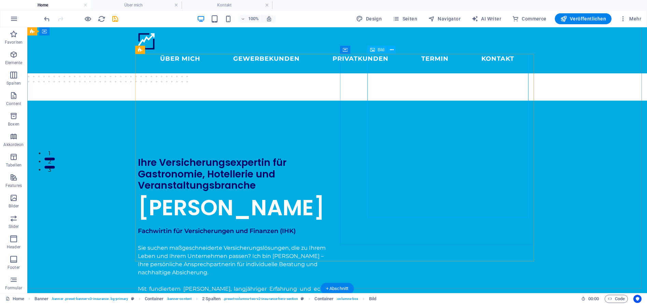
click at [216, 133] on figure at bounding box center [135, 14] width 161 height 239
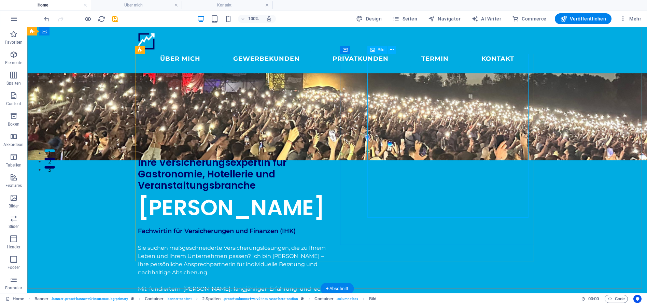
select select "px"
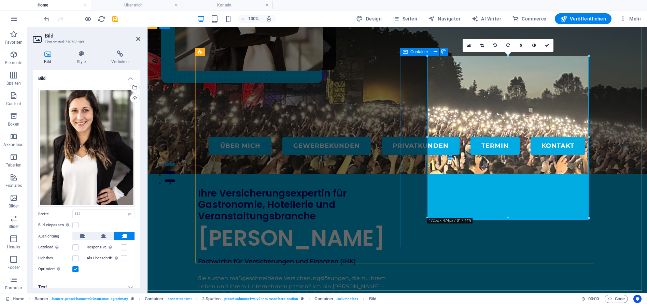
scroll to position [82, 0]
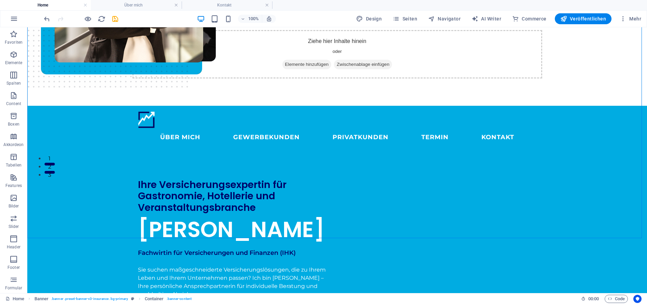
scroll to position [95, 0]
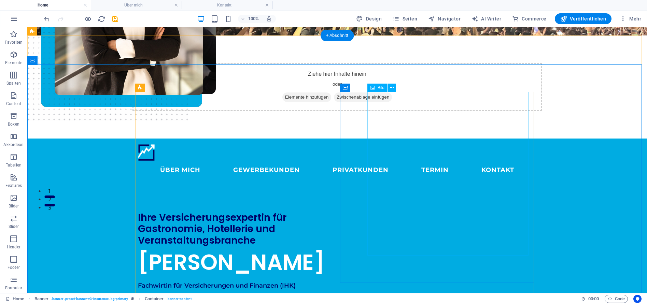
click at [216, 171] on figure at bounding box center [135, 51] width 161 height 239
select select "px"
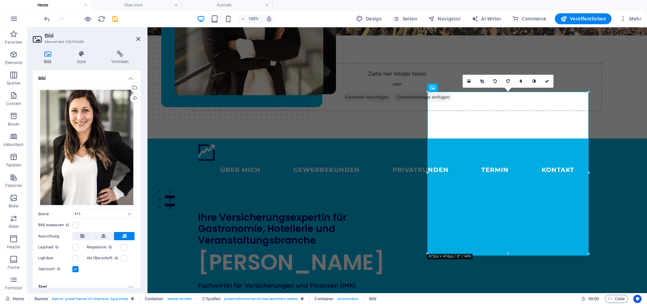
scroll to position [6, 0]
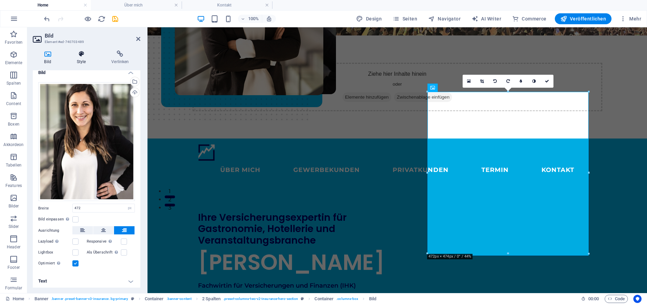
click at [88, 55] on icon at bounding box center [81, 54] width 32 height 7
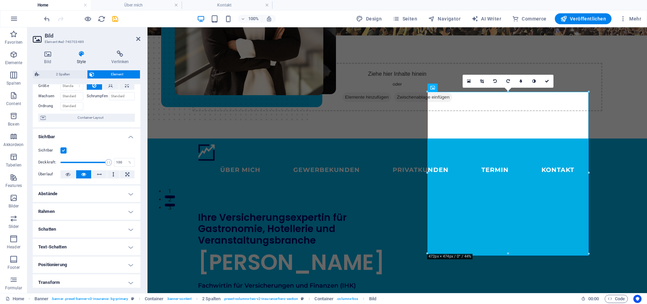
scroll to position [36, 0]
click at [98, 206] on h4 "Rahmen" at bounding box center [87, 210] width 108 height 16
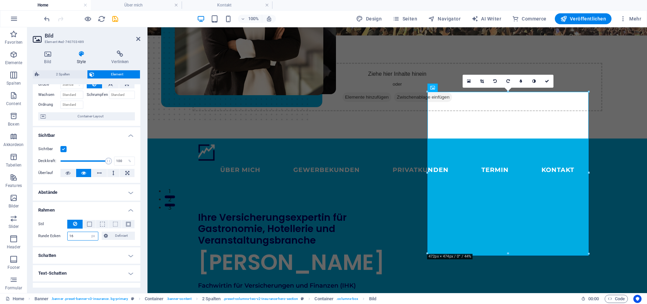
click at [80, 237] on input "16" at bounding box center [83, 236] width 30 height 8
click at [91, 224] on button at bounding box center [89, 224] width 13 height 8
click at [76, 226] on icon at bounding box center [75, 224] width 4 height 8
click at [73, 237] on input "16" at bounding box center [83, 236] width 30 height 8
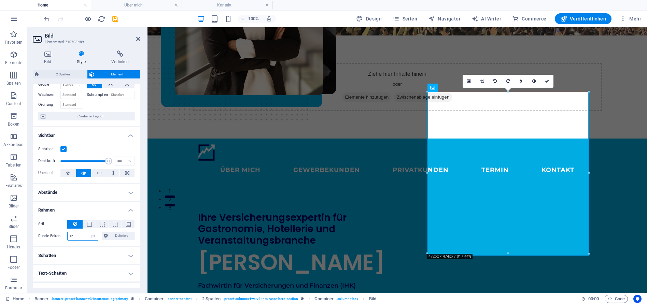
click at [73, 237] on input "16" at bounding box center [83, 236] width 30 height 8
type input "0"
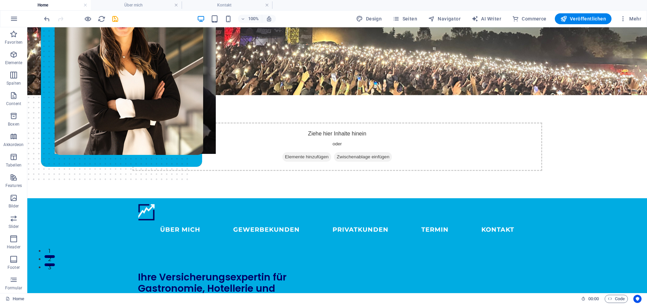
scroll to position [0, 0]
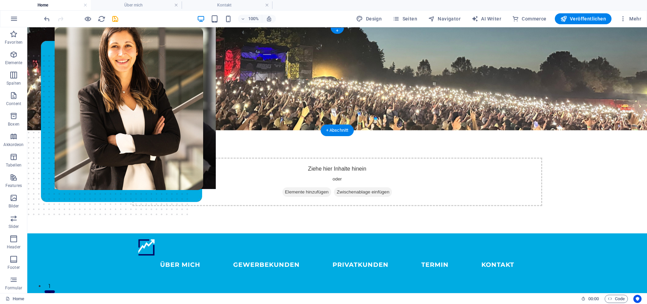
click at [577, 84] on figure at bounding box center [336, 78] width 619 height 103
click at [87, 86] on figure at bounding box center [336, 78] width 619 height 103
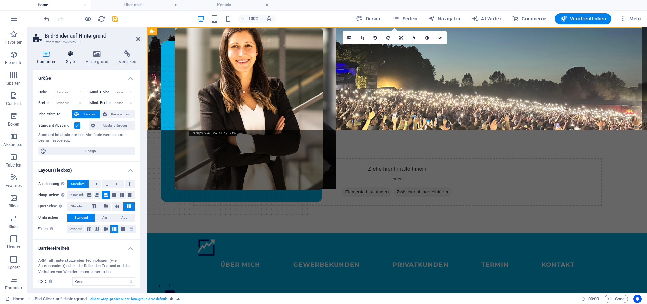
click at [66, 57] on h4 "Style" at bounding box center [72, 58] width 20 height 14
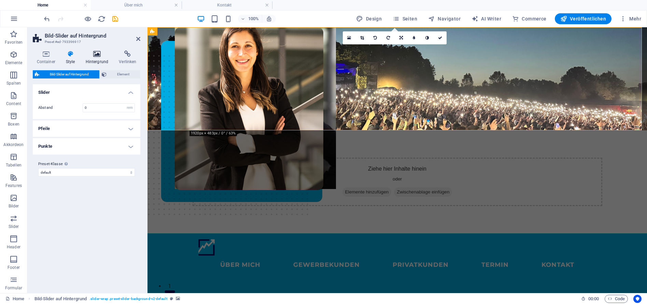
click at [95, 58] on h4 "Hintergrund" at bounding box center [98, 58] width 33 height 14
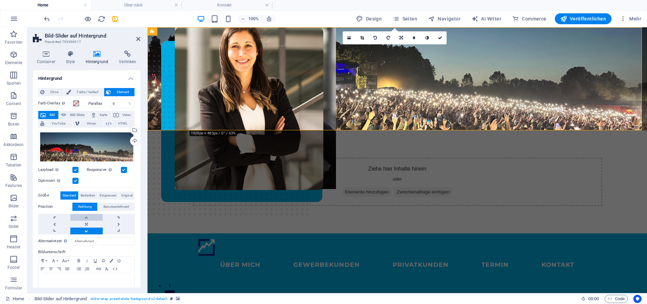
click at [83, 218] on link at bounding box center [86, 217] width 32 height 7
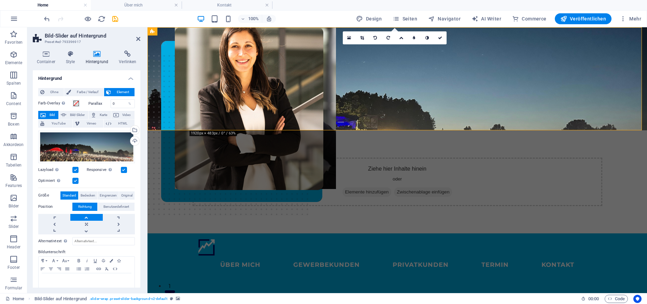
click at [83, 218] on link at bounding box center [86, 217] width 32 height 7
click at [85, 232] on link at bounding box center [86, 231] width 32 height 7
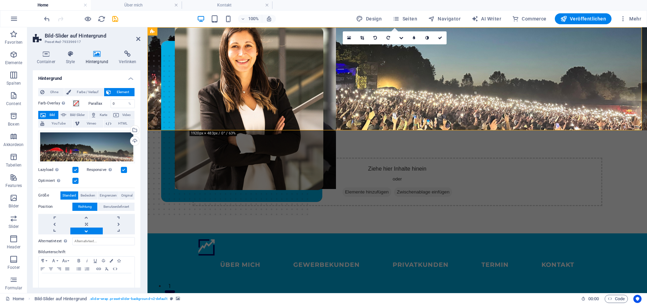
click at [85, 232] on link at bounding box center [86, 231] width 32 height 7
click at [86, 217] on link at bounding box center [86, 217] width 32 height 7
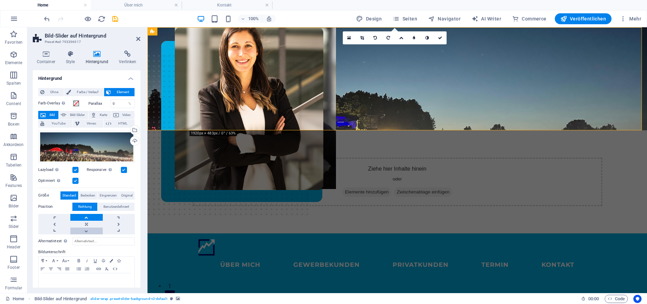
click at [87, 232] on link at bounding box center [86, 231] width 32 height 7
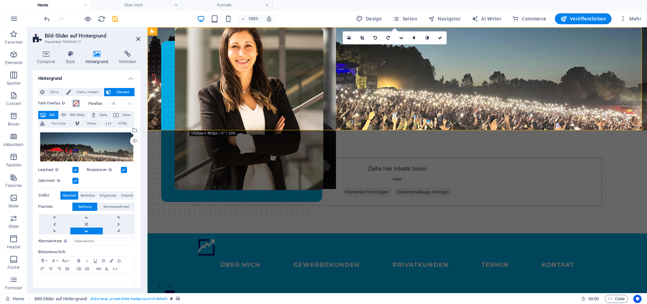
click at [75, 102] on span at bounding box center [75, 103] width 5 height 5
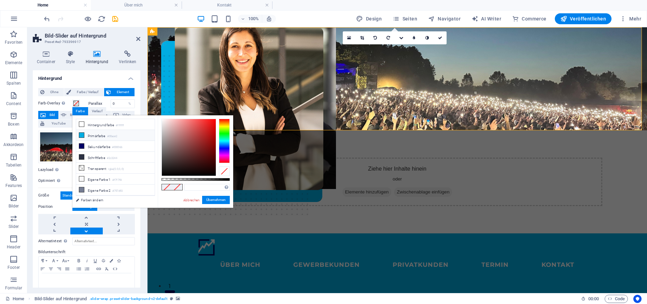
click at [81, 136] on icon at bounding box center [81, 135] width 5 height 5
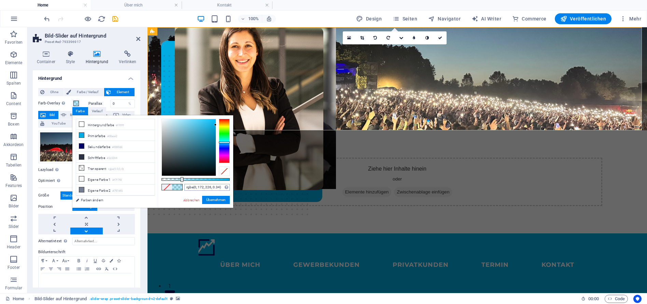
type input "rgba(0, 172, 226, 0.345)"
drag, startPoint x: 230, startPoint y: 181, endPoint x: 185, endPoint y: 184, distance: 45.2
click at [185, 184] on div "rgba(0, 172, 226, 0.345) Unterstützte Formate: #0852ed rgb(8, 82, 237) rgba(8, …" at bounding box center [195, 210] width 75 height 191
click at [222, 202] on button "Übernehmen" at bounding box center [216, 200] width 28 height 8
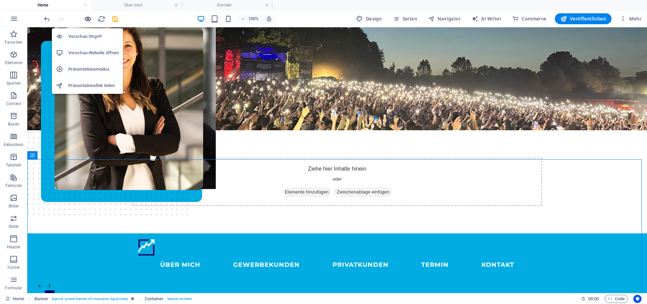
click at [87, 20] on icon "button" at bounding box center [88, 19] width 8 height 8
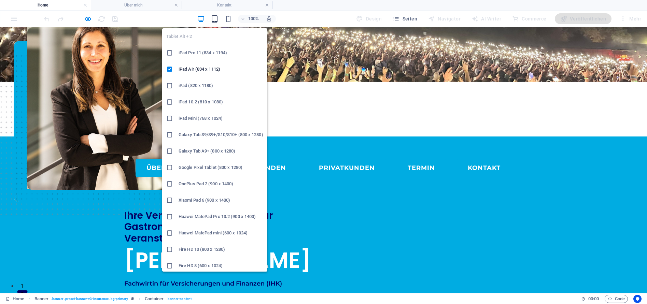
click at [215, 19] on icon "button" at bounding box center [215, 19] width 8 height 8
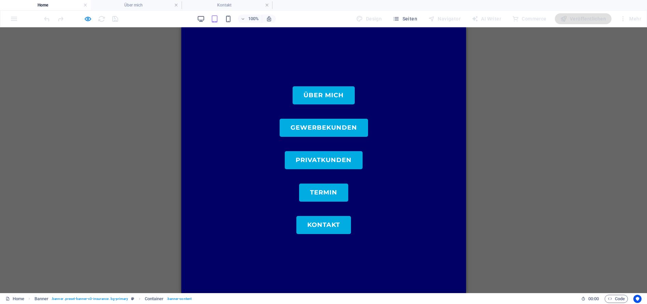
click at [444, 183] on nav "ÜBER MICH GEWERBEKUNDEN PRIVATKUNDEN Termin KONTAKT" at bounding box center [323, 160] width 285 height 266
click at [328, 102] on link "ÜBER MICH" at bounding box center [323, 95] width 62 height 18
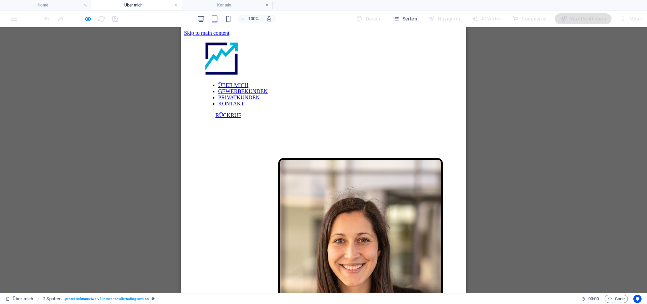
click at [214, 53] on img at bounding box center [221, 59] width 34 height 34
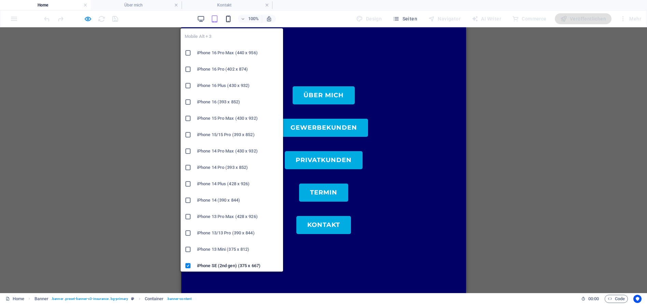
click at [231, 17] on icon "button" at bounding box center [228, 19] width 8 height 8
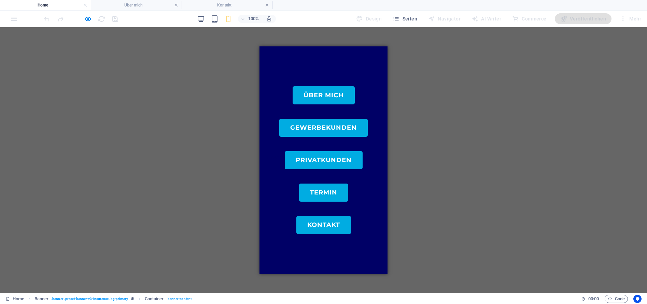
click at [462, 172] on div "Ziehe hier rein, um den vorhandenen Inhalt zu ersetzen. Drücke "Strg", wenn du …" at bounding box center [323, 160] width 647 height 266
drag, startPoint x: 384, startPoint y: 56, endPoint x: 675, endPoint y: 48, distance: 290.5
click at [336, 227] on link "KONTAKT" at bounding box center [323, 225] width 55 height 18
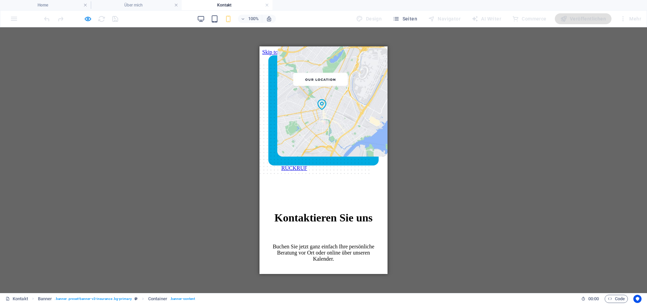
click at [370, 171] on div at bounding box center [323, 171] width 106 height 0
click at [369, 171] on div at bounding box center [323, 171] width 106 height 0
click at [309, 88] on img at bounding box center [304, 95] width 68 height 68
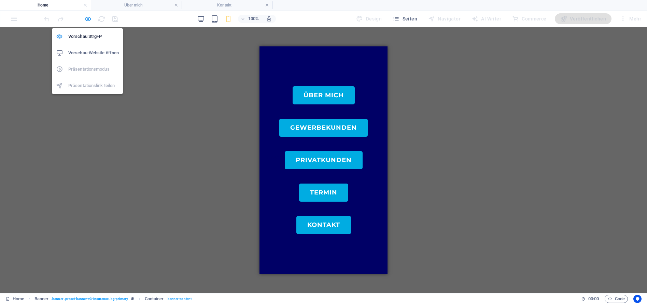
click at [84, 19] on icon "button" at bounding box center [88, 19] width 8 height 8
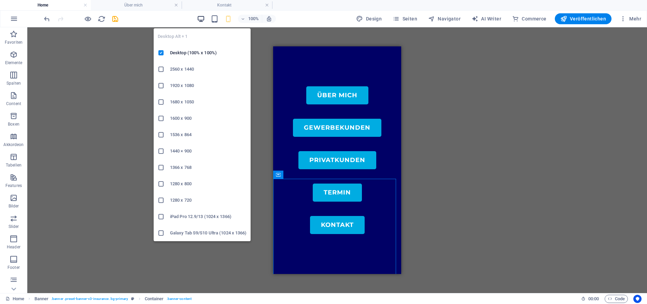
click at [203, 20] on icon "button" at bounding box center [201, 19] width 8 height 8
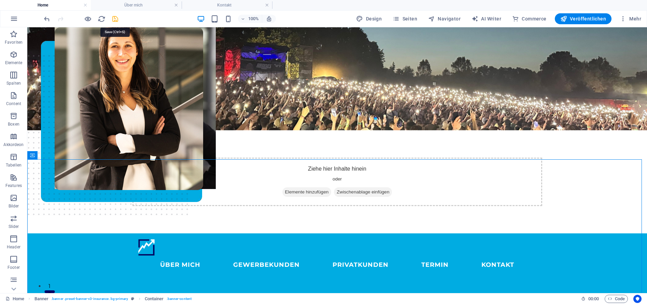
click at [113, 19] on icon "save" at bounding box center [115, 19] width 8 height 8
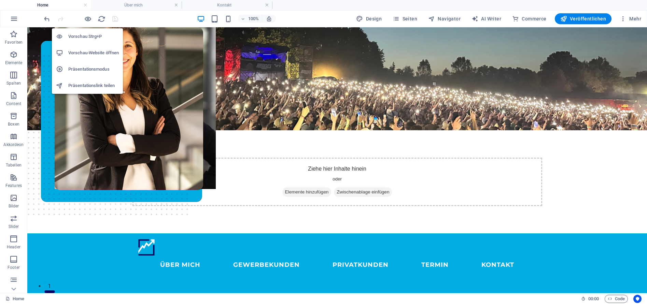
click at [108, 57] on h6 "Vorschau-Website öffnen" at bounding box center [93, 53] width 51 height 8
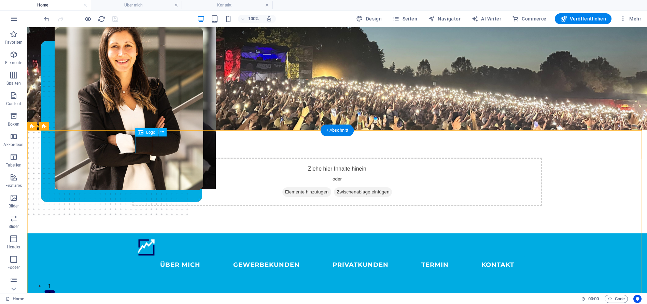
click at [143, 239] on div at bounding box center [337, 247] width 399 height 17
select select "px"
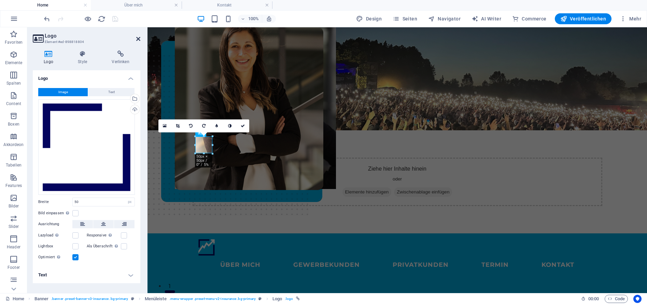
click at [140, 38] on icon at bounding box center [138, 38] width 4 height 5
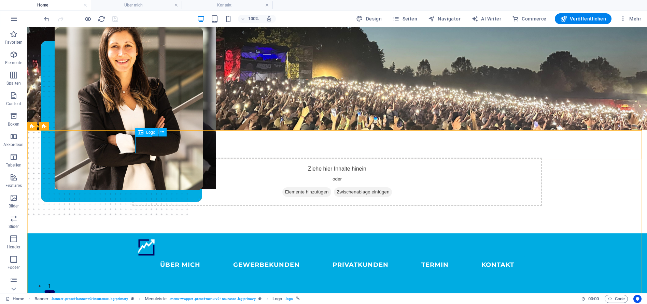
click at [148, 132] on span "Logo" at bounding box center [150, 132] width 9 height 4
select select "px"
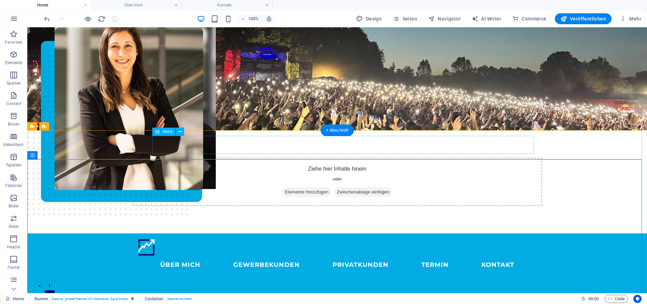
click at [200, 256] on nav "ÜBER MICH GEWERBEKUNDEN PRIVATKUNDEN Termin KONTAKT" at bounding box center [337, 265] width 399 height 18
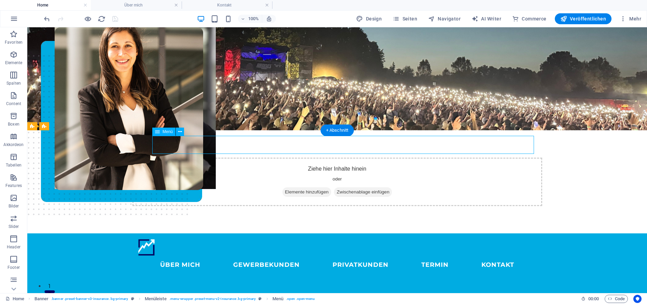
click at [200, 256] on nav "ÜBER MICH GEWERBEKUNDEN PRIVATKUNDEN Termin KONTAKT" at bounding box center [337, 265] width 399 height 18
select select "1"
select select
select select "default"
select select "2"
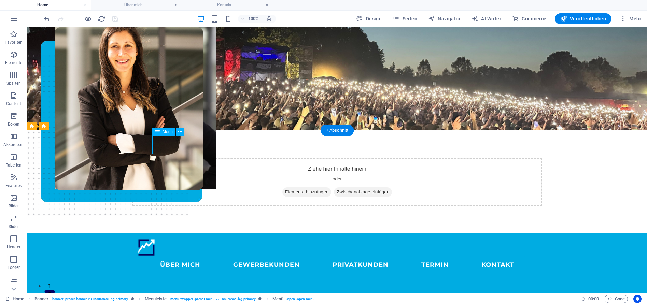
select select
select select "default"
select select "3"
select select
select select "default"
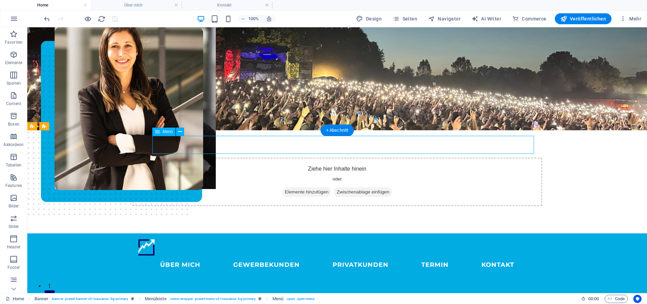
select select "default"
select select "5"
select select
select select "default"
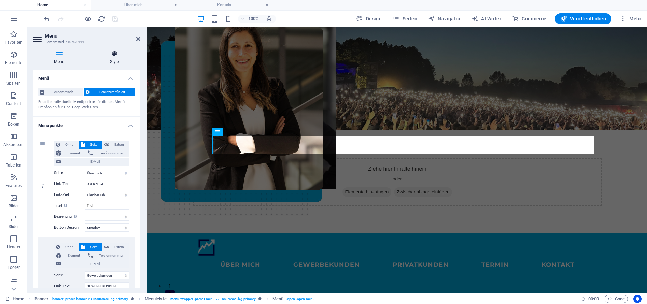
click at [114, 56] on icon at bounding box center [114, 54] width 52 height 7
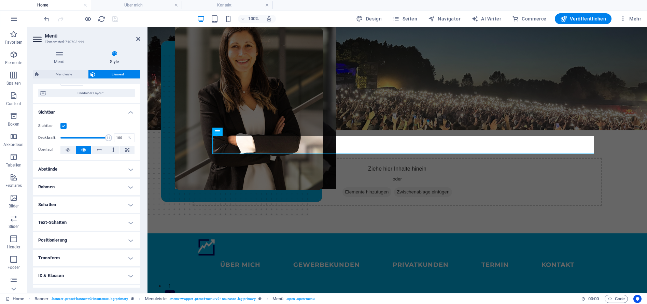
scroll to position [78, 0]
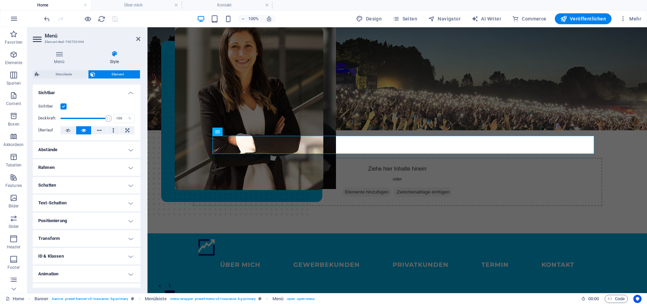
click at [126, 234] on h4 "Transform" at bounding box center [87, 238] width 108 height 16
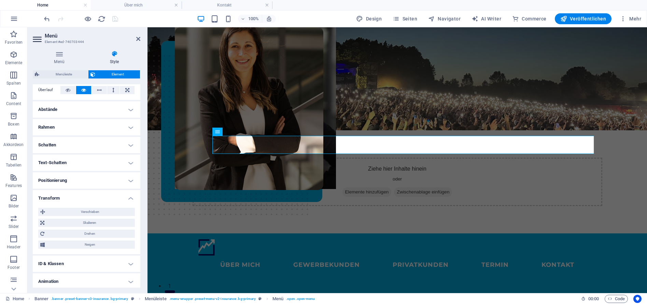
scroll to position [139, 0]
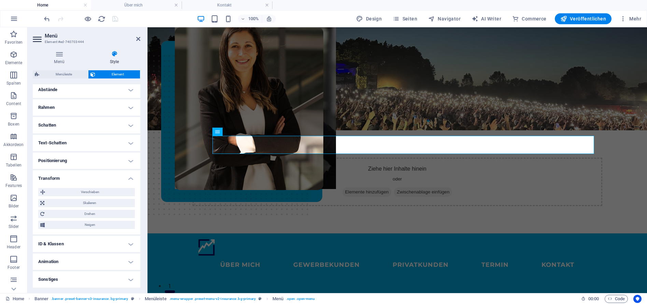
click at [113, 279] on h4 "Sonstiges" at bounding box center [87, 279] width 108 height 16
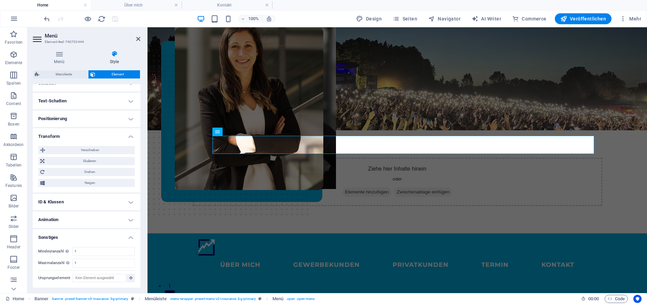
scroll to position [181, 0]
click at [128, 214] on h4 "Animation" at bounding box center [87, 219] width 108 height 16
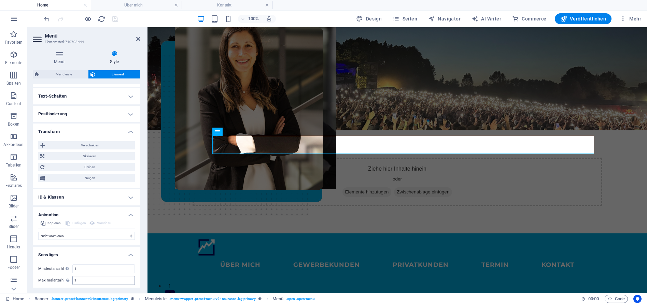
scroll to position [203, 0]
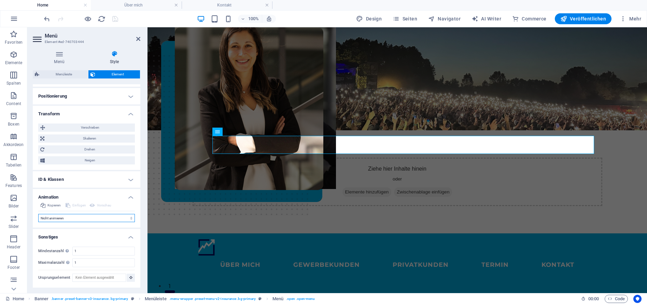
click at [117, 218] on select "Nicht animieren Ein- & Ausblenden Auf- & Zuklappen Rein- & Rauszoomen Von links…" at bounding box center [86, 218] width 97 height 8
select select "shrink"
click at [38, 214] on select "Nicht animieren Ein- & Ausblenden Auf- & Zuklappen Rein- & Rauszoomen Von links…" at bounding box center [86, 218] width 97 height 8
select select "scroll"
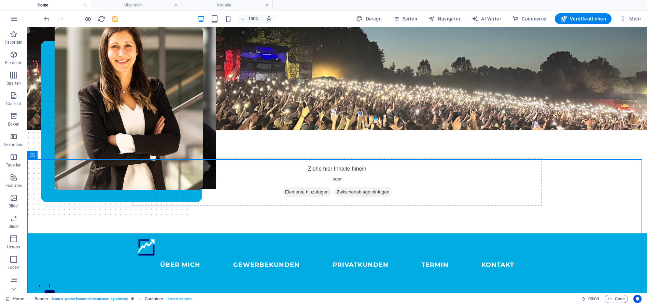
click at [199, 256] on nav "ÜBER MICH GEWERBEKUNDEN PRIVATKUNDEN Termin KONTAKT" at bounding box center [337, 265] width 399 height 18
select select "shrink"
select select "s"
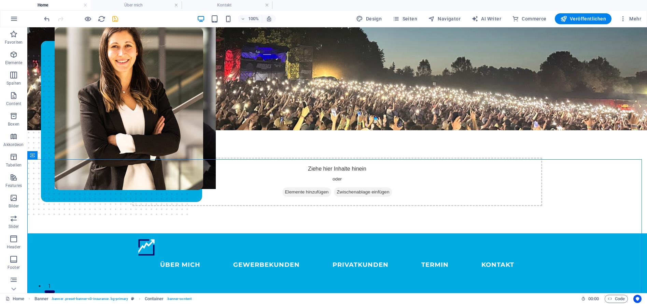
select select "scroll"
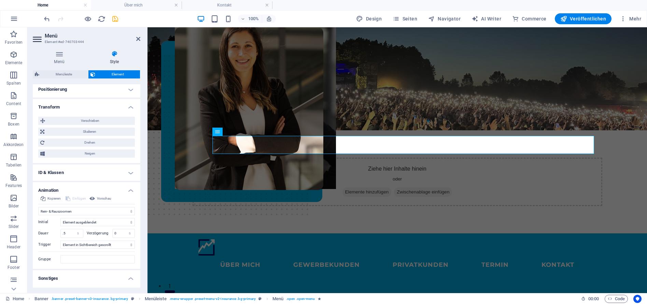
scroll to position [251, 0]
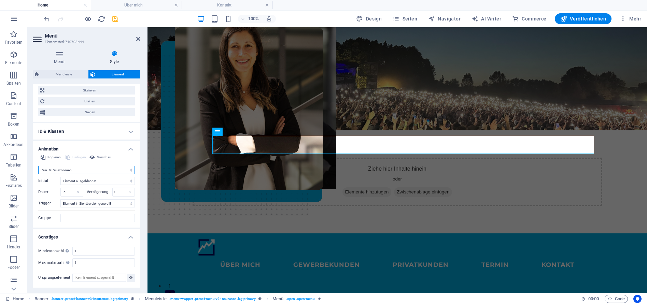
click at [96, 170] on select "Nicht animieren Ein- & Ausblenden Auf- & Zuklappen Rein- & Rauszoomen Von links…" at bounding box center [86, 170] width 97 height 8
select select "none"
click at [38, 174] on select "Nicht animieren Ein- & Ausblenden Auf- & Zuklappen Rein- & Rauszoomen Von links…" at bounding box center [86, 170] width 97 height 8
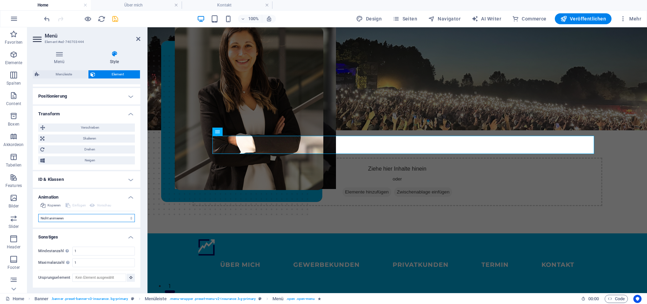
scroll to position [203, 0]
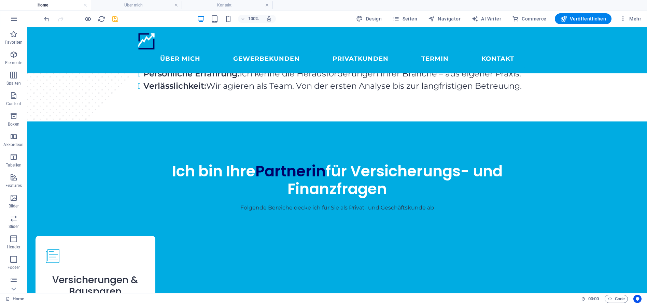
scroll to position [723, 0]
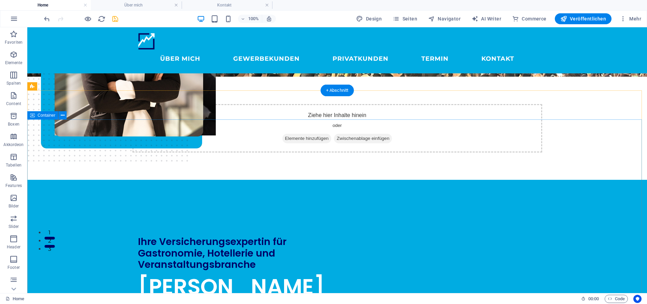
scroll to position [143, 0]
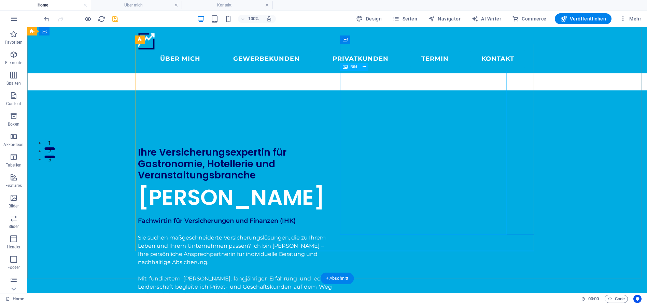
click at [349, 144] on figure at bounding box center [323, 31] width 592 height 239
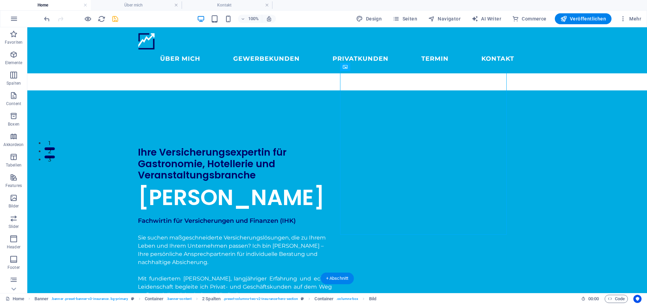
drag, startPoint x: 351, startPoint y: 122, endPoint x: 363, endPoint y: 126, distance: 12.3
click at [363, 126] on figure at bounding box center [323, 31] width 592 height 239
click at [216, 123] on figure at bounding box center [135, 3] width 161 height 239
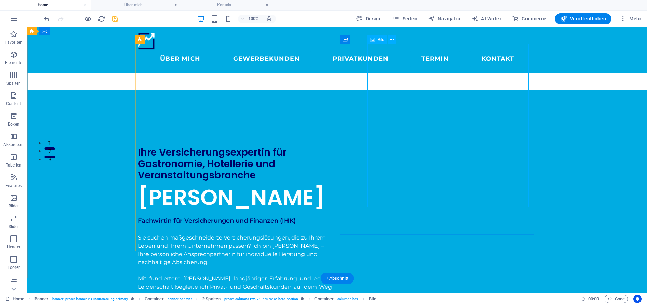
click at [216, 123] on figure at bounding box center [135, 3] width 161 height 239
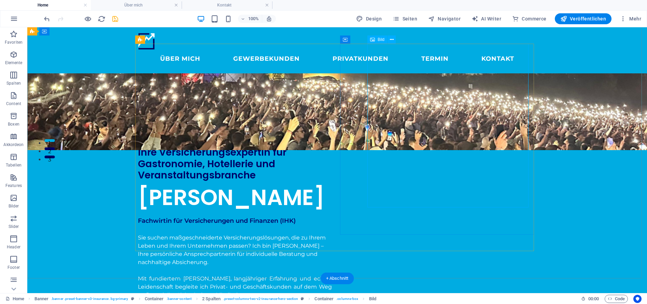
select select "px"
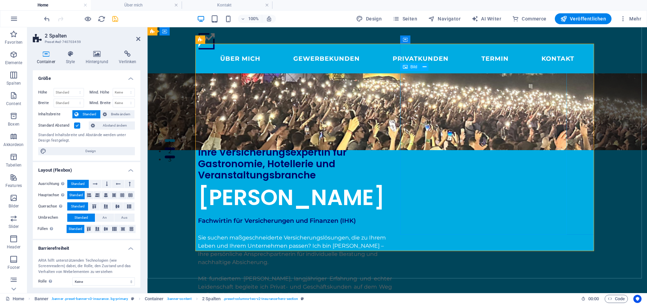
click at [415, 134] on figure at bounding box center [383, 31] width 472 height 239
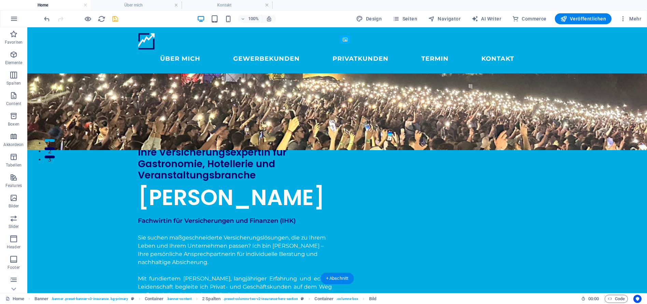
drag, startPoint x: 291, startPoint y: 142, endPoint x: 428, endPoint y: 131, distance: 136.6
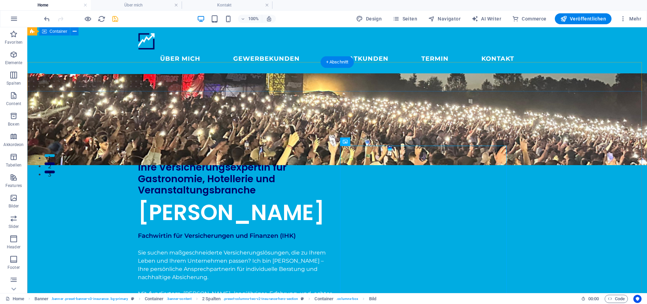
scroll to position [21, 0]
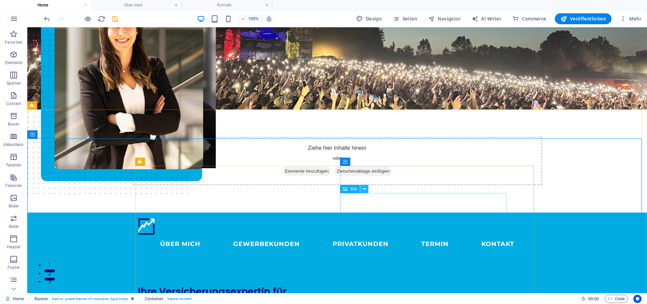
click at [364, 190] on icon at bounding box center [364, 189] width 4 height 7
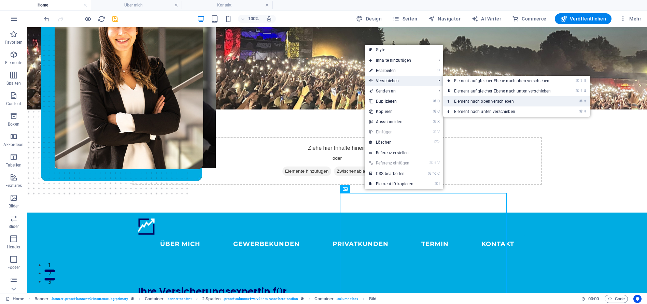
click at [511, 102] on link "⌘ ⬆ Element nach oben verschieben" at bounding box center [504, 101] width 122 height 10
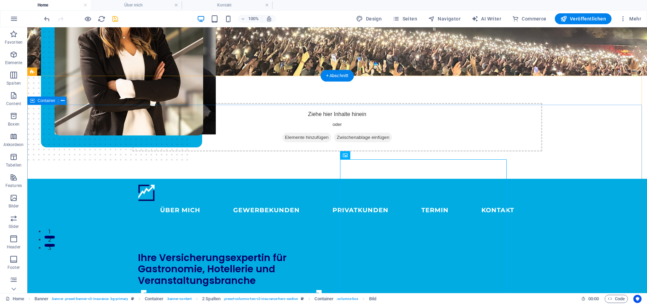
scroll to position [157, 0]
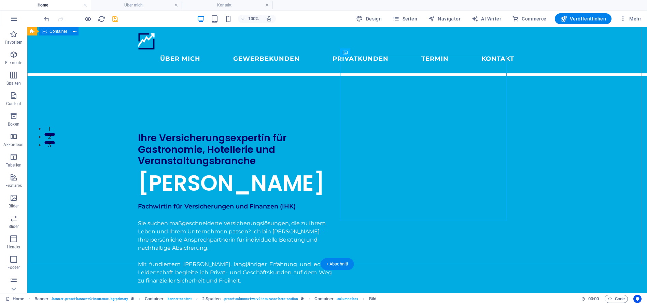
click at [415, 136] on figure at bounding box center [323, 16] width 592 height 239
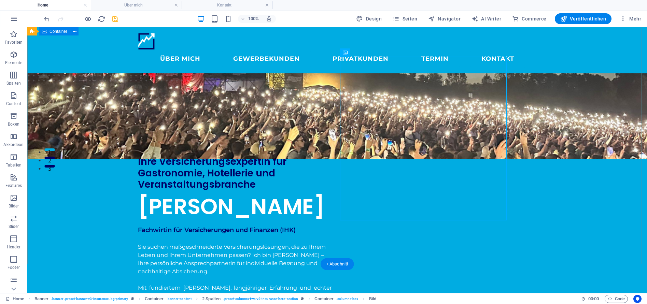
scroll to position [27, 0]
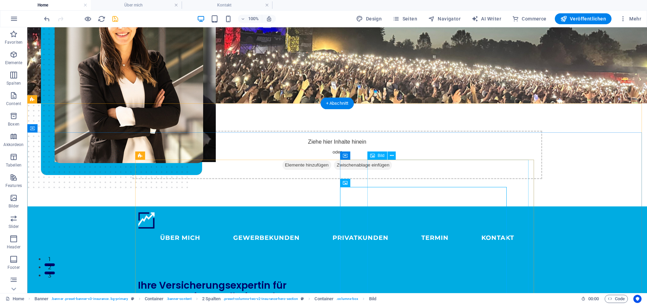
click at [216, 168] on figure at bounding box center [135, 119] width 161 height 239
click at [216, 170] on figure at bounding box center [135, 119] width 161 height 239
select select "px"
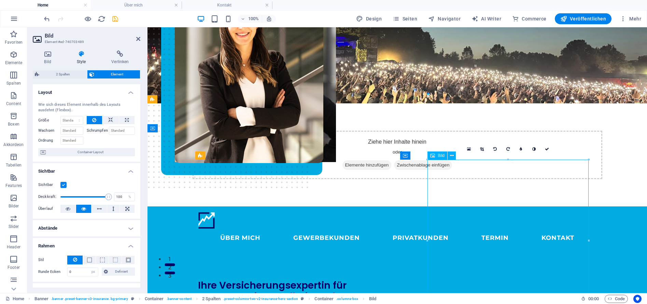
drag, startPoint x: 527, startPoint y: 206, endPoint x: 514, endPoint y: 211, distance: 13.8
click at [336, 211] on figure at bounding box center [255, 119] width 161 height 239
drag, startPoint x: 504, startPoint y: 194, endPoint x: 470, endPoint y: 205, distance: 36.7
click at [336, 213] on figure at bounding box center [255, 119] width 161 height 239
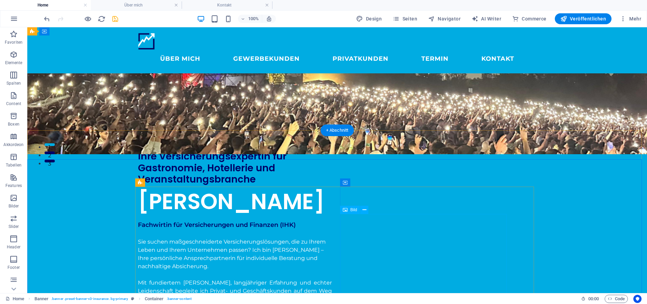
scroll to position [0, 0]
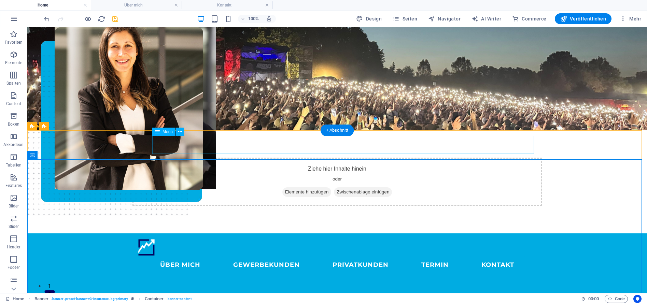
click at [192, 256] on nav "ÜBER MICH GEWERBEKUNDEN PRIVATKUNDEN Termin KONTAKT" at bounding box center [337, 265] width 399 height 18
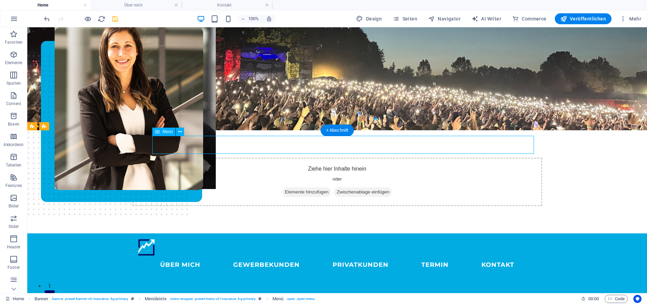
click at [192, 256] on nav "ÜBER MICH GEWERBEKUNDEN PRIVATKUNDEN Termin KONTAKT" at bounding box center [337, 265] width 399 height 18
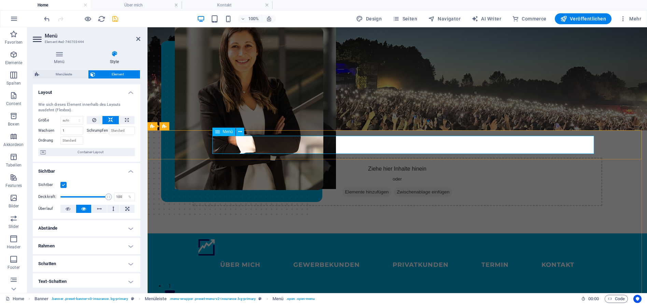
click at [240, 256] on nav "ÜBER MICH GEWERBEKUNDEN PRIVATKUNDEN Termin KONTAKT" at bounding box center [397, 265] width 399 height 18
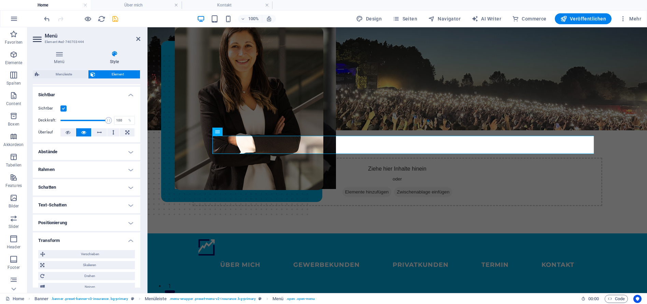
scroll to position [76, 0]
click at [126, 154] on h4 "Abstände" at bounding box center [87, 152] width 108 height 16
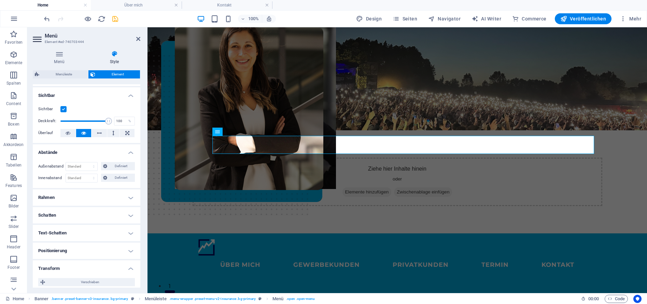
click at [129, 195] on h4 "Rahmen" at bounding box center [87, 197] width 108 height 16
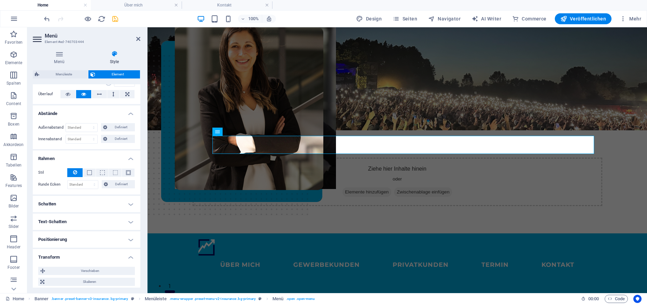
scroll to position [123, 0]
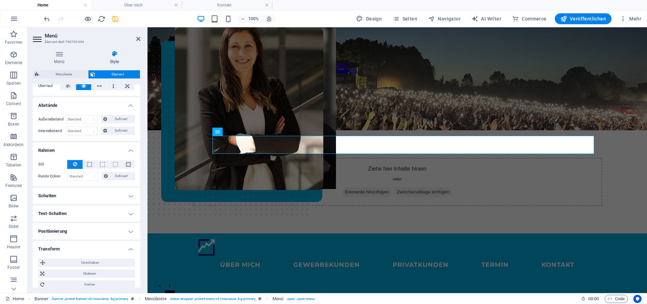
click at [130, 195] on h4 "Schatten" at bounding box center [87, 196] width 108 height 16
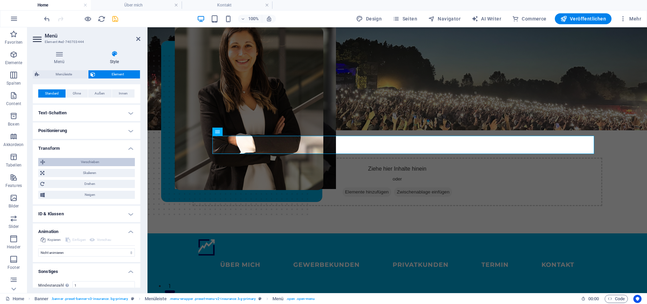
scroll to position [273, 0]
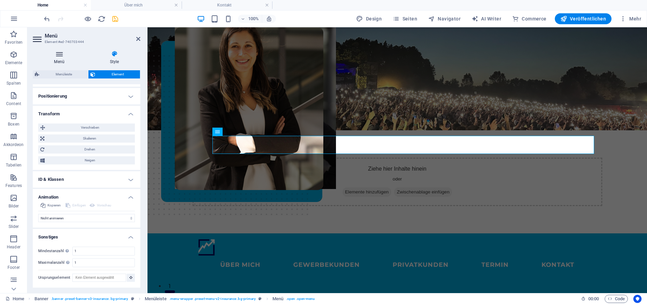
click at [61, 57] on h4 "Menü" at bounding box center [61, 58] width 56 height 14
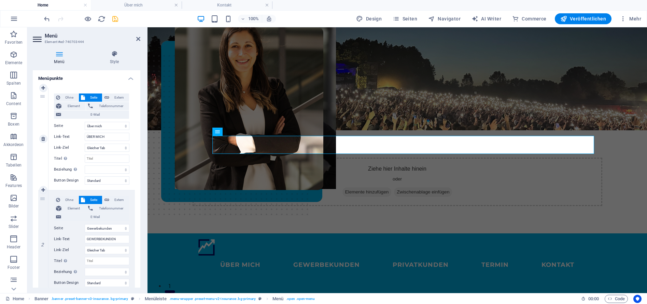
scroll to position [48, 0]
click at [118, 180] on select "Ohne Standard Primär Sekundär" at bounding box center [107, 180] width 45 height 8
click at [85, 176] on select "Ohne Standard Primär Sekundär" at bounding box center [107, 180] width 45 height 8
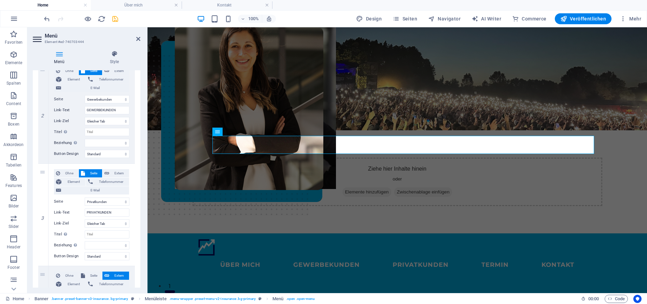
scroll to position [0, 0]
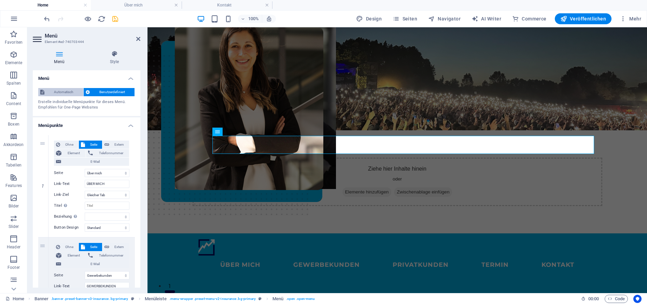
click at [64, 92] on span "Automatisch" at bounding box center [63, 92] width 35 height 8
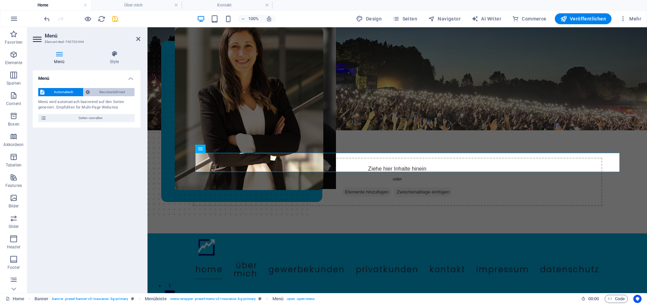
click at [110, 92] on span "Benutzerdefiniert" at bounding box center [112, 92] width 41 height 8
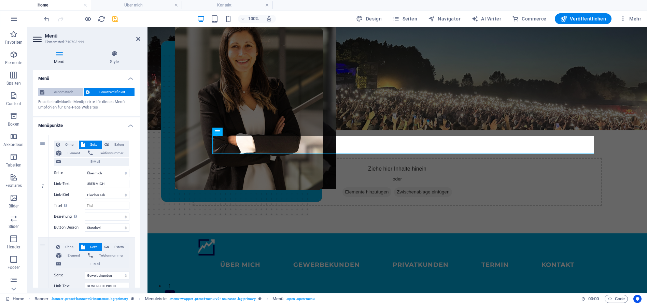
click at [67, 92] on span "Automatisch" at bounding box center [63, 92] width 35 height 8
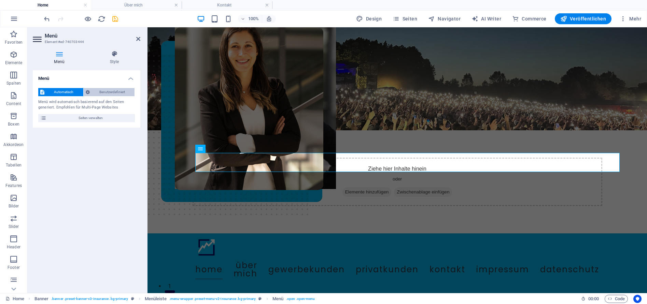
click at [113, 91] on span "Benutzerdefiniert" at bounding box center [112, 92] width 41 height 8
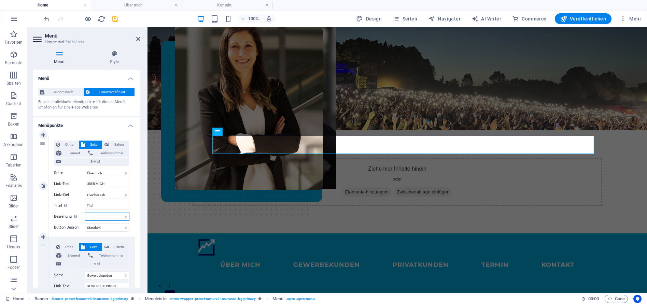
click at [113, 215] on select "alternate author bookmark external help license next nofollow noreferrer noopen…" at bounding box center [107, 217] width 45 height 8
select select
click at [85, 213] on select "alternate author bookmark external help license next nofollow noreferrer noopen…" at bounding box center [107, 217] width 45 height 8
select select
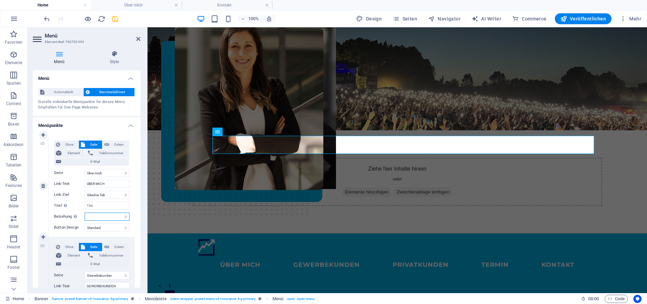
select select
click at [109, 226] on select "Ohne Standard Primär Sekundär" at bounding box center [107, 228] width 45 height 8
select select "primary"
click at [85, 224] on select "Ohne Standard Primär Sekundär" at bounding box center [107, 228] width 45 height 8
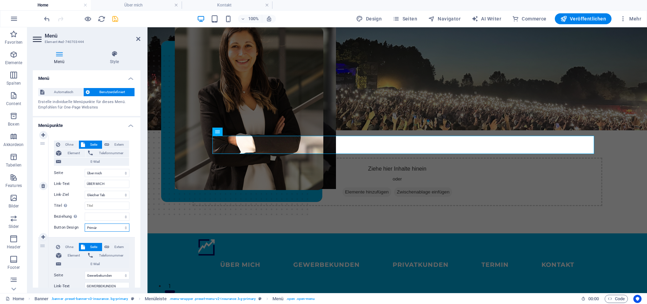
select select
click at [103, 229] on select "Ohne Standard Primär Sekundär" at bounding box center [107, 228] width 45 height 8
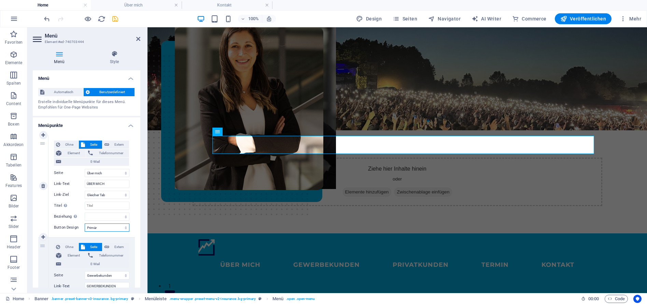
select select
click at [85, 224] on select "Ohne Standard Primär Sekundär" at bounding box center [107, 228] width 45 height 8
select select
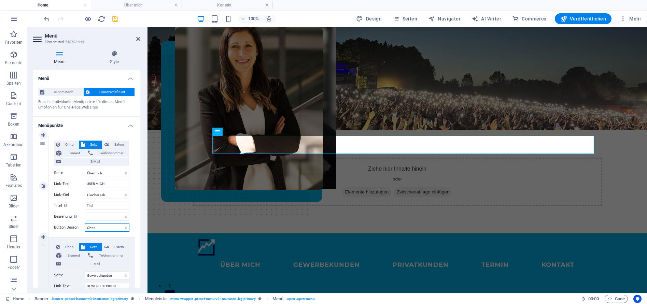
select select
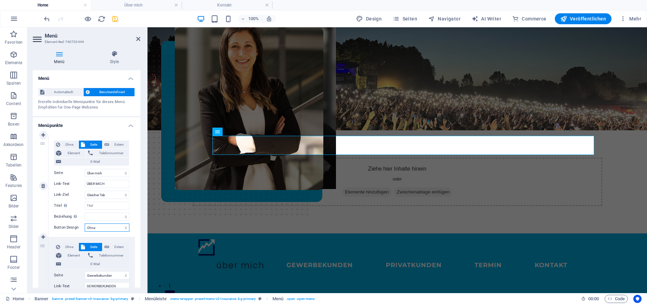
click at [106, 228] on select "Ohne Standard Primär Sekundär" at bounding box center [107, 228] width 45 height 8
select select "default"
click at [85, 224] on select "Ohne Standard Primär Sekundär" at bounding box center [107, 228] width 45 height 8
select select
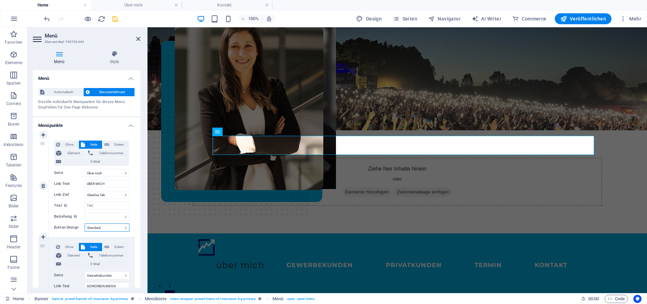
select select
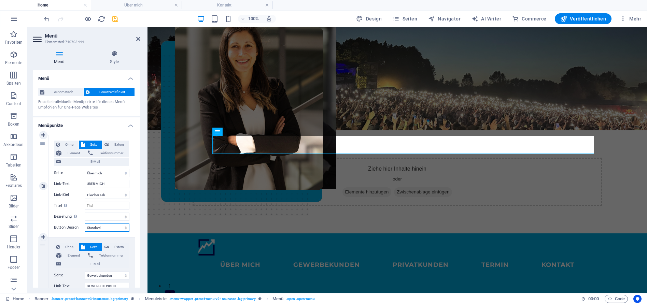
click at [111, 228] on select "Ohne Standard Primär Sekundär" at bounding box center [107, 228] width 45 height 8
select select "primary"
click at [85, 224] on select "Ohne Standard Primär Sekundär" at bounding box center [107, 228] width 45 height 8
select select
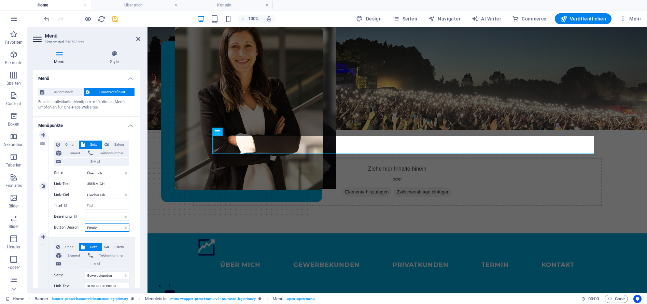
select select
click at [107, 229] on select "Ohne Standard Primär Sekundär" at bounding box center [107, 228] width 45 height 8
select select
click at [85, 224] on select "Ohne Standard Primär Sekundär" at bounding box center [107, 228] width 45 height 8
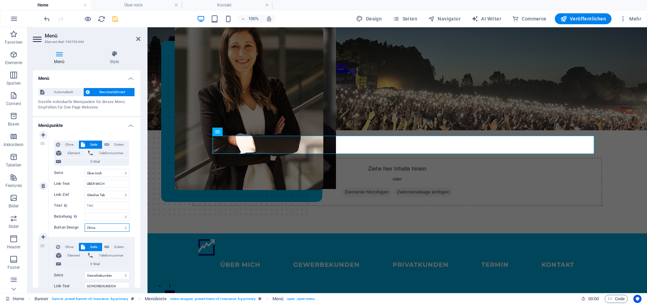
select select
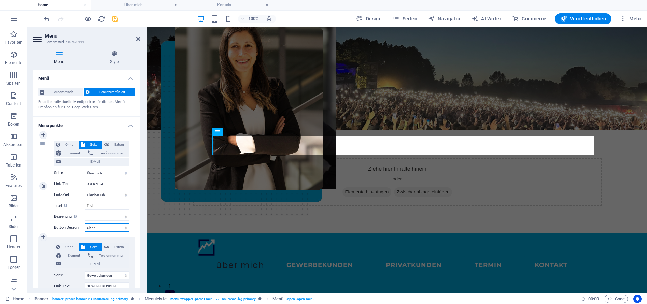
click at [100, 228] on select "Ohne Standard Primär Sekundär" at bounding box center [107, 228] width 45 height 8
click at [85, 224] on select "Ohne Standard Primär Sekundär" at bounding box center [107, 228] width 45 height 8
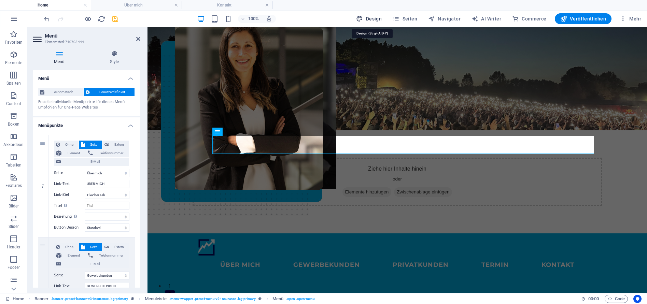
click at [375, 18] on span "Design" at bounding box center [369, 18] width 26 height 7
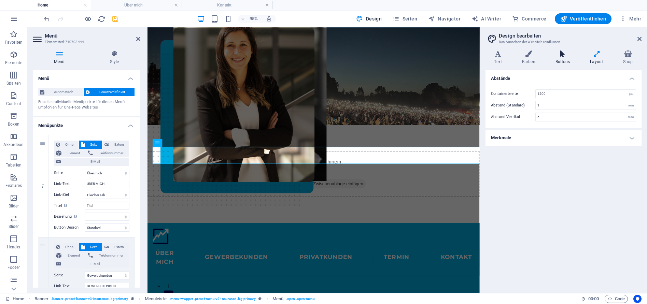
click at [565, 54] on icon at bounding box center [562, 54] width 32 height 7
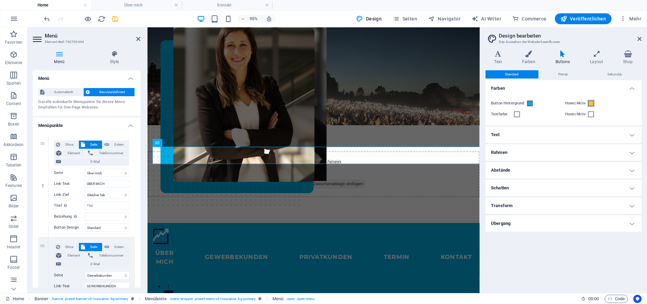
click at [590, 102] on span at bounding box center [590, 103] width 5 height 5
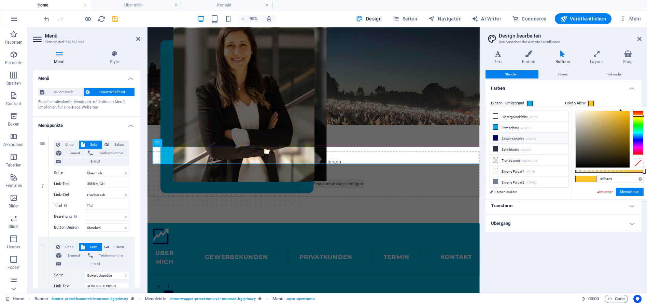
click at [510, 139] on li "Sekundärfarbe #000066" at bounding box center [529, 138] width 78 height 11
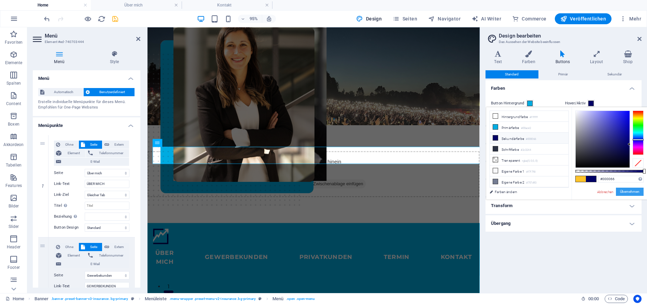
click at [626, 194] on button "Übernehmen" at bounding box center [630, 192] width 28 height 8
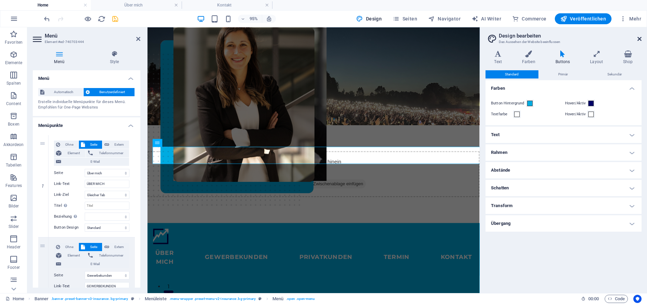
click at [639, 37] on icon at bounding box center [639, 38] width 4 height 5
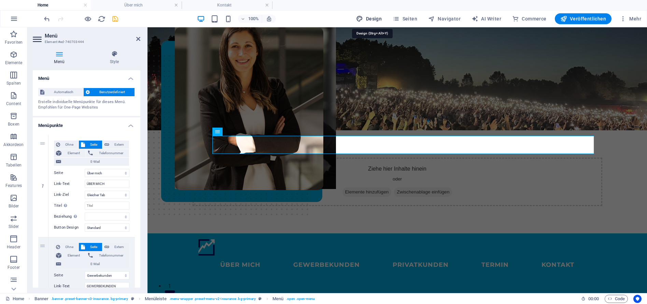
click at [371, 19] on span "Design" at bounding box center [369, 18] width 26 height 7
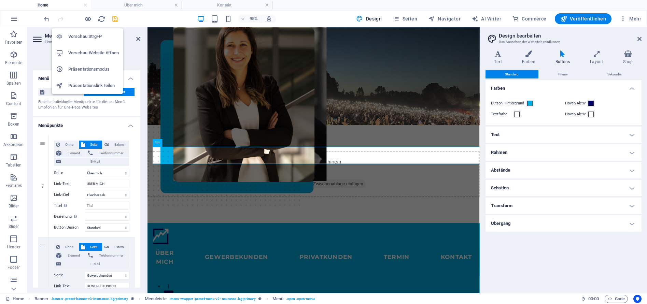
click at [92, 55] on h6 "Vorschau-Website öffnen" at bounding box center [93, 53] width 51 height 8
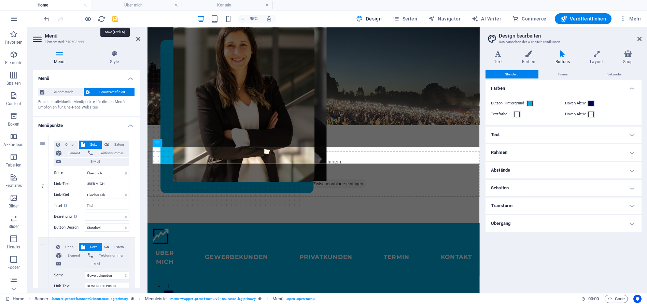
drag, startPoint x: 114, startPoint y: 19, endPoint x: 118, endPoint y: 2, distance: 17.9
click at [114, 19] on icon "save" at bounding box center [115, 19] width 8 height 8
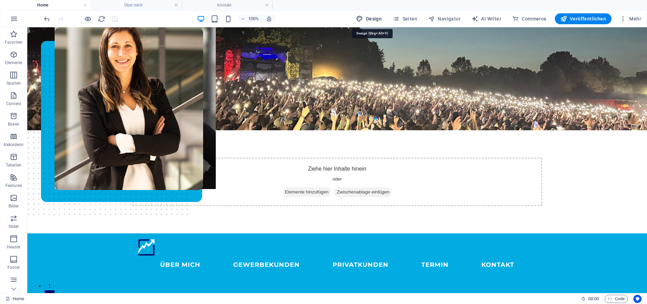
click at [376, 19] on span "Design" at bounding box center [369, 18] width 26 height 7
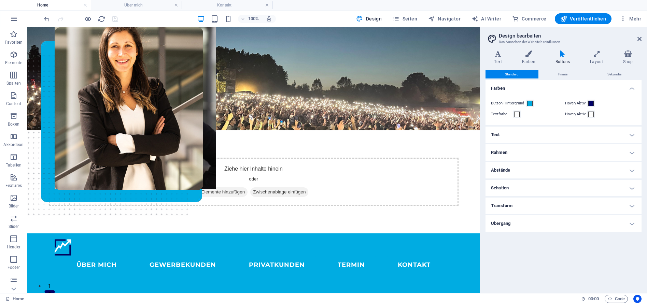
click at [533, 210] on h4 "Transform" at bounding box center [563, 206] width 156 height 16
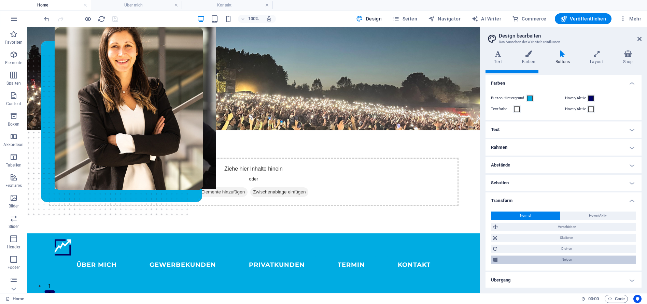
scroll to position [6, 0]
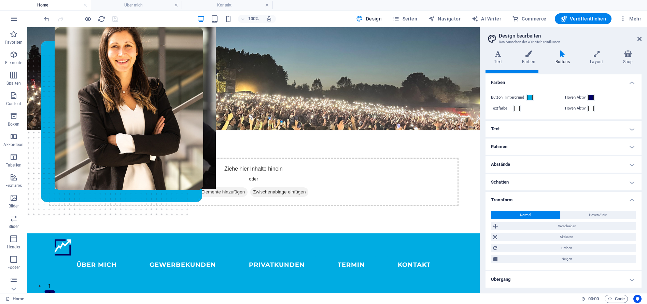
click at [559, 278] on h4 "Übergang" at bounding box center [563, 279] width 156 height 16
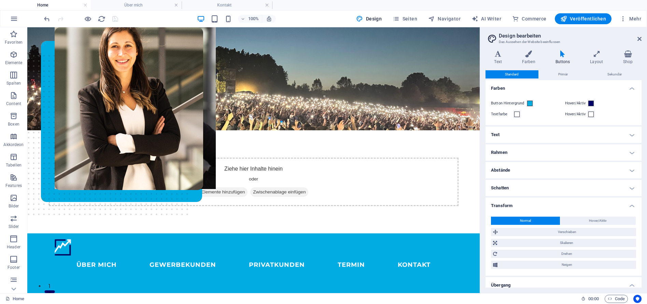
click at [623, 110] on div "Hover/Aktiv" at bounding box center [600, 114] width 71 height 8
click at [558, 74] on span "Primär" at bounding box center [563, 74] width 10 height 8
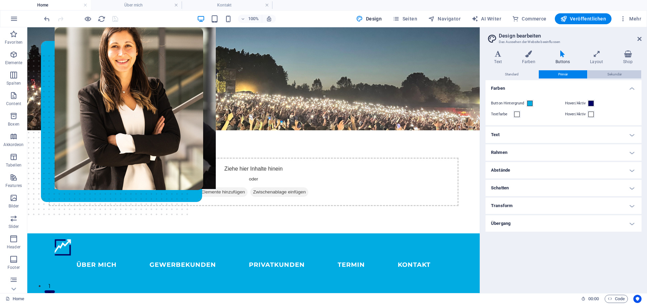
click at [624, 75] on button "Sekundär" at bounding box center [614, 74] width 54 height 8
click at [572, 73] on button "Primär" at bounding box center [563, 74] width 49 height 8
click at [625, 73] on button "Sekundär" at bounding box center [614, 74] width 54 height 8
click at [517, 74] on span "Standard" at bounding box center [512, 74] width 14 height 8
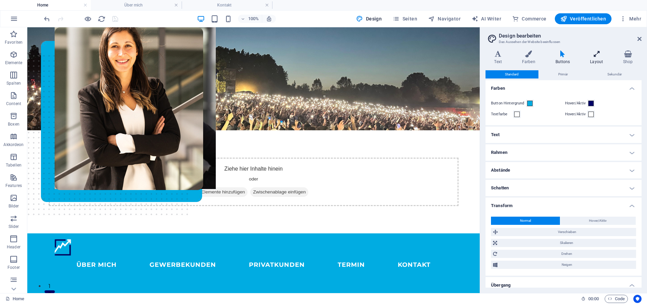
click at [596, 61] on h4 "Layout" at bounding box center [597, 58] width 33 height 14
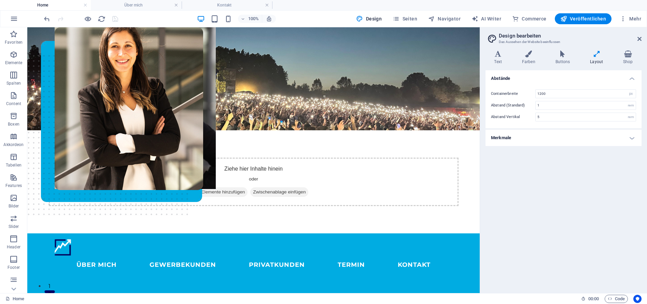
click at [586, 143] on h4 "Merkmale" at bounding box center [563, 138] width 156 height 16
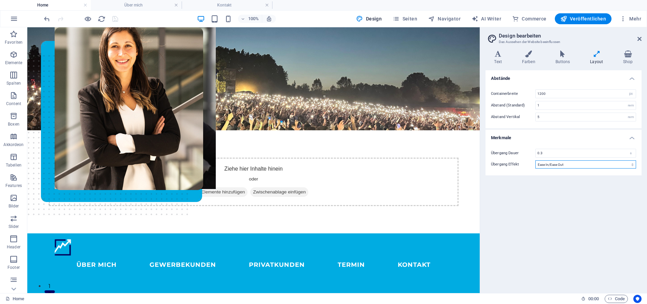
click at [586, 165] on select "Ease Ease In Ease Out Ease In/Ease Out Linear" at bounding box center [585, 164] width 101 height 8
click at [535, 160] on select "Ease Ease In Ease Out Ease In/Ease Out Linear" at bounding box center [585, 164] width 101 height 8
click at [118, 18] on icon "save" at bounding box center [115, 19] width 8 height 8
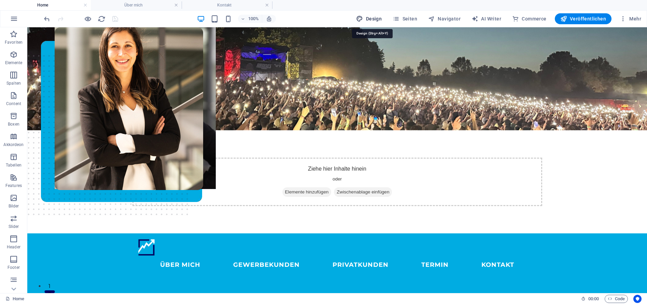
click at [375, 20] on span "Design" at bounding box center [369, 18] width 26 height 7
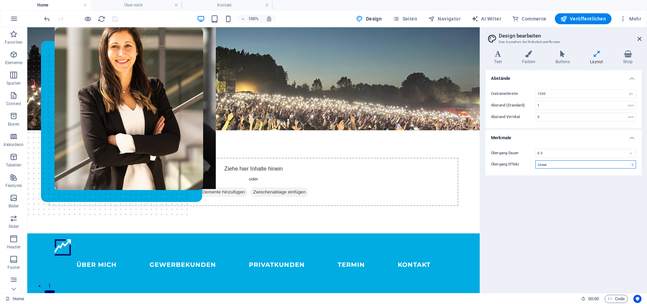
click at [557, 166] on select "Ease Ease In Ease Out Ease In/Ease Out Linear" at bounding box center [585, 164] width 101 height 8
click at [535, 160] on select "Ease Ease In Ease Out Ease In/Ease Out Linear" at bounding box center [585, 164] width 101 height 8
click at [560, 201] on div "Abstände Containerbreite 1200 rem px Abstand (Standard) 1 rem Abstand Vertikal …" at bounding box center [563, 178] width 156 height 217
click at [620, 59] on h4 "Shop" at bounding box center [627, 58] width 27 height 14
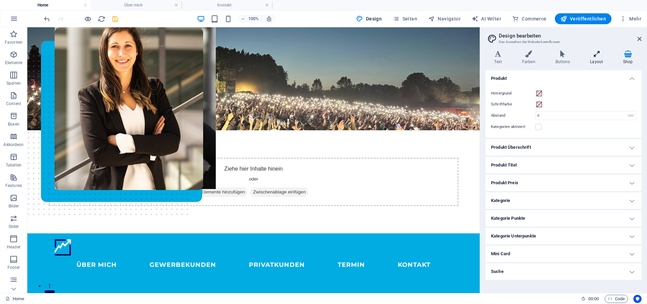
click at [596, 57] on icon at bounding box center [596, 54] width 30 height 7
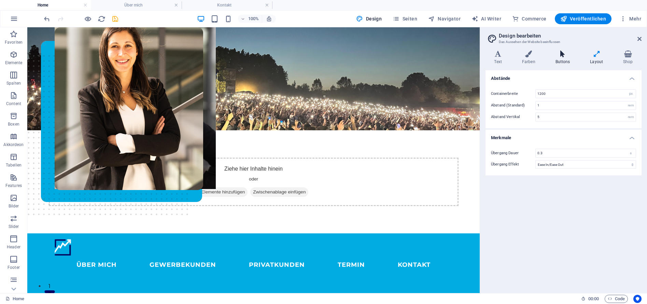
click at [565, 57] on h4 "Buttons" at bounding box center [563, 58] width 35 height 14
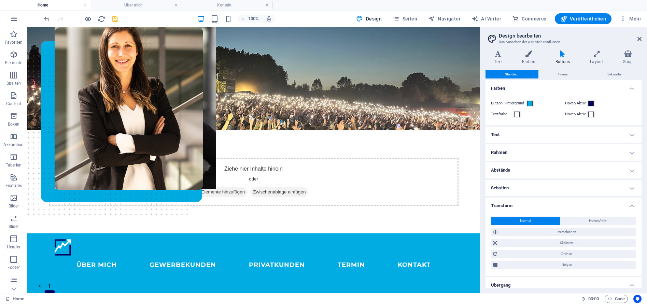
click at [609, 138] on h4 "Text" at bounding box center [563, 135] width 156 height 16
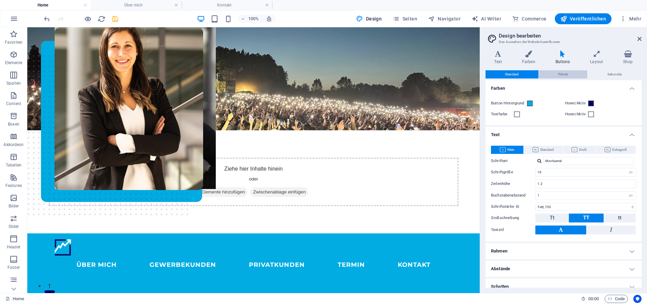
click at [561, 77] on span "Primär" at bounding box center [563, 74] width 10 height 8
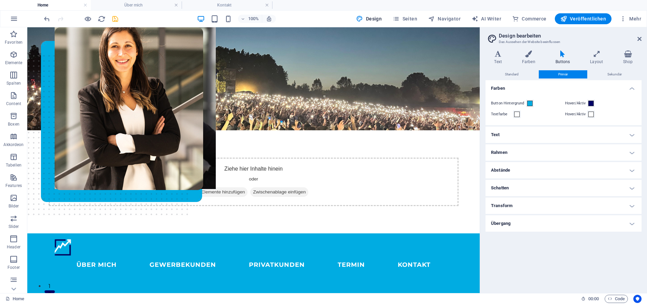
click at [566, 142] on ul "Farben Button Hintergrund Hover/Aktiv Textfarbe Hover/Aktiv Text Klein Standard…" at bounding box center [563, 156] width 156 height 152
click at [567, 138] on h4 "Text" at bounding box center [563, 135] width 156 height 16
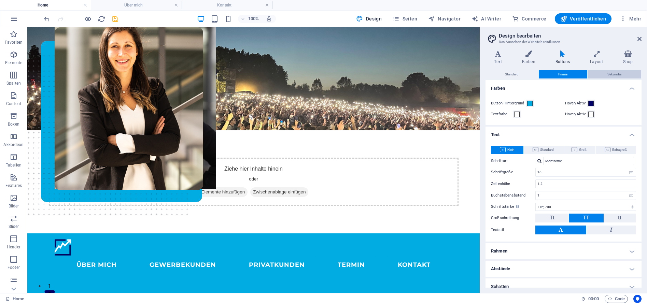
click at [611, 74] on span "Sekundär" at bounding box center [614, 74] width 14 height 8
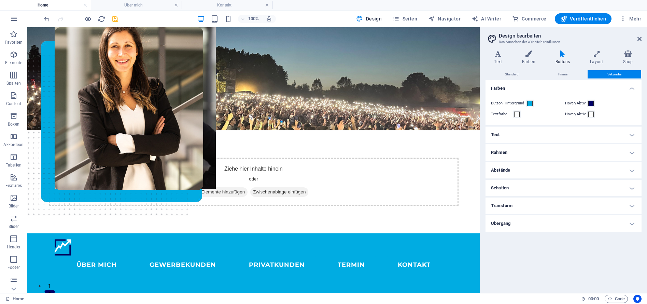
click at [582, 133] on h4 "Text" at bounding box center [563, 135] width 156 height 16
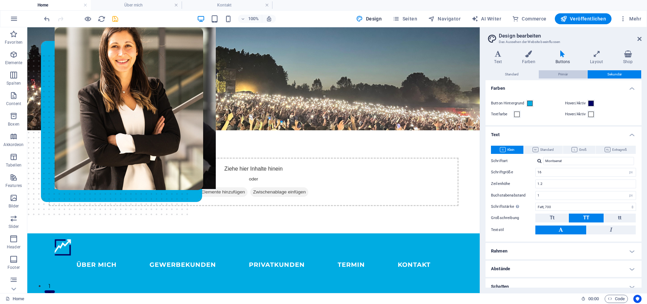
click at [565, 76] on span "Primär" at bounding box center [563, 74] width 10 height 8
click at [523, 75] on button "Standard" at bounding box center [511, 74] width 53 height 8
drag, startPoint x: 552, startPoint y: 75, endPoint x: 609, endPoint y: 74, distance: 57.3
click at [552, 75] on button "Primär" at bounding box center [563, 74] width 49 height 8
click at [609, 74] on span "Sekundär" at bounding box center [614, 74] width 14 height 8
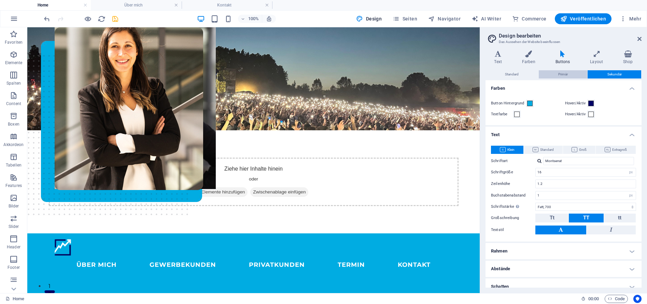
click at [563, 76] on span "Primär" at bounding box center [563, 74] width 10 height 8
click at [537, 76] on button "Standard" at bounding box center [511, 74] width 53 height 8
click at [529, 58] on h4 "Farben" at bounding box center [529, 58] width 33 height 14
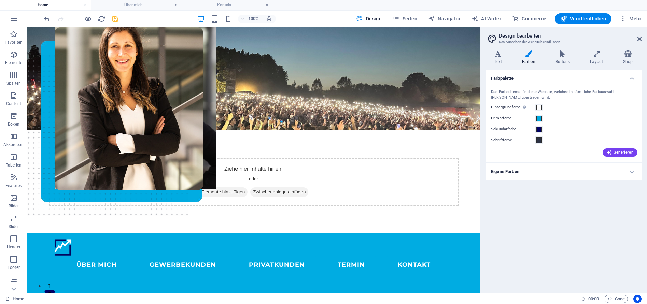
click at [546, 174] on h4 "Eigene Farben" at bounding box center [563, 171] width 156 height 16
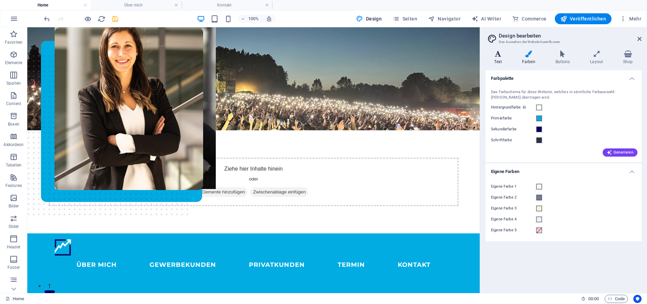
click at [500, 59] on h4 "Text" at bounding box center [499, 58] width 28 height 14
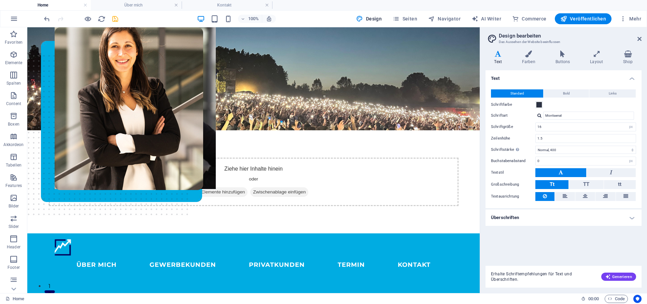
click at [589, 220] on h4 "Überschriften" at bounding box center [563, 218] width 156 height 16
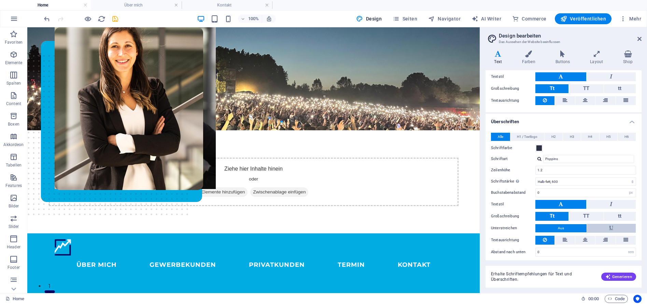
scroll to position [99, 0]
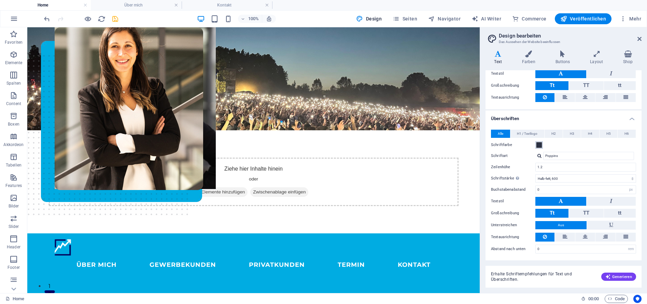
click at [539, 146] on span at bounding box center [538, 144] width 5 height 5
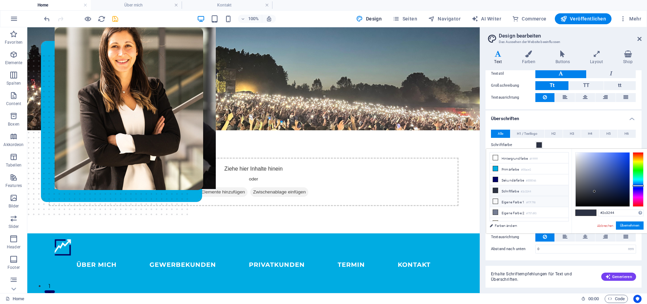
click at [515, 201] on li "Eigene Farbe 1 #f7f7f8" at bounding box center [529, 201] width 78 height 11
click at [628, 227] on button "Übernehmen" at bounding box center [630, 226] width 28 height 8
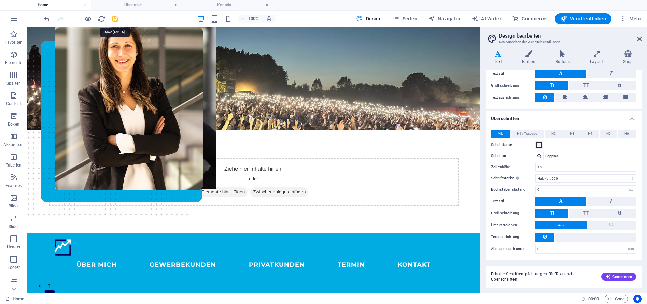
click at [116, 17] on icon "save" at bounding box center [115, 19] width 8 height 8
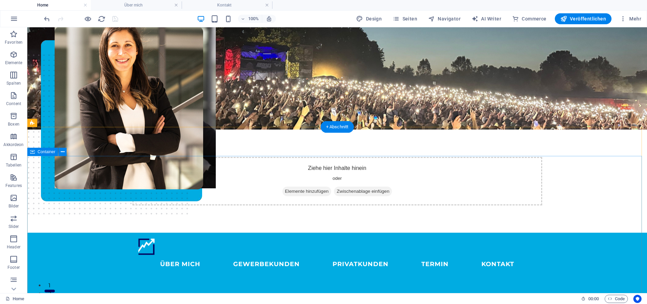
scroll to position [0, 0]
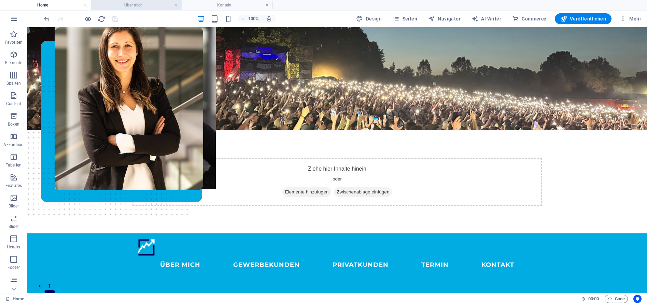
click at [143, 6] on h4 "Über mich" at bounding box center [136, 5] width 91 height 8
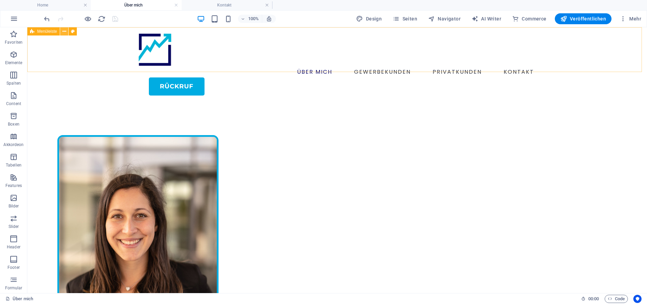
click at [63, 31] on icon at bounding box center [64, 31] width 4 height 7
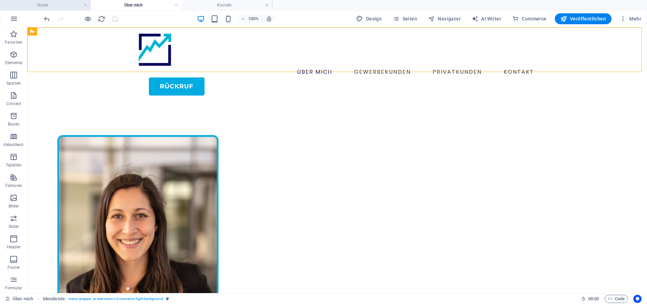
click at [60, 6] on h4 "Home" at bounding box center [45, 5] width 91 height 8
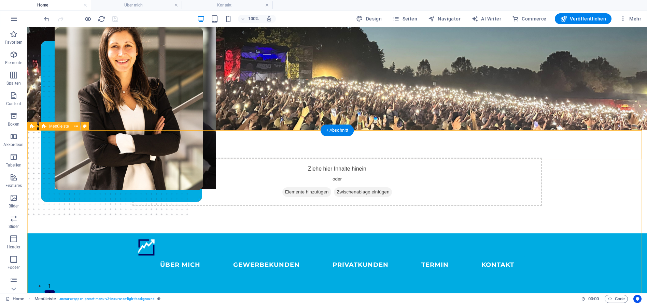
click at [124, 233] on div "ÜBER MICH GEWERBEKUNDEN PRIVATKUNDEN Termin KONTAKT" at bounding box center [336, 256] width 619 height 46
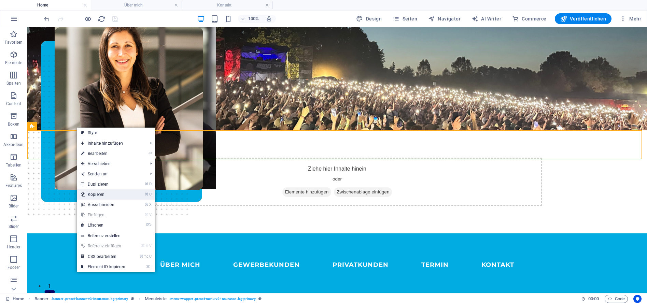
click at [110, 194] on link "⌘ C Kopieren" at bounding box center [103, 194] width 53 height 10
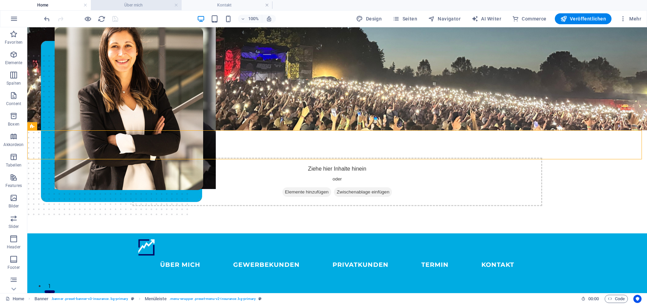
click at [134, 3] on h4 "Über mich" at bounding box center [136, 5] width 91 height 8
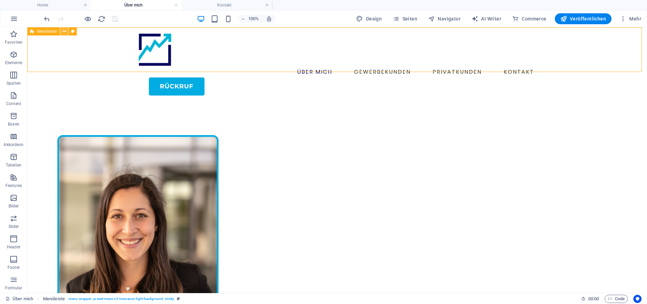
click at [65, 31] on icon at bounding box center [64, 31] width 4 height 7
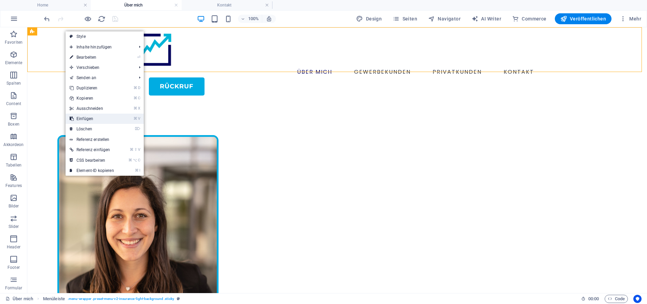
click at [117, 118] on link "⌘ V Einfügen" at bounding box center [92, 119] width 53 height 10
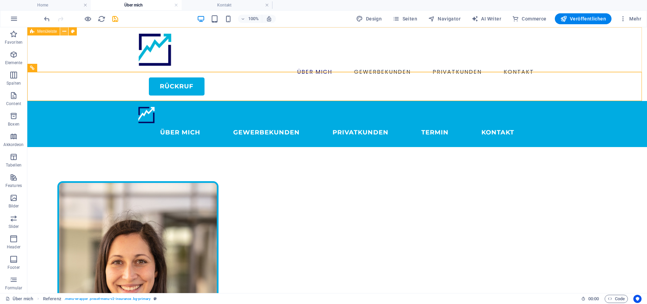
click at [65, 32] on icon at bounding box center [64, 31] width 4 height 7
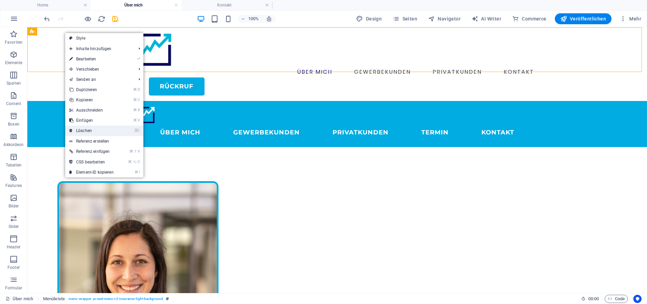
click at [103, 130] on link "⌦ Löschen" at bounding box center [91, 131] width 53 height 10
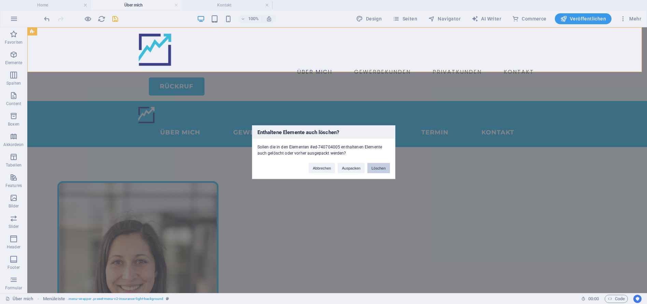
click at [380, 169] on button "Löschen" at bounding box center [378, 168] width 23 height 10
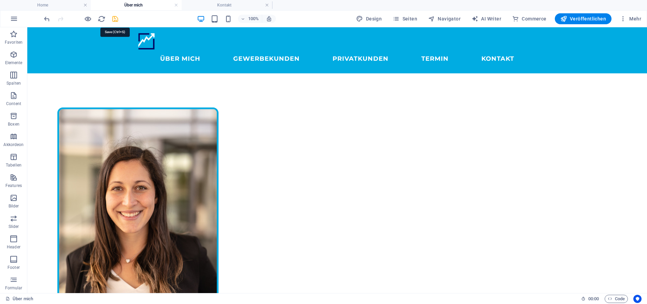
click at [116, 19] on icon "save" at bounding box center [115, 19] width 8 height 8
click at [56, 5] on h4 "Home" at bounding box center [45, 5] width 91 height 8
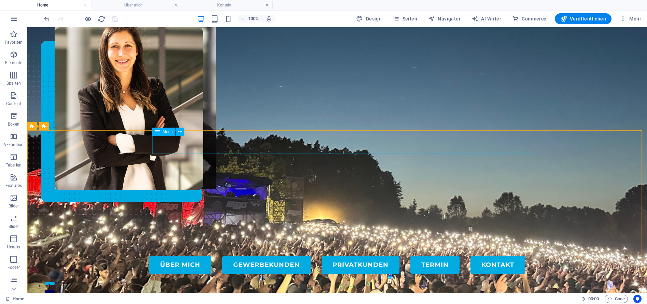
click at [167, 133] on span "Menü" at bounding box center [167, 132] width 10 height 4
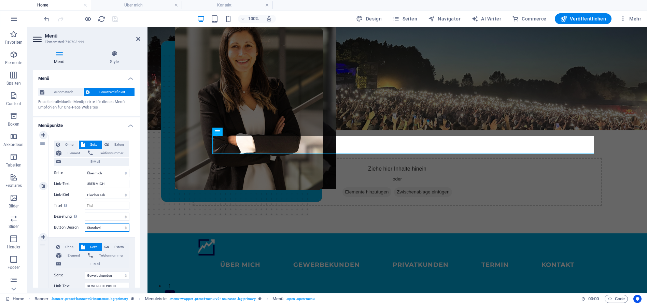
click at [120, 229] on select "Ohne Standard Primär Sekundär" at bounding box center [107, 228] width 45 height 8
click at [85, 224] on select "Ohne Standard Primär Sekundär" at bounding box center [107, 228] width 45 height 8
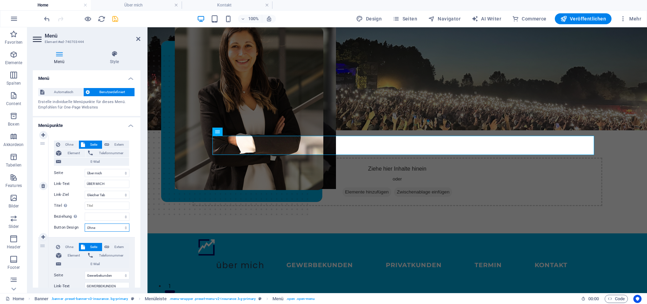
click at [119, 228] on select "Ohne Standard Primär Sekundär" at bounding box center [107, 228] width 45 height 8
click at [85, 224] on select "Ohne Standard Primär Sekundär" at bounding box center [107, 228] width 45 height 8
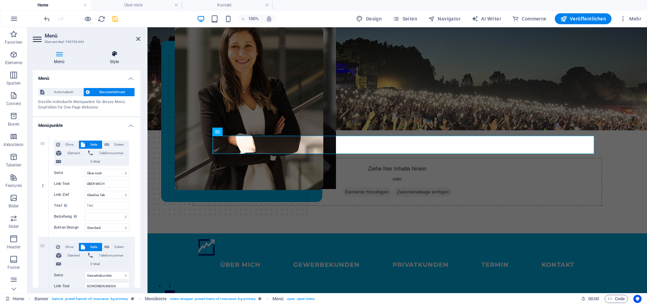
click at [113, 59] on h4 "Style" at bounding box center [114, 58] width 52 height 14
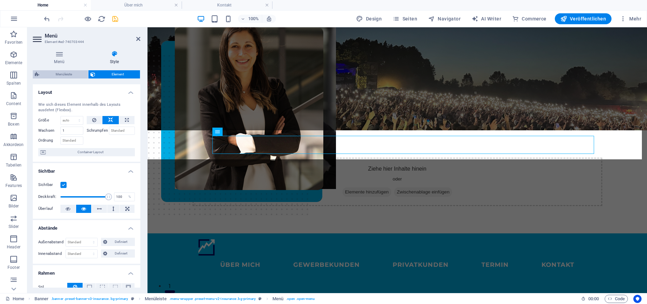
click at [68, 74] on span "Menüleiste" at bounding box center [63, 74] width 45 height 8
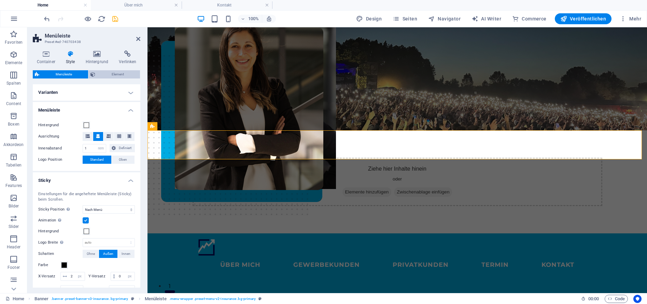
click at [111, 73] on span "Element" at bounding box center [117, 74] width 41 height 8
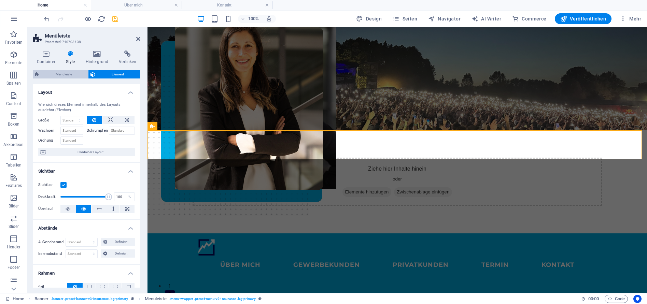
click at [72, 73] on span "Menüleiste" at bounding box center [63, 74] width 45 height 8
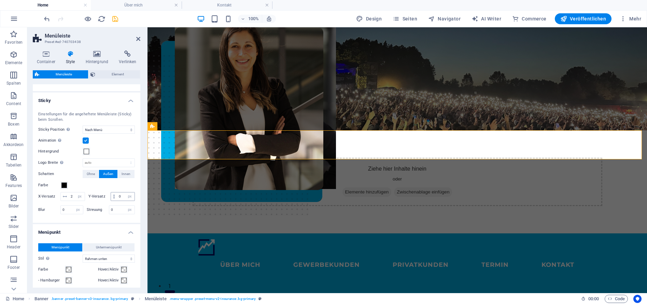
scroll to position [86, 0]
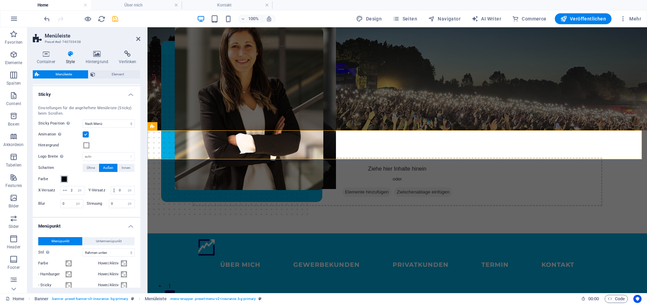
click at [63, 178] on span at bounding box center [63, 178] width 5 height 5
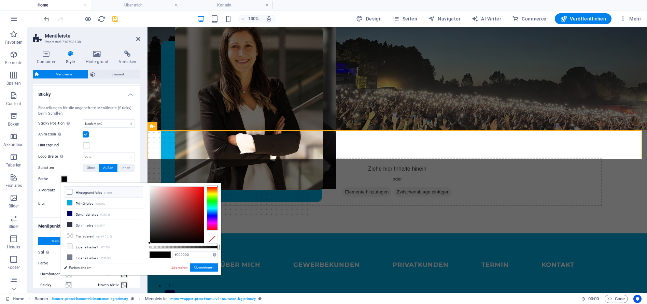
click at [79, 192] on li "Hintergrundfarbe #ffffff" at bounding box center [103, 192] width 78 height 11
click at [204, 268] on button "Übernehmen" at bounding box center [204, 267] width 28 height 8
